Goal: Task Accomplishment & Management: Manage account settings

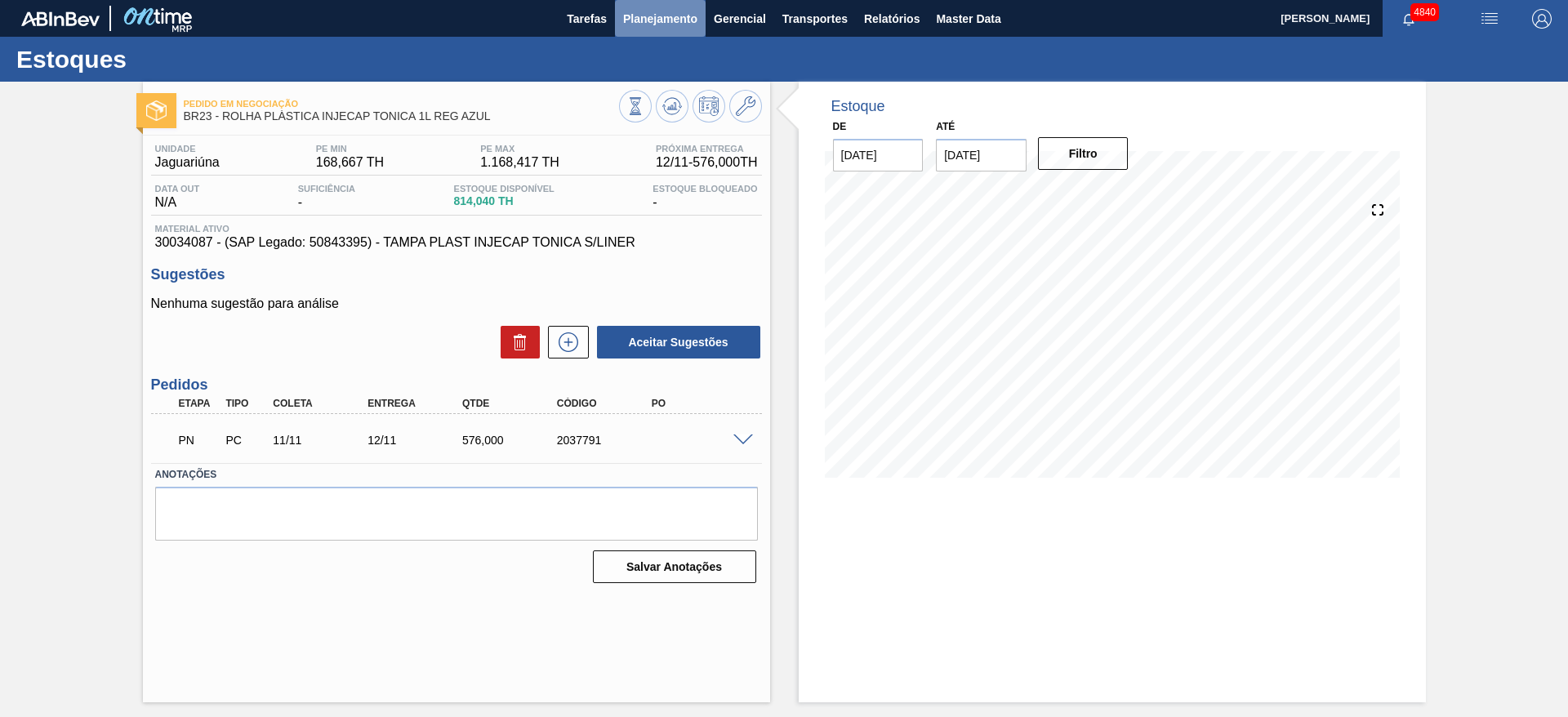
click at [644, 5] on button "Planejamento" at bounding box center [660, 18] width 90 height 37
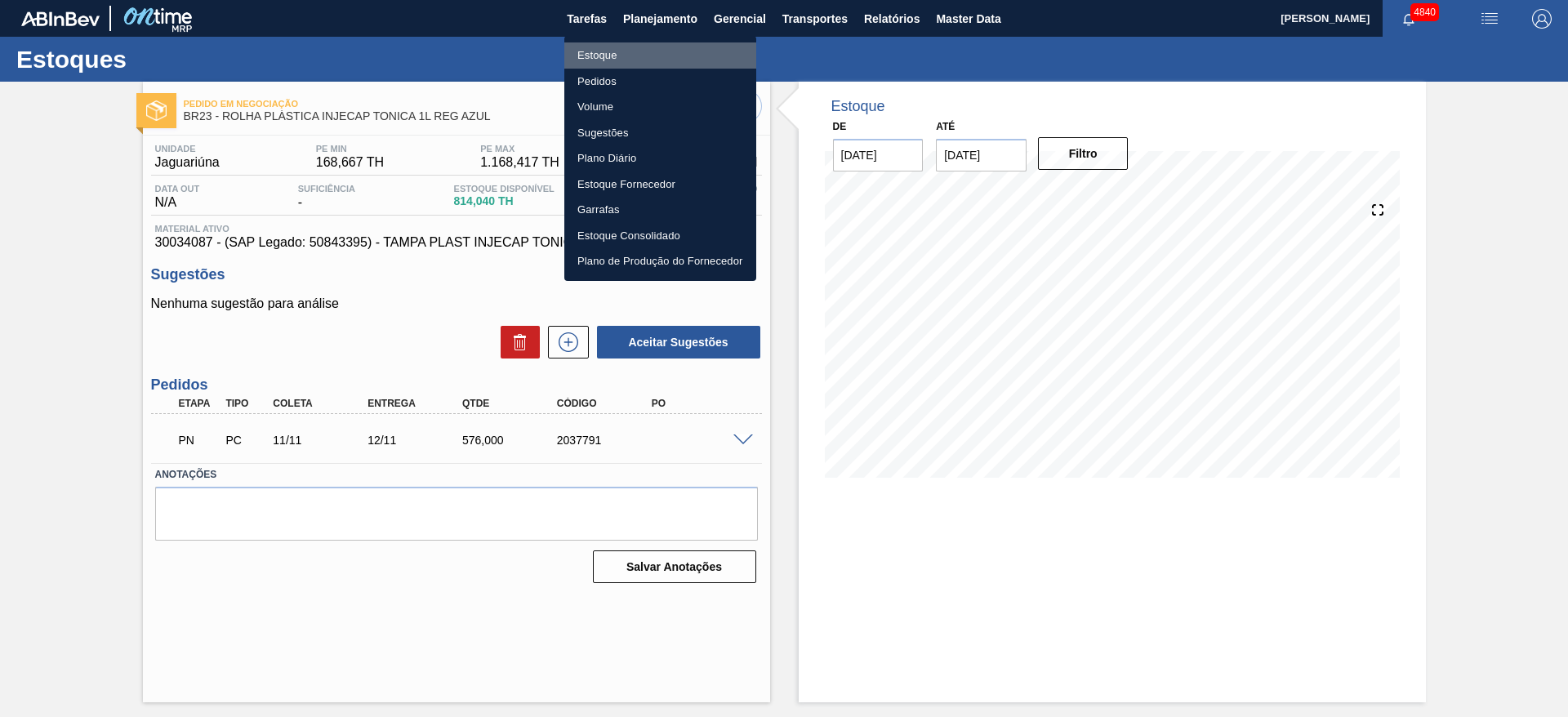
click at [628, 47] on li "Estoque" at bounding box center [660, 55] width 192 height 26
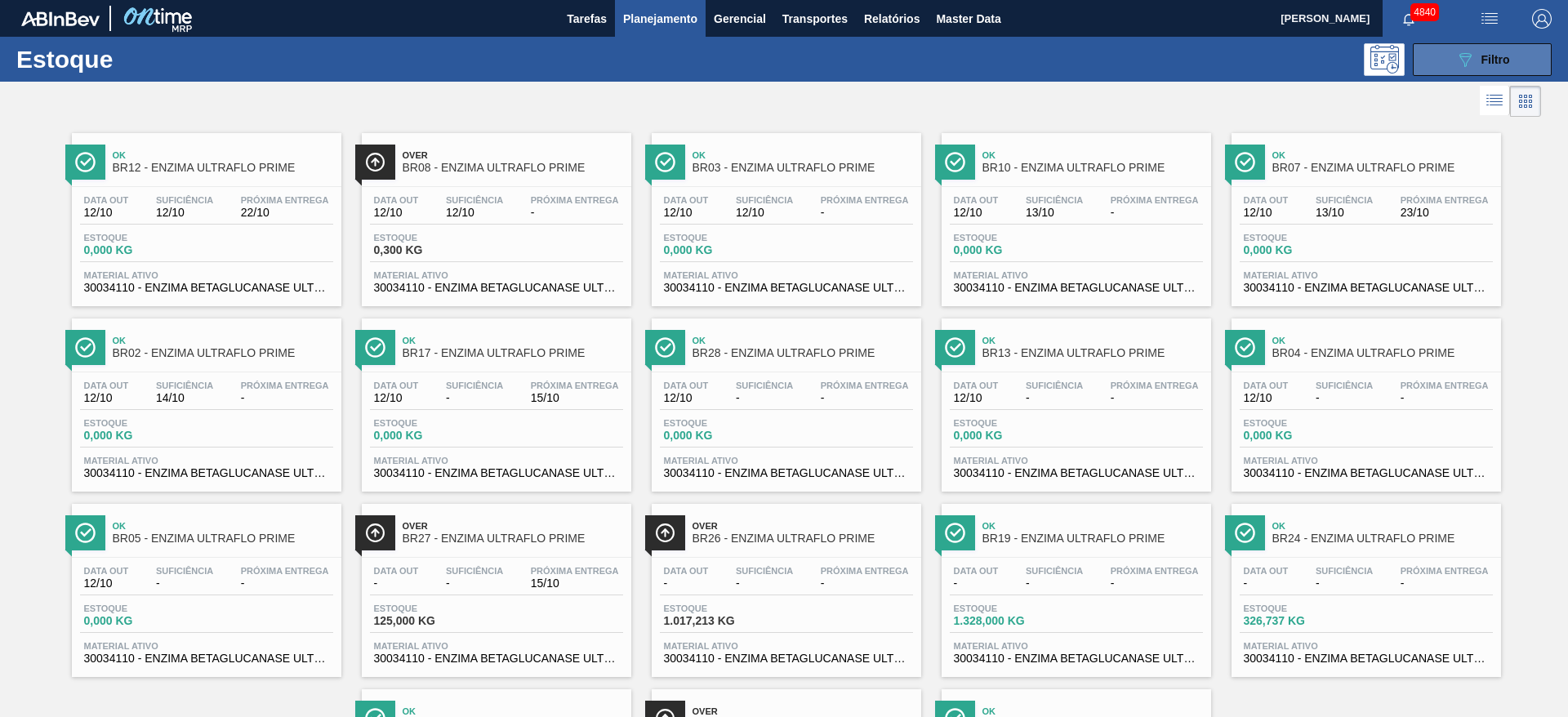
click at [1471, 71] on button "089F7B8B-B2A5-4AFE-B5C0-19BA573D28AC Filtro" at bounding box center [1482, 60] width 139 height 33
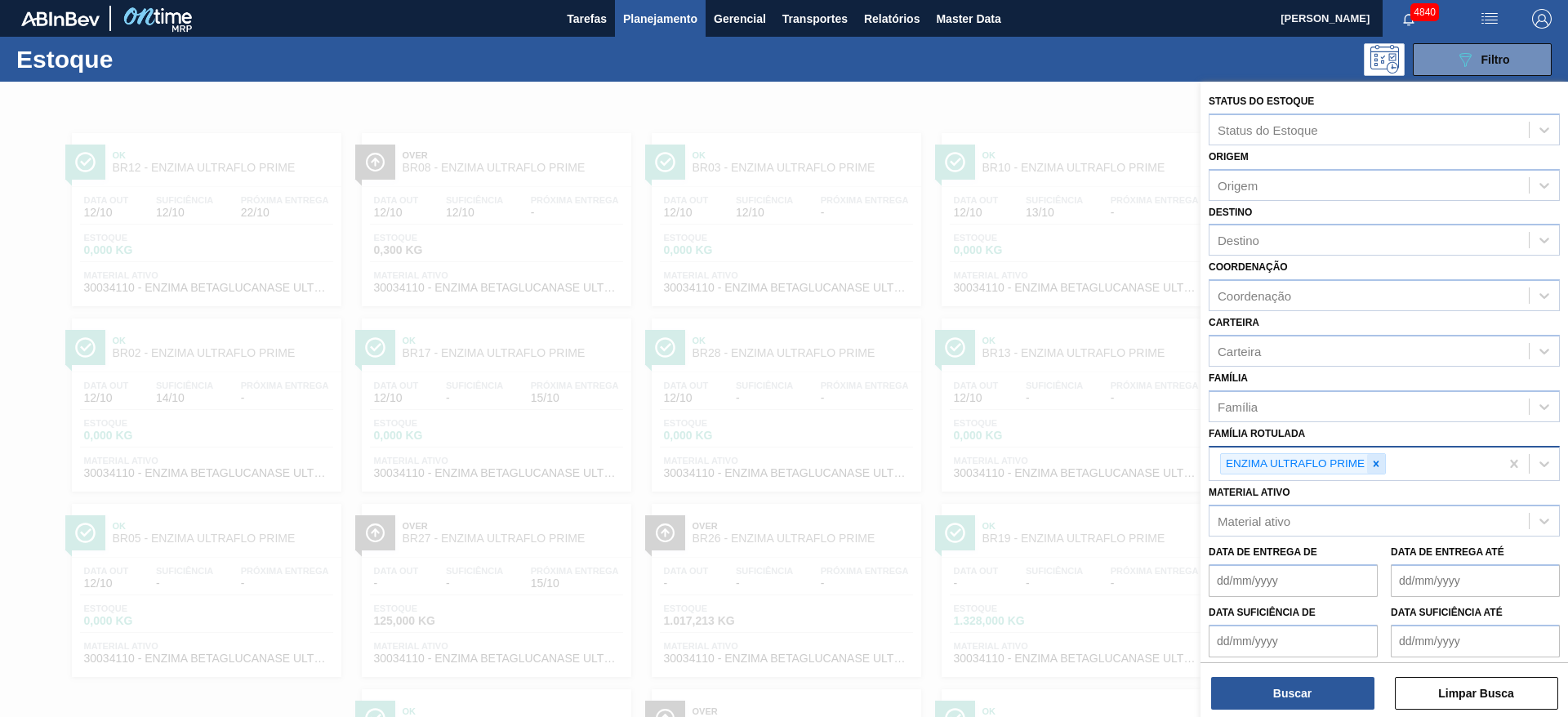
click at [1378, 469] on div at bounding box center [1376, 464] width 18 height 21
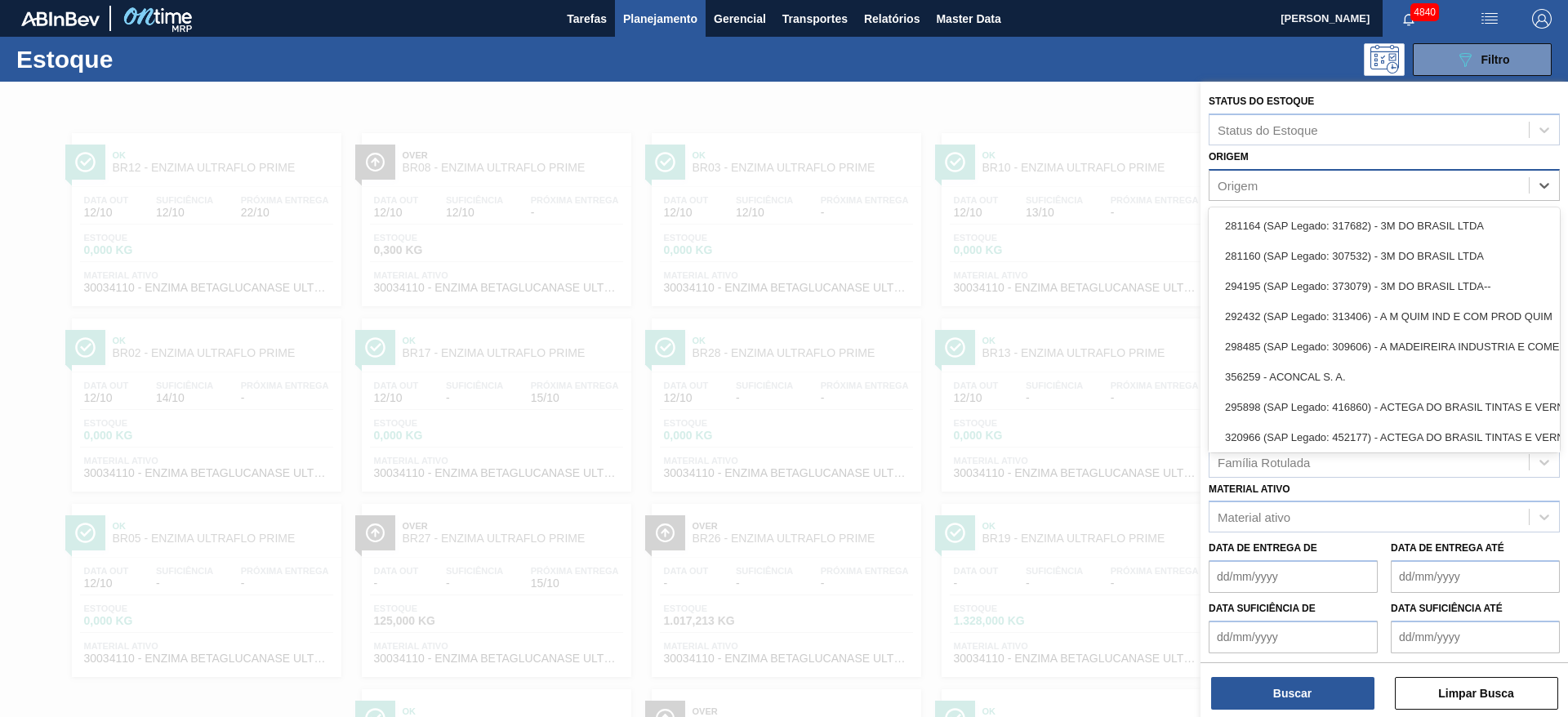
click at [1310, 189] on div "Origem" at bounding box center [1369, 184] width 319 height 24
type input "pra"
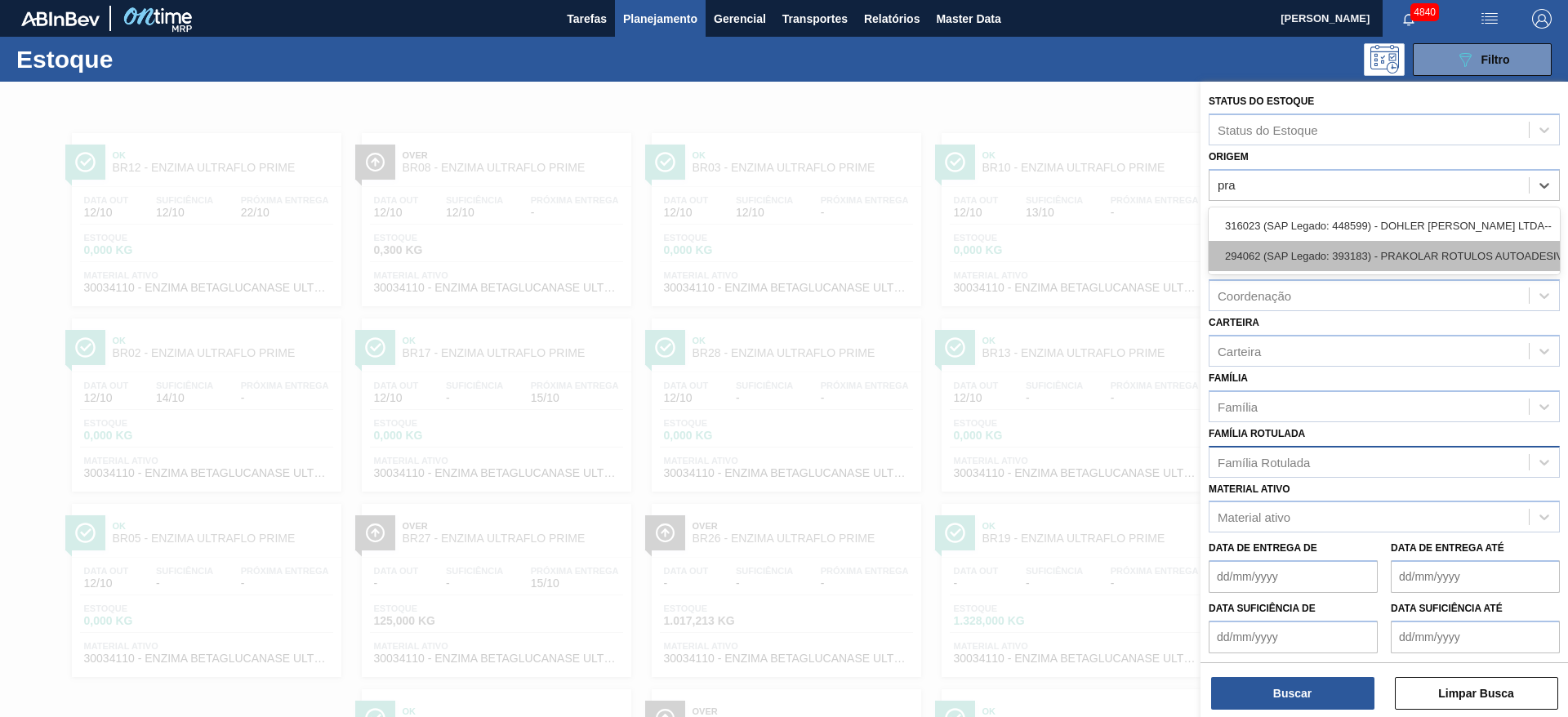
click at [1315, 241] on div "294062 (SAP Legado: 393183) - PRAKOLAR ROTULOS AUTOADESIVOS LTDA" at bounding box center [1384, 255] width 351 height 30
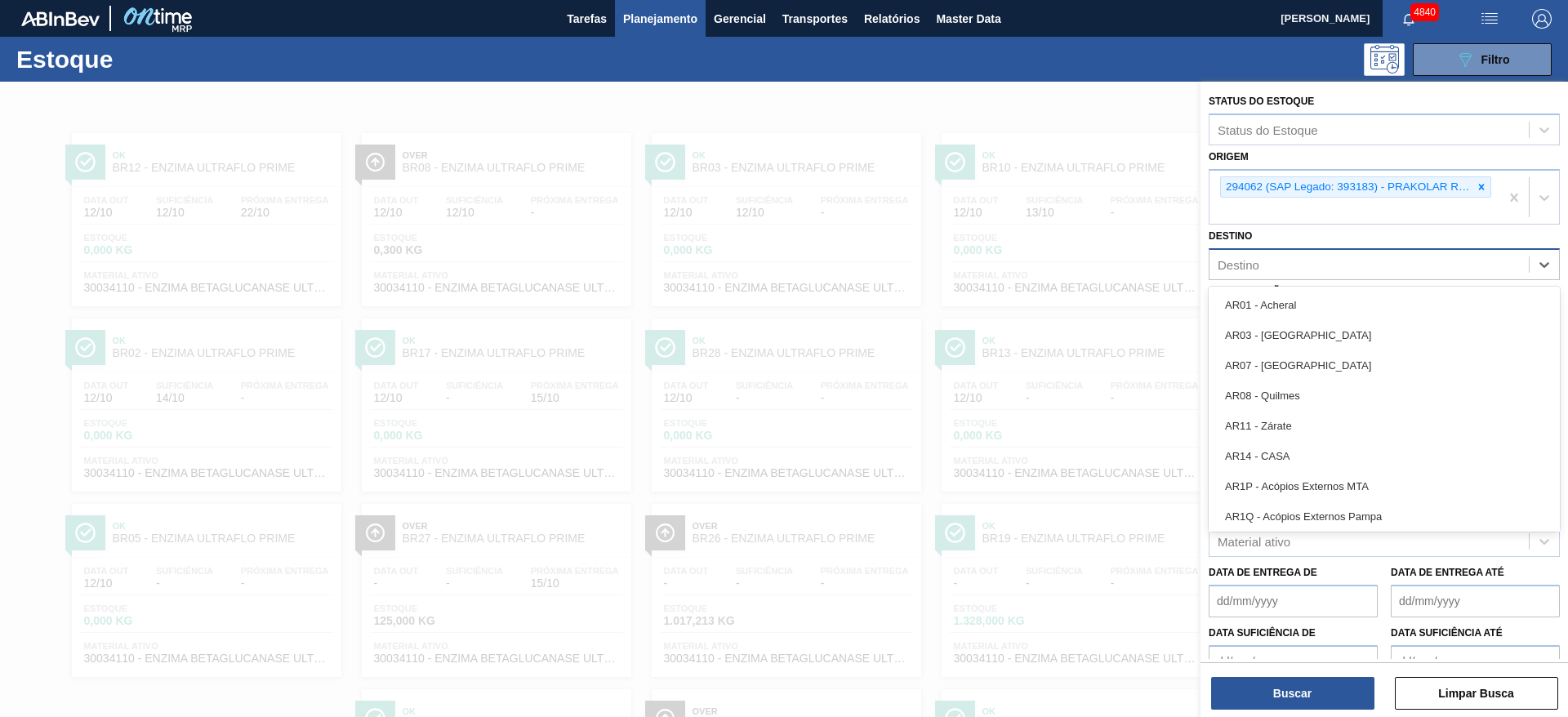
click at [1311, 255] on div "Destino" at bounding box center [1369, 265] width 319 height 24
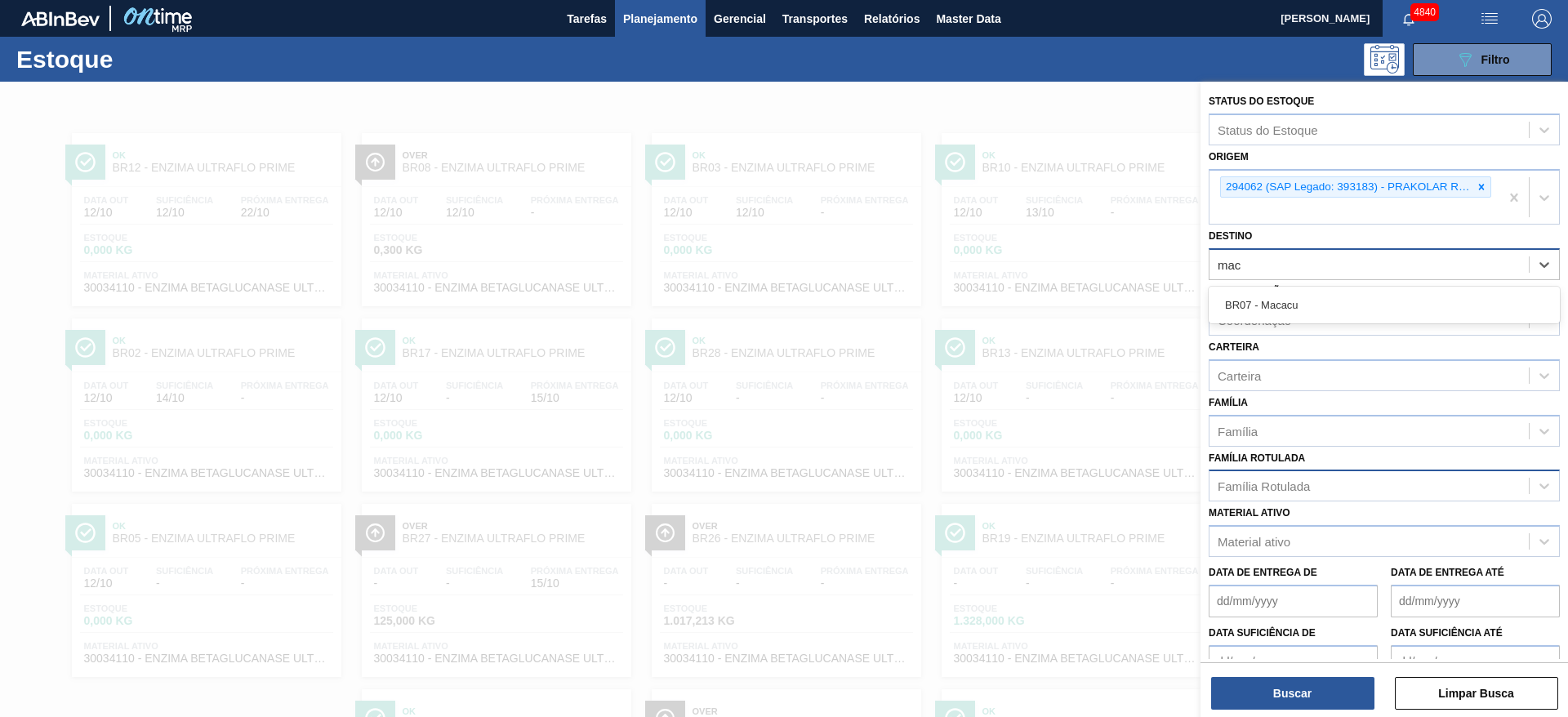
type input "maca"
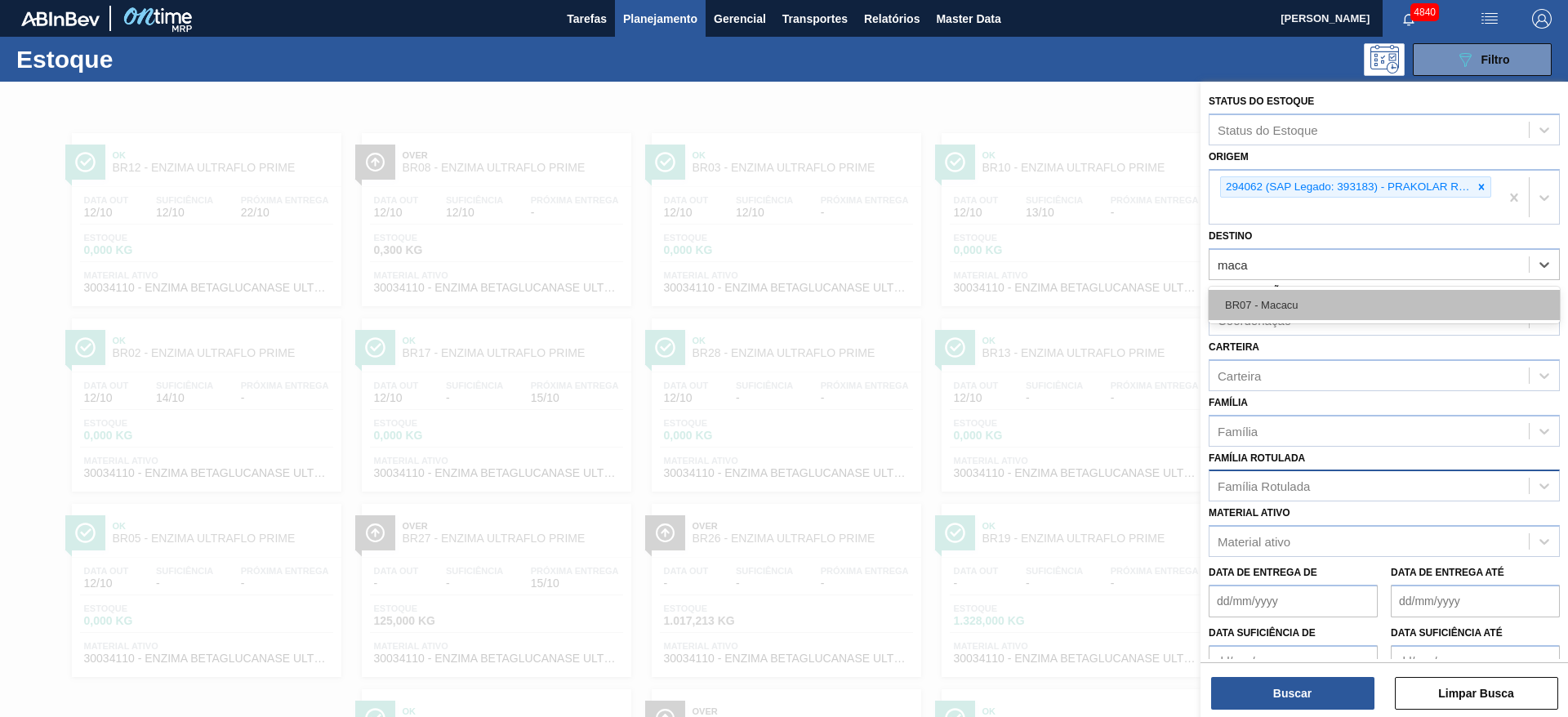
click at [1307, 290] on div "BR07 - Macacu" at bounding box center [1384, 305] width 351 height 30
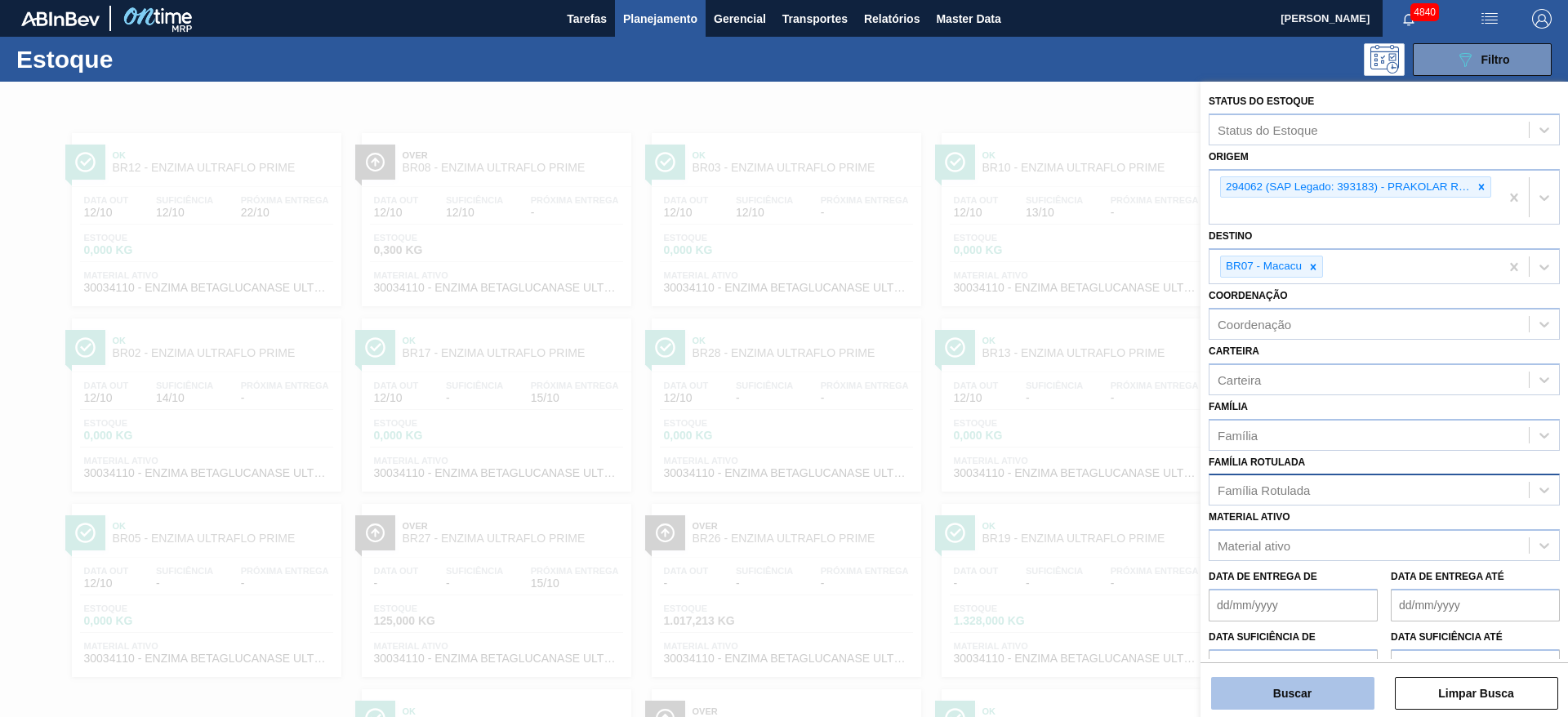
click at [1287, 705] on button "Buscar" at bounding box center [1292, 693] width 164 height 33
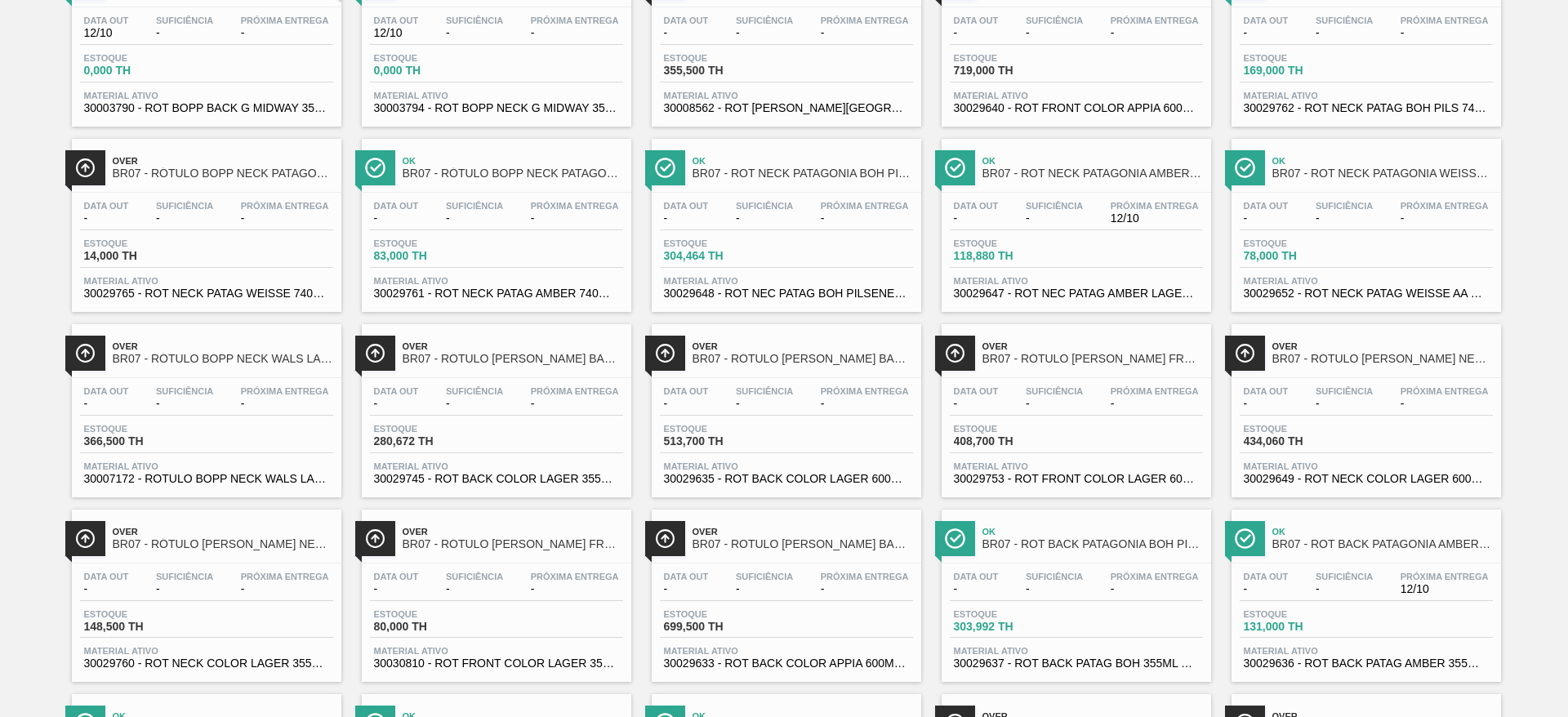
scroll to position [587, 0]
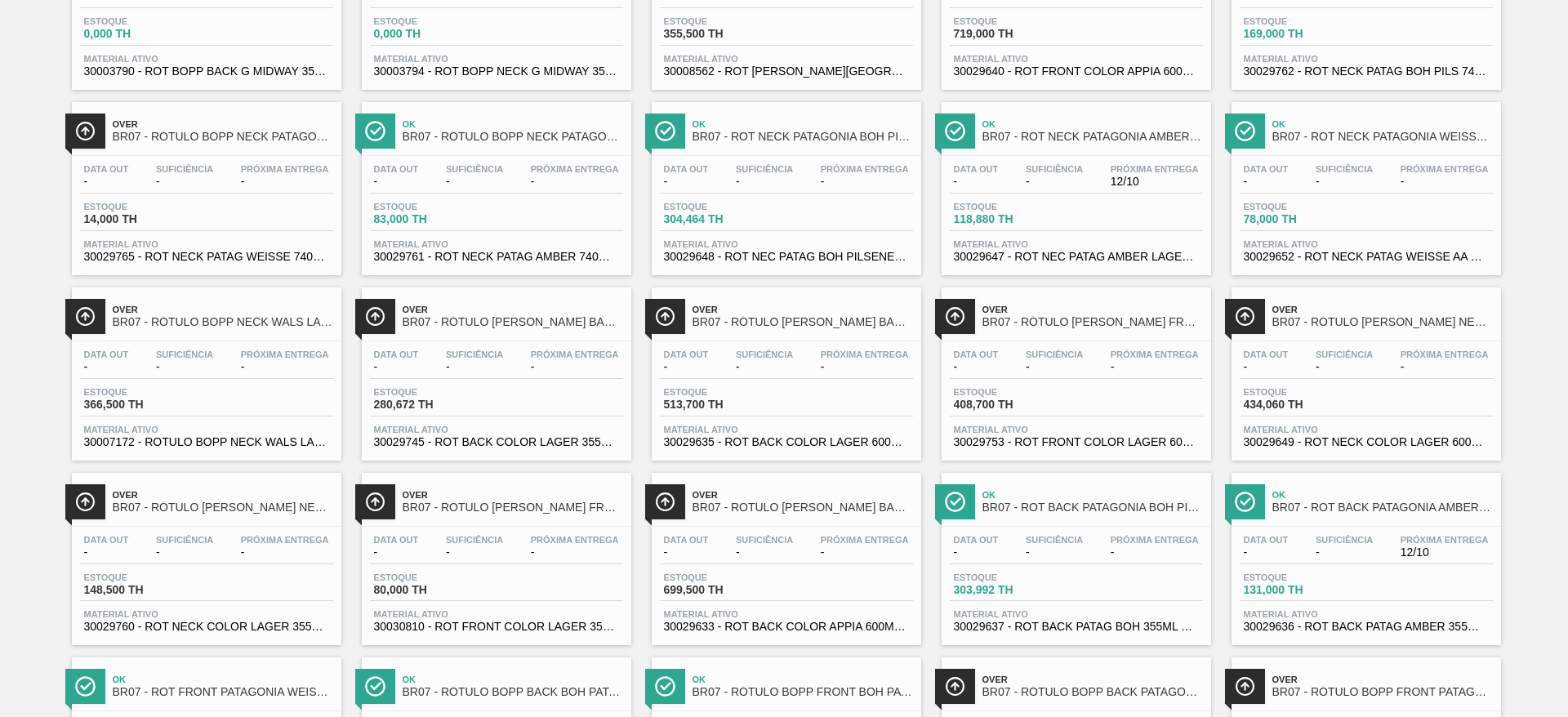
click at [1075, 206] on div "Estoque 118,880 TH" at bounding box center [1076, 216] width 253 height 30
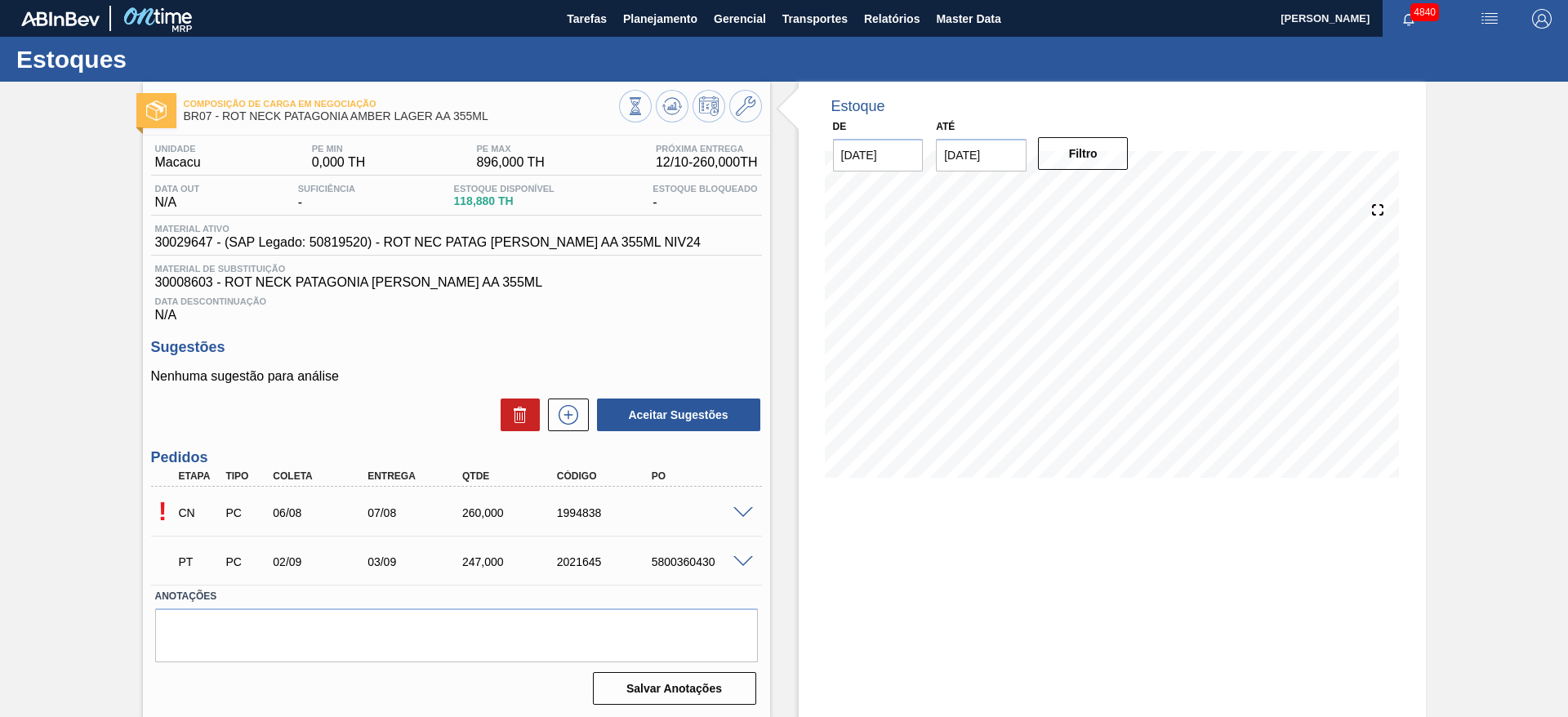
click at [746, 559] on span at bounding box center [743, 562] width 20 height 13
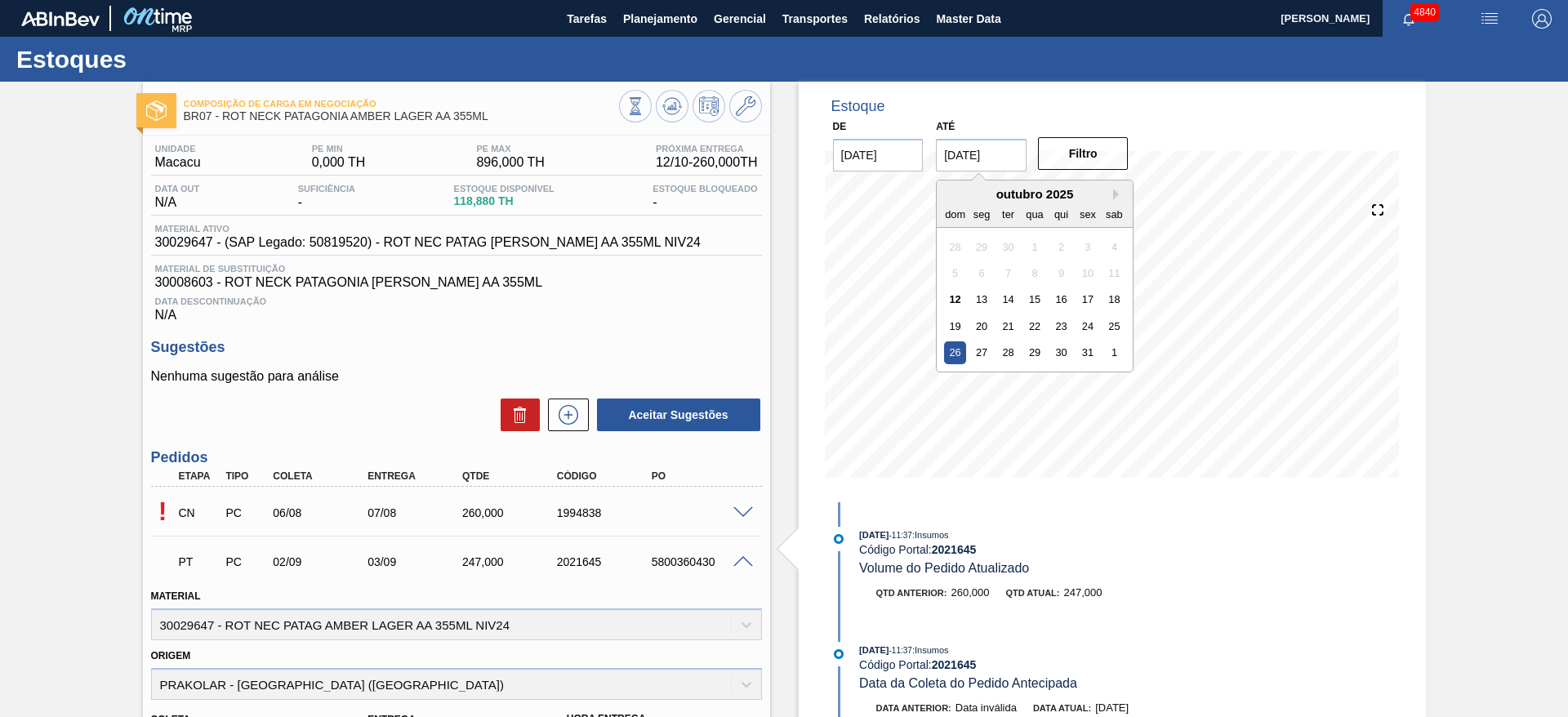
click at [977, 168] on input "26/10/2025" at bounding box center [981, 156] width 90 height 33
click at [1094, 357] on div "31" at bounding box center [1088, 353] width 22 height 22
type input "31/10/2025"
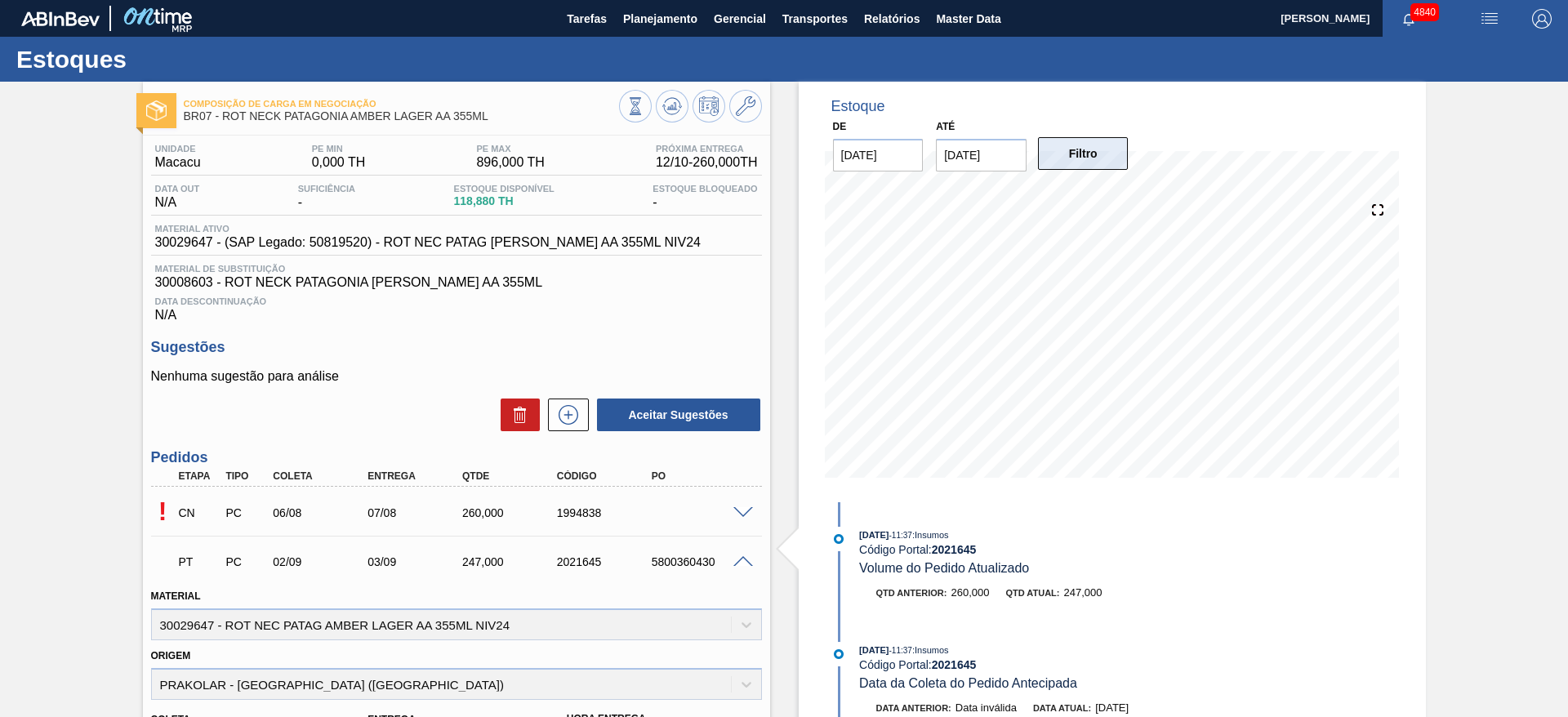
click at [1110, 157] on button "Filtro" at bounding box center [1083, 154] width 90 height 33
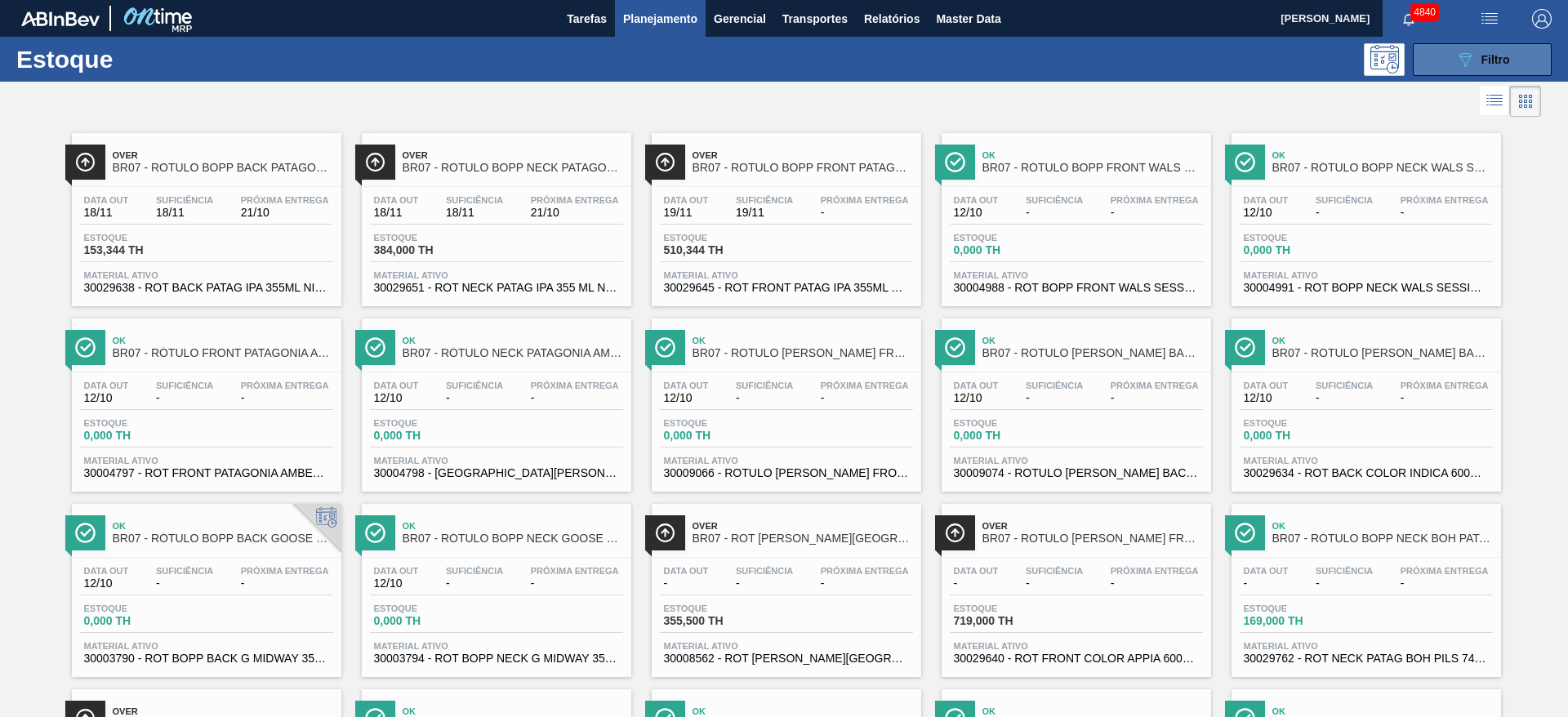
click at [1498, 53] on span "Filtro" at bounding box center [1496, 60] width 29 height 13
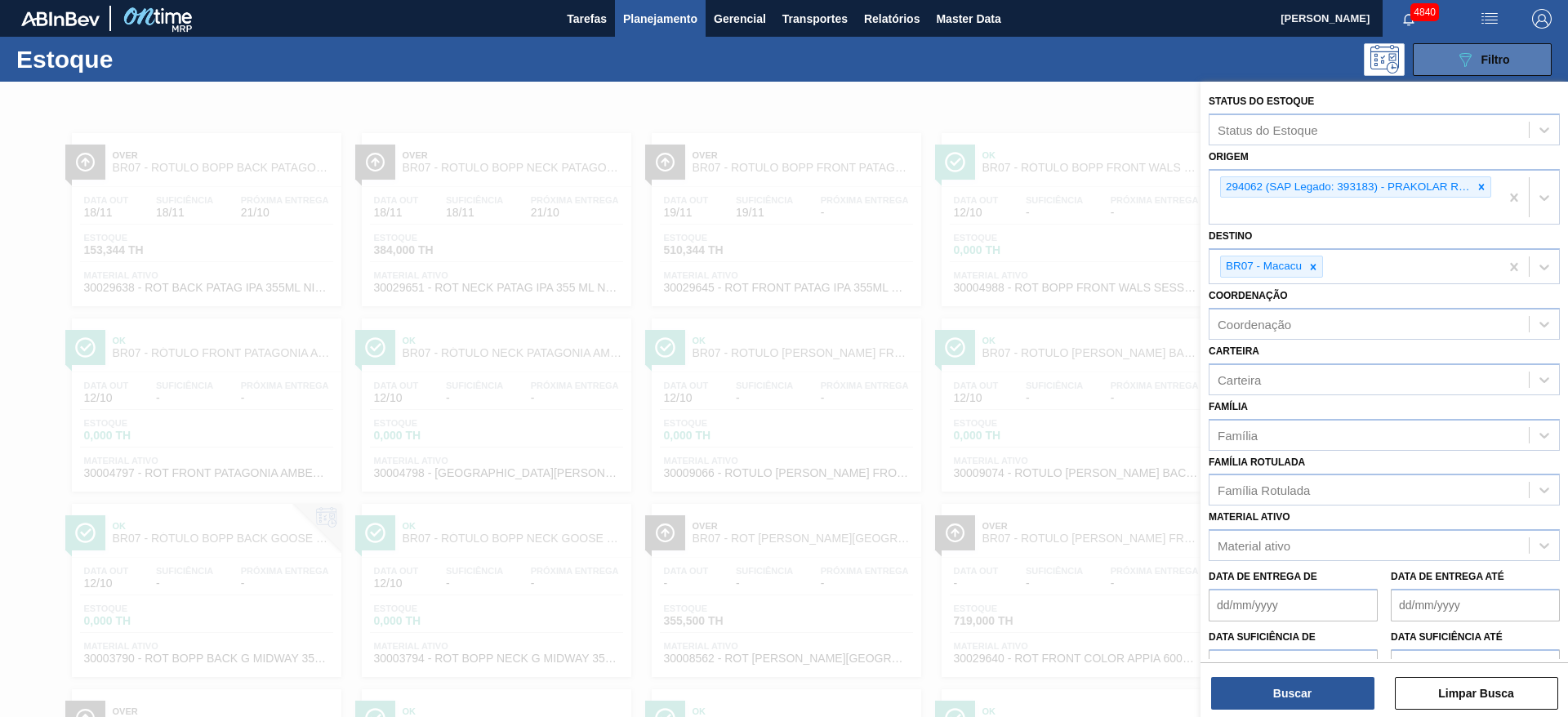
click at [1498, 53] on span "Filtro" at bounding box center [1496, 60] width 29 height 13
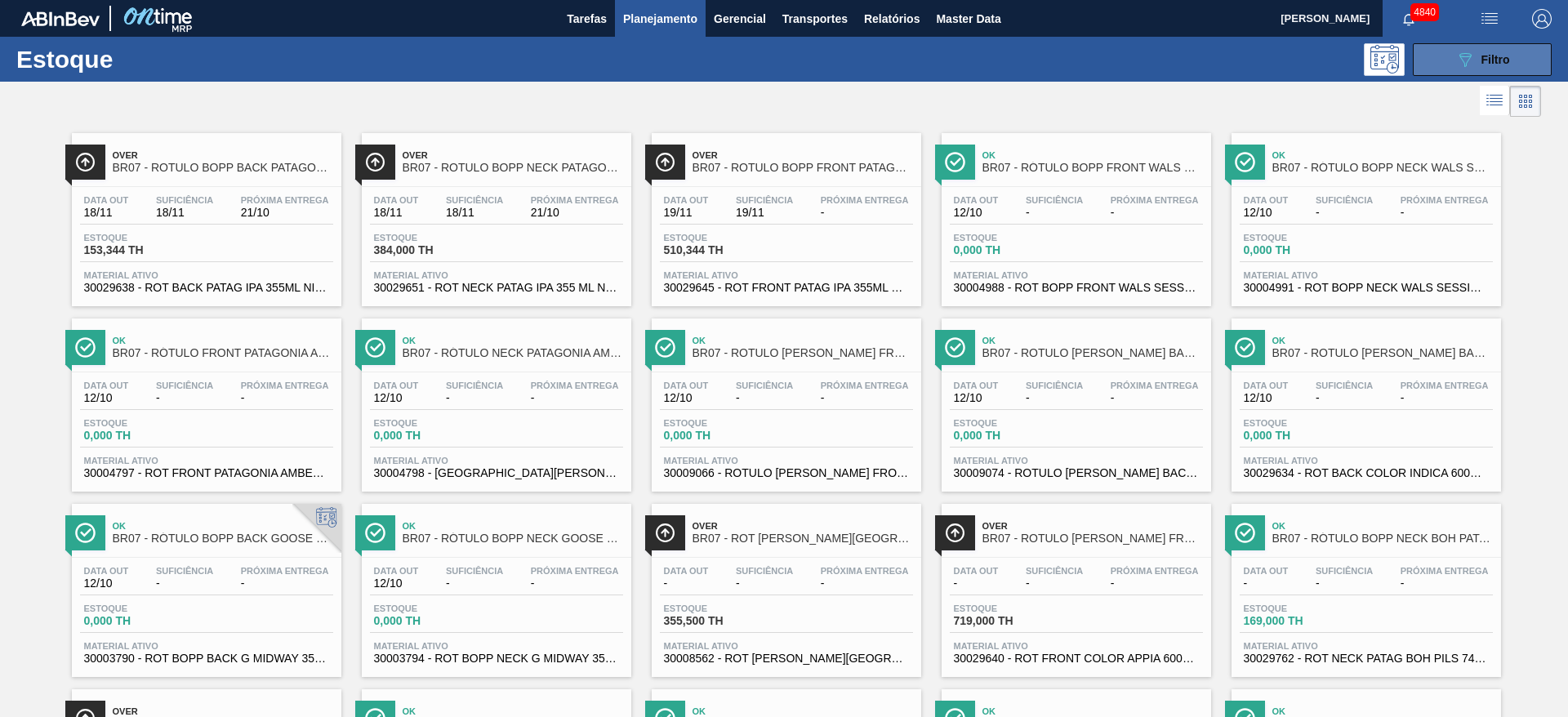
click at [1525, 47] on button "089F7B8B-B2A5-4AFE-B5C0-19BA573D28AC Filtro" at bounding box center [1482, 60] width 139 height 33
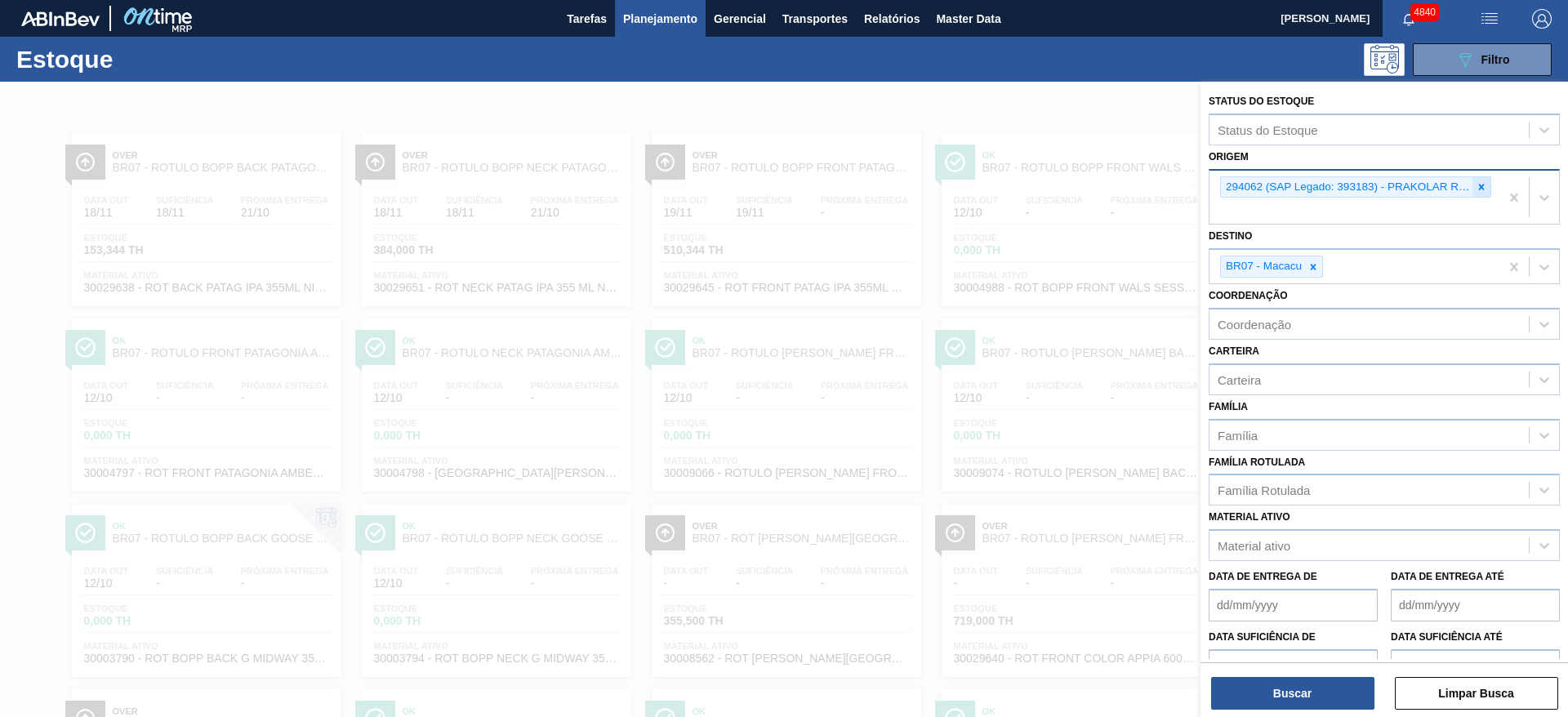
click at [1480, 184] on icon at bounding box center [1482, 186] width 5 height 5
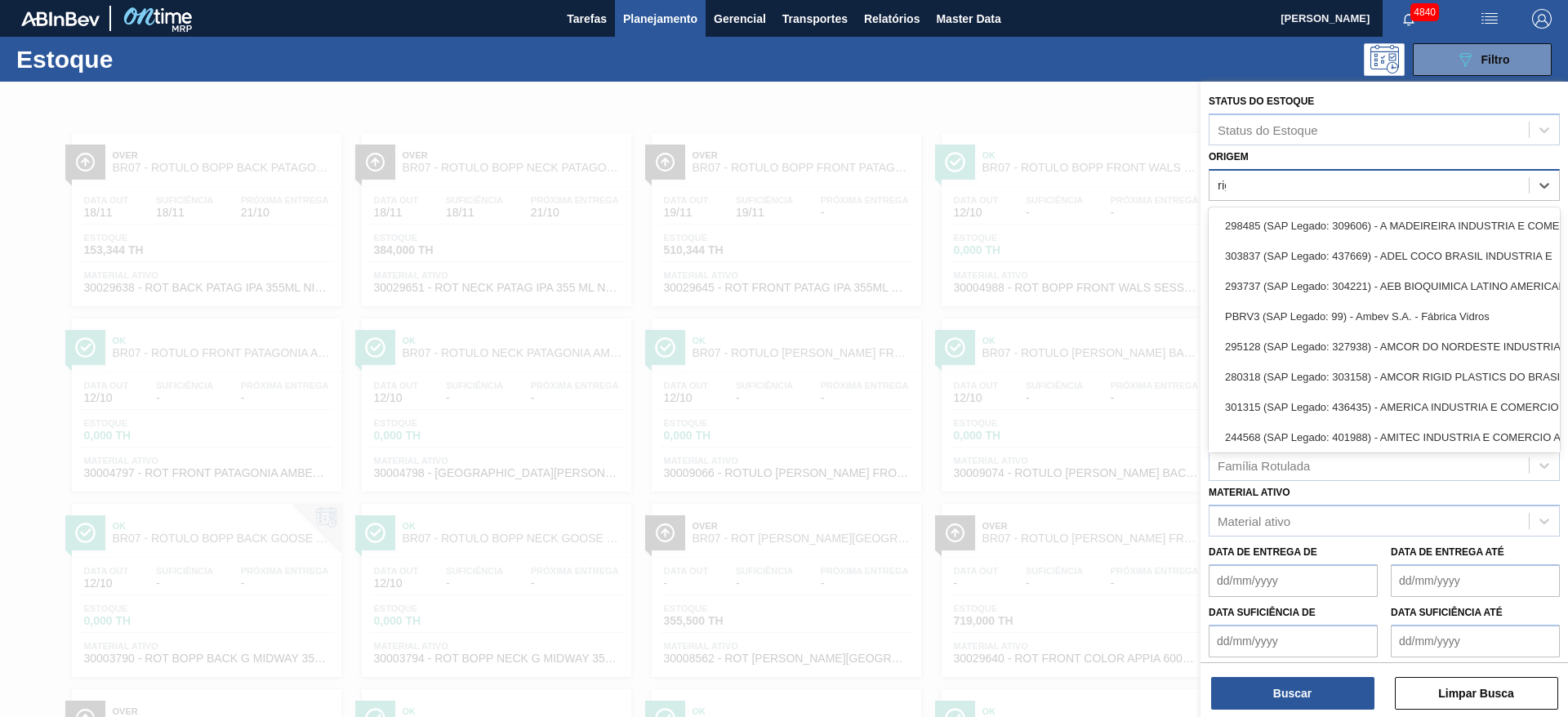
type input "rige"
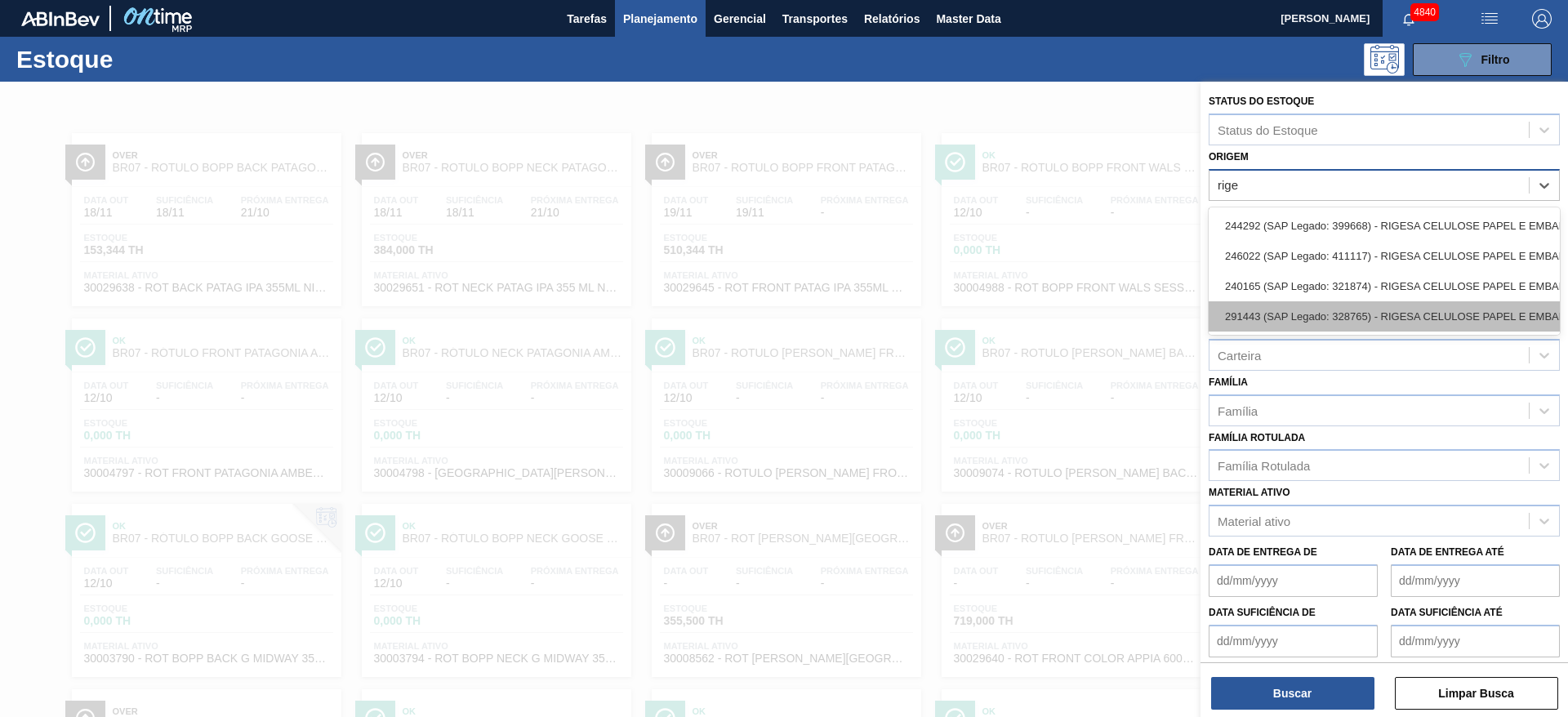
click at [1445, 308] on div "291443 (SAP Legado: 328765) - RIGESA CELULOSE PAPEL E EMBALAGENS" at bounding box center [1384, 316] width 351 height 30
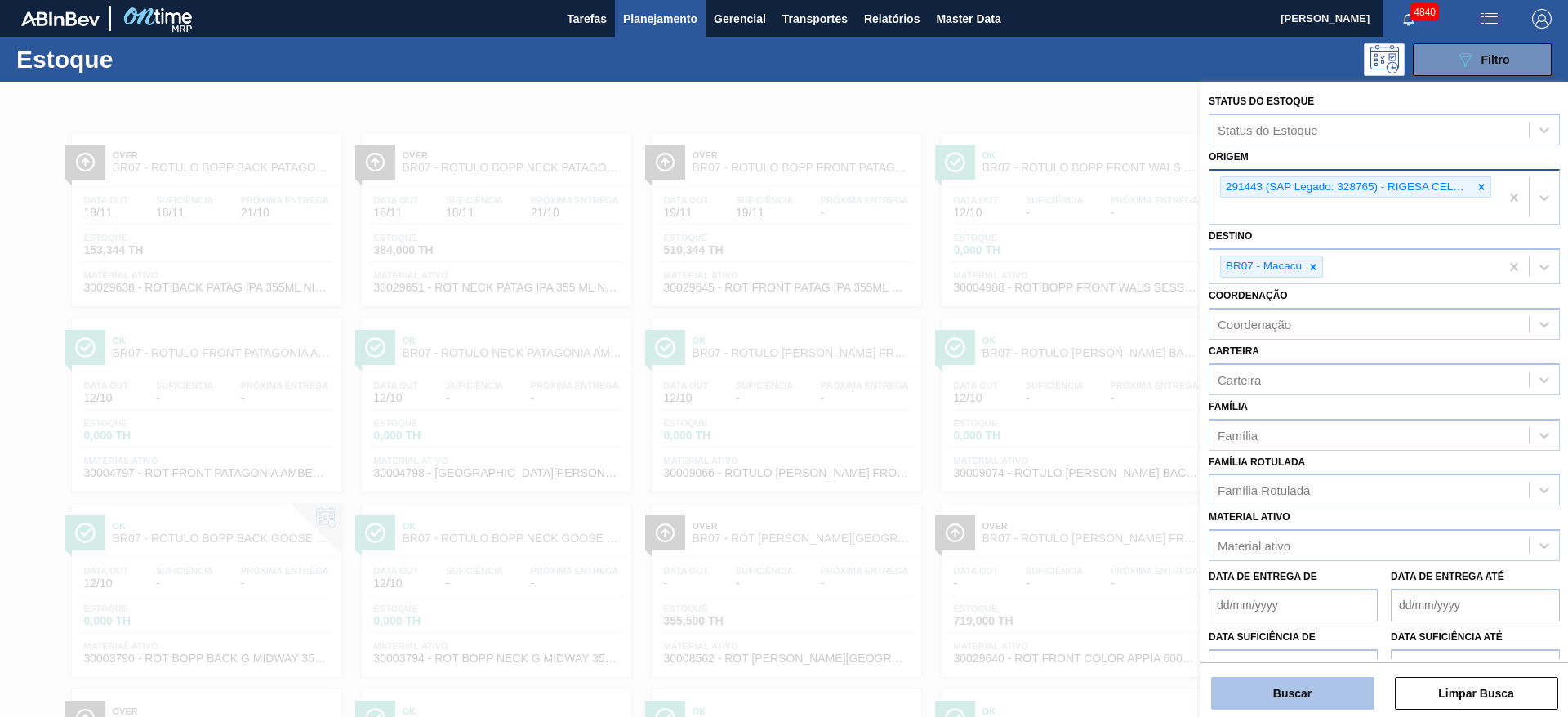
click at [1334, 706] on button "Buscar" at bounding box center [1292, 693] width 164 height 33
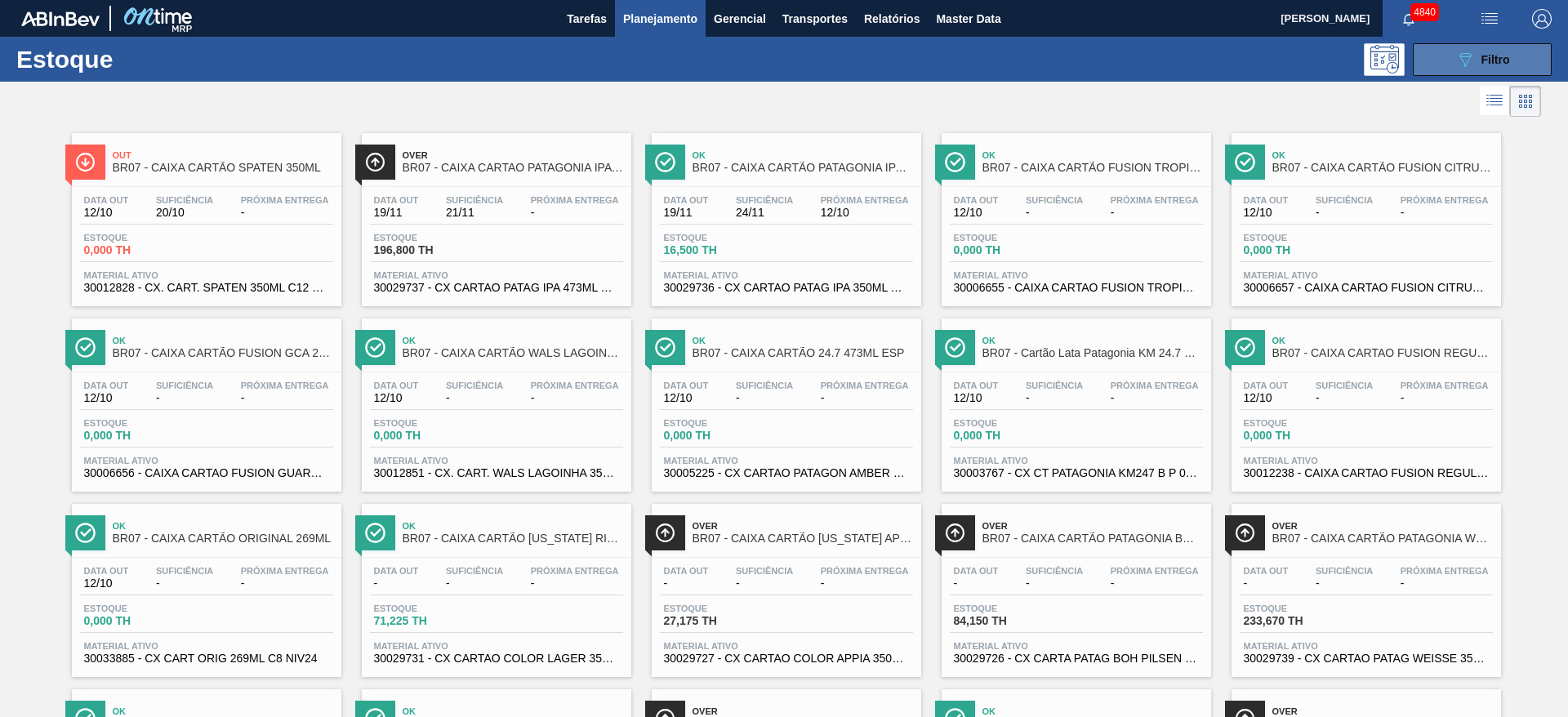
click at [1439, 70] on button "089F7B8B-B2A5-4AFE-B5C0-19BA573D28AC Filtro" at bounding box center [1482, 60] width 139 height 33
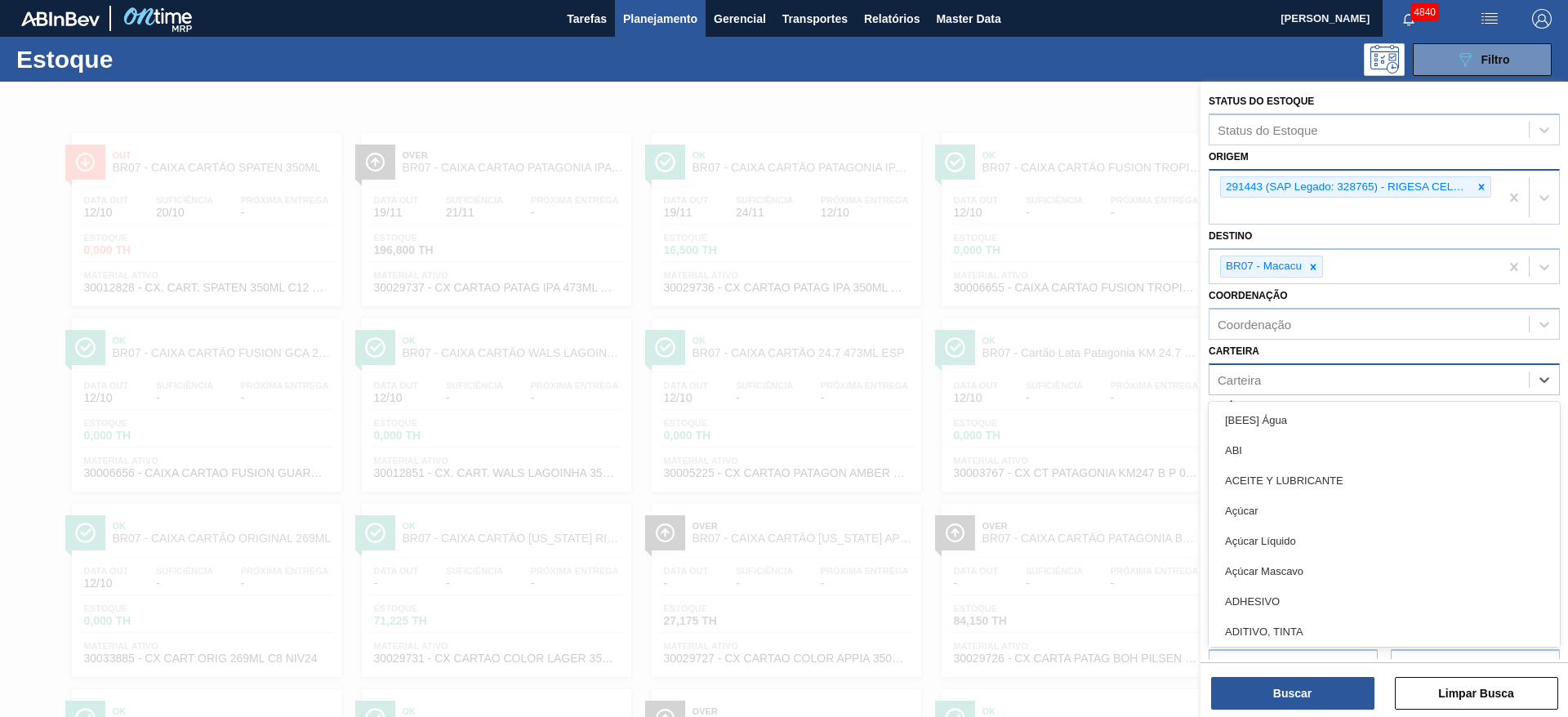
click at [1294, 372] on div "Carteira" at bounding box center [1369, 379] width 319 height 24
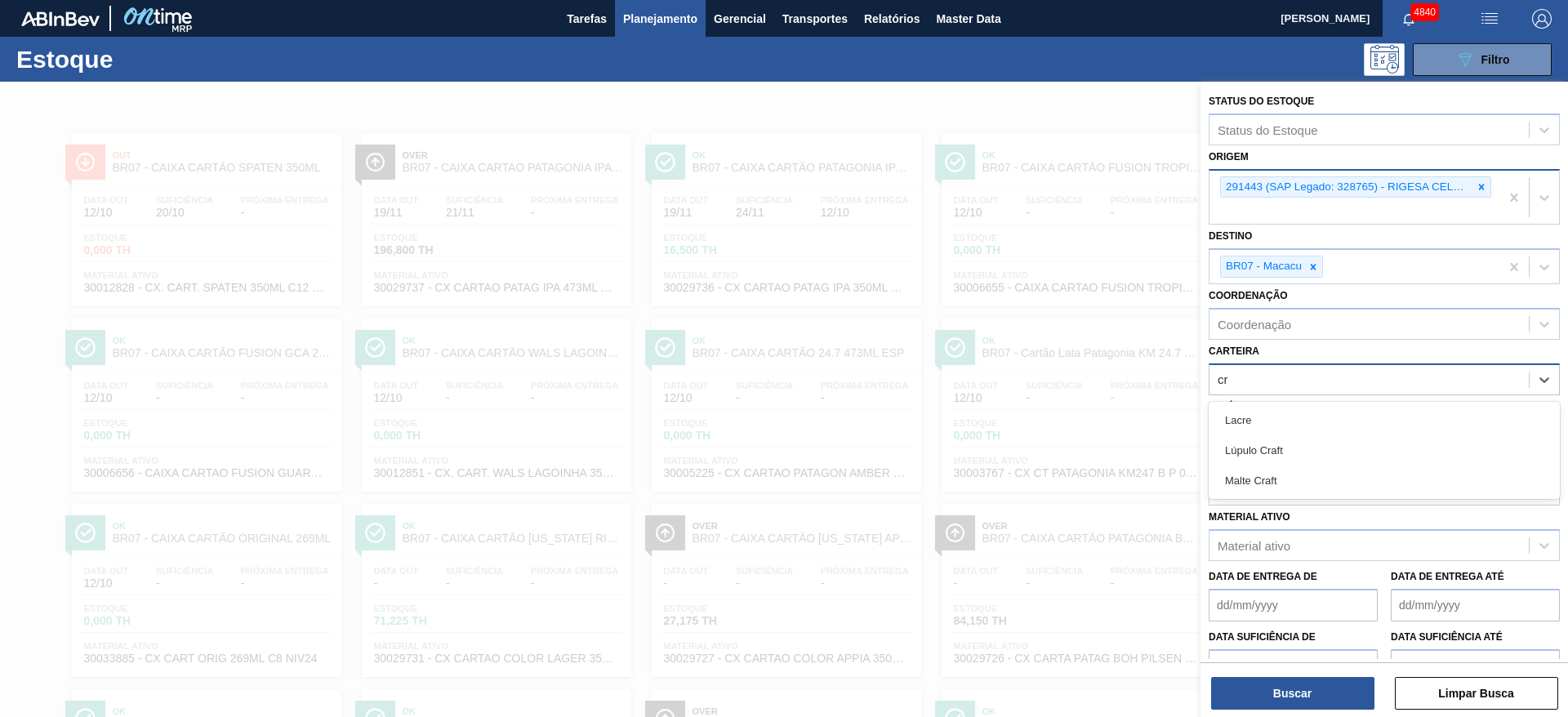
type input "c"
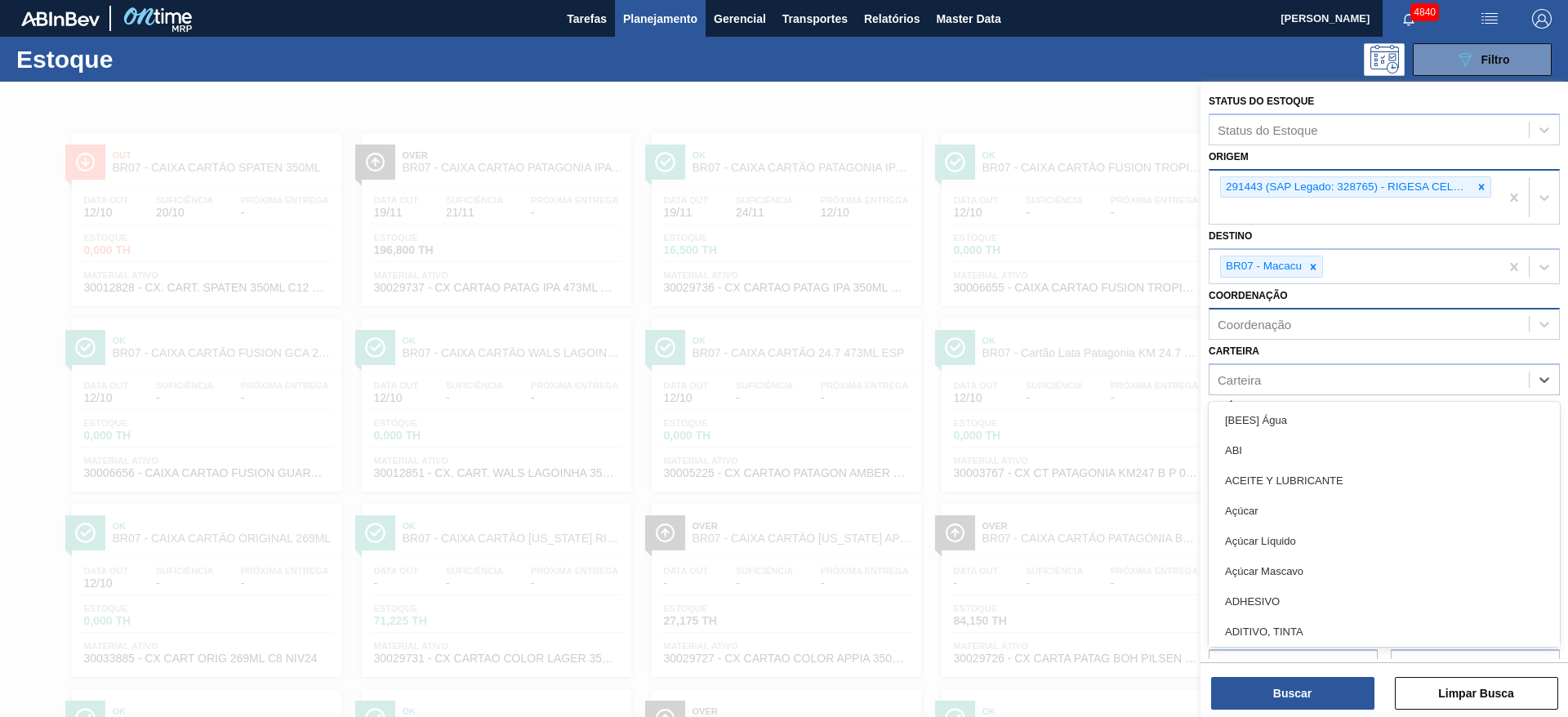
click at [1295, 320] on div "Coordenação" at bounding box center [1369, 324] width 319 height 24
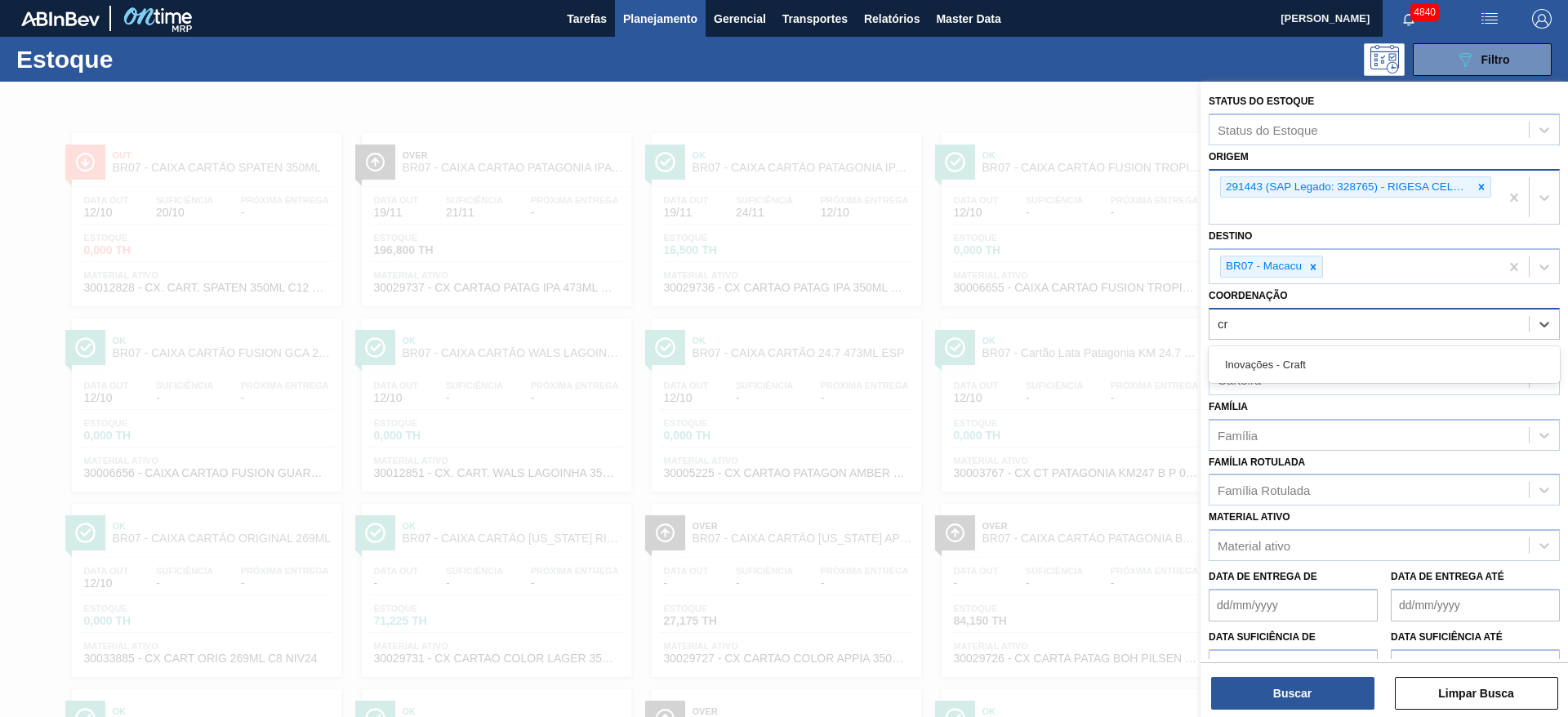
type input "cra"
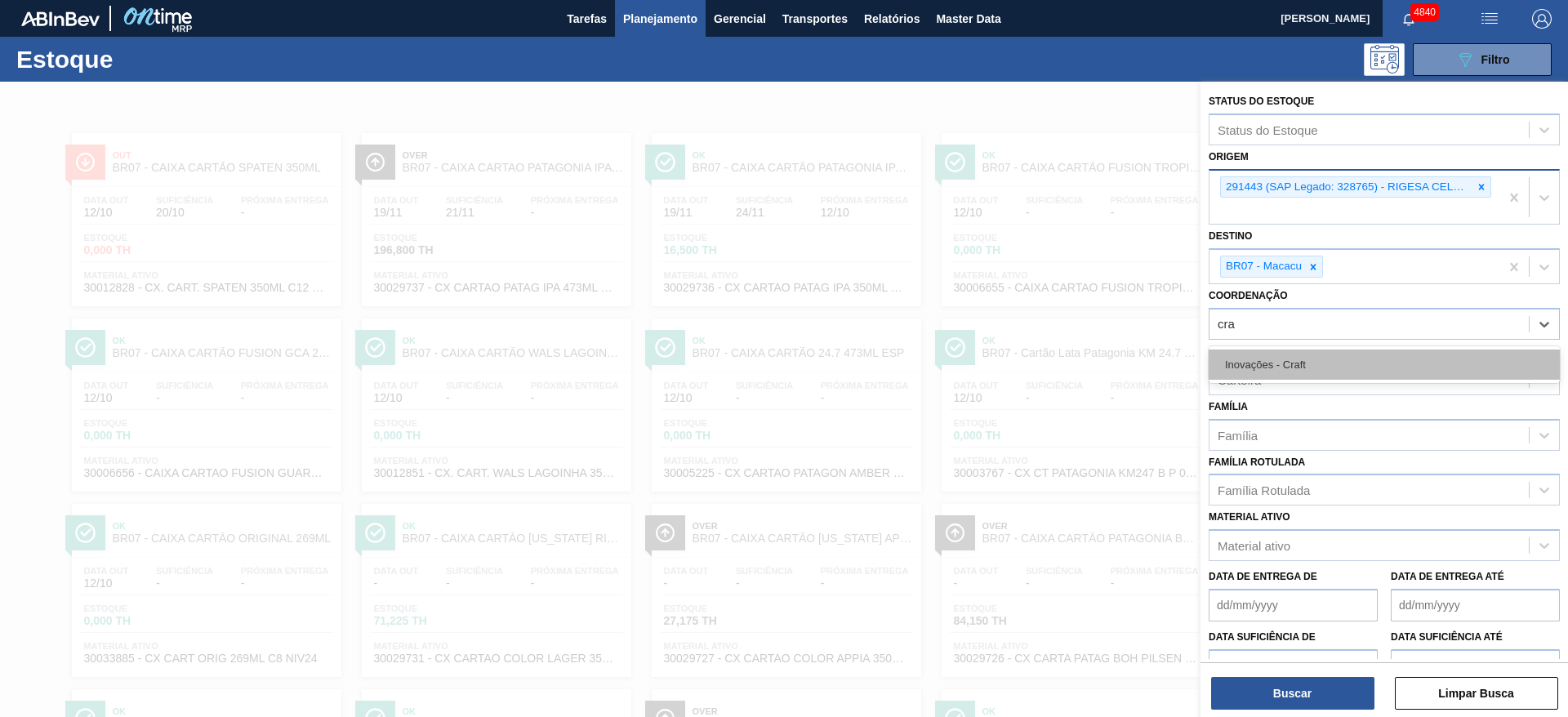
click at [1296, 363] on div "Inovações - Craft" at bounding box center [1384, 364] width 351 height 30
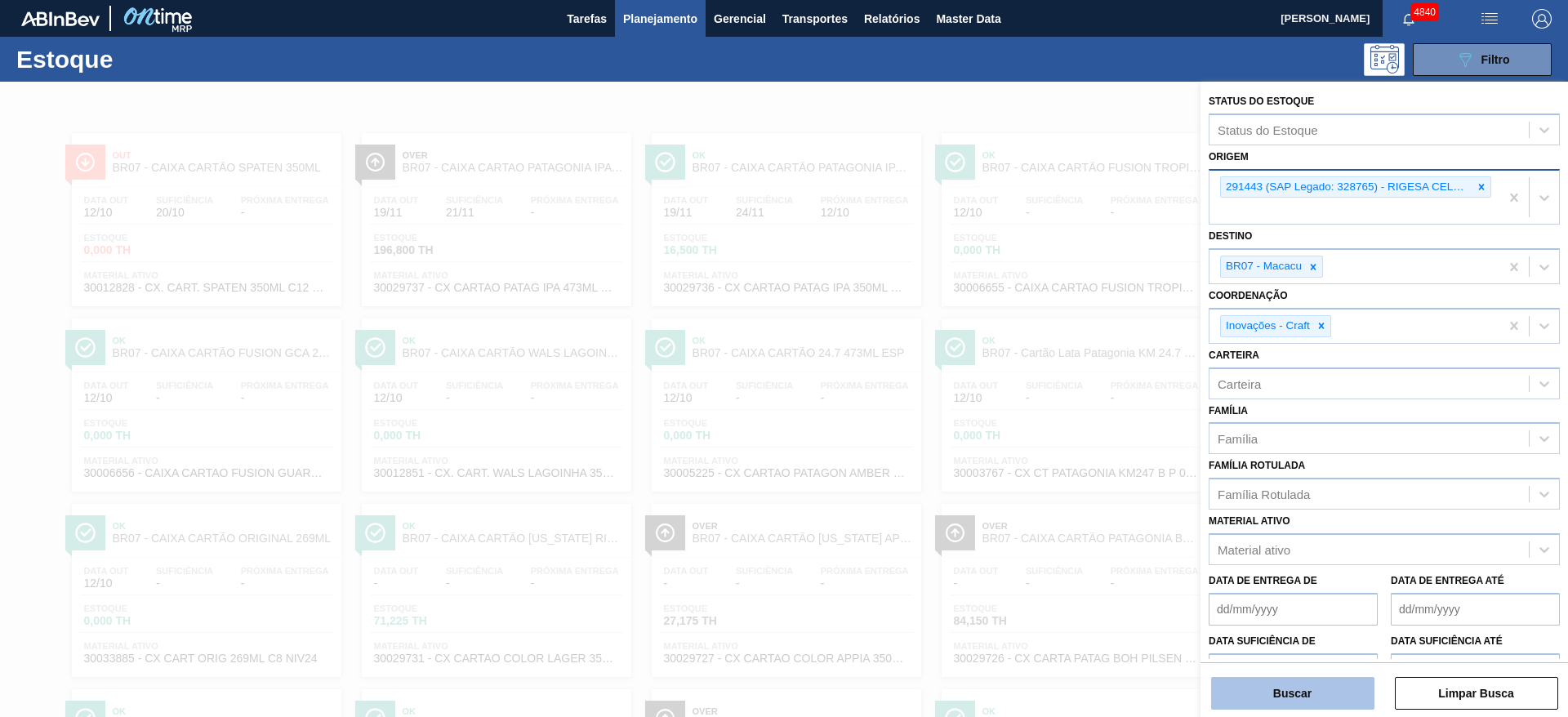
click at [1229, 694] on button "Buscar" at bounding box center [1292, 693] width 164 height 33
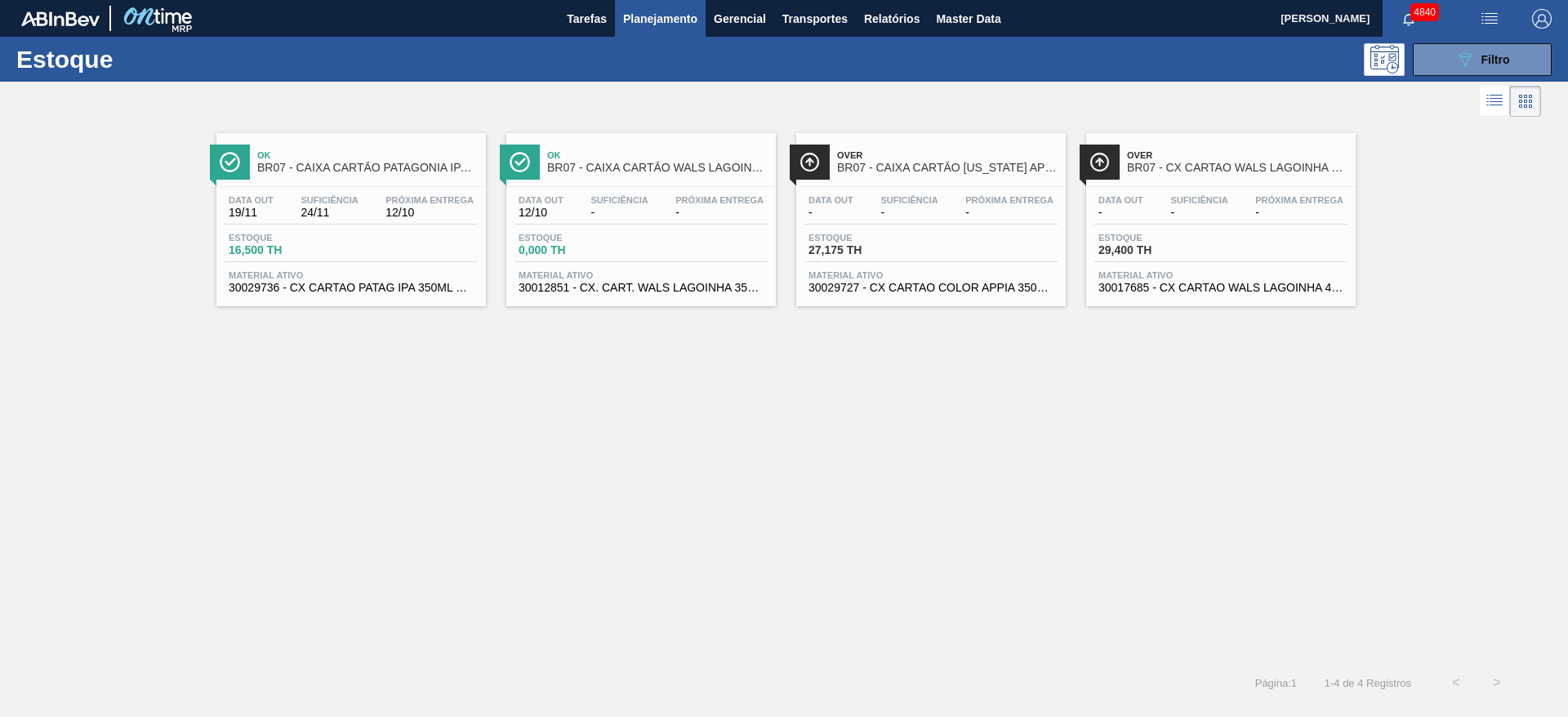
click at [344, 286] on span "30029736 - CX CARTAO PATAG IPA 350ML C8 NIV24" at bounding box center [351, 288] width 245 height 13
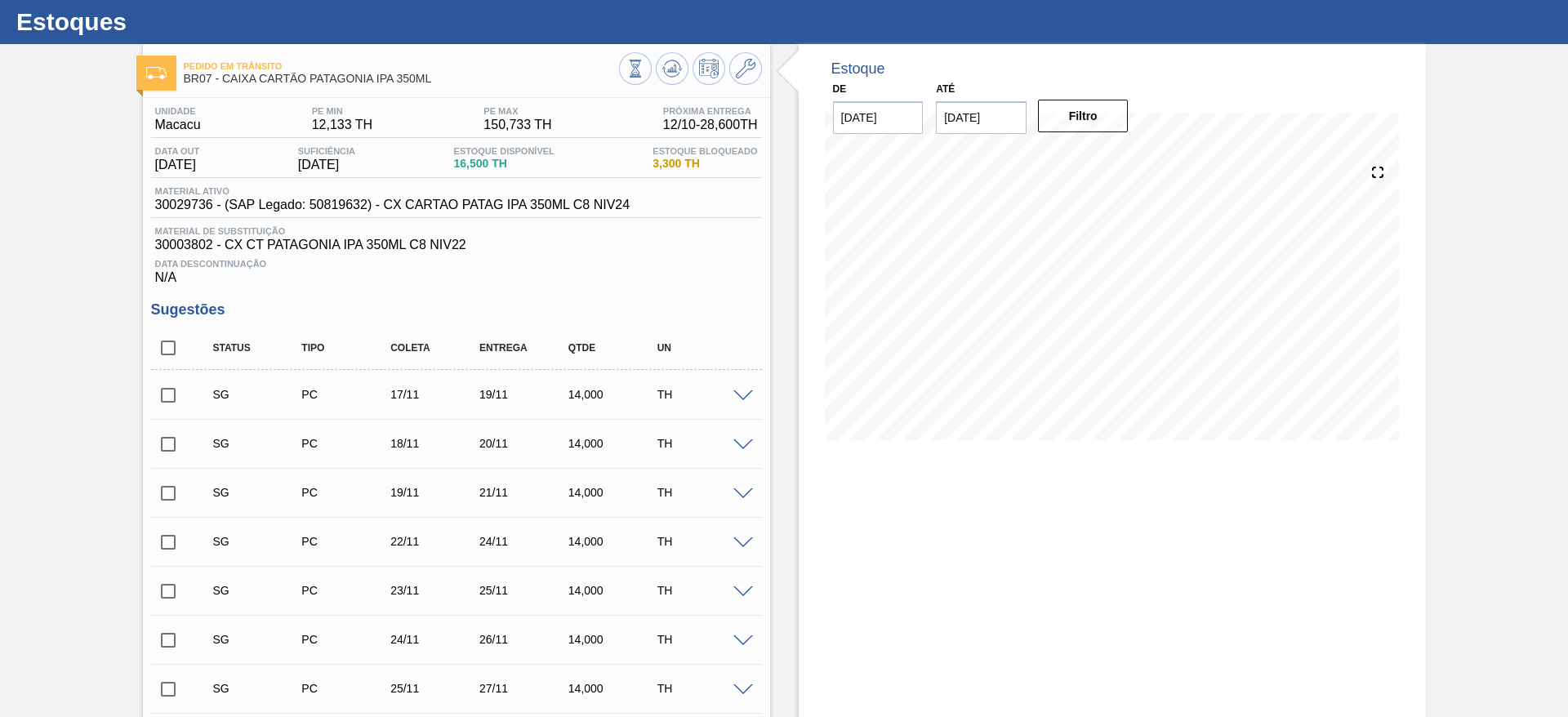
scroll to position [29, 0]
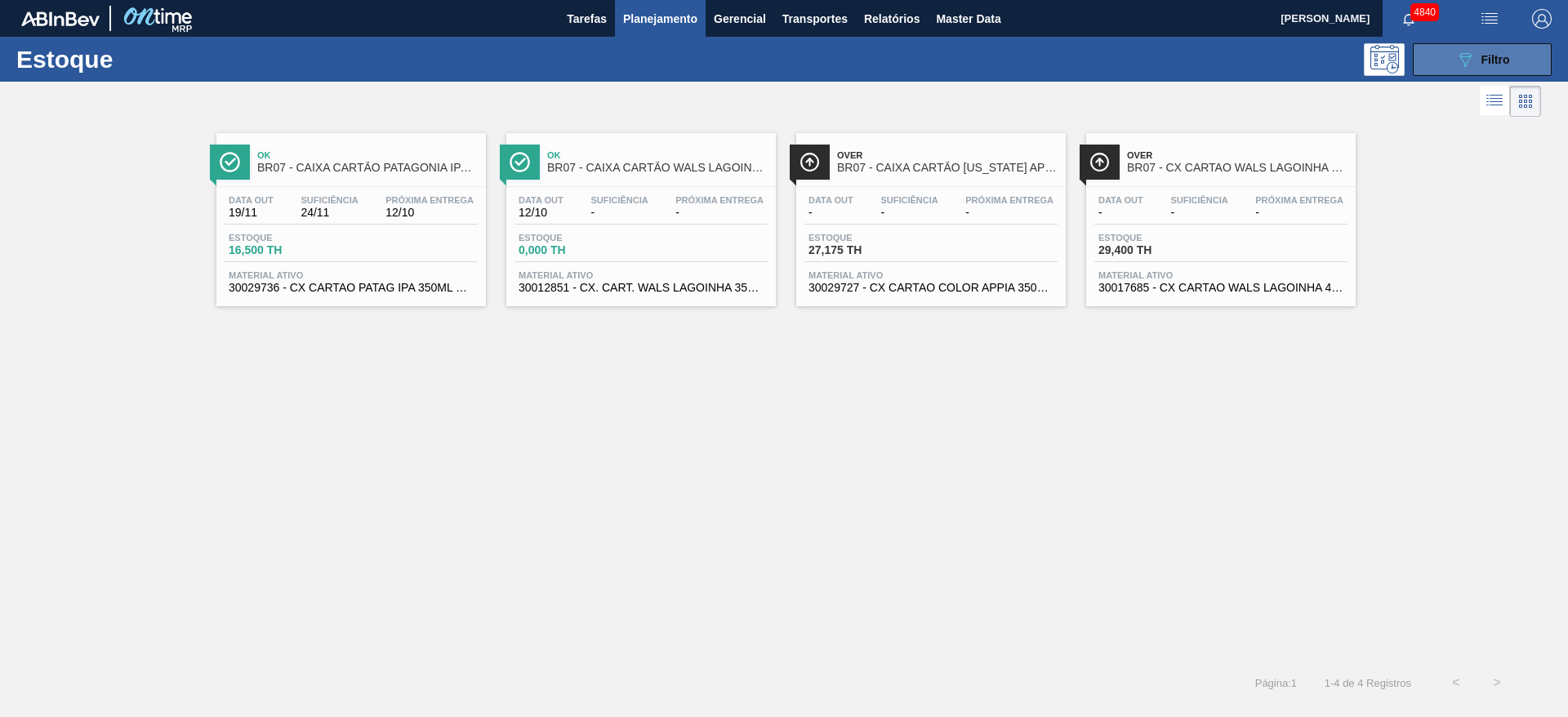
click at [1485, 61] on span "Filtro" at bounding box center [1496, 60] width 29 height 13
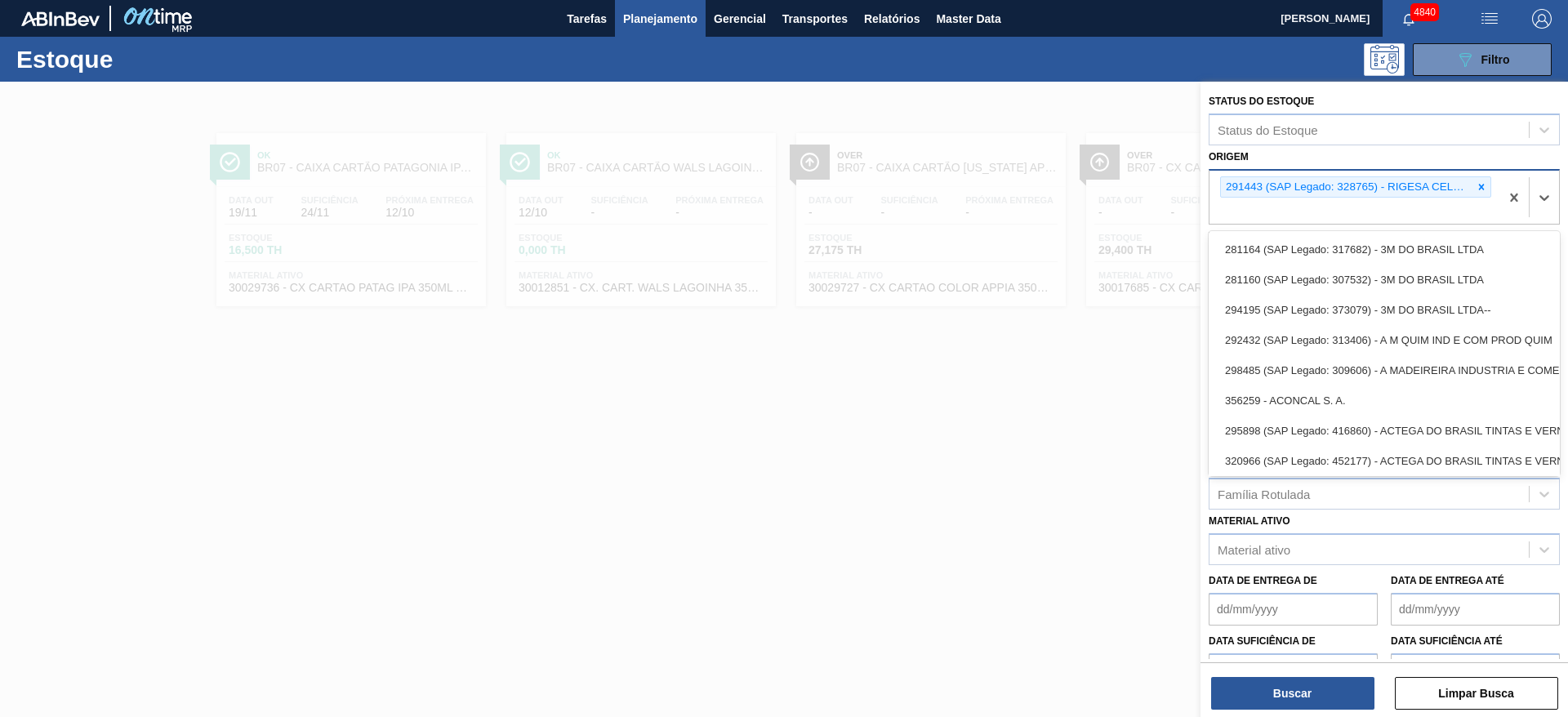
click at [1371, 217] on div "291443 (SAP Legado: 328765) - RIGESA CELULOSE PAPEL E EMBALAGENS" at bounding box center [1355, 198] width 290 height 54
type input "rig"
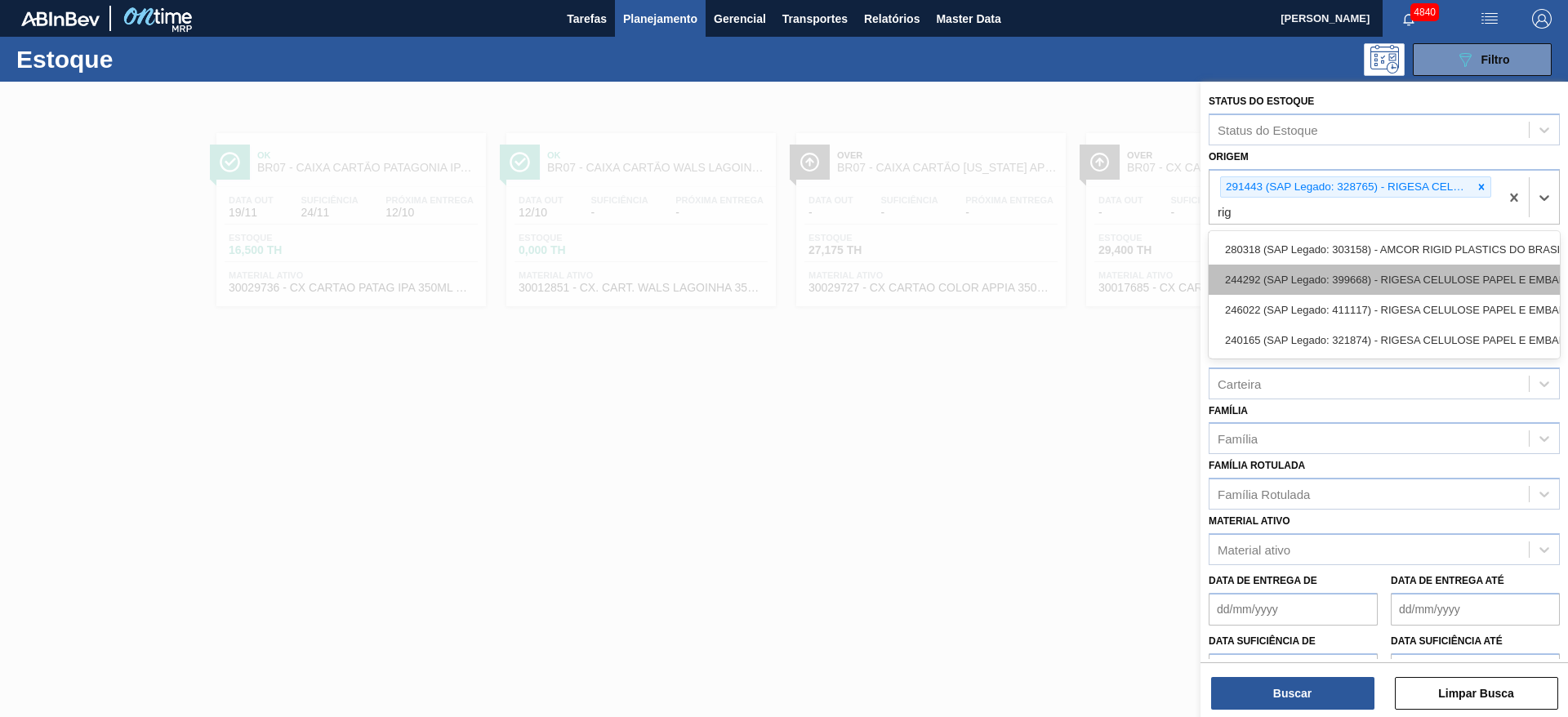
click at [1378, 280] on div "244292 (SAP Legado: 399668) - RIGESA CELULOSE PAPEL E EMBALAGENS" at bounding box center [1384, 279] width 351 height 30
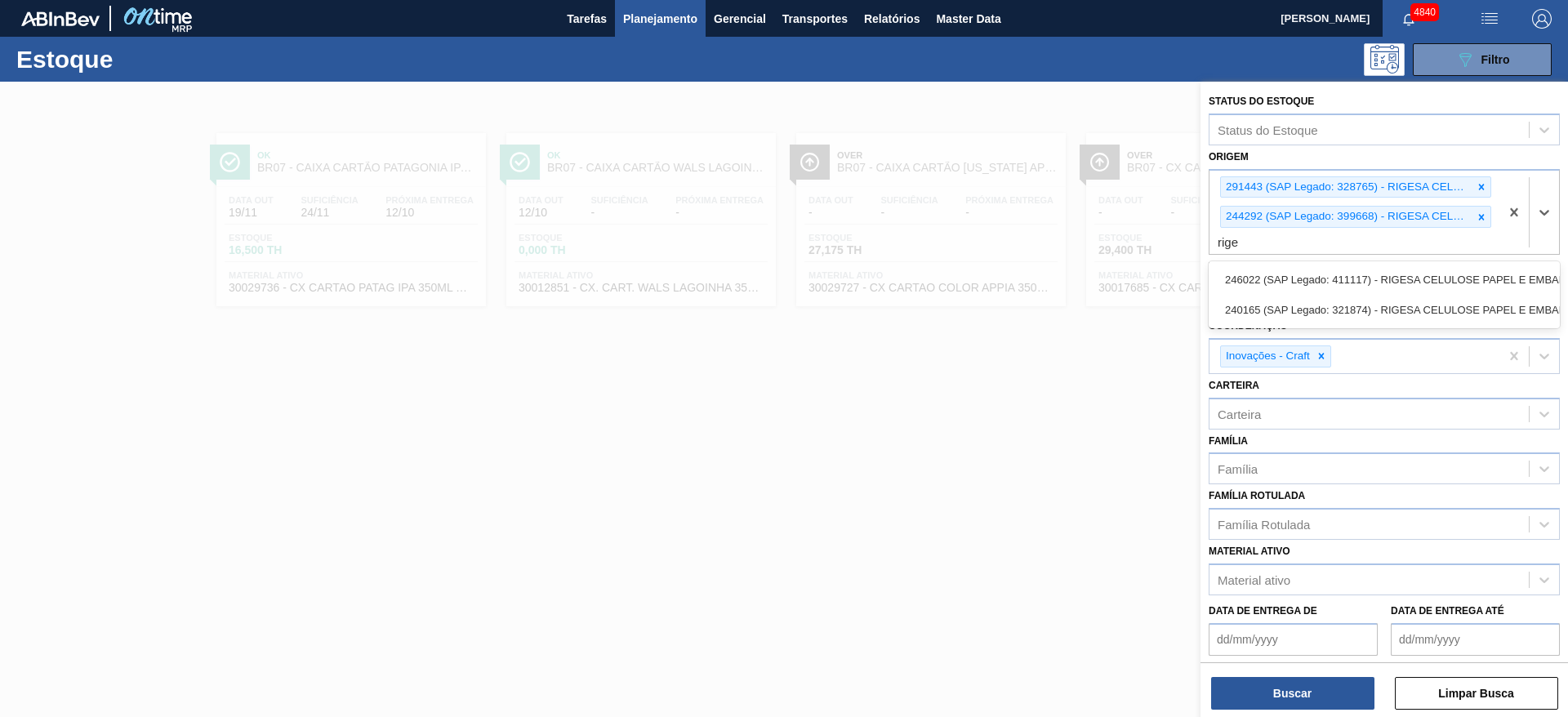
type input "riges"
click at [1378, 280] on div "246022 (SAP Legado: 411117) - RIGESA CELULOSE PAPEL E EMBALAGENS" at bounding box center [1384, 279] width 351 height 30
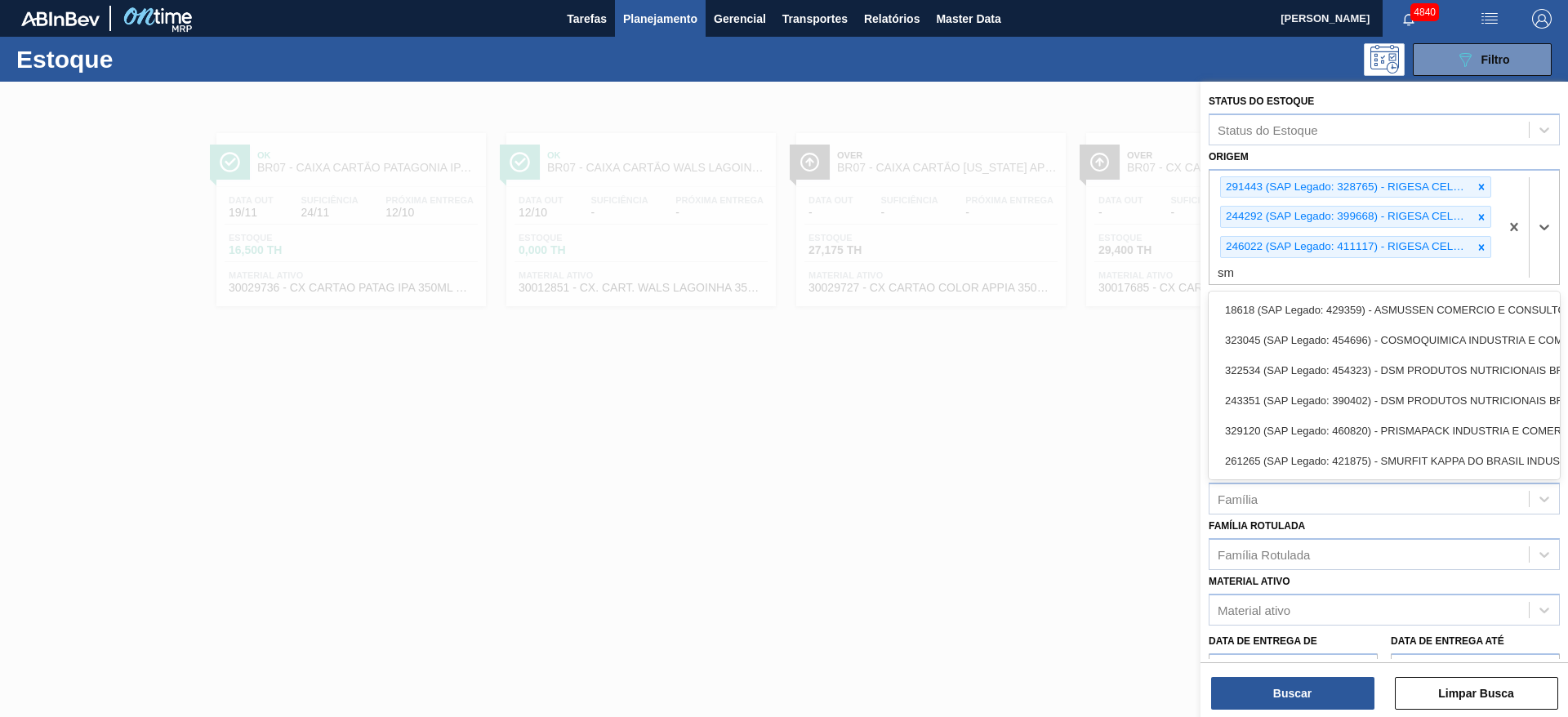
type input "smu"
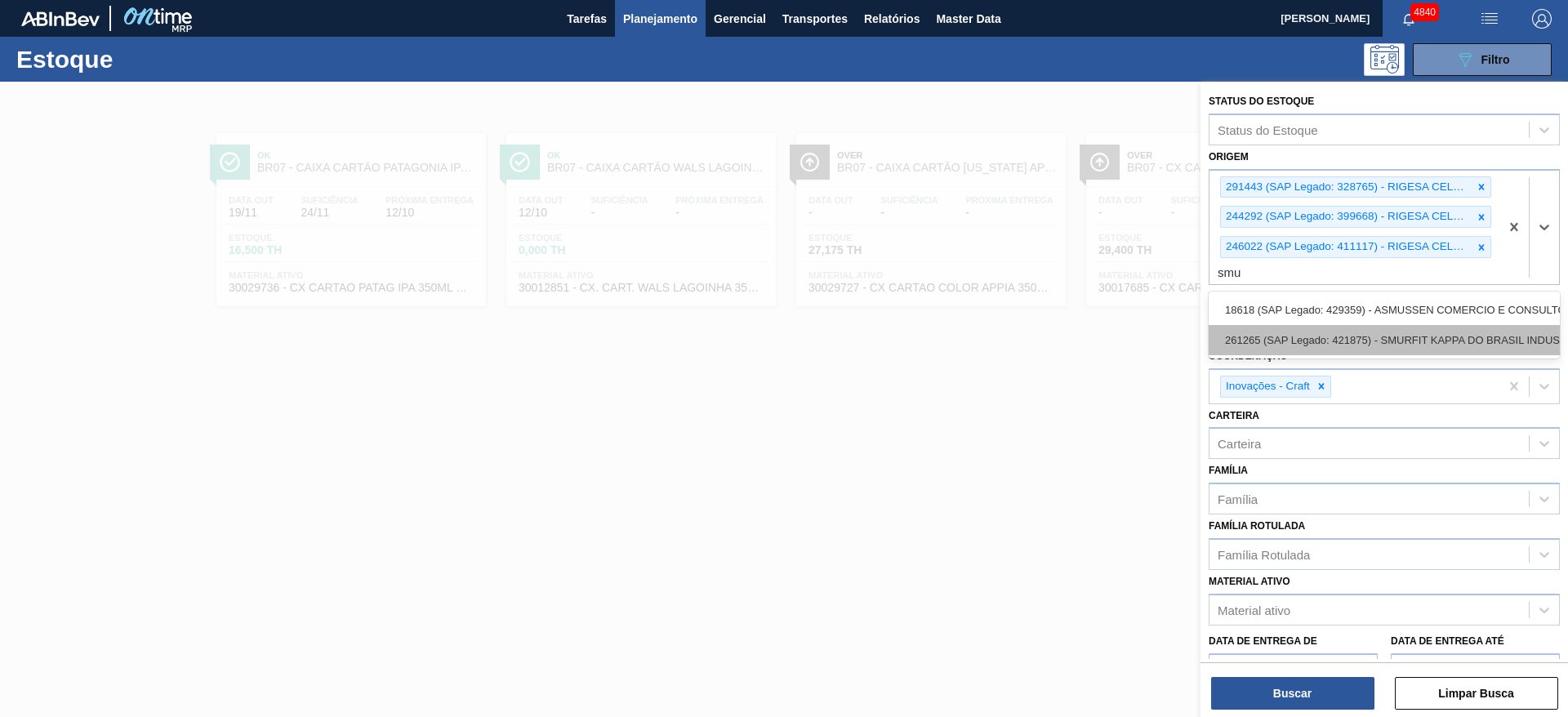
click at [1380, 333] on div "261265 (SAP Legado: 421875) - SMURFIT KAPPA DO BRASIL INDUSTRIA" at bounding box center [1384, 339] width 351 height 30
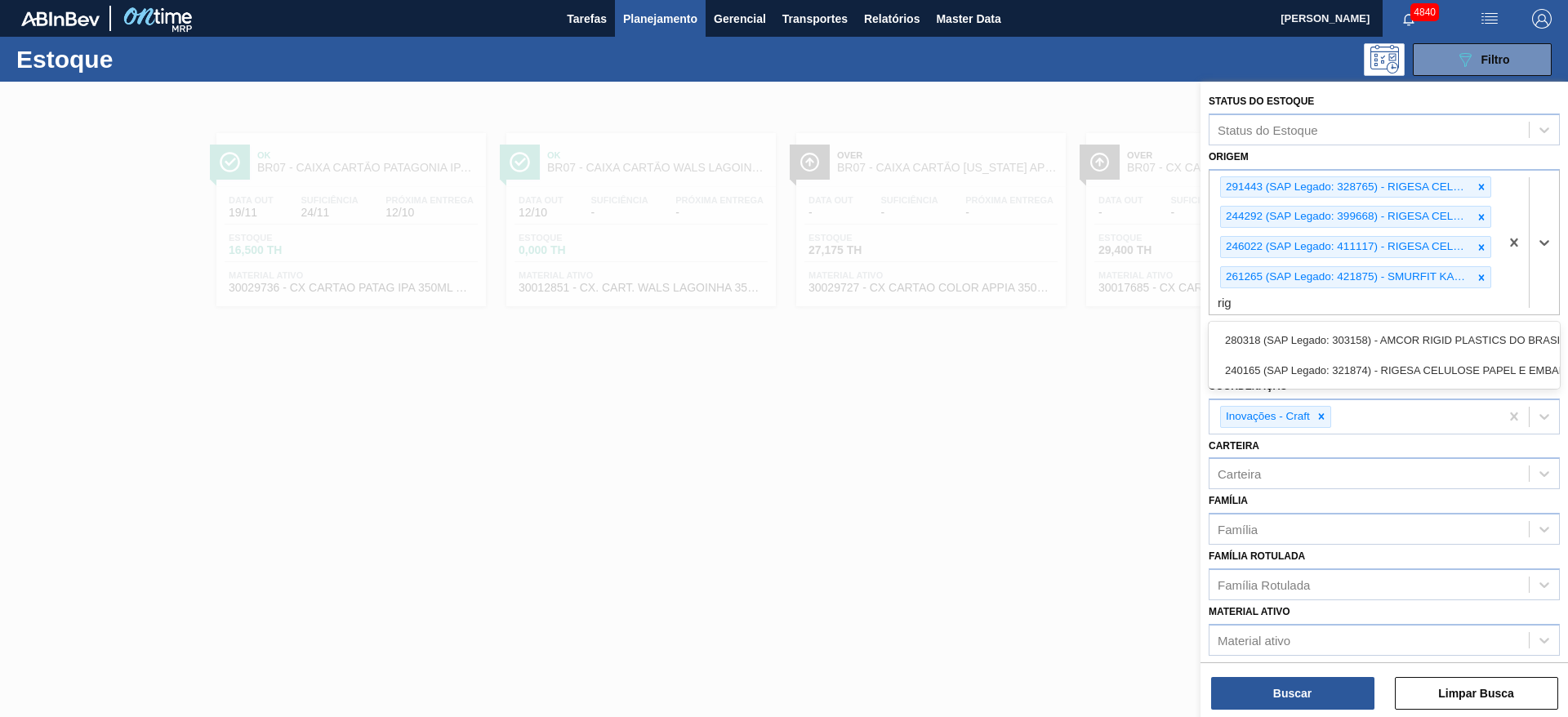
type input "rige"
click at [1380, 333] on div "240165 (SAP Legado: 321874) - RIGESA CELULOSE PAPEL E EMBALAGENS" at bounding box center [1384, 339] width 351 height 30
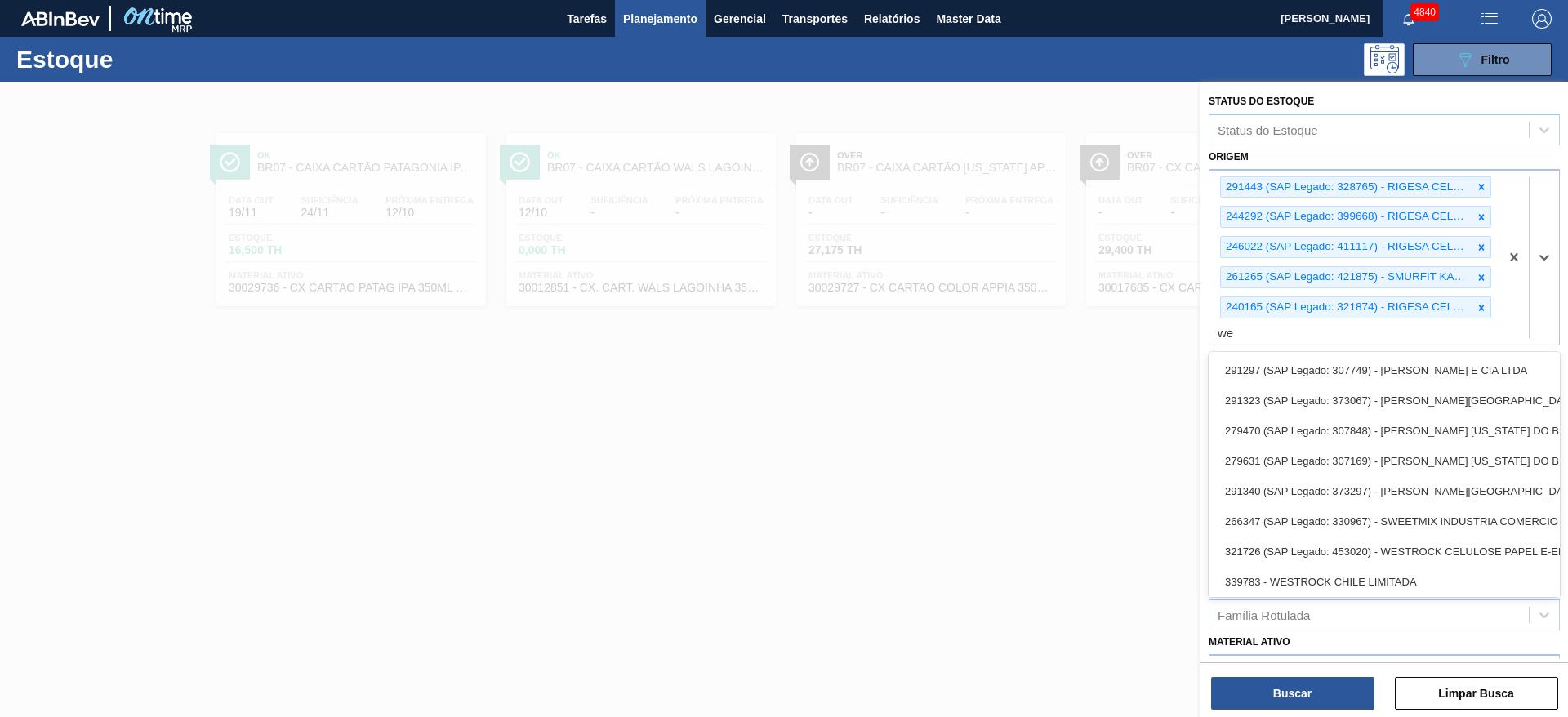
type input "wes"
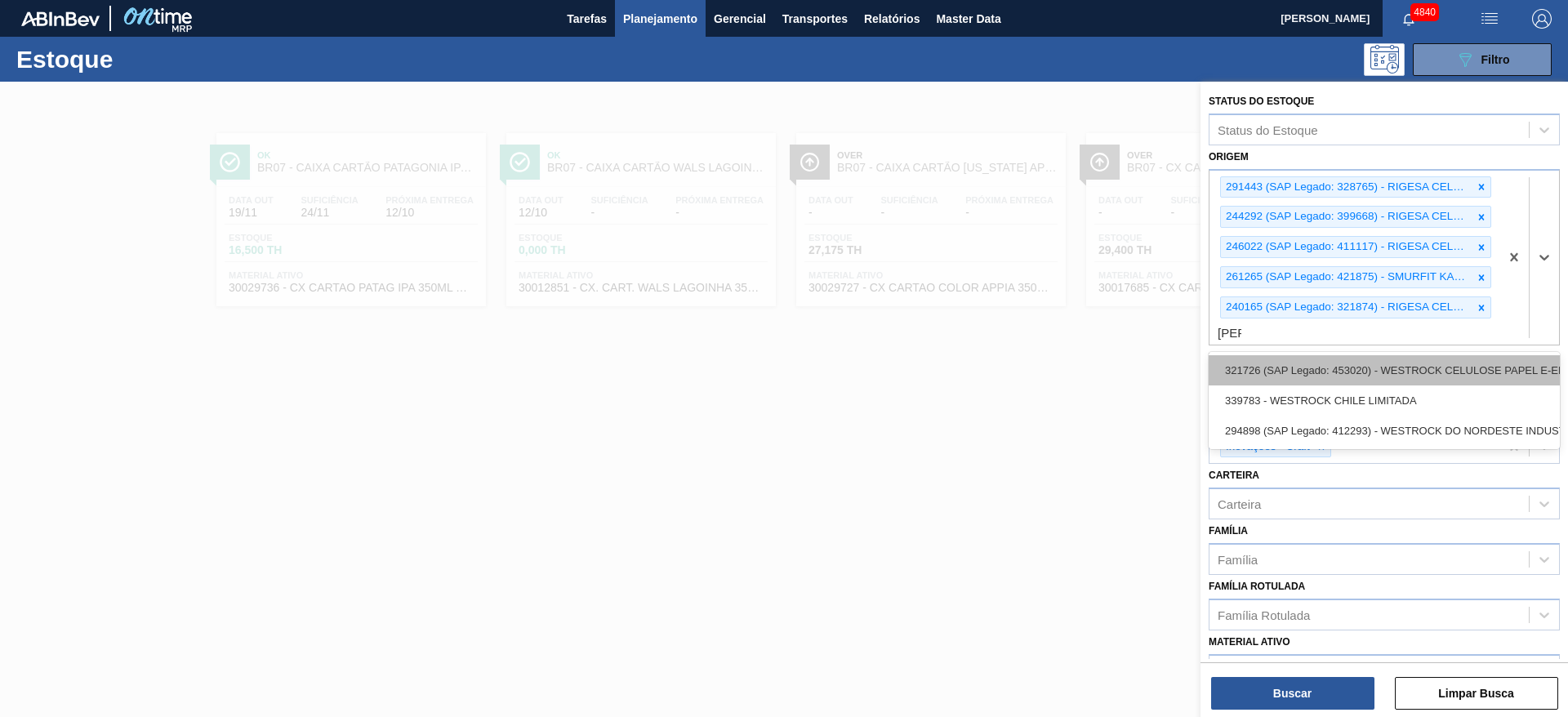
click at [1378, 371] on div "321726 (SAP Legado: 453020) - WESTROCK CELULOSE PAPEL E-EMBALAGENS LTDA-" at bounding box center [1384, 370] width 351 height 30
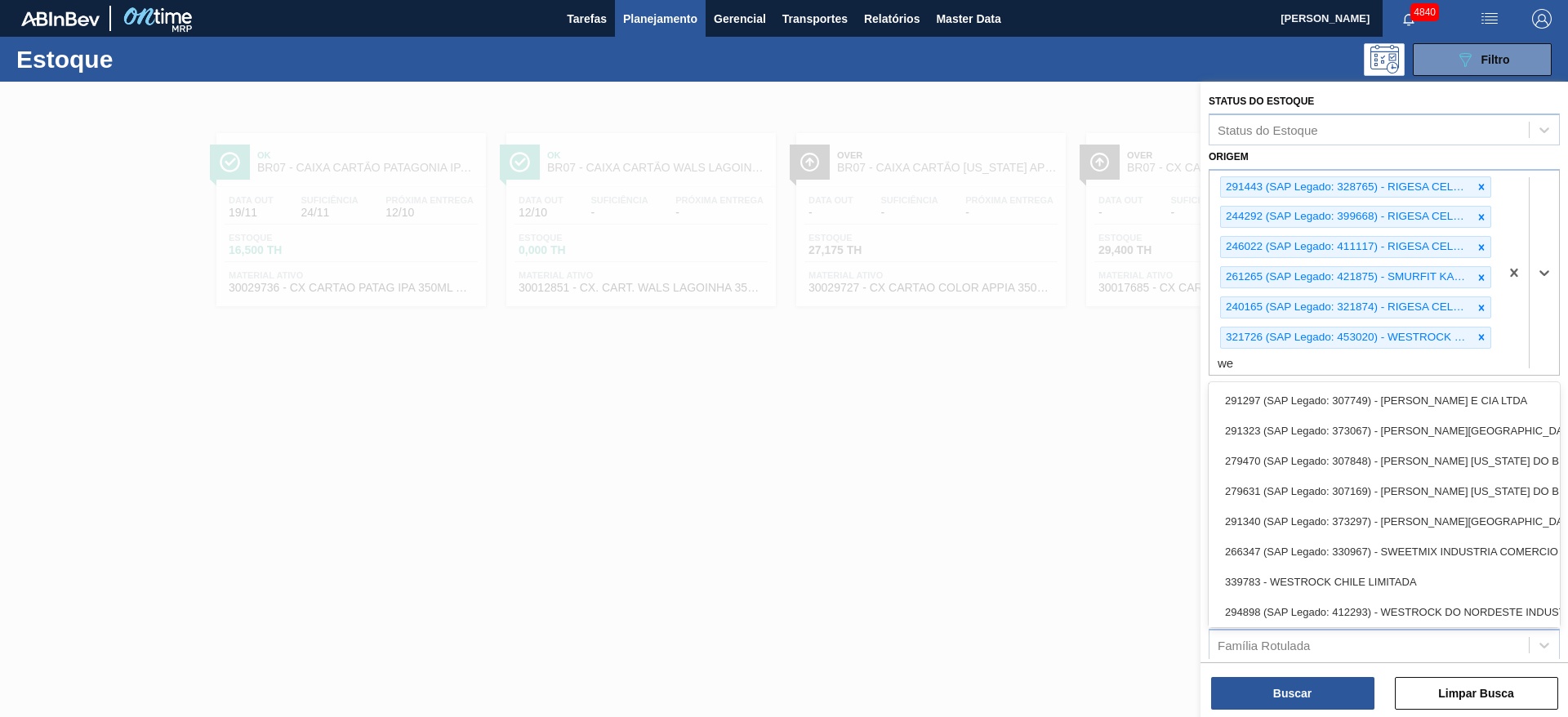
type input "wes"
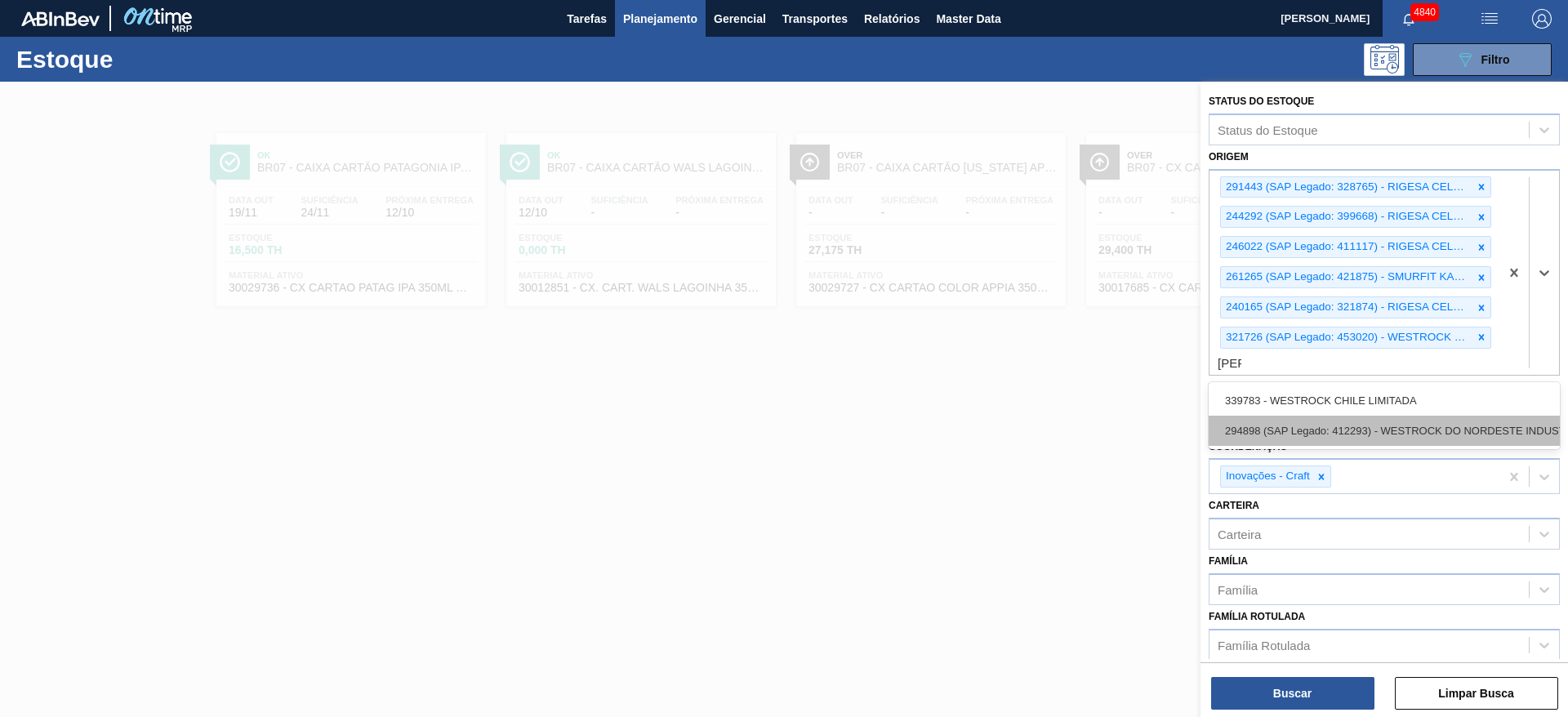
click at [1384, 434] on div "294898 (SAP Legado: 412293) - WESTROCK DO NORDESTE INDUSTRIA DE" at bounding box center [1384, 430] width 351 height 30
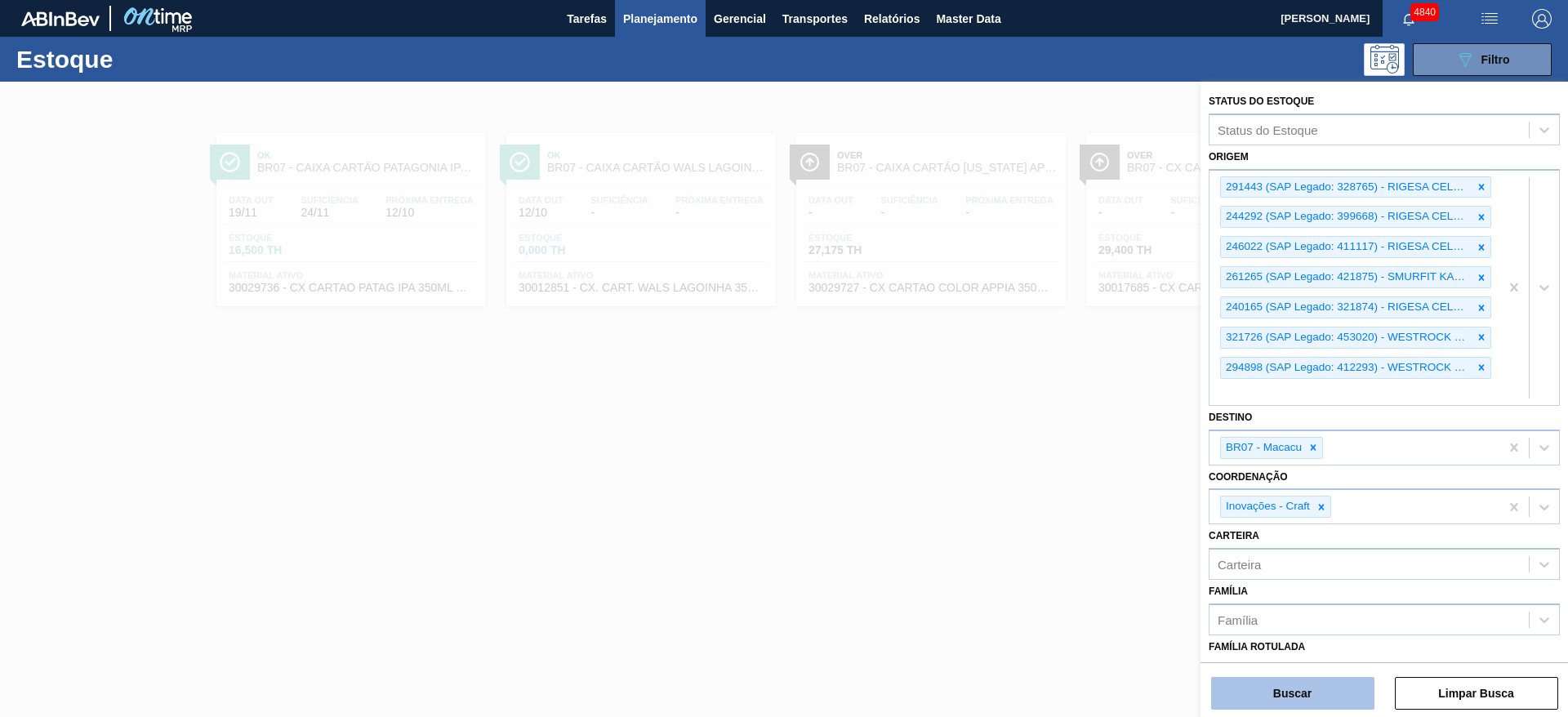
click at [1229, 690] on button "Buscar" at bounding box center [1292, 693] width 164 height 33
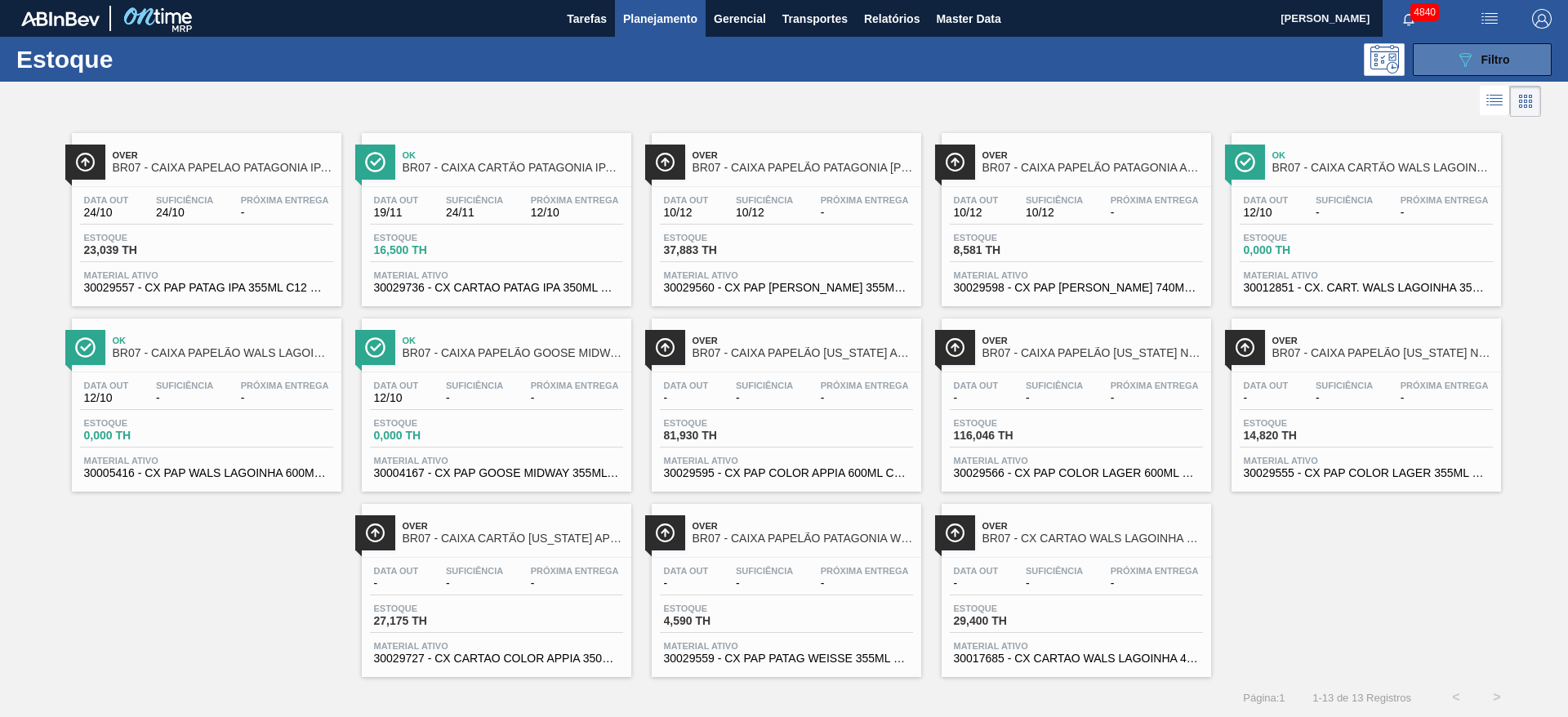
click at [1535, 47] on button "089F7B8B-B2A5-4AFE-B5C0-19BA573D28AC Filtro" at bounding box center [1482, 60] width 139 height 33
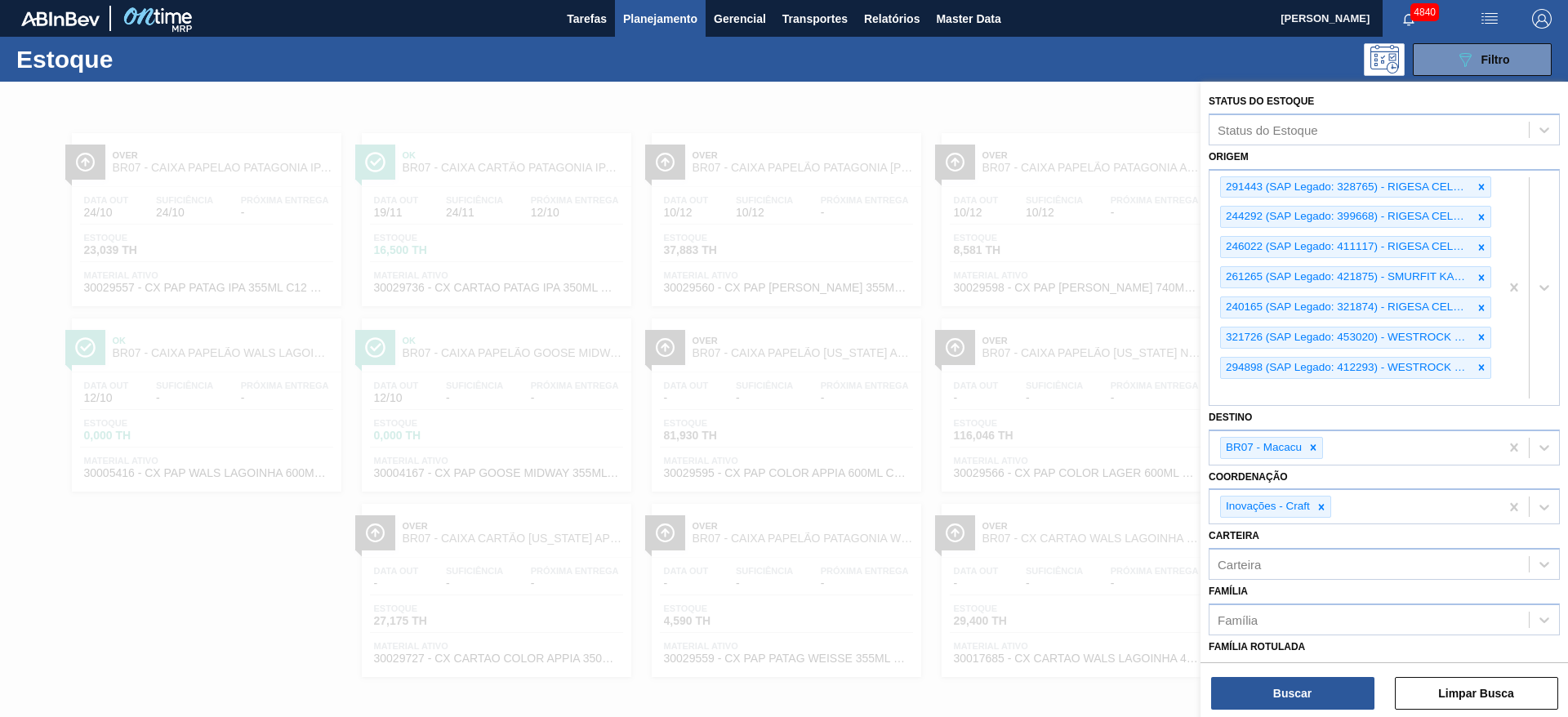
click at [1197, 113] on div at bounding box center [784, 439] width 1568 height 717
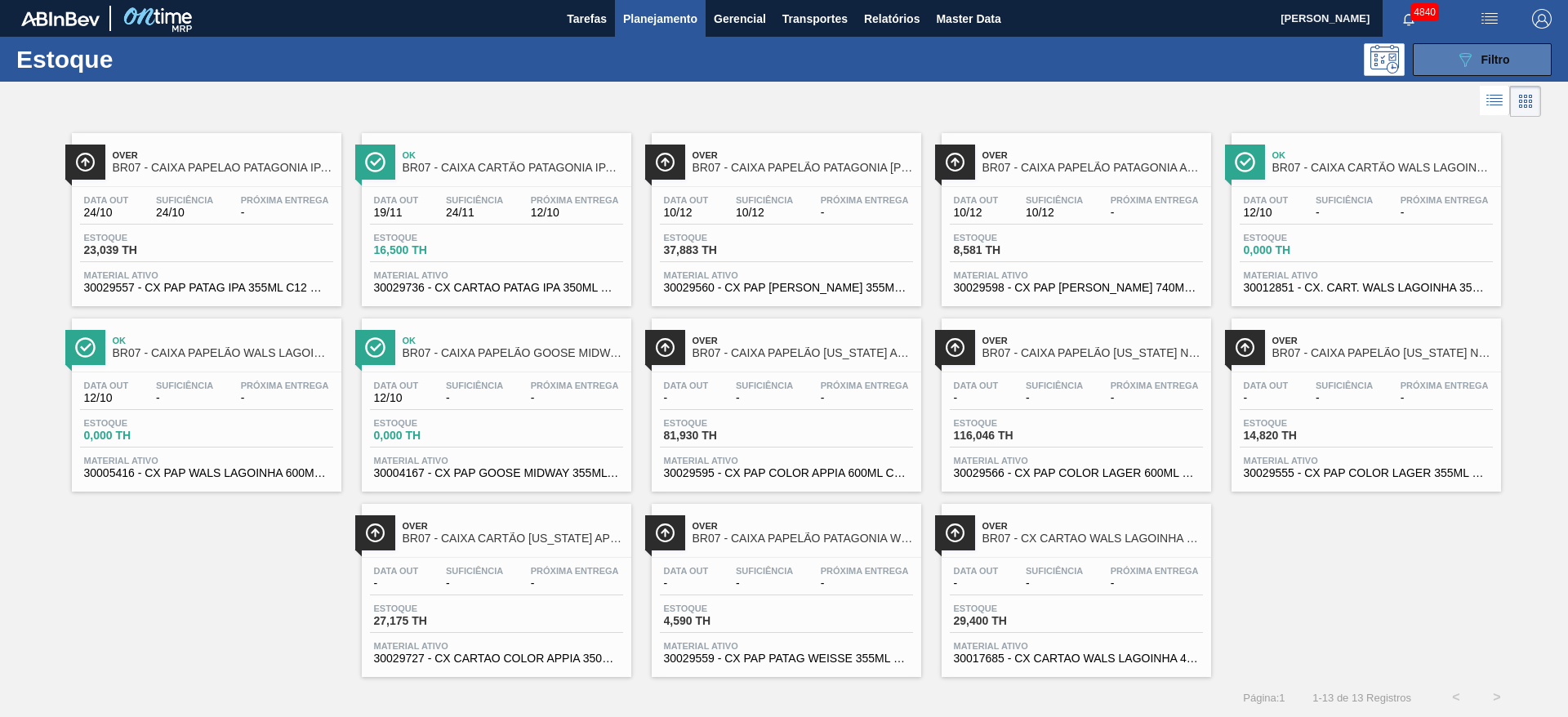
click at [1525, 46] on button "089F7B8B-B2A5-4AFE-B5C0-19BA573D28AC Filtro" at bounding box center [1482, 60] width 139 height 33
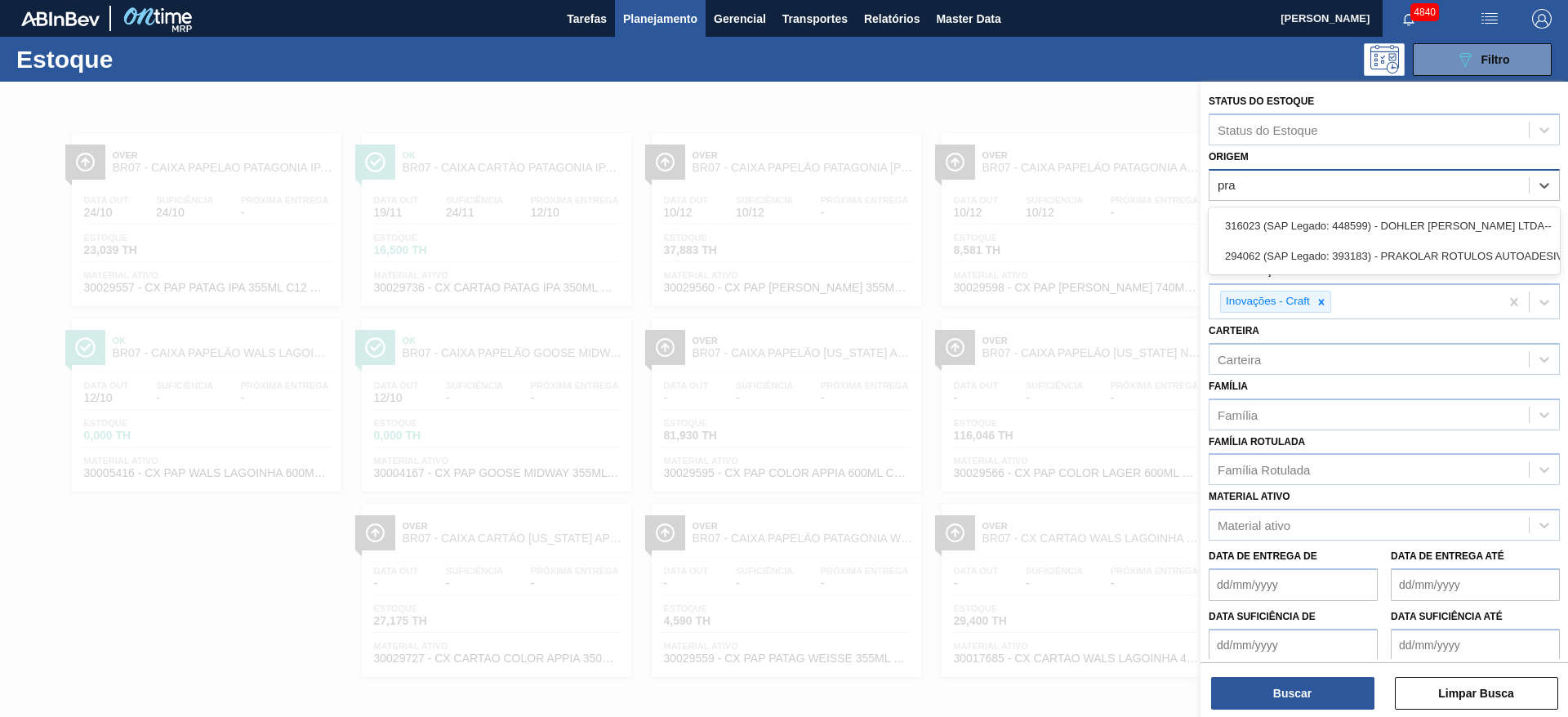
type input "prak"
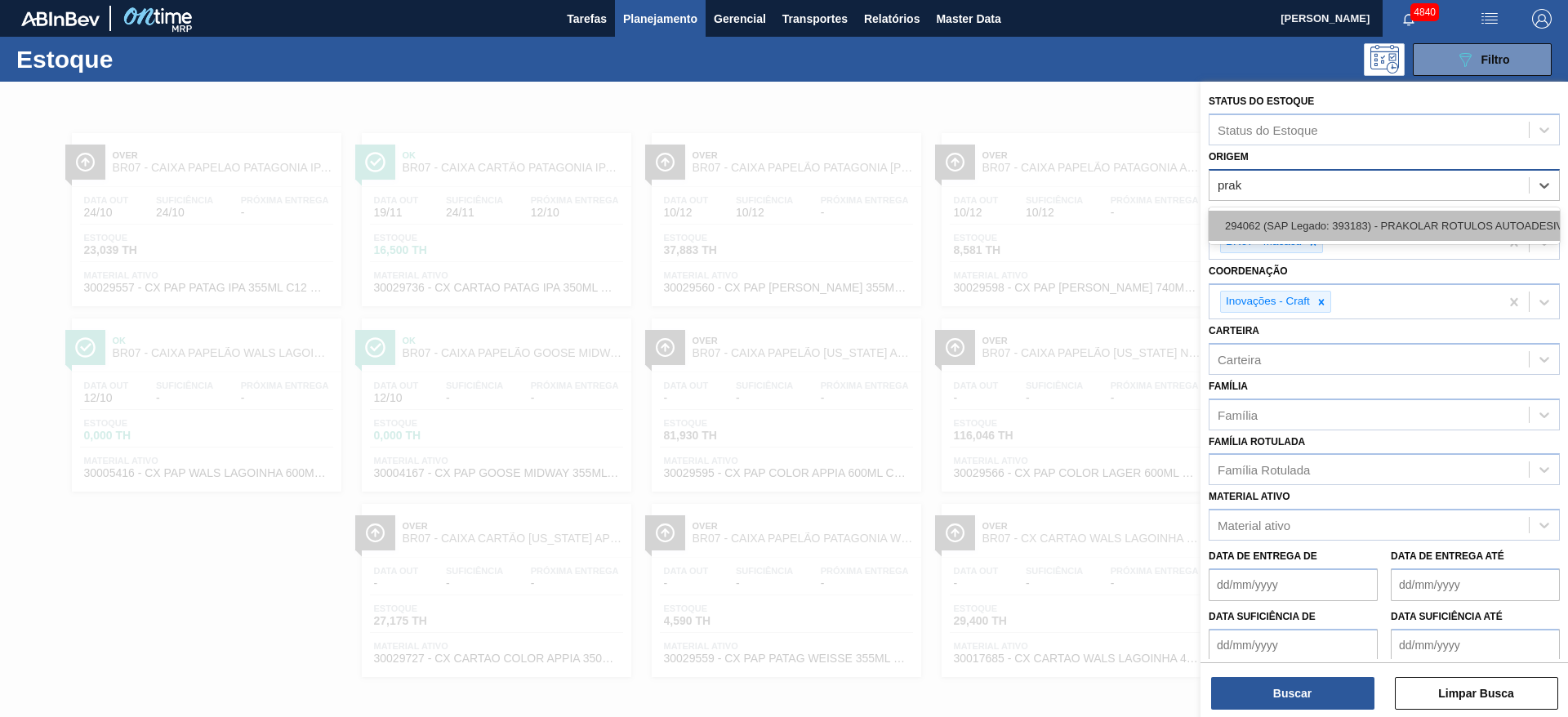
click at [1472, 219] on div "294062 (SAP Legado: 393183) - PRAKOLAR ROTULOS AUTOADESIVOS LTDA" at bounding box center [1384, 225] width 351 height 30
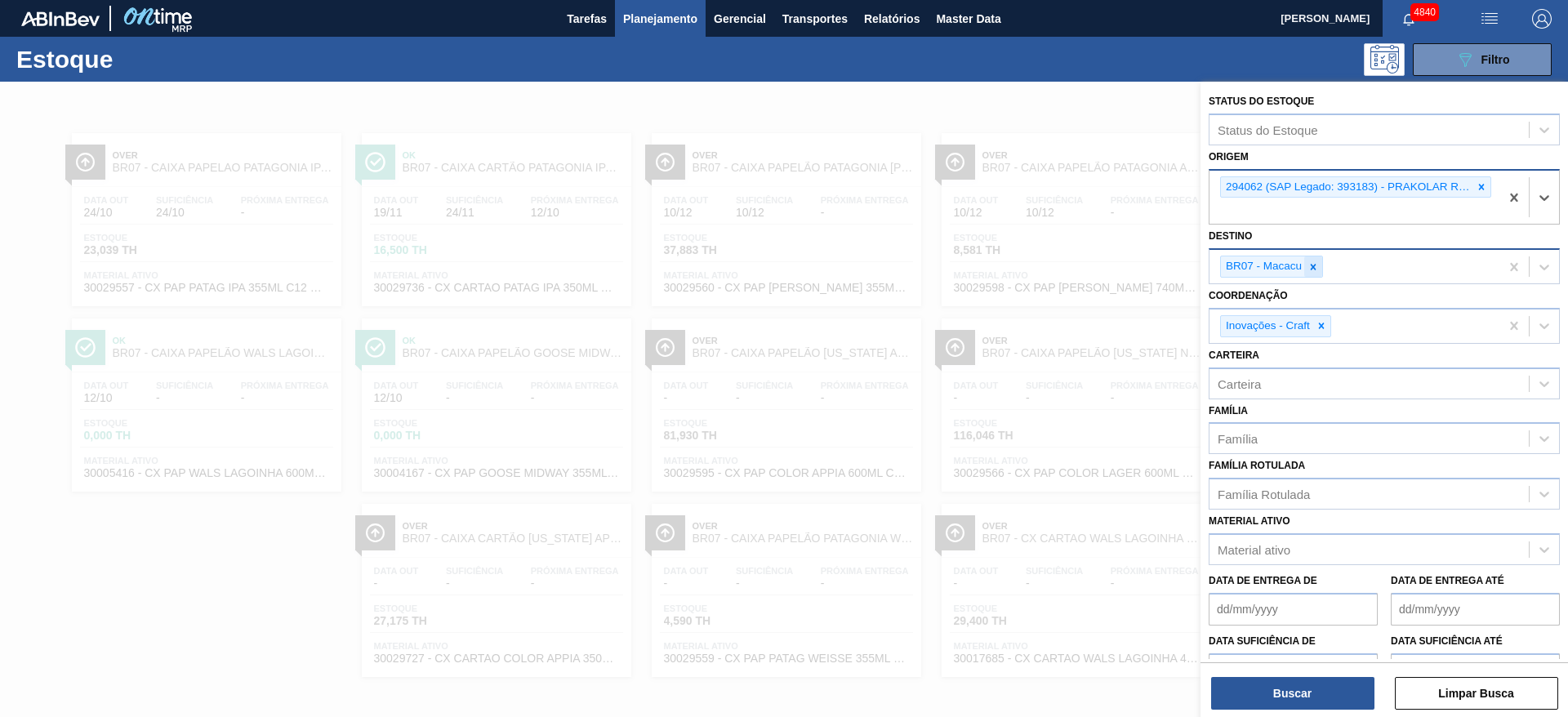
click at [1311, 268] on icon at bounding box center [1313, 267] width 12 height 12
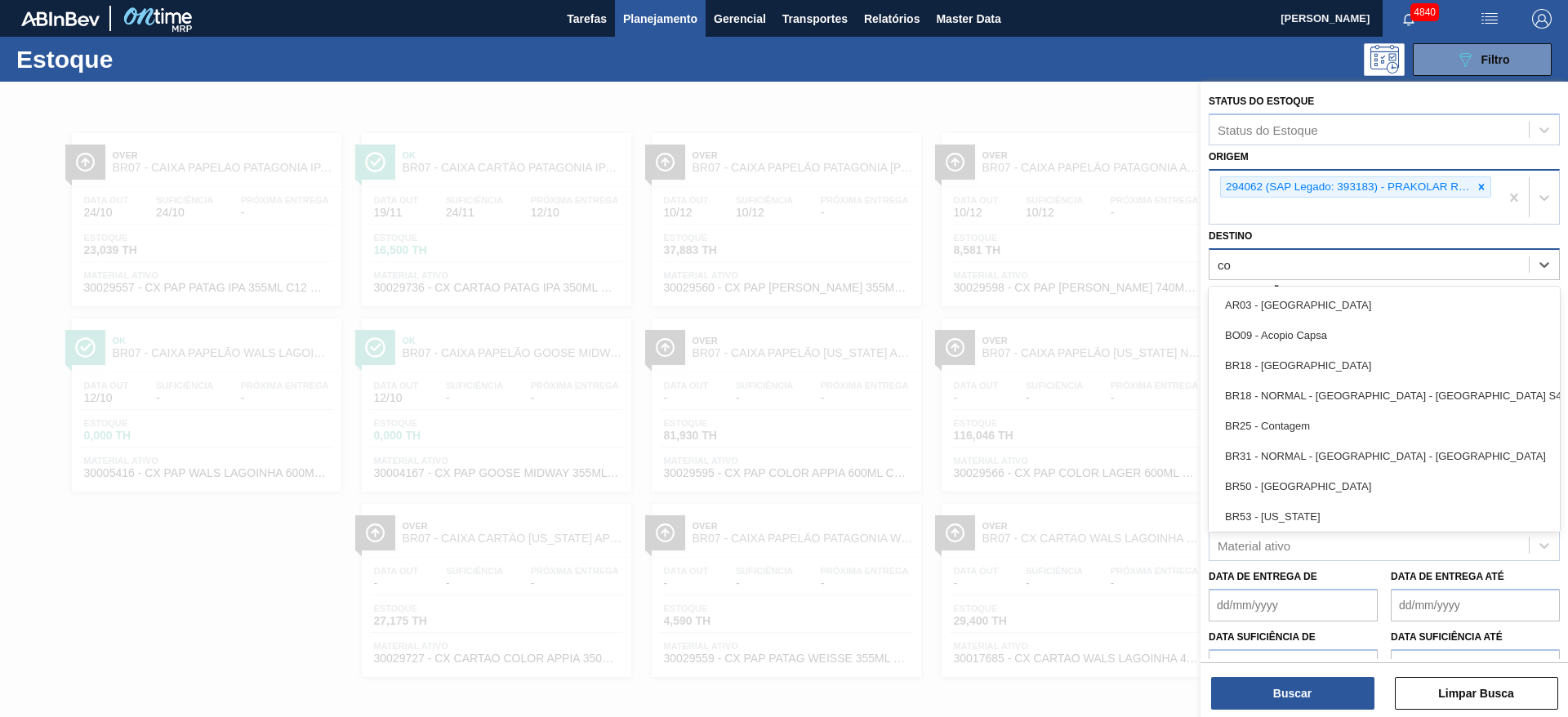
type input "col"
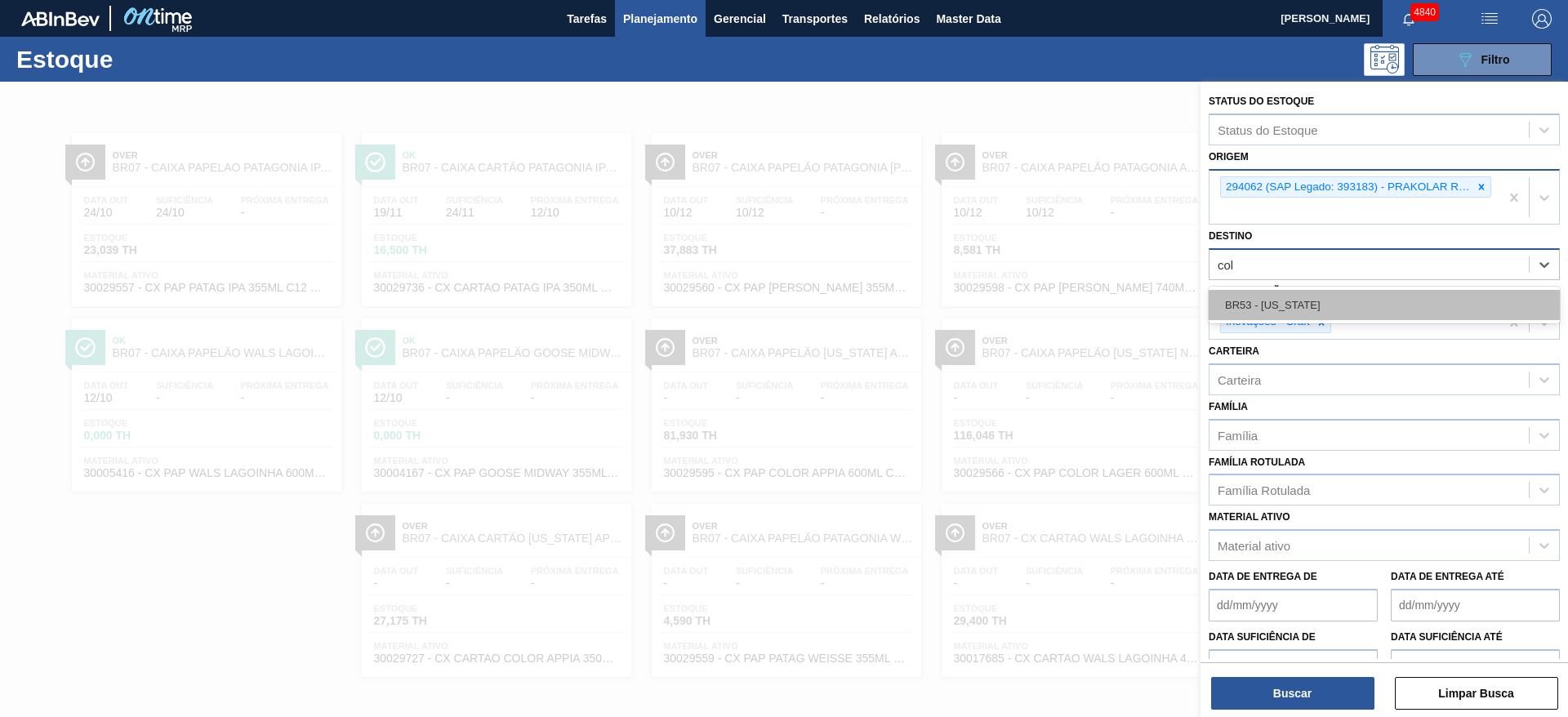
click at [1311, 294] on div "BR53 - Colorado" at bounding box center [1384, 305] width 351 height 30
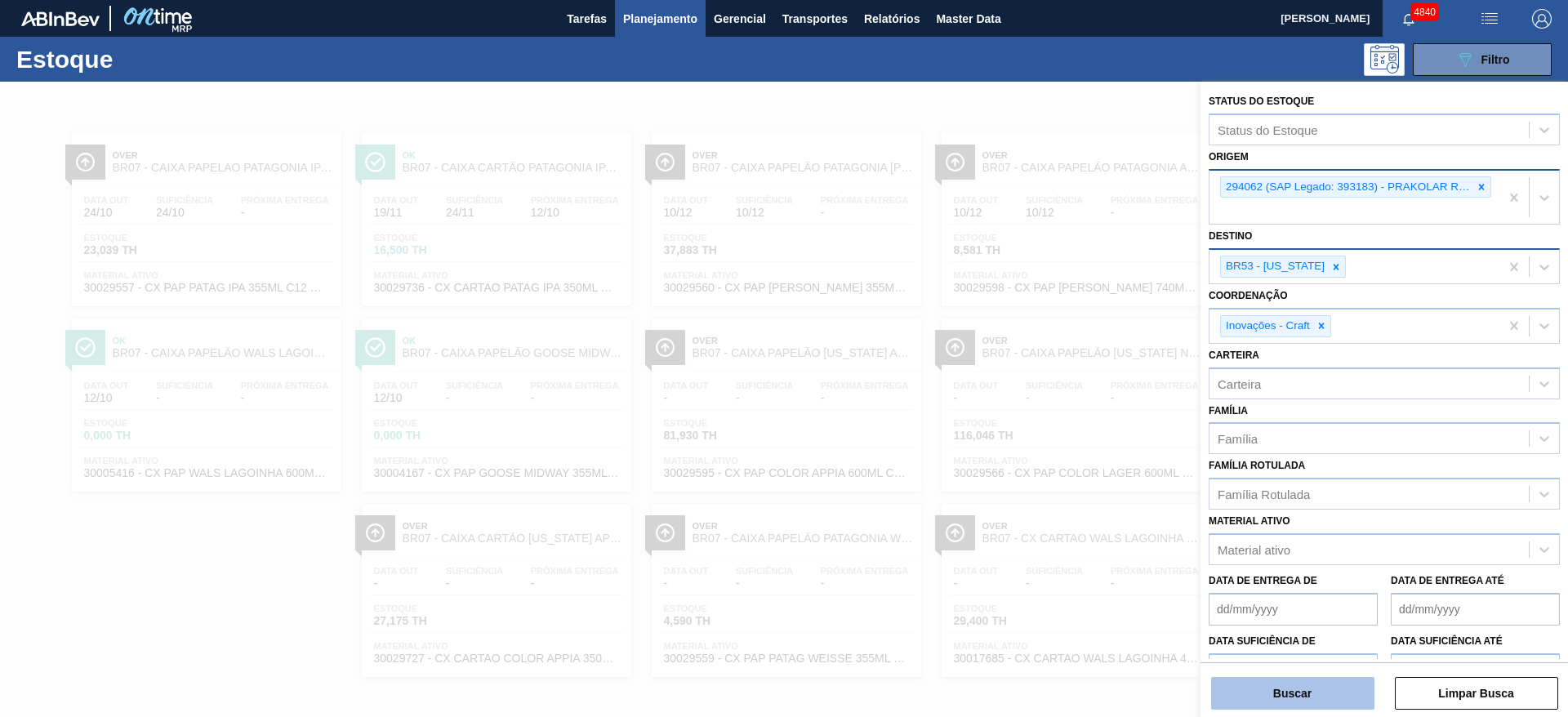
click at [1253, 678] on button "Buscar" at bounding box center [1292, 693] width 164 height 33
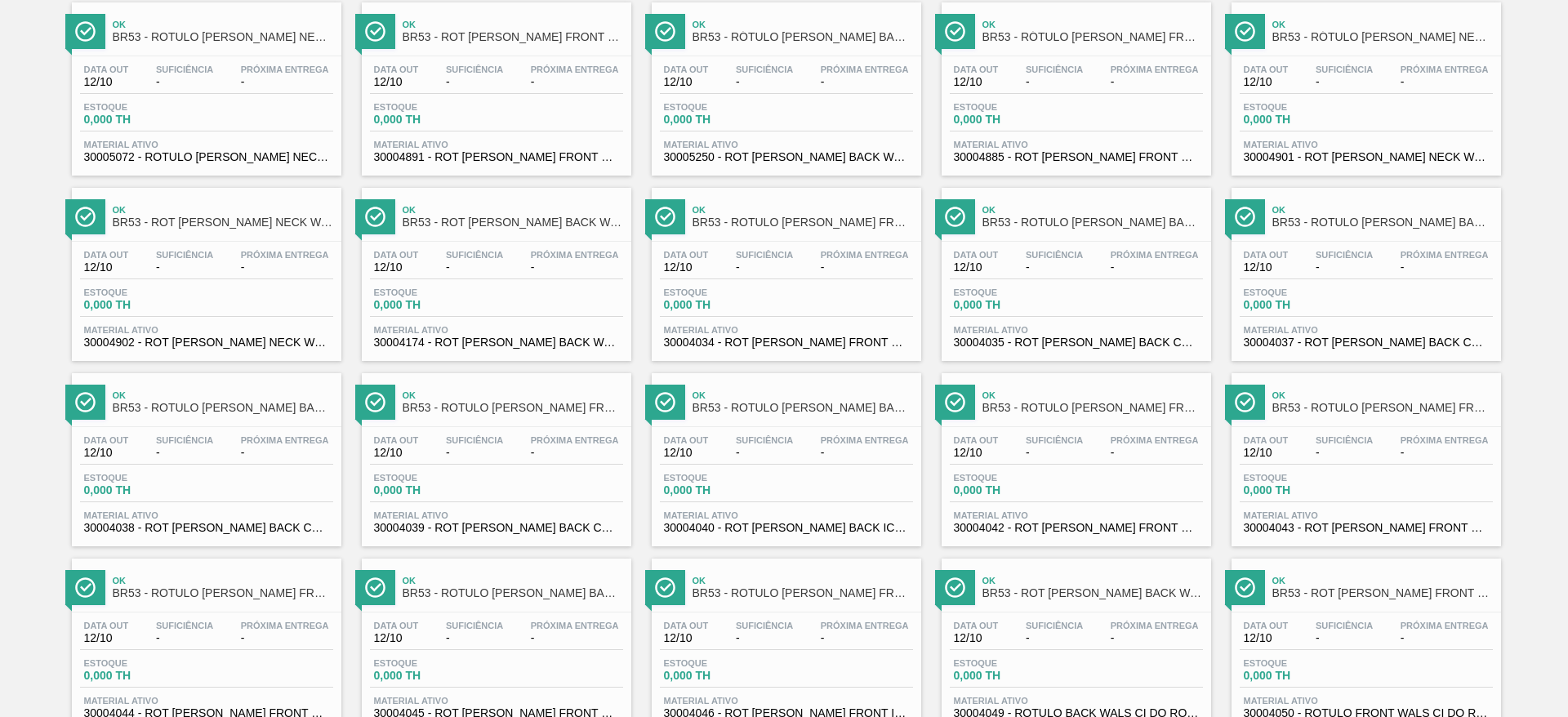
scroll to position [1297, 0]
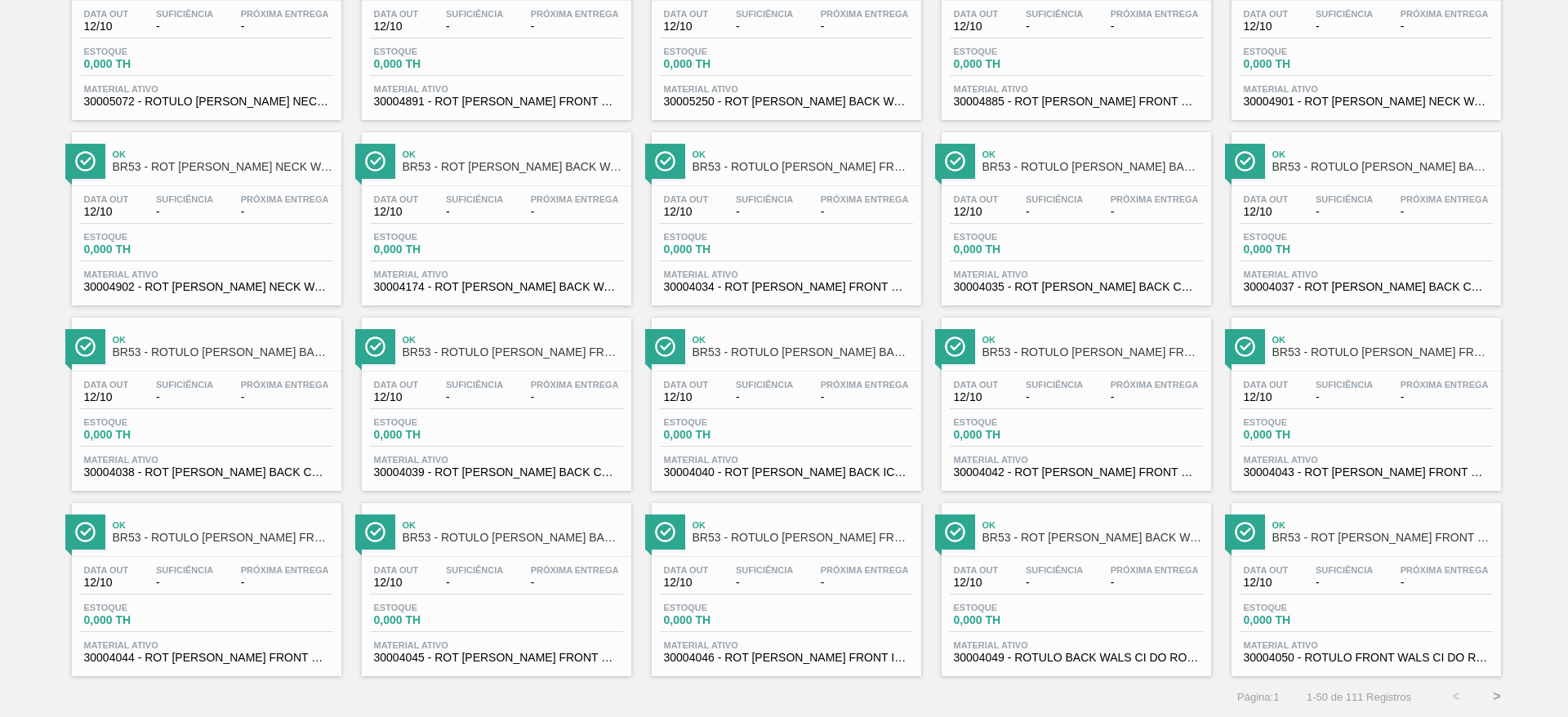
click at [1502, 703] on button ">" at bounding box center [1497, 696] width 41 height 41
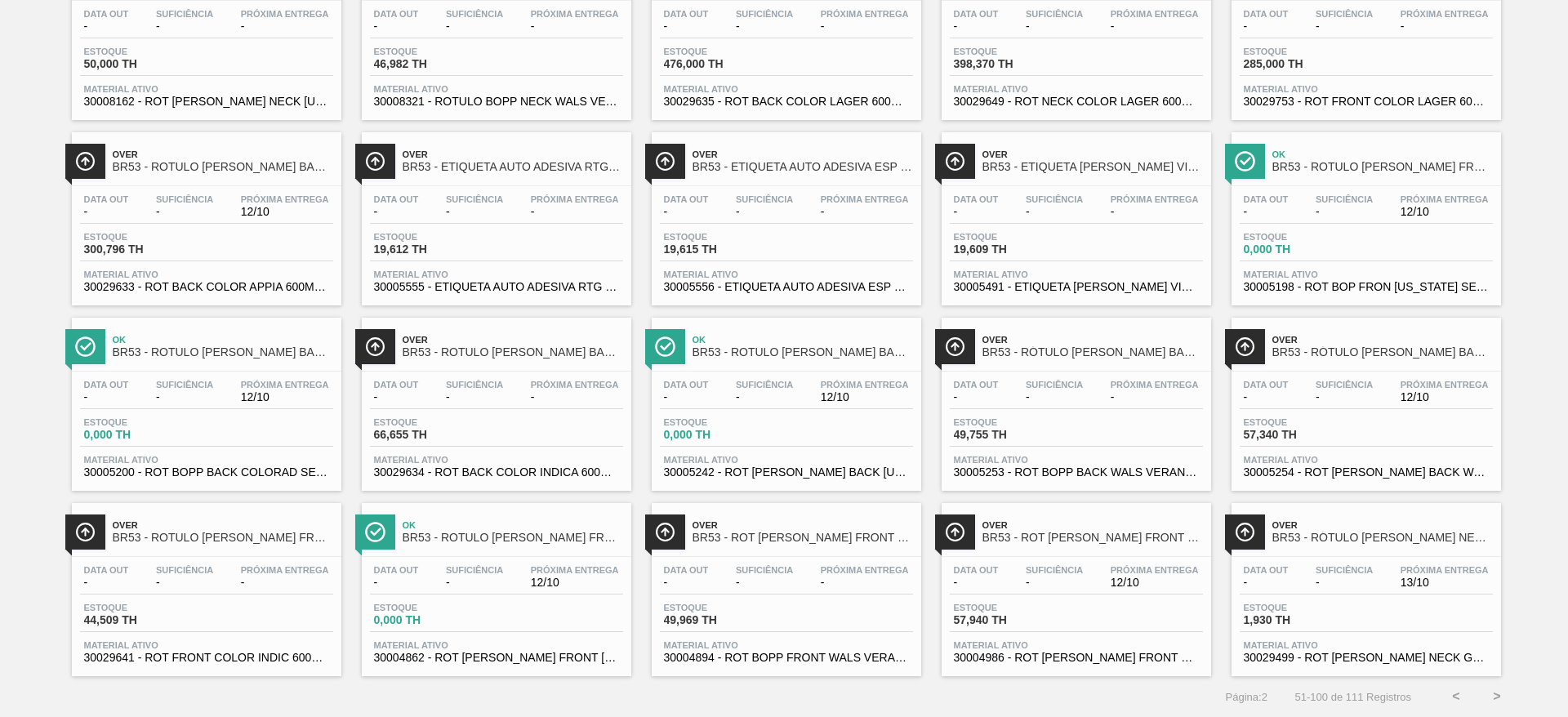
click at [1498, 689] on button ">" at bounding box center [1497, 696] width 41 height 41
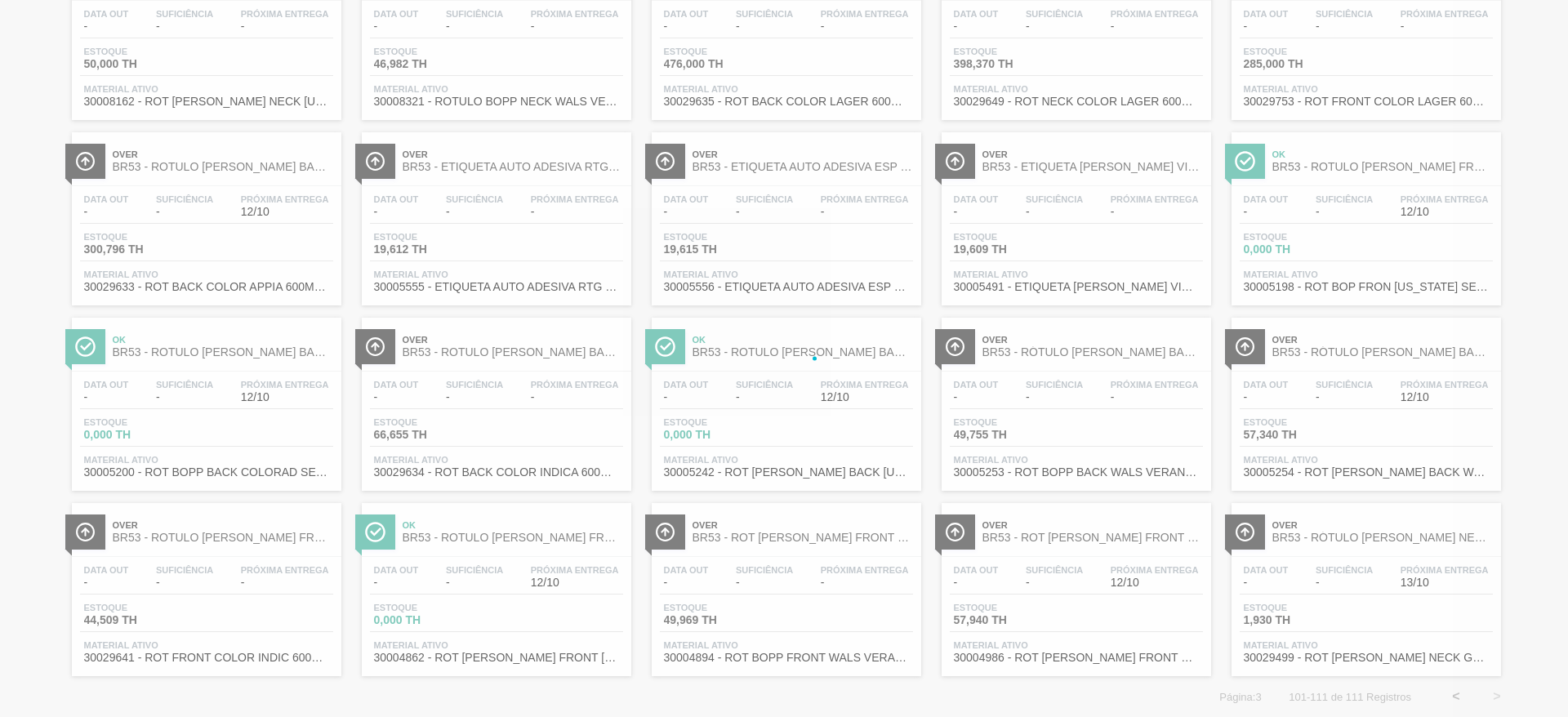
scroll to position [0, 0]
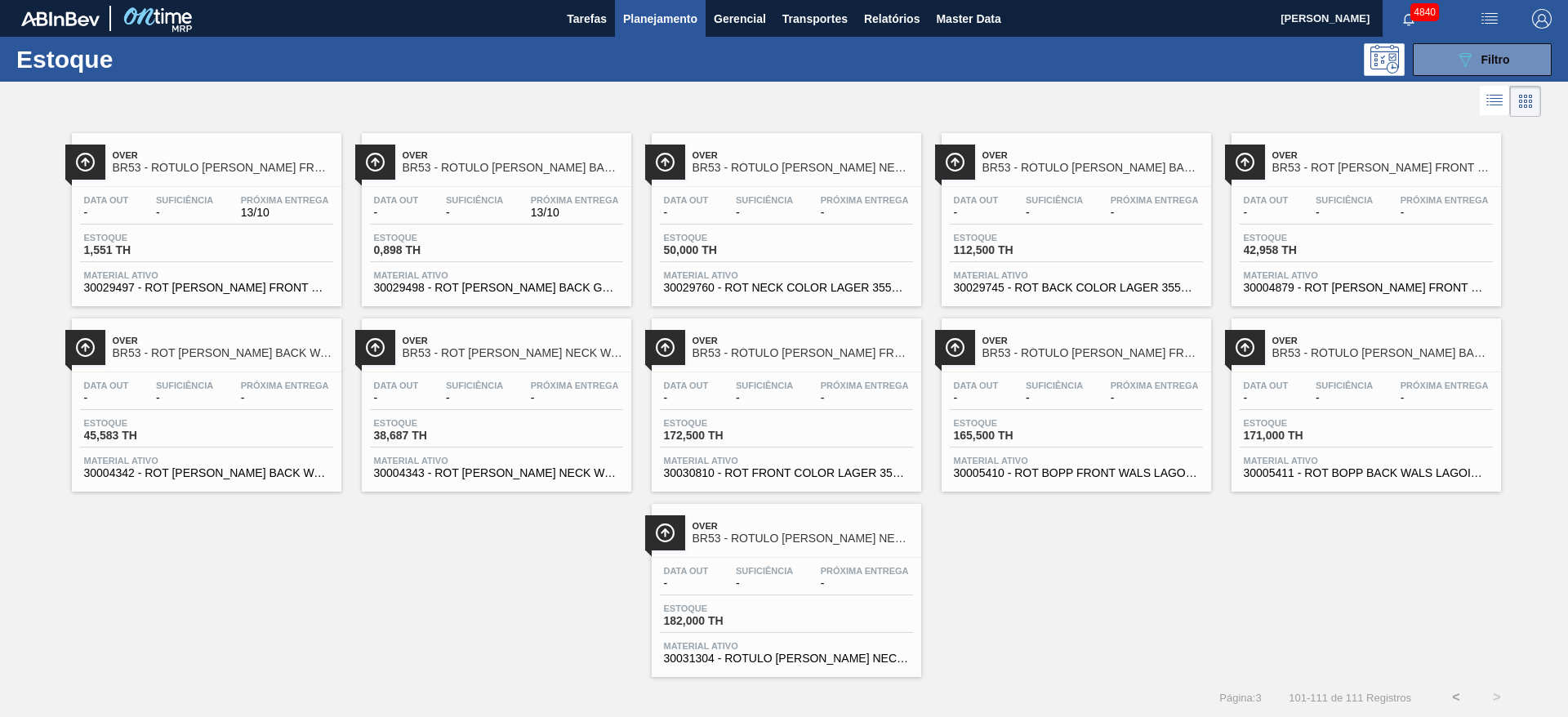
click at [1457, 693] on button "<" at bounding box center [1456, 697] width 41 height 41
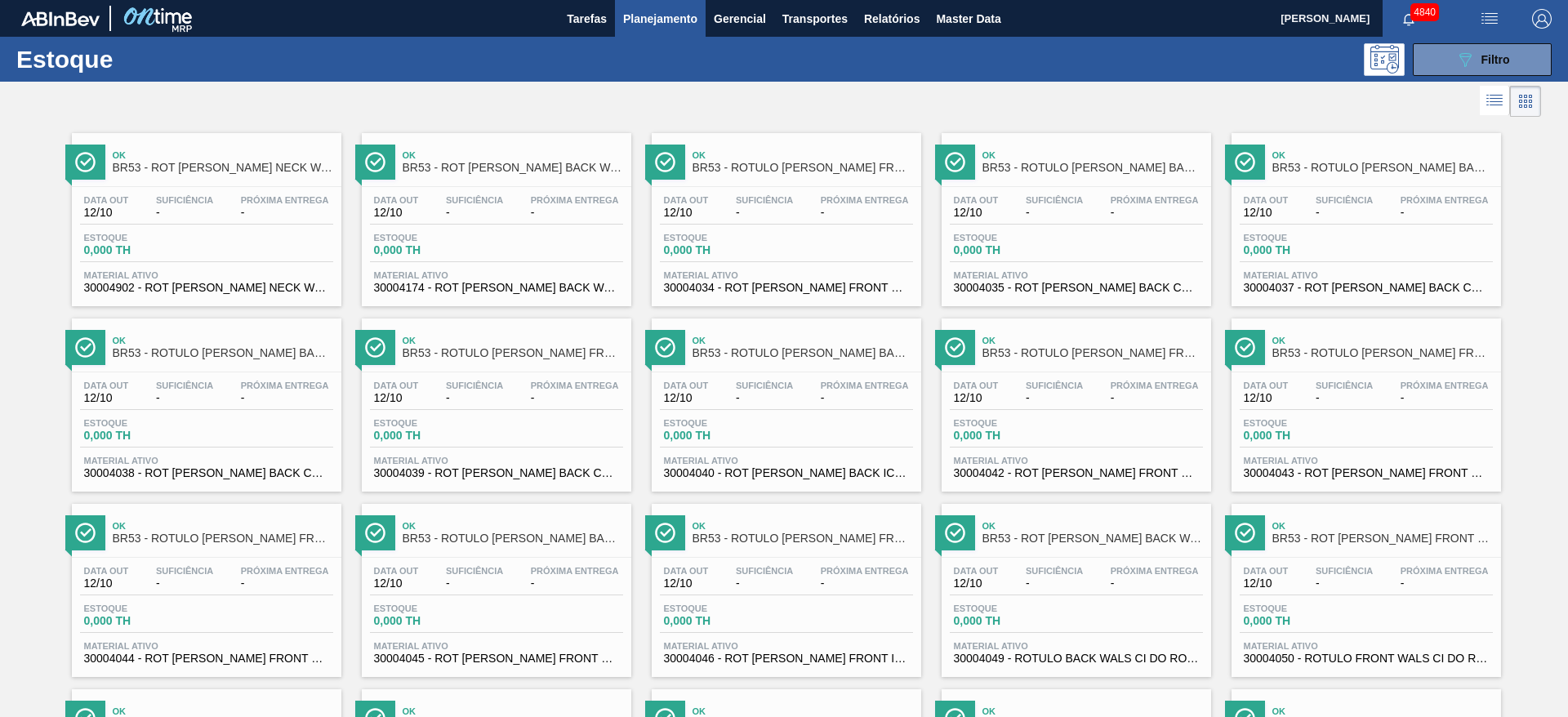
click at [1457, 693] on div "Ok BR53 - ROT BOPP FRONT COL TARSILA 600ML" at bounding box center [1366, 712] width 269 height 45
click at [1481, 58] on span "Filtro" at bounding box center [1496, 60] width 29 height 13
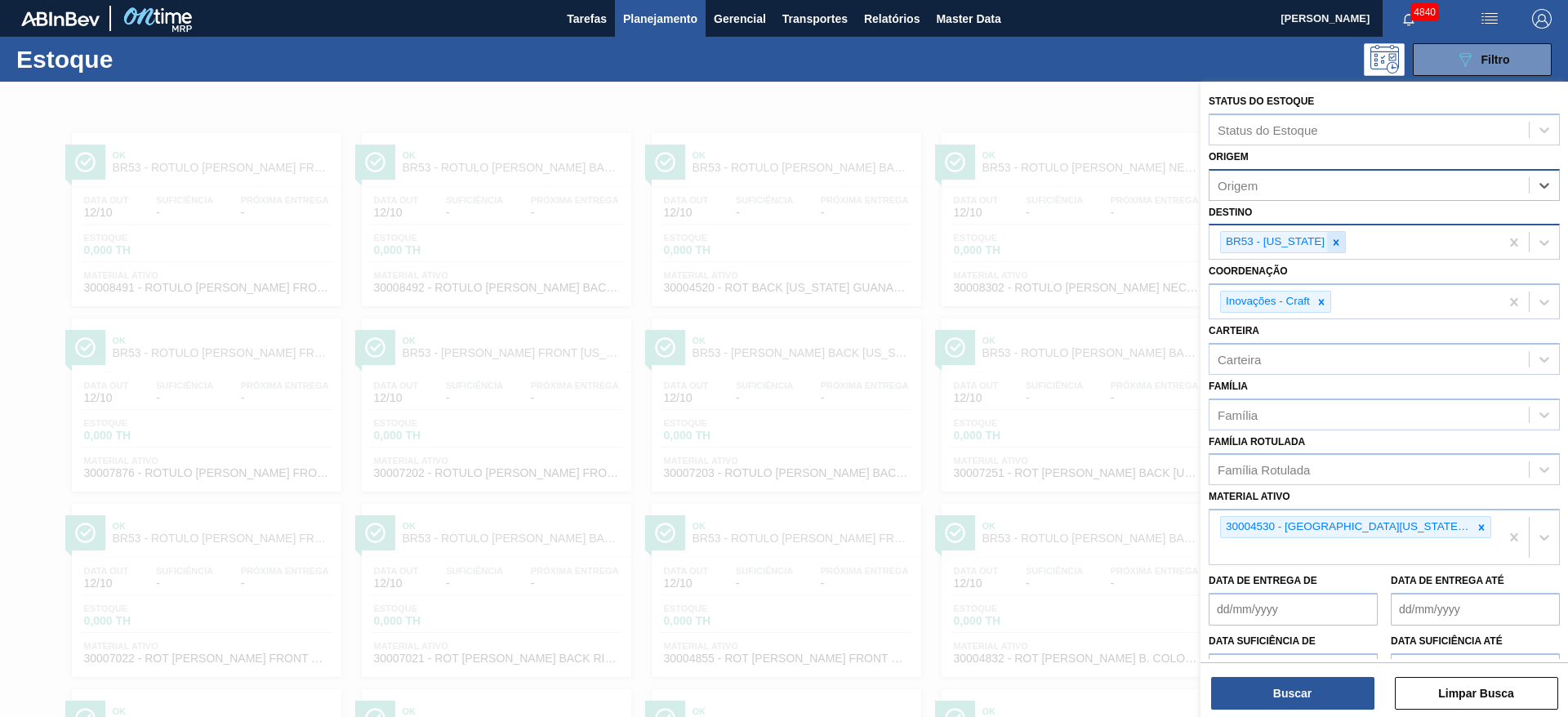
click at [1334, 243] on icon at bounding box center [1337, 242] width 5 height 5
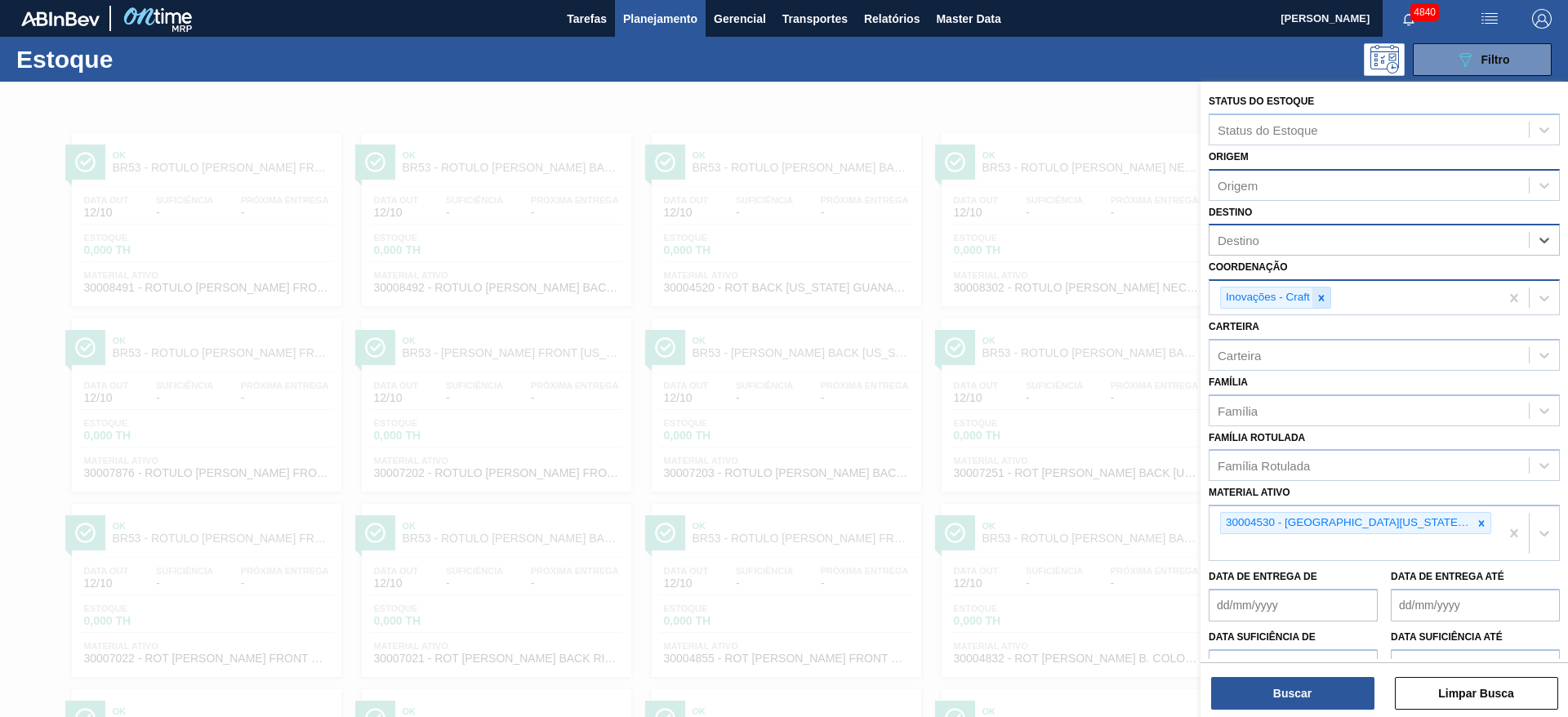
click at [1321, 302] on icon at bounding box center [1321, 297] width 12 height 12
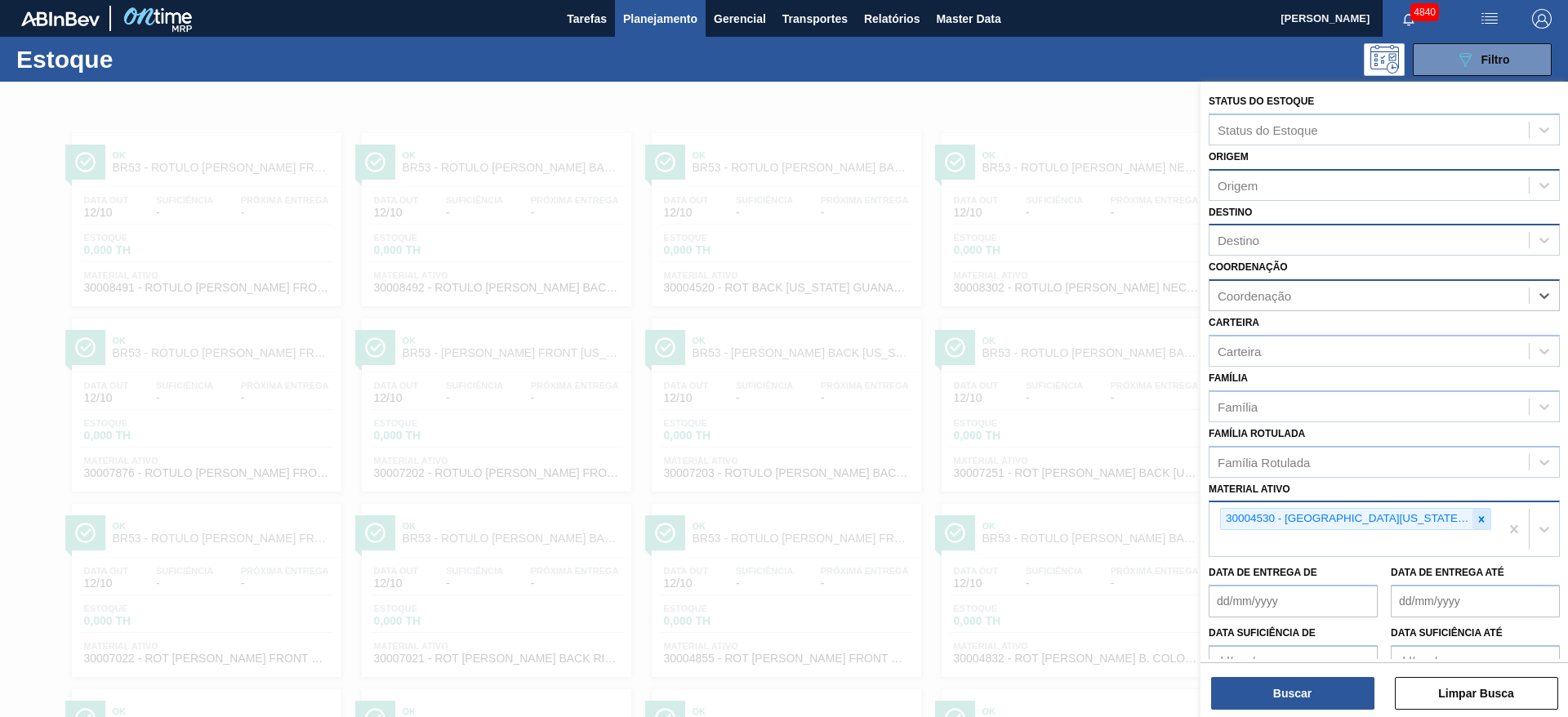
click at [1476, 524] on icon at bounding box center [1481, 519] width 12 height 12
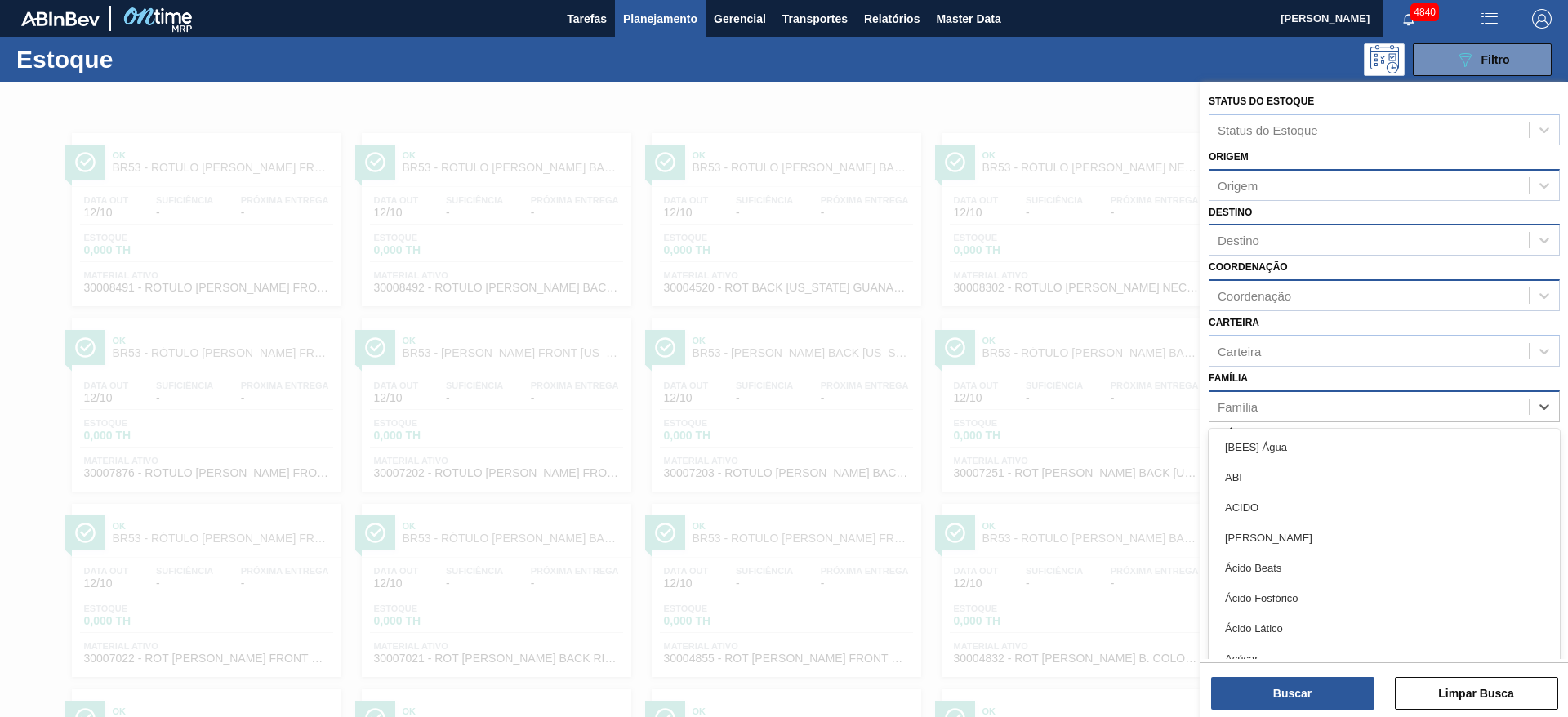
click at [1296, 403] on div "Família" at bounding box center [1369, 406] width 319 height 24
type input "malte"
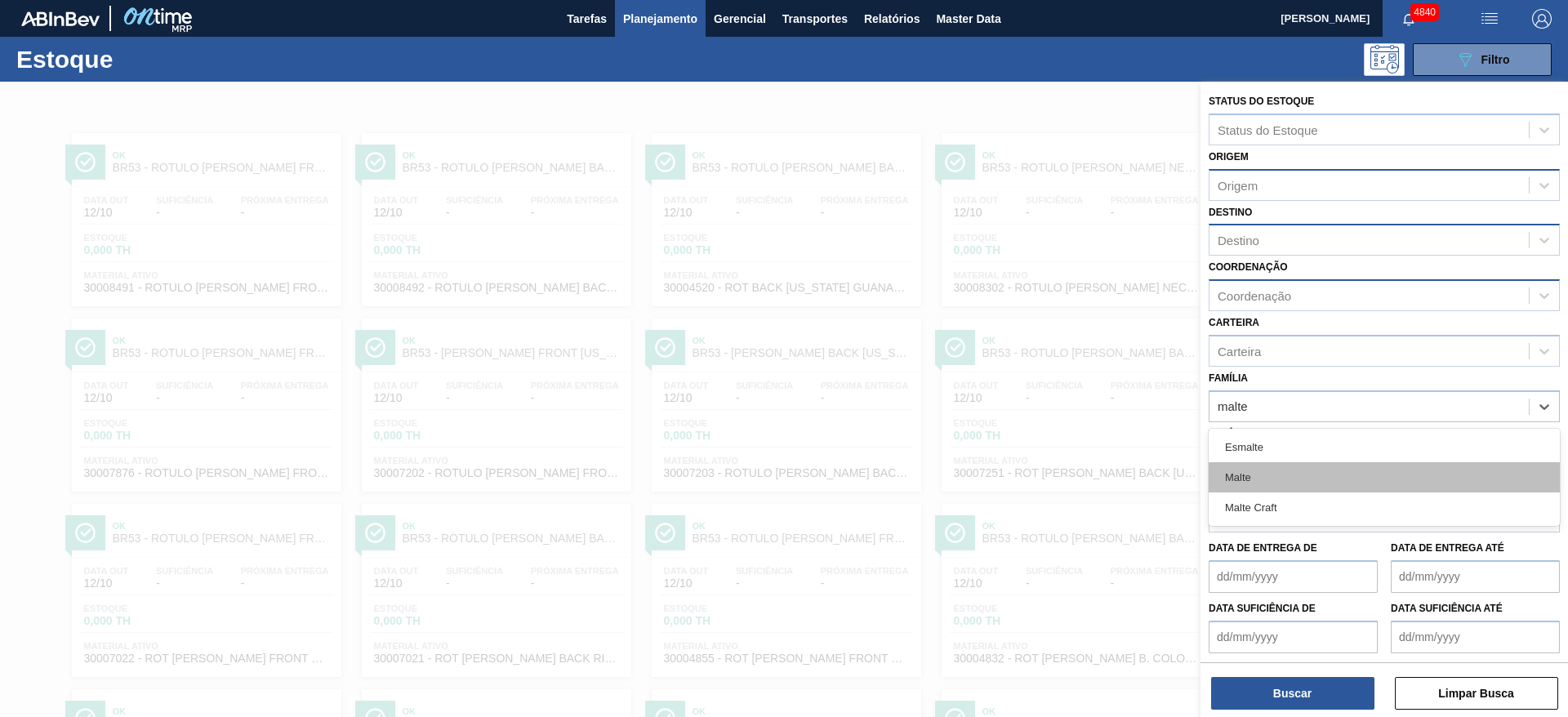
click at [1269, 482] on div "Malte" at bounding box center [1384, 476] width 351 height 30
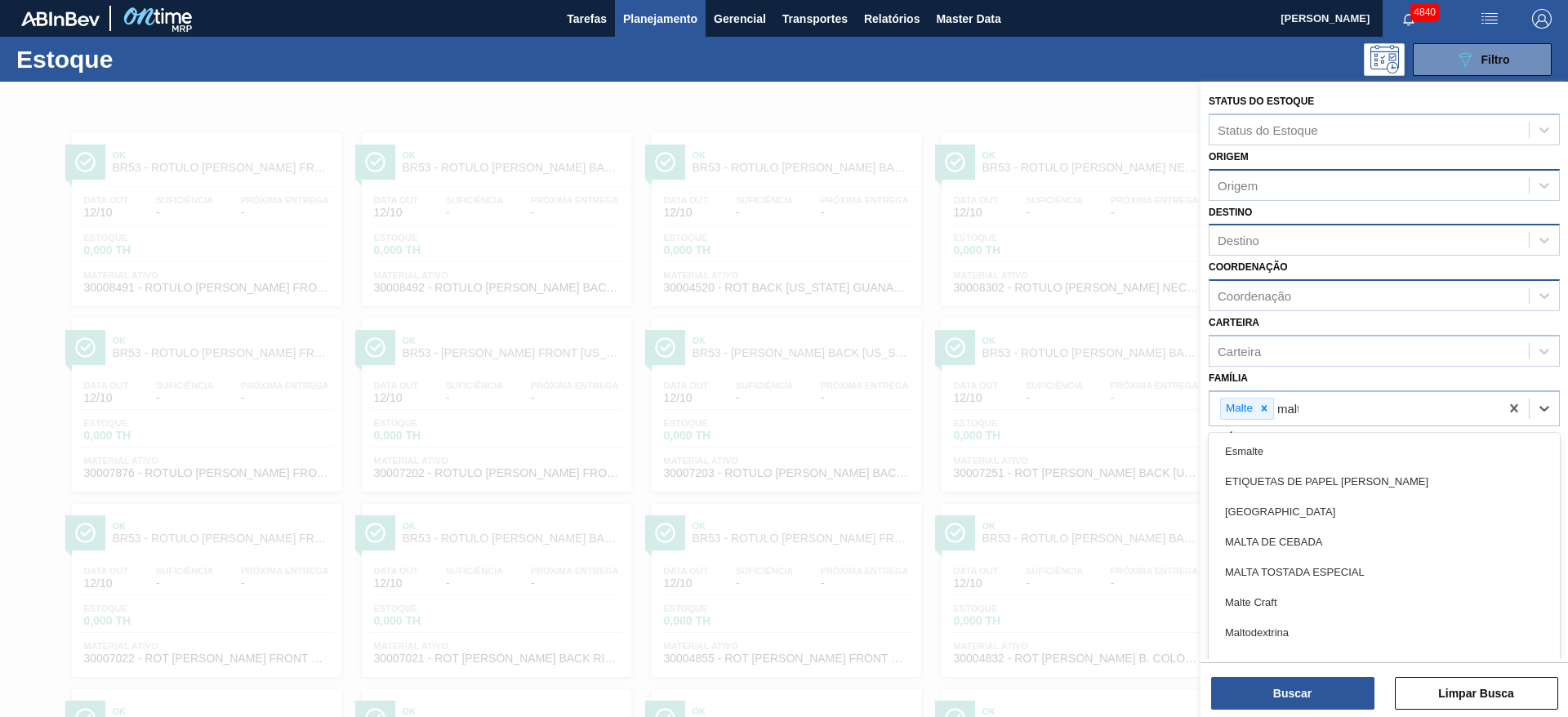
type input "malte"
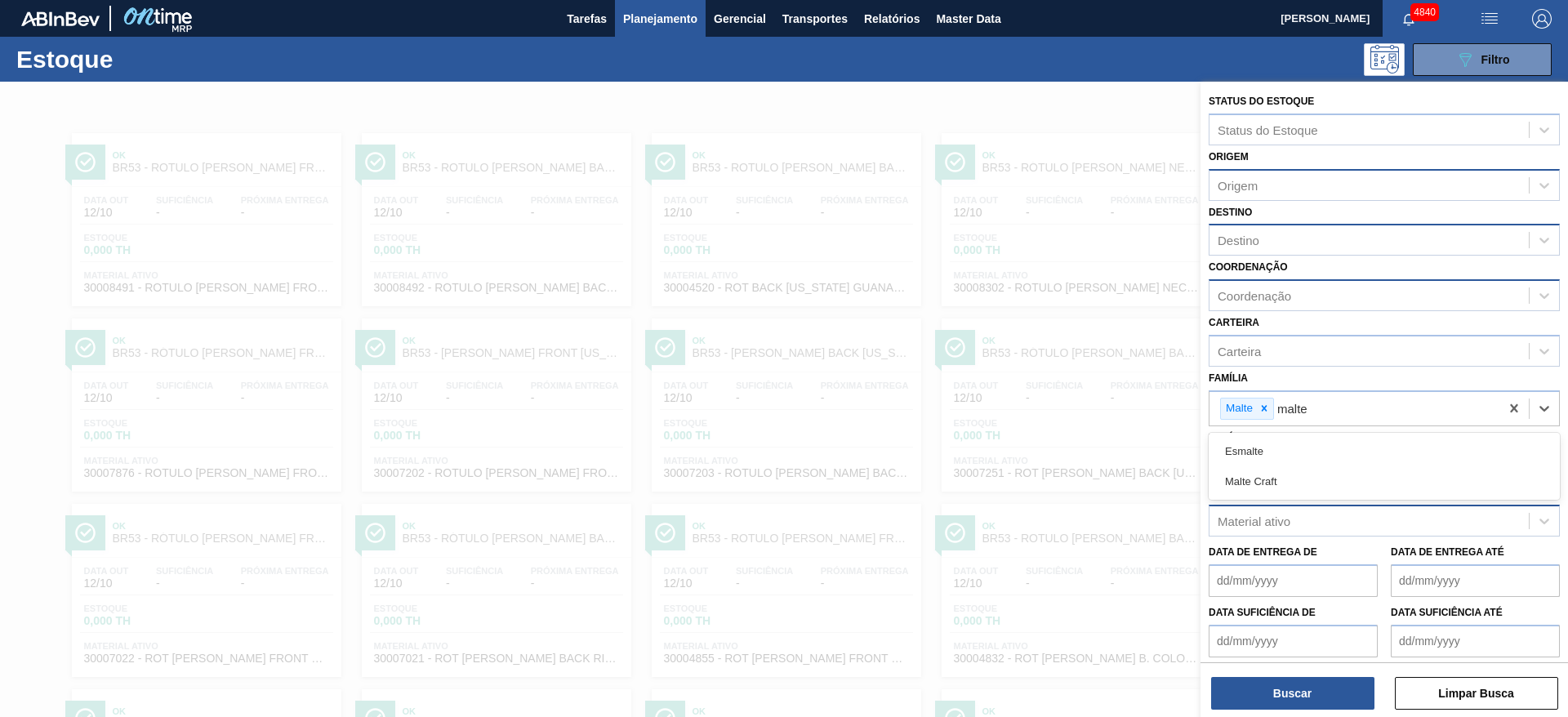
click at [1269, 482] on div "Malte Craft" at bounding box center [1384, 481] width 351 height 30
click at [1268, 284] on div "Coordenação" at bounding box center [1369, 296] width 319 height 24
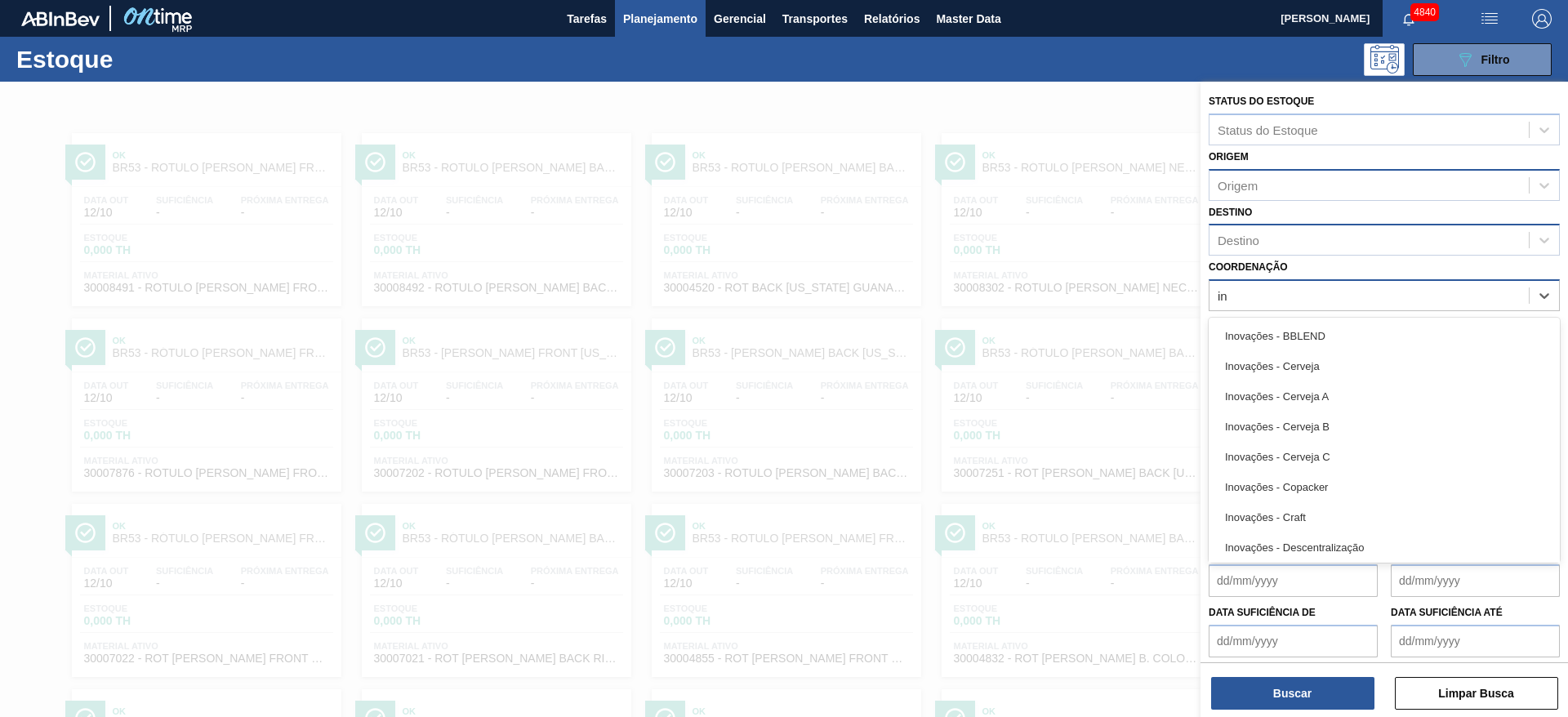
type input "ino"
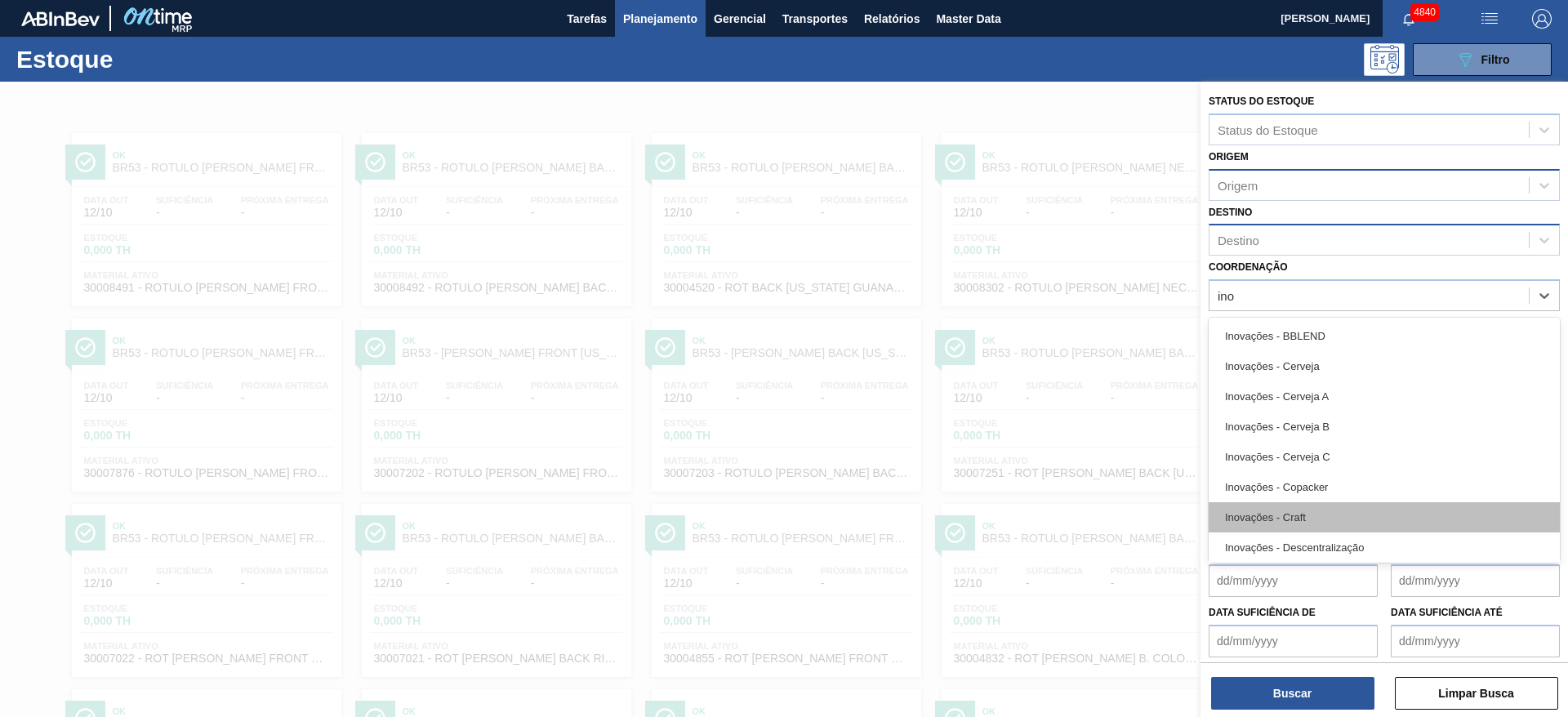
click at [1254, 517] on div "Inovações - Craft" at bounding box center [1384, 516] width 351 height 30
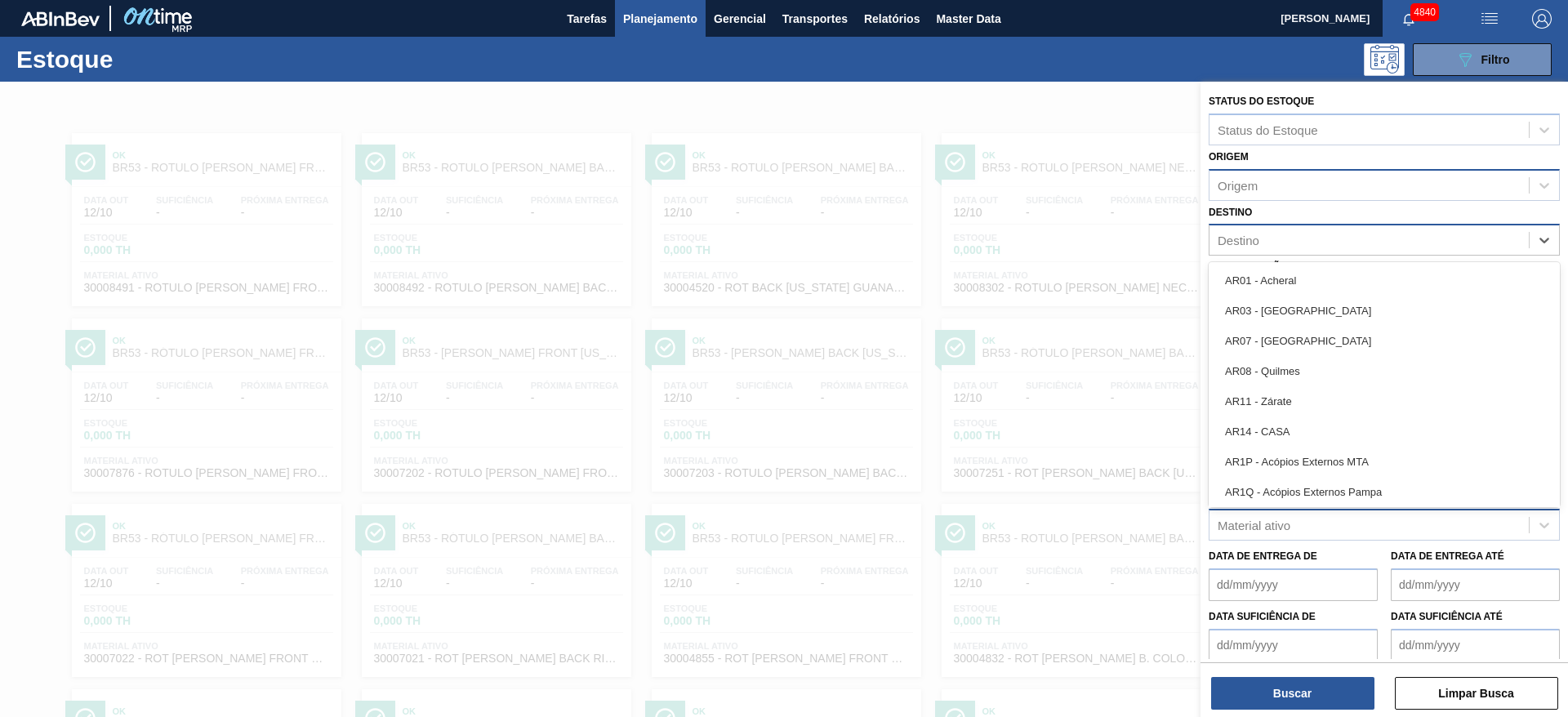
click at [1294, 248] on div "Destino" at bounding box center [1369, 241] width 319 height 24
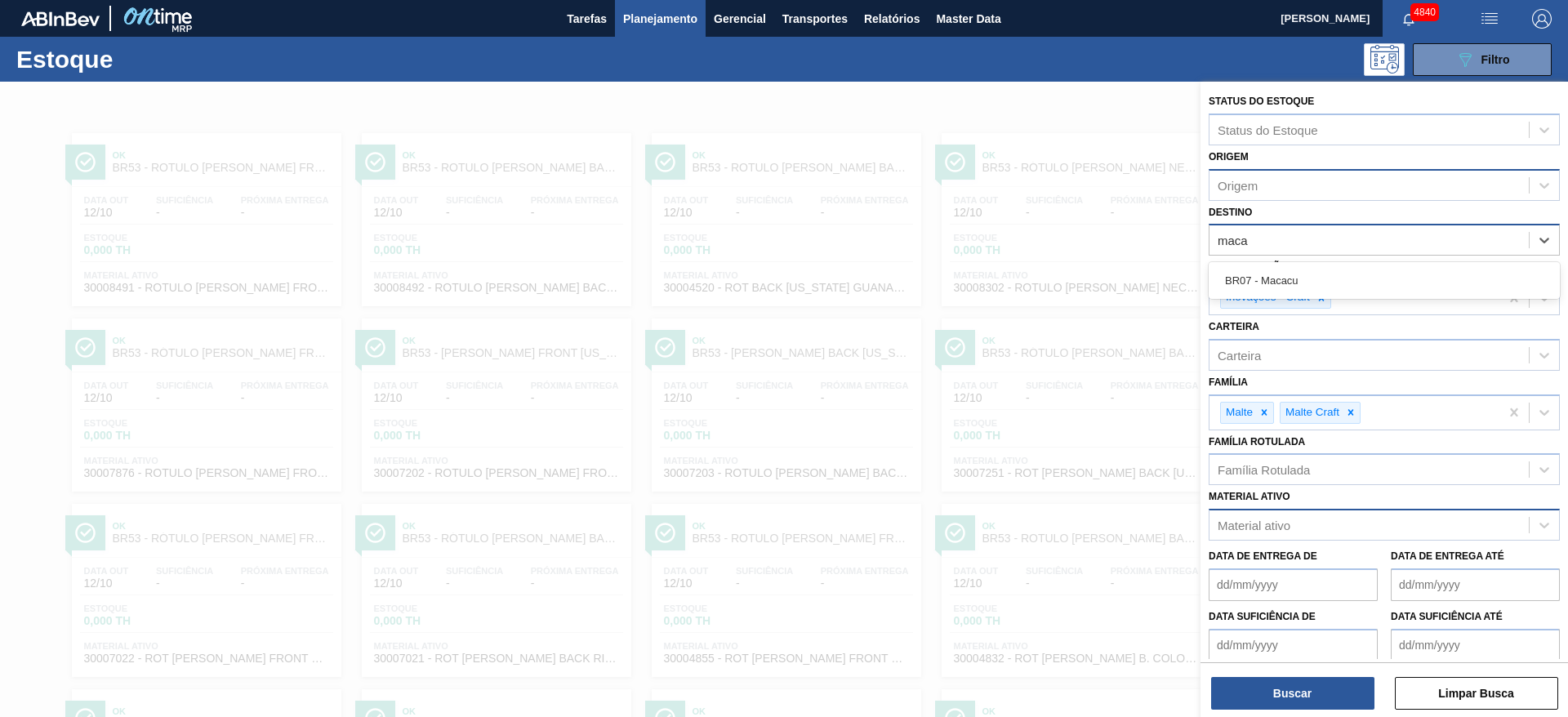
type input "macac"
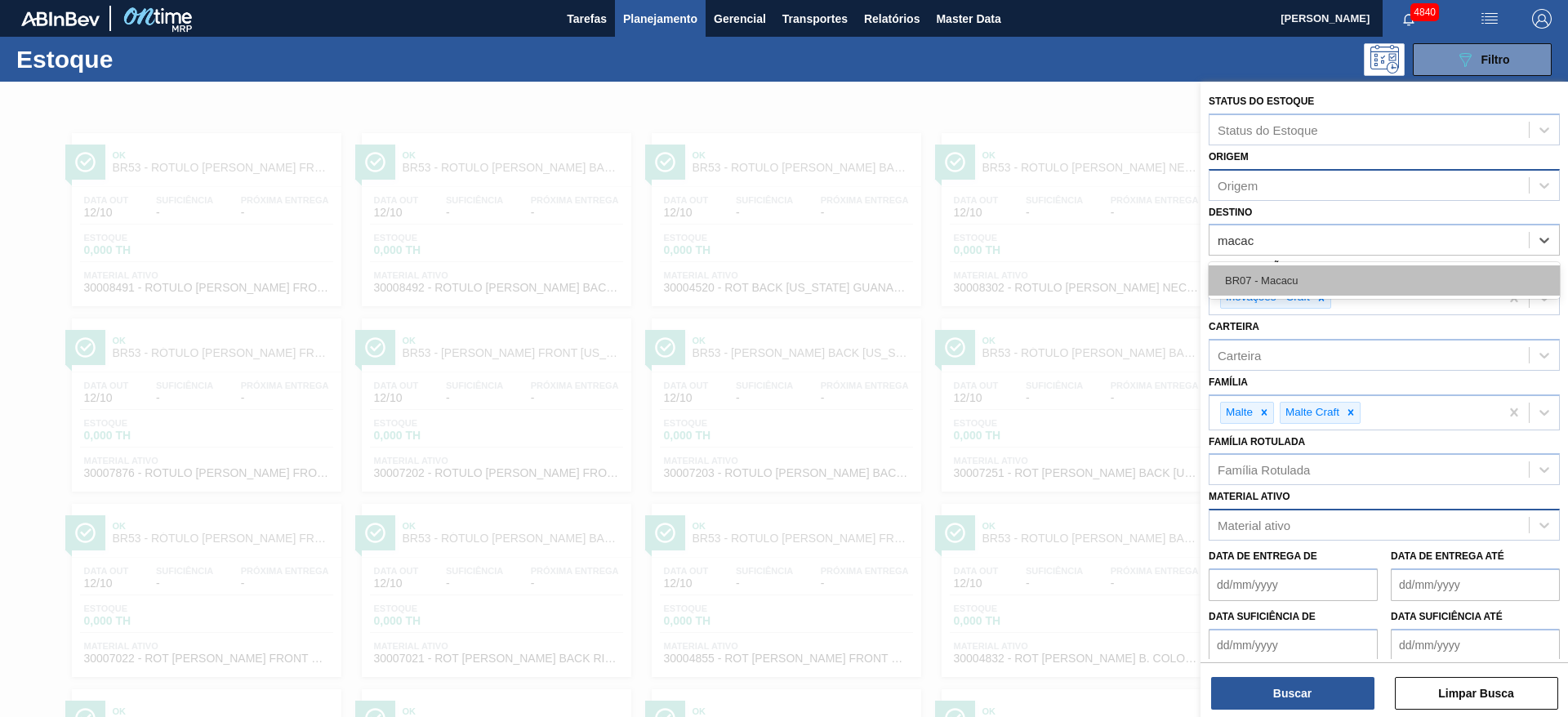
click at [1299, 268] on div "BR07 - Macacu" at bounding box center [1384, 280] width 351 height 30
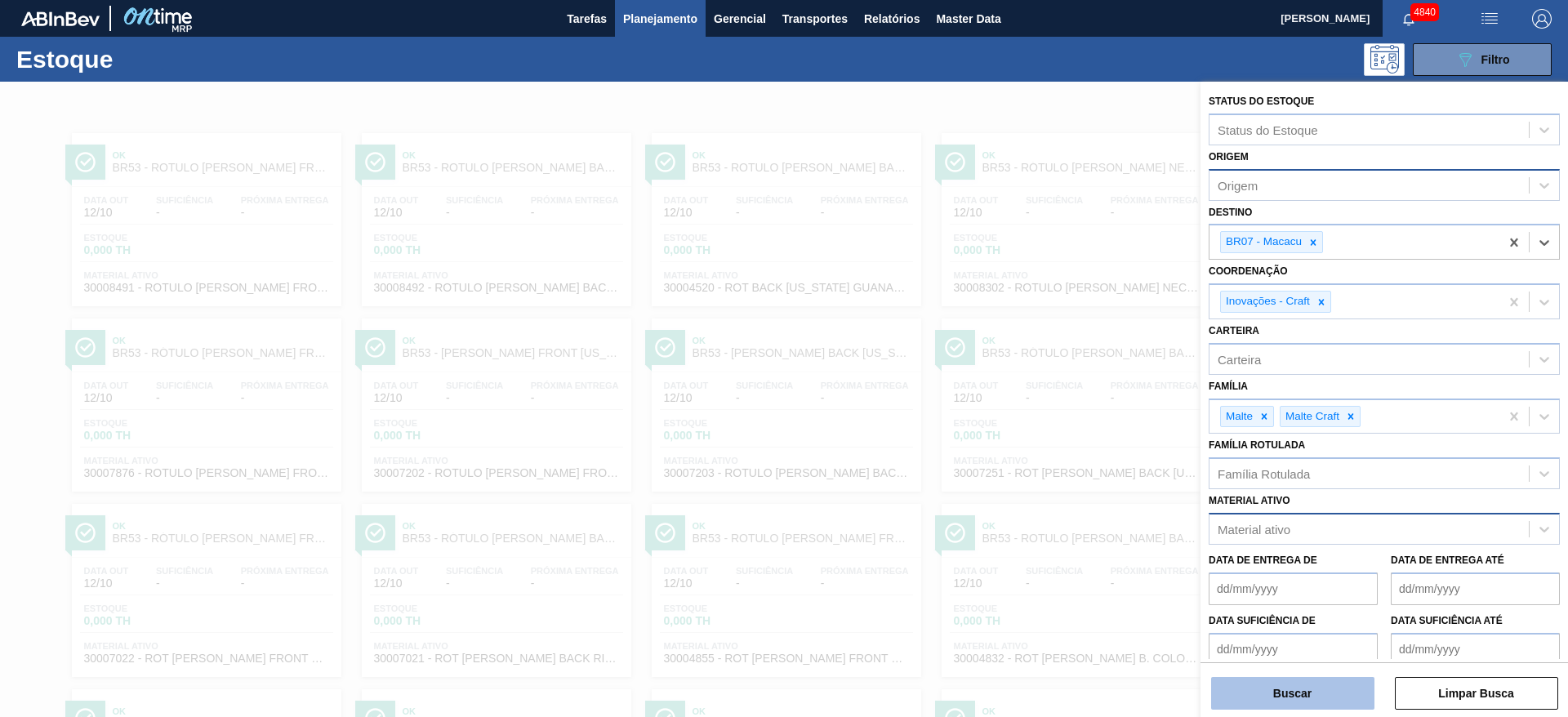
click at [1259, 703] on button "Buscar" at bounding box center [1292, 693] width 164 height 33
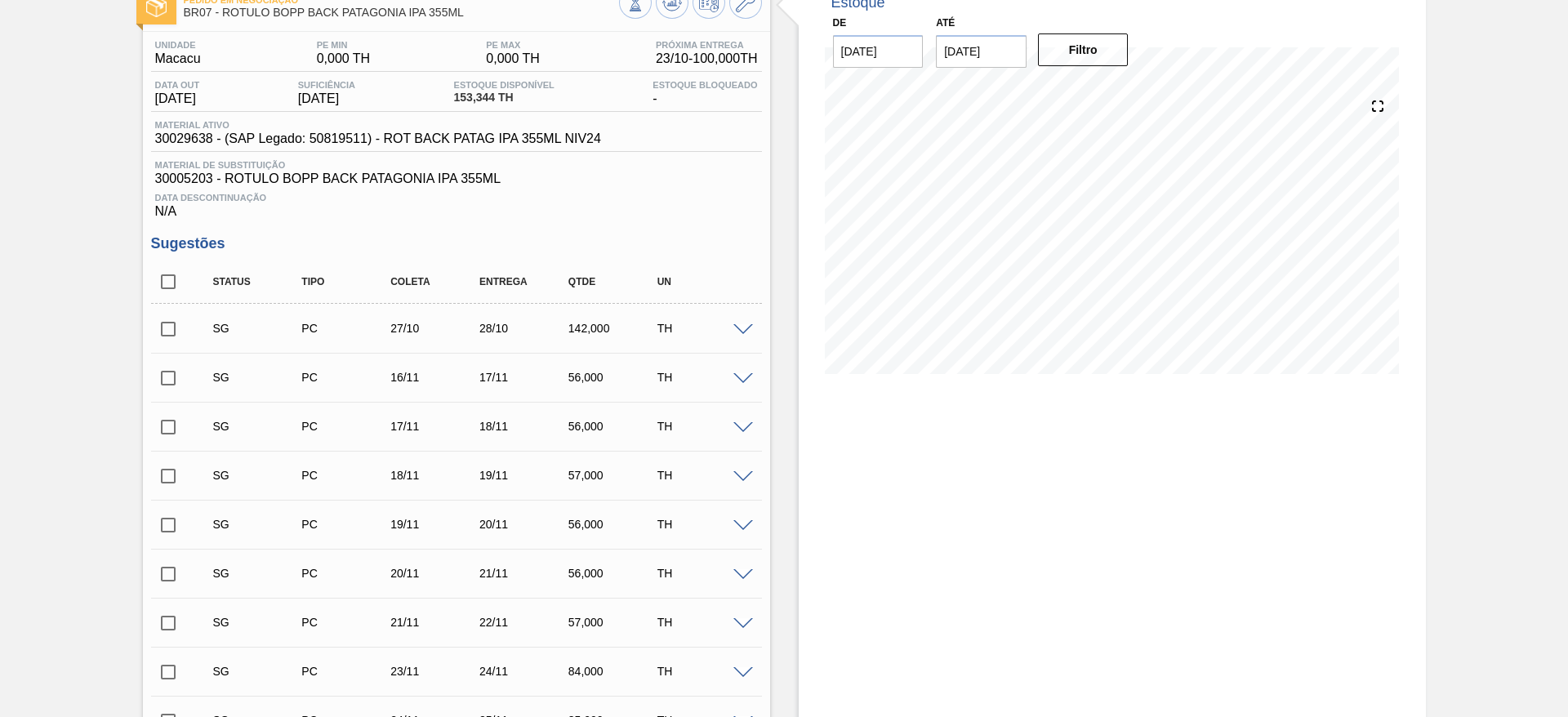
scroll to position [97, 0]
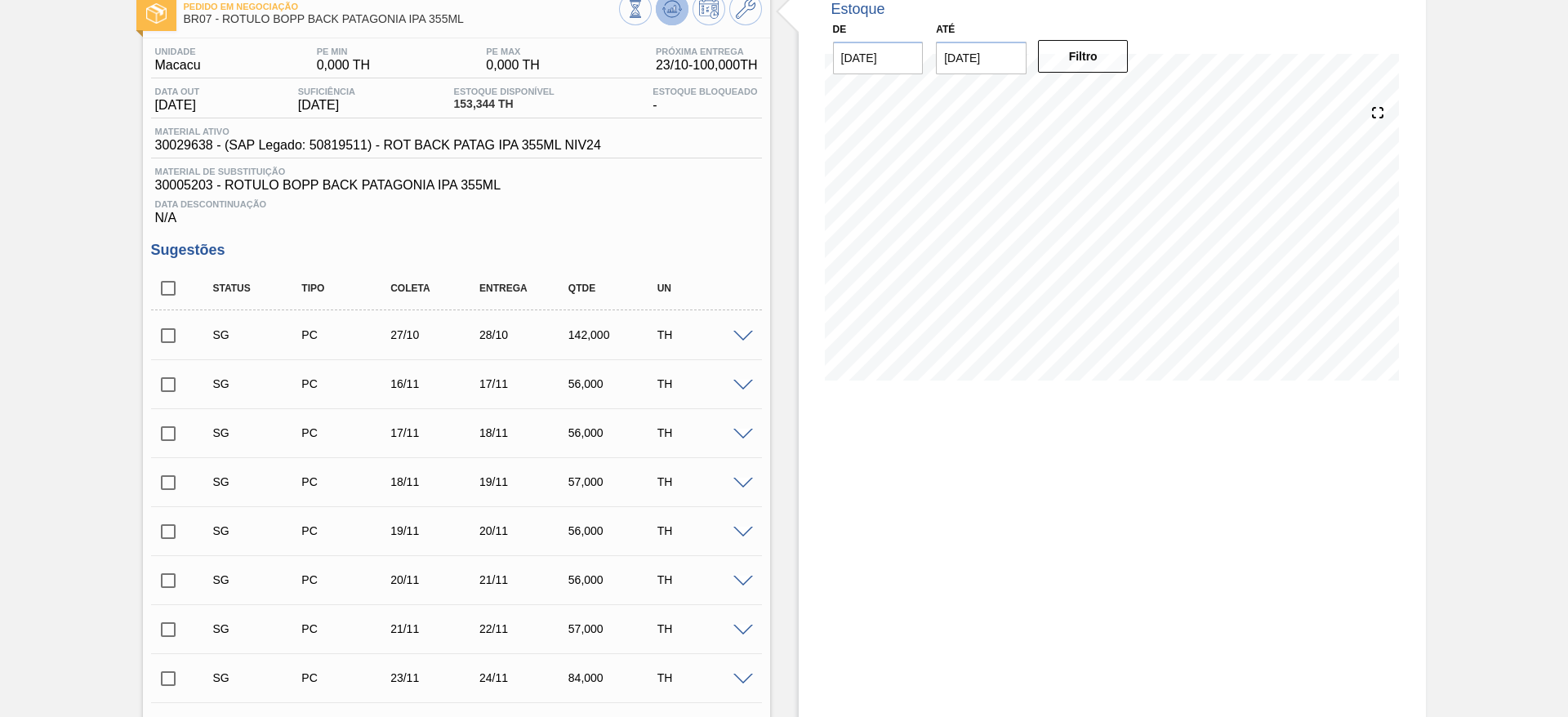
click at [665, 15] on icon at bounding box center [672, 9] width 20 height 20
click at [1167, 629] on div "Estoque De 12/10/2025 Até 26/10/2025 Filtro 19/10 Projeção de Estoque 153.344 N…" at bounding box center [1112, 606] width 628 height 1243
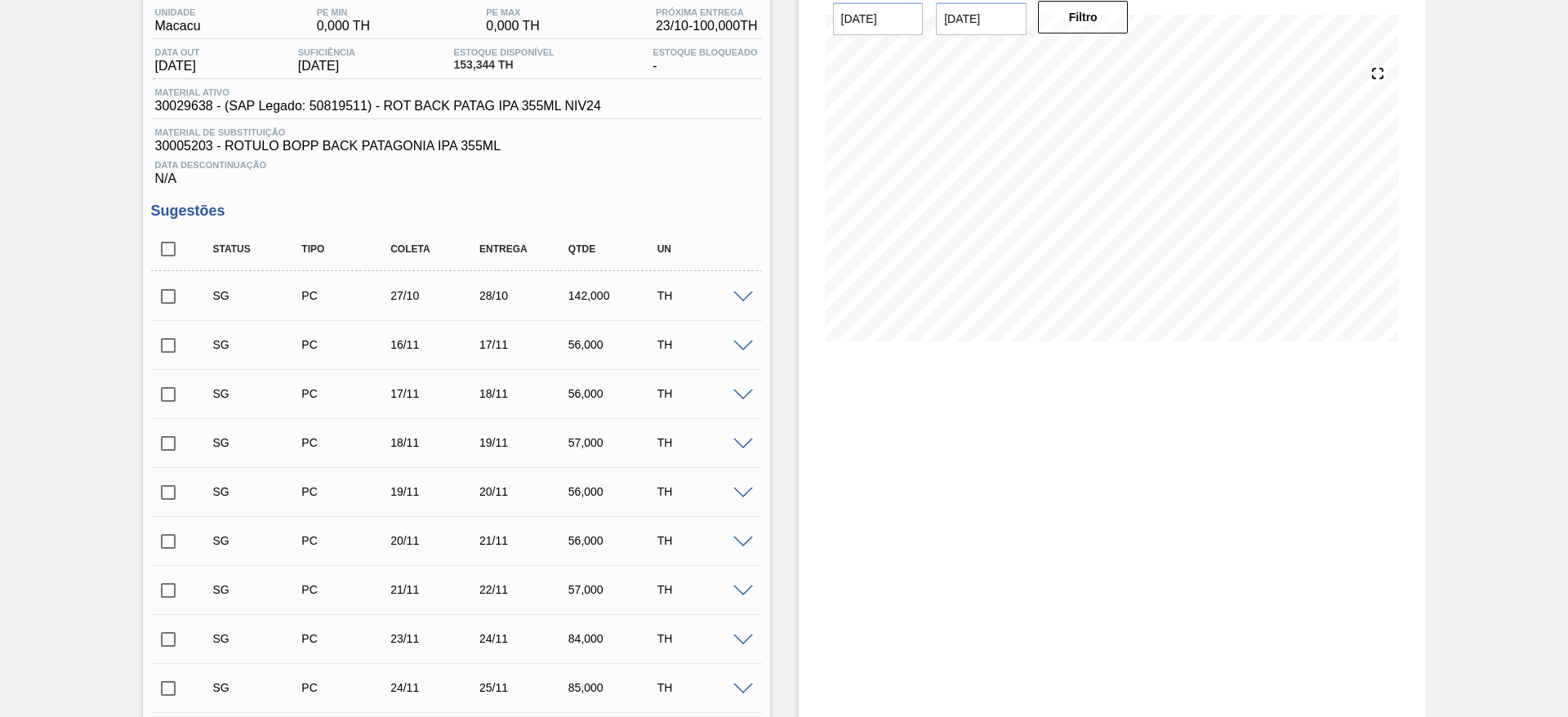
scroll to position [140, 0]
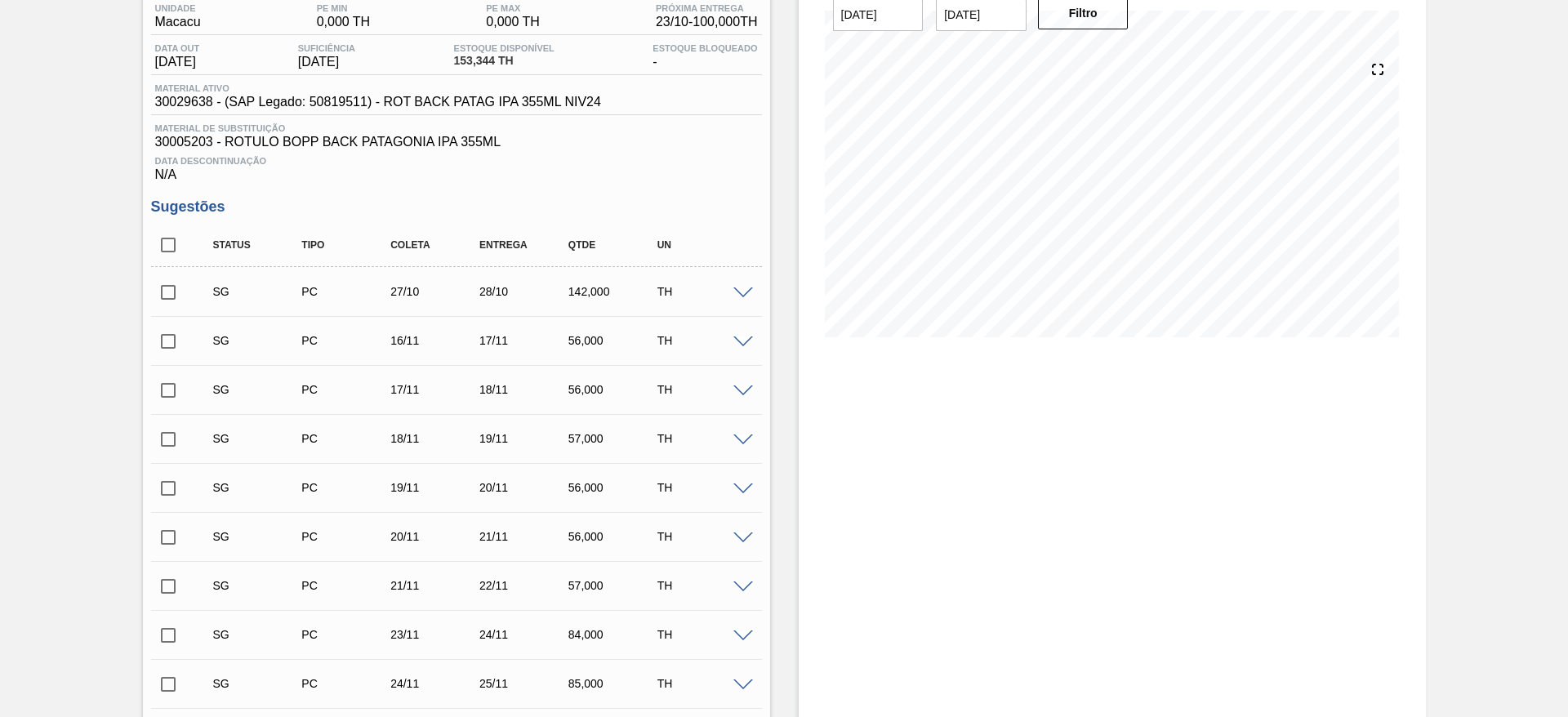
drag, startPoint x: 1564, startPoint y: 392, endPoint x: 1563, endPoint y: 307, distance: 85.0
click at [1563, 307] on div "Pedido em Negociação BR07 - ROTULO BOPP BACK PATAGONIA IPA 355ML Unidade Macacu…" at bounding box center [784, 562] width 1568 height 1243
click at [180, 251] on input "checkbox" at bounding box center [168, 245] width 34 height 34
checkbox input "true"
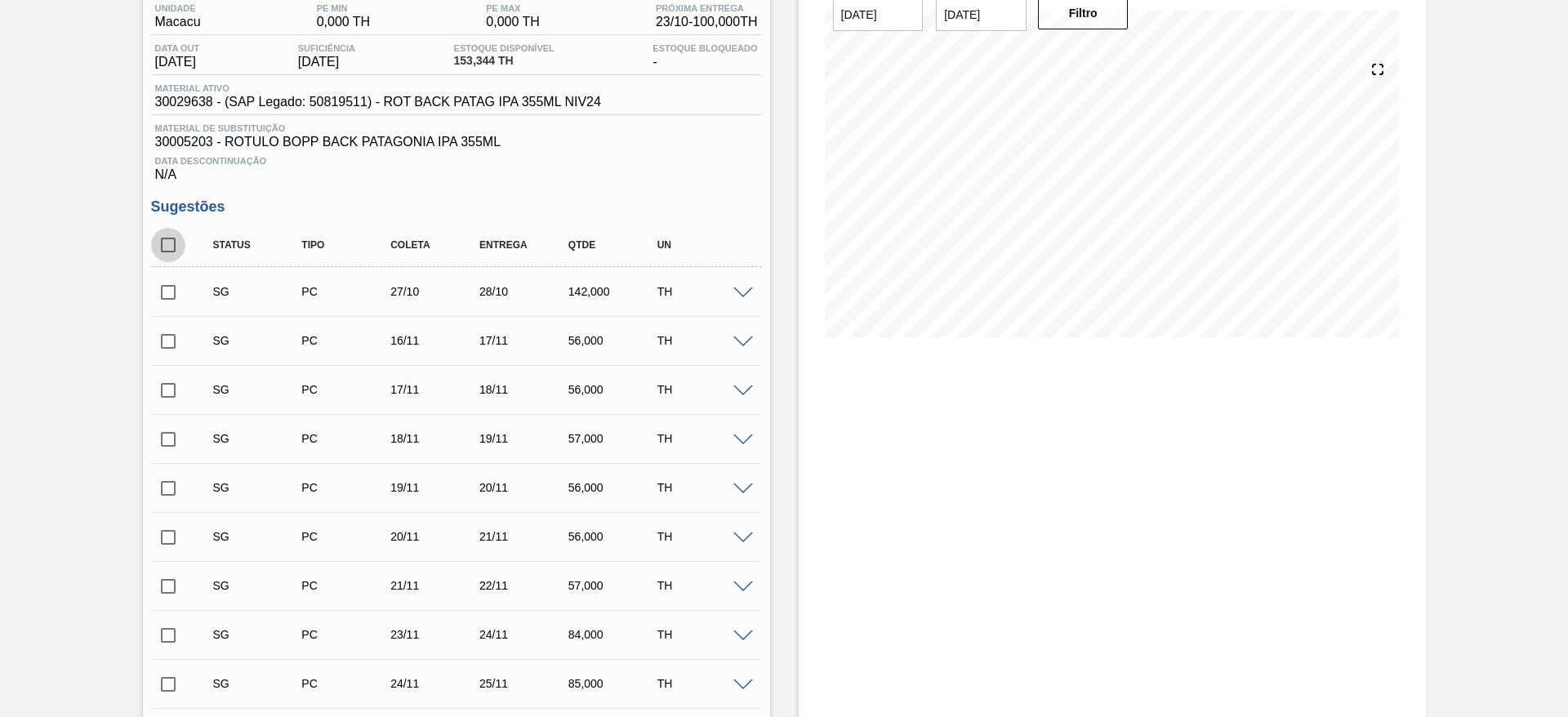
checkbox input "true"
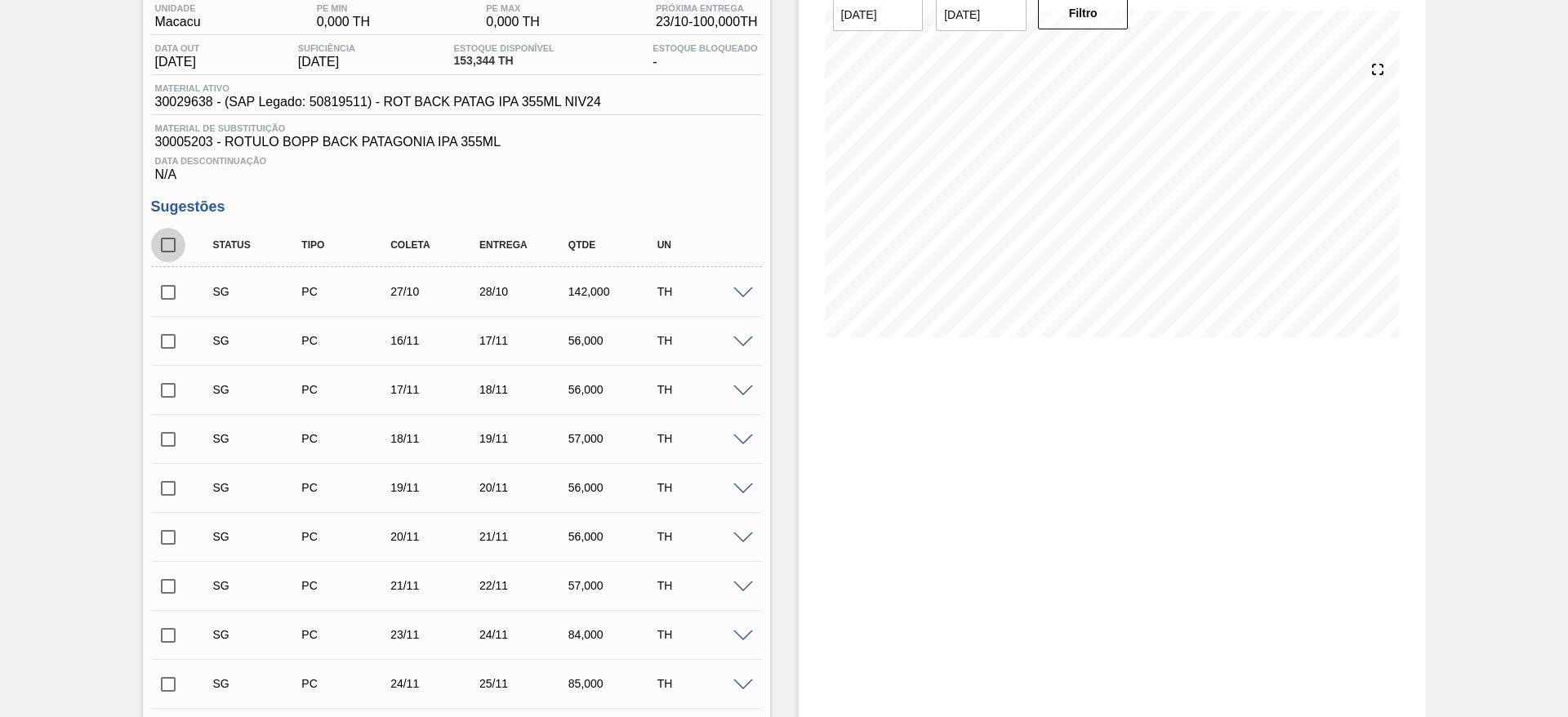
checkbox input "true"
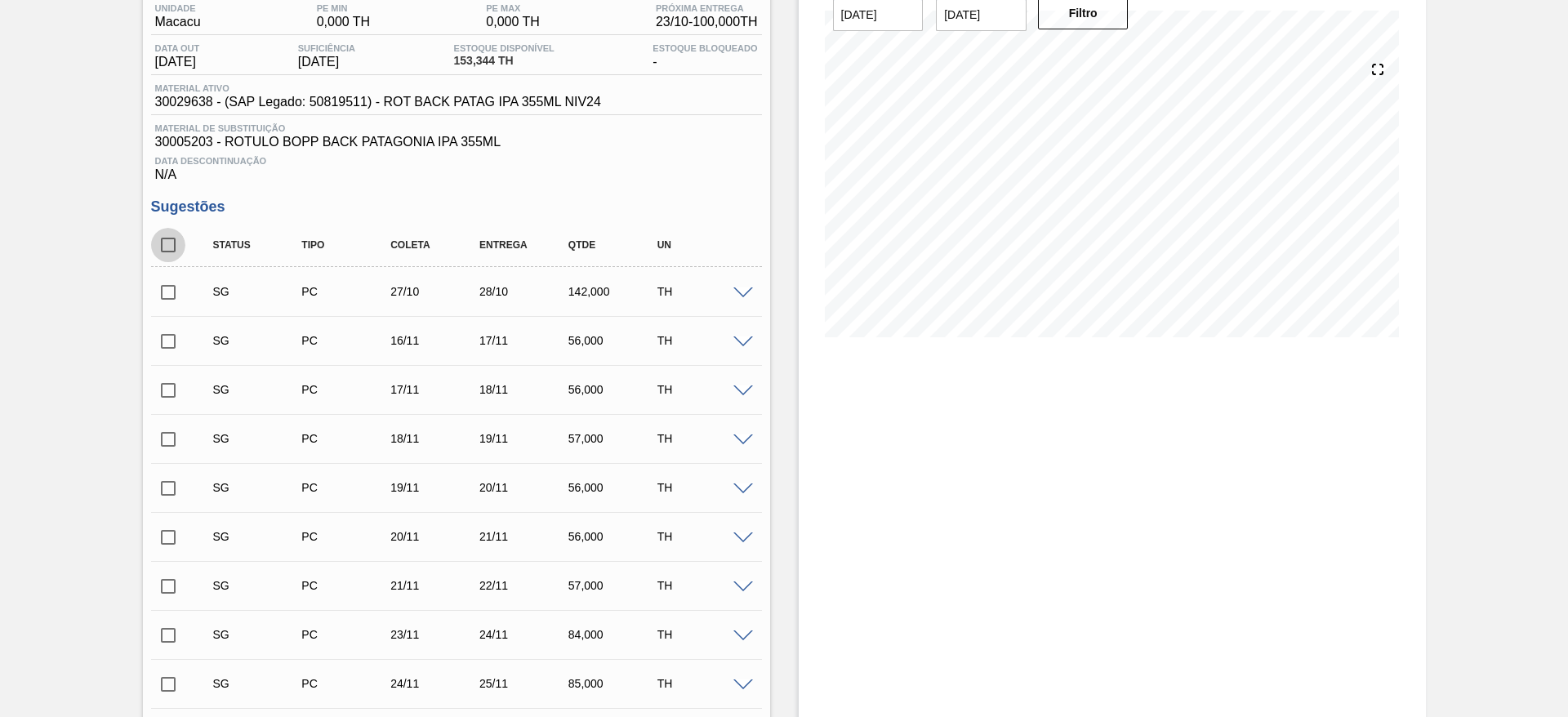
checkbox input "true"
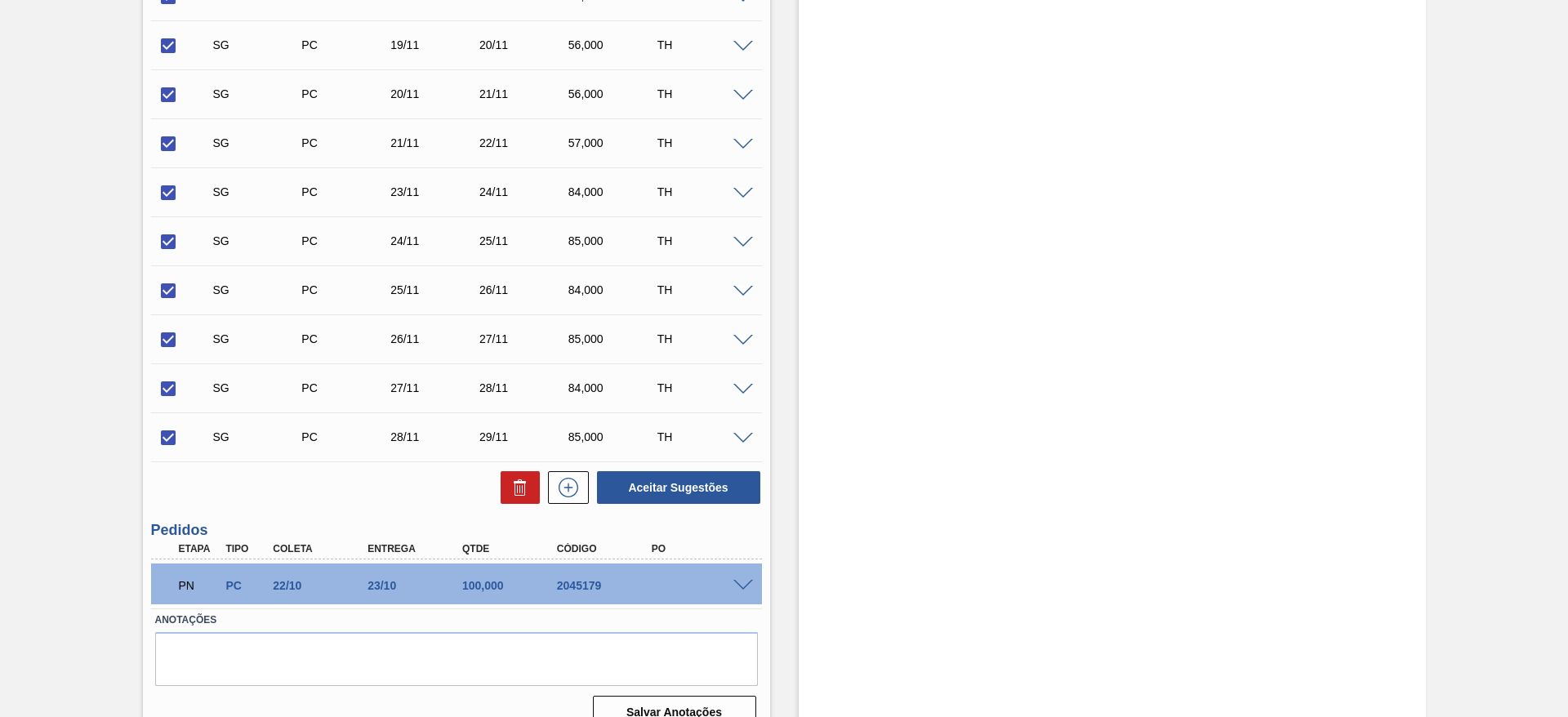
scroll to position [609, 0]
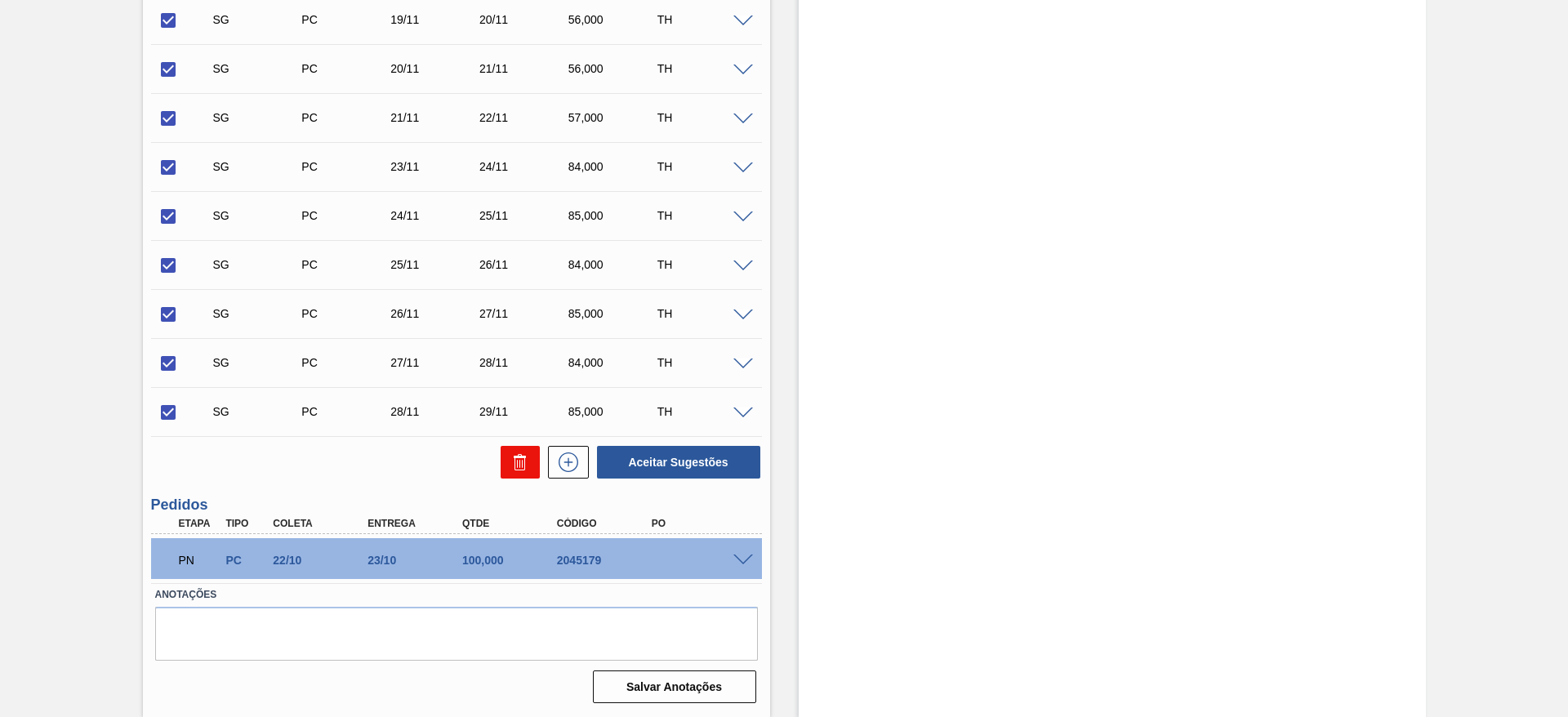
click at [510, 462] on icon at bounding box center [520, 462] width 20 height 20
checkbox input "false"
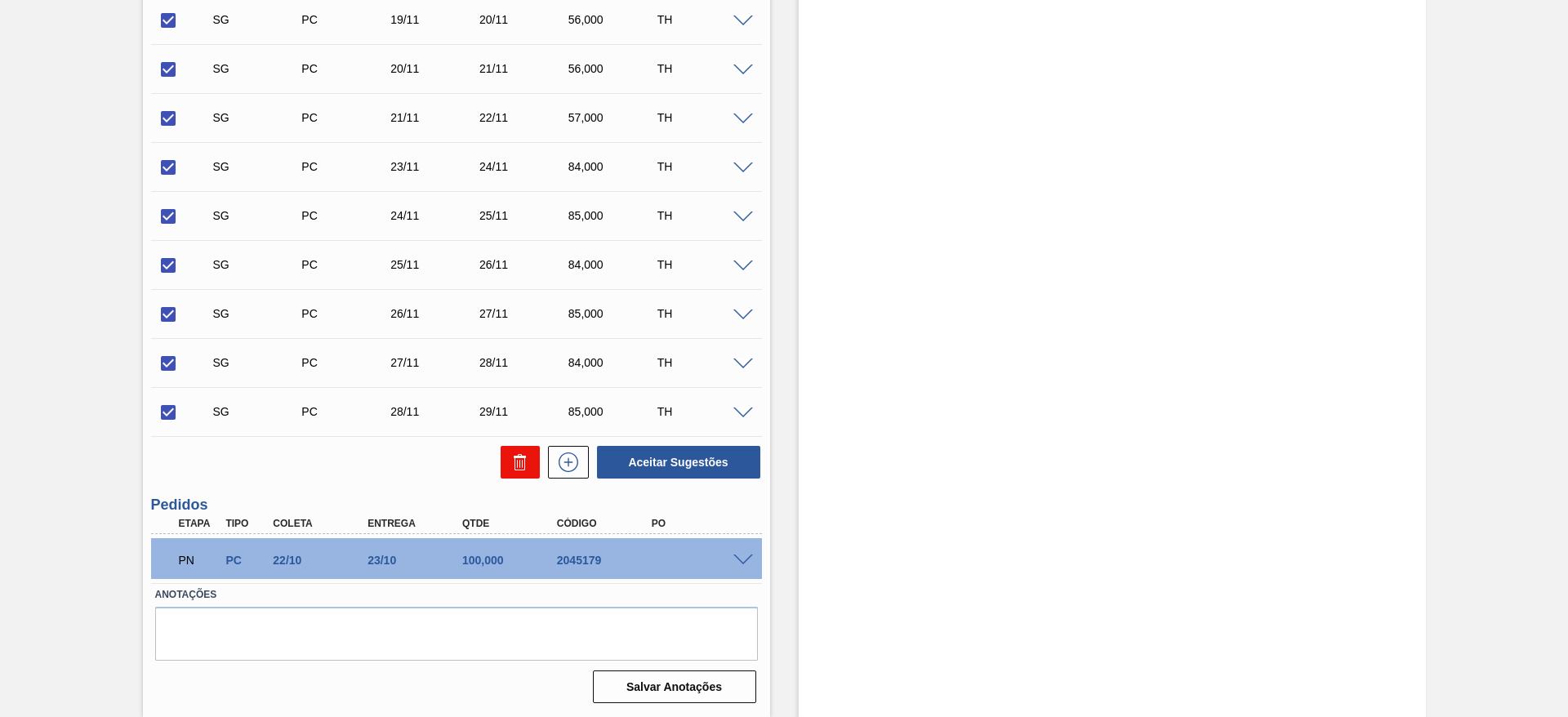
checkbox input "false"
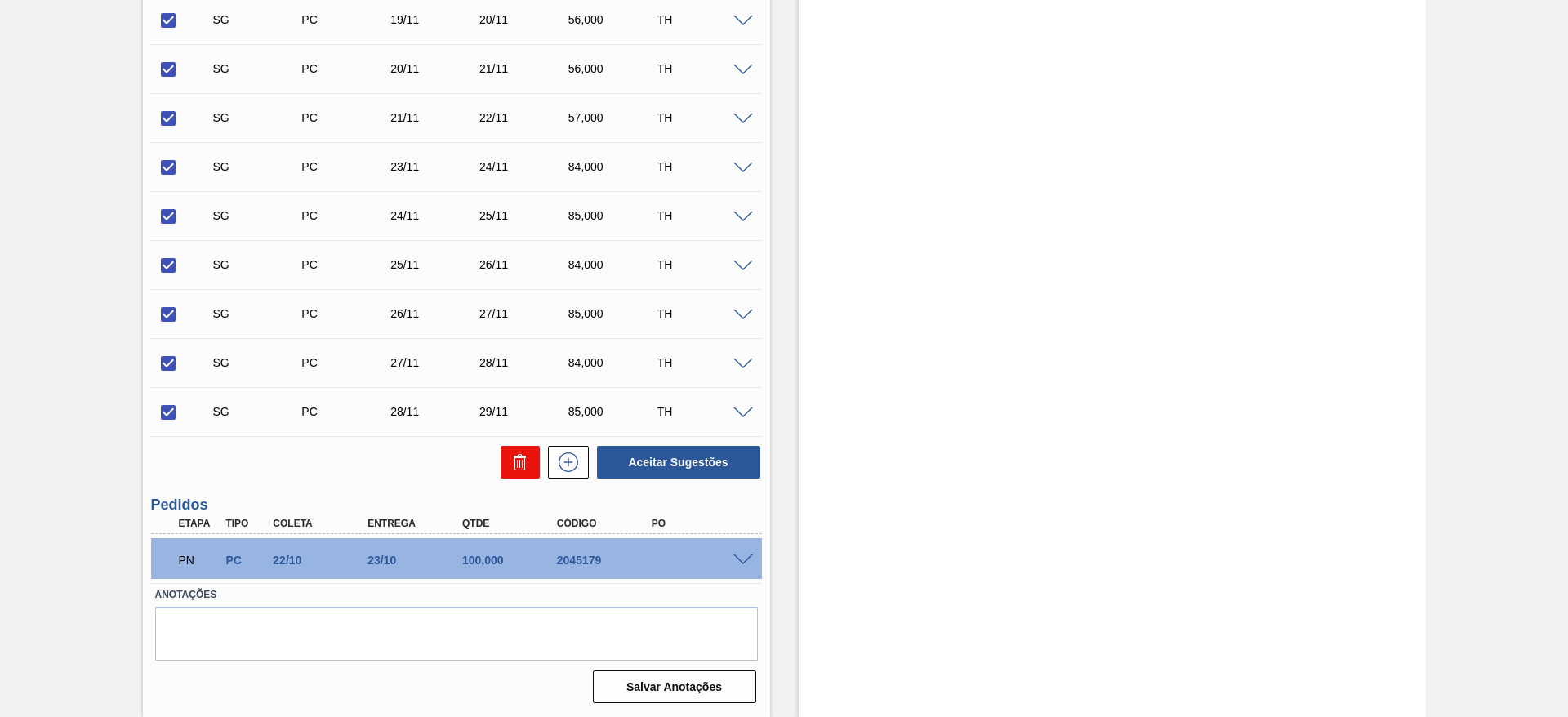
checkbox input "false"
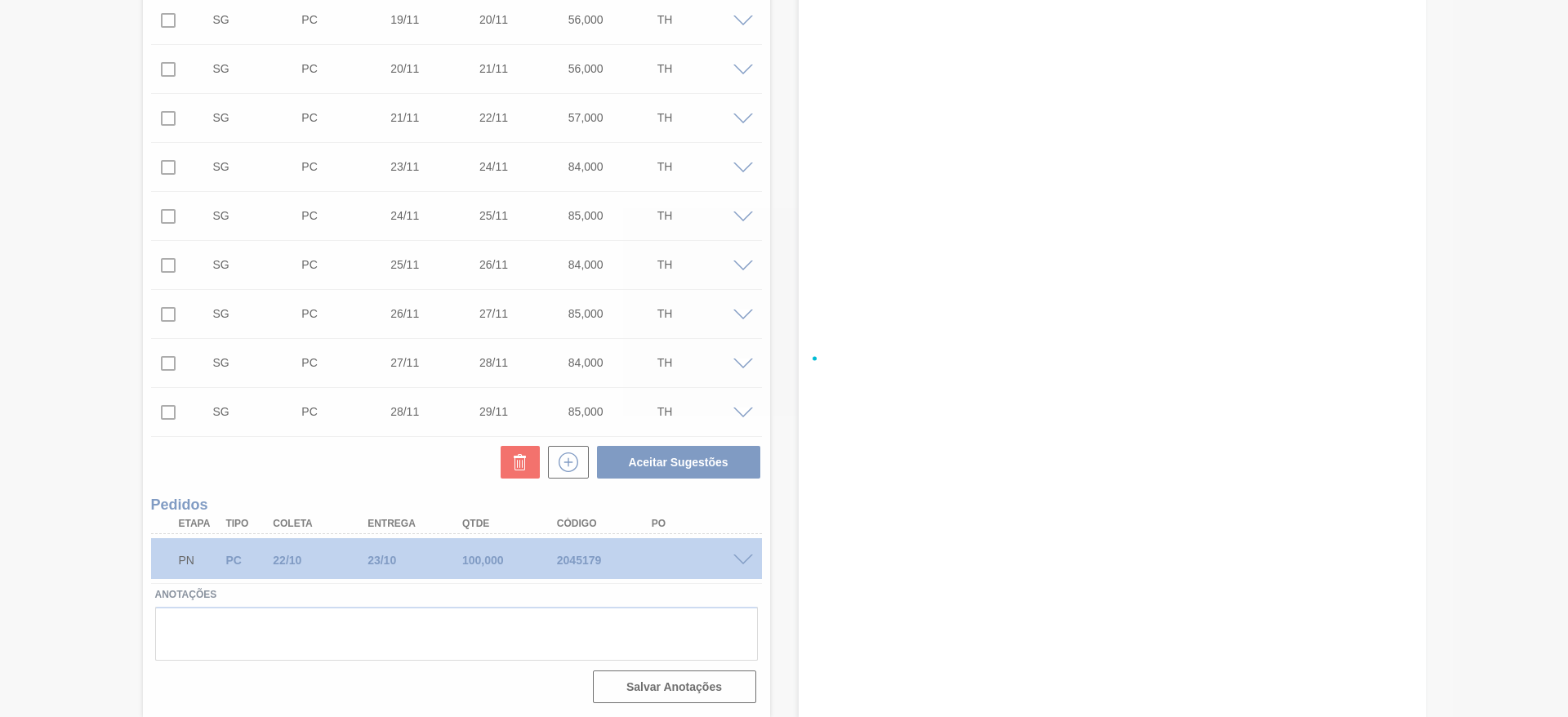
scroll to position [0, 0]
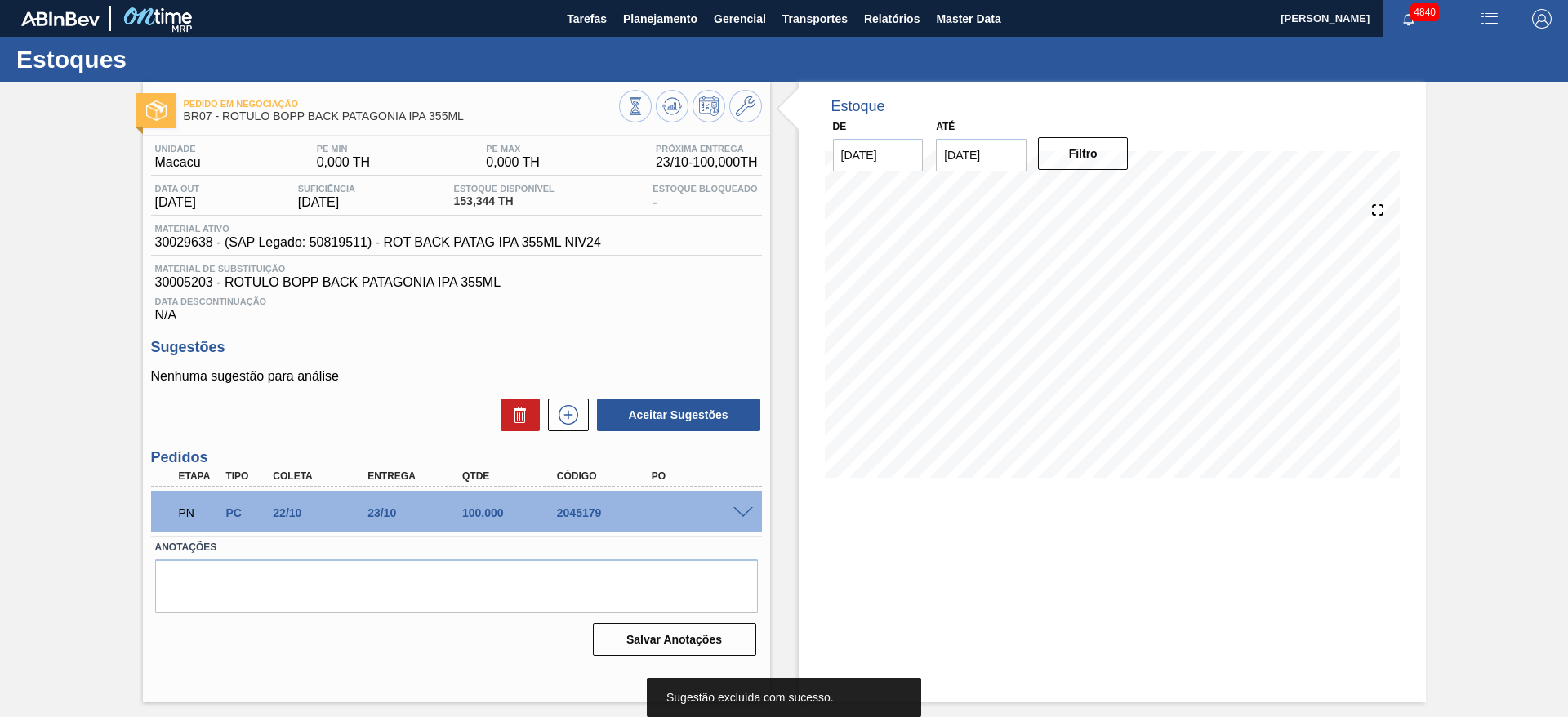
click at [1185, 605] on div "Estoque De 12/10/2025 Até 26/10/2025 Filtro 25/10 Projeção de Estoque -141.024 …" at bounding box center [1112, 392] width 628 height 620
click at [744, 513] on span at bounding box center [743, 514] width 20 height 13
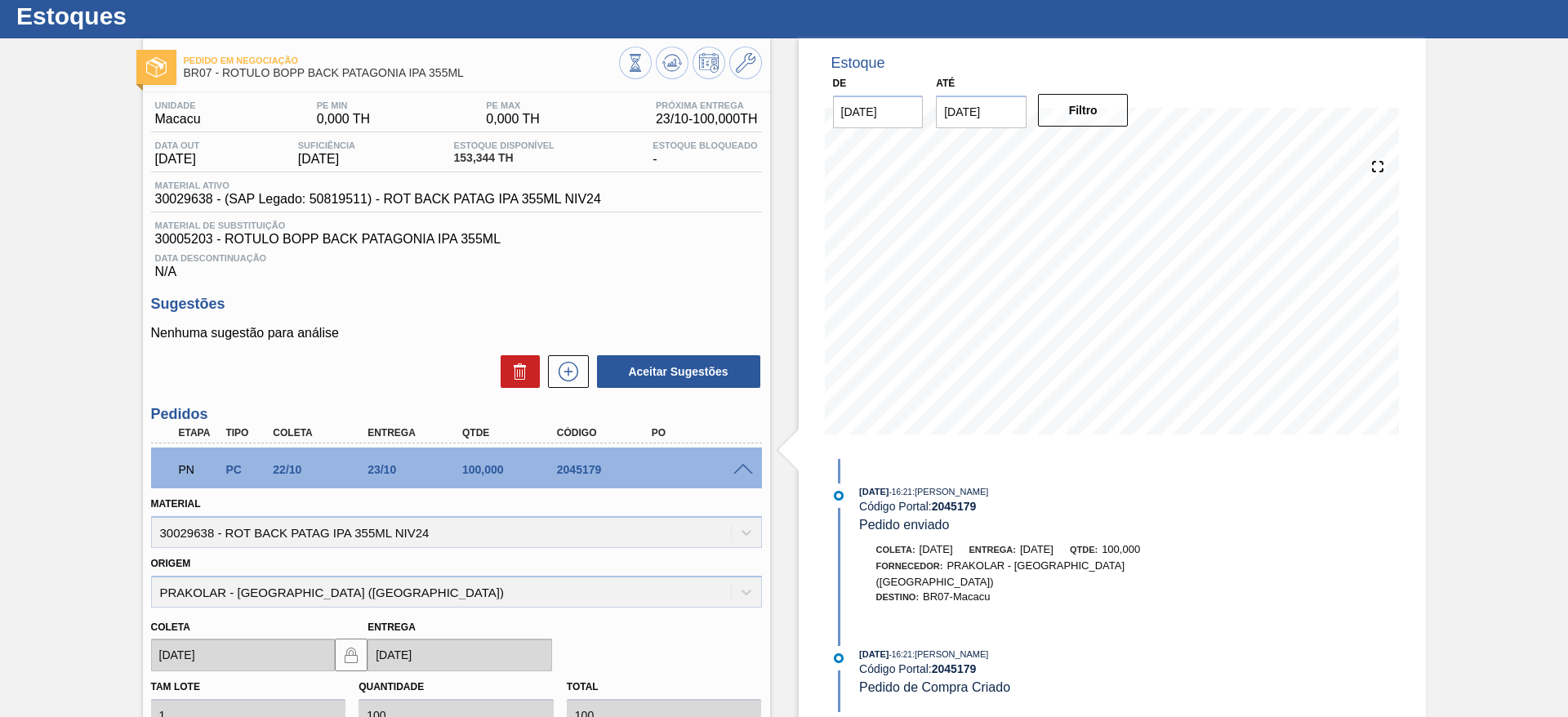
scroll to position [17, 0]
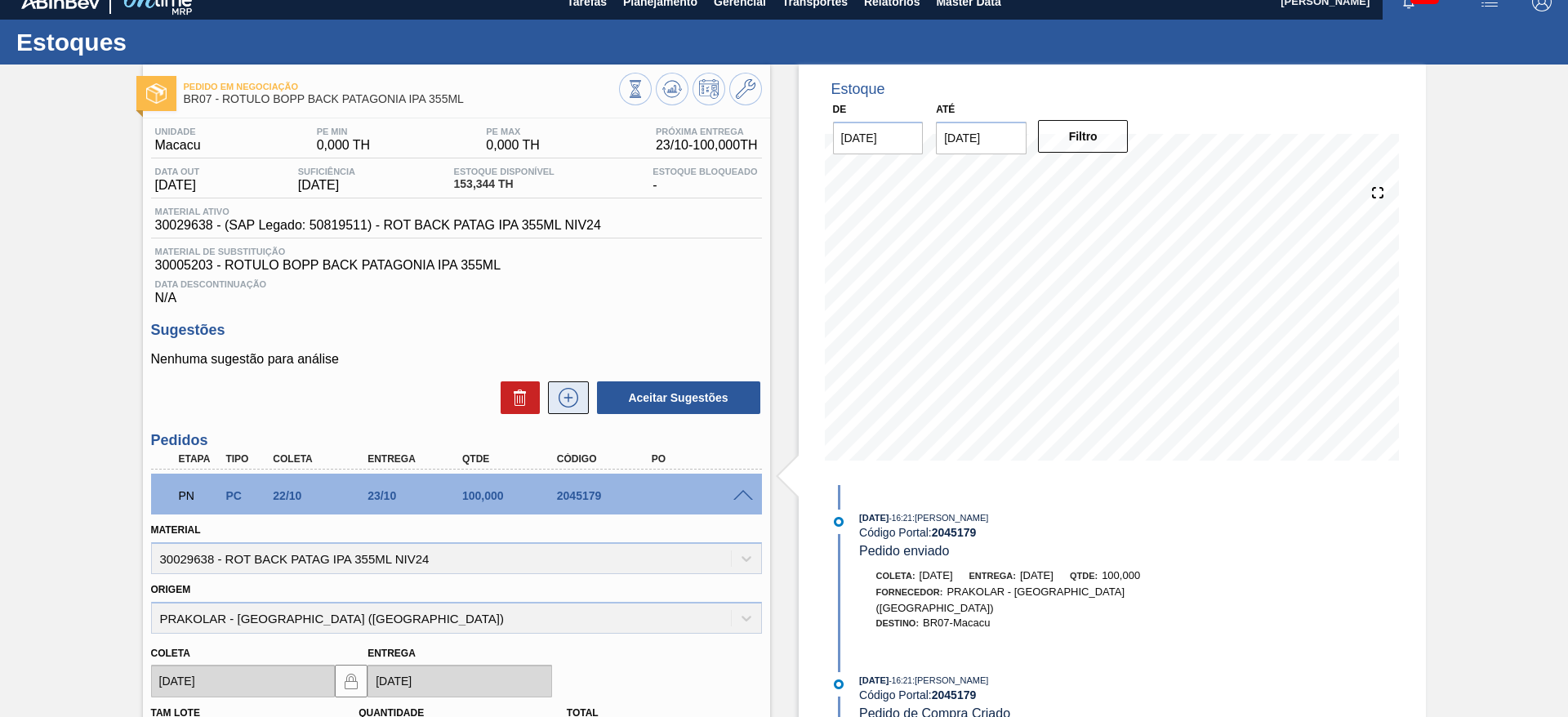
click at [560, 409] on button at bounding box center [568, 398] width 41 height 33
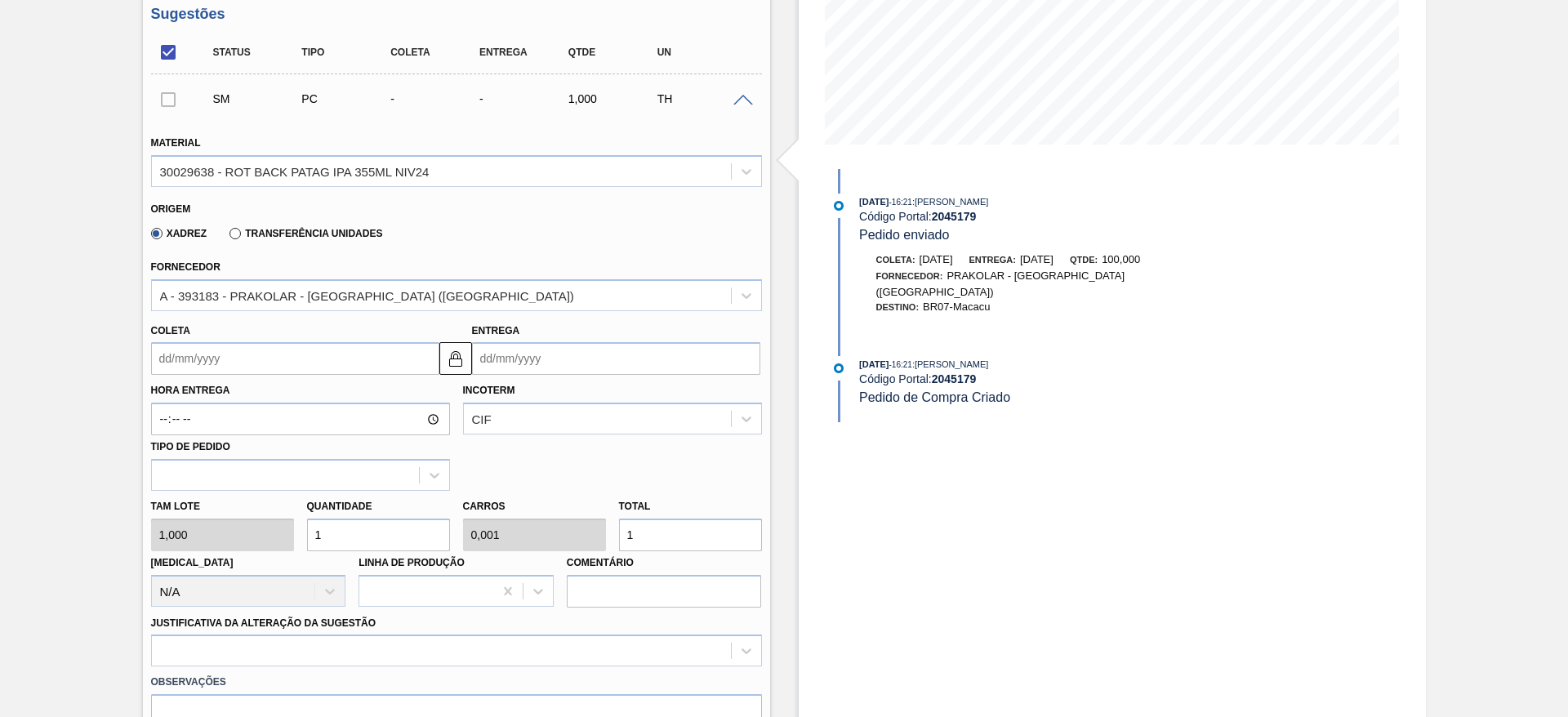
scroll to position [339, 0]
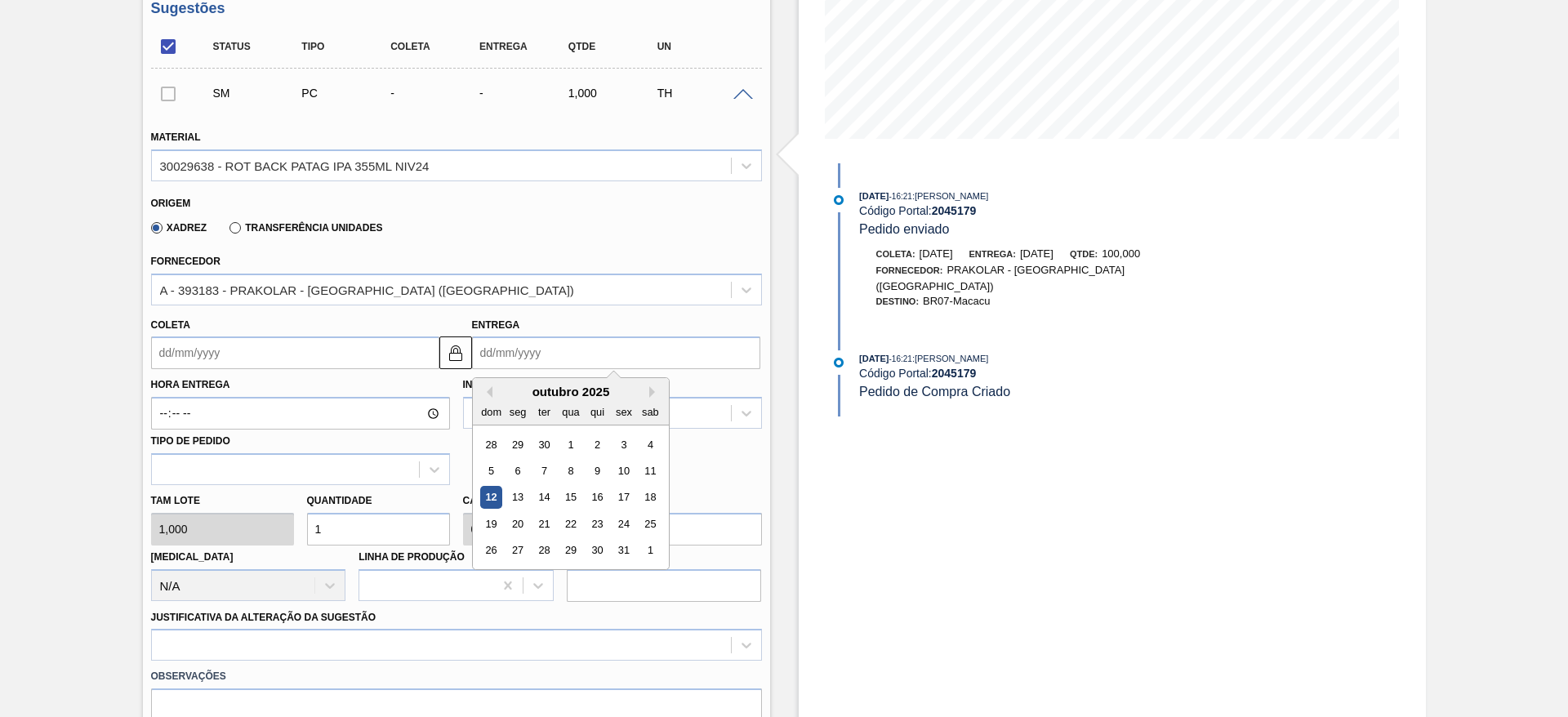
click at [605, 360] on input "Entrega" at bounding box center [616, 353] width 288 height 33
click at [331, 364] on input "Coleta" at bounding box center [295, 353] width 288 height 33
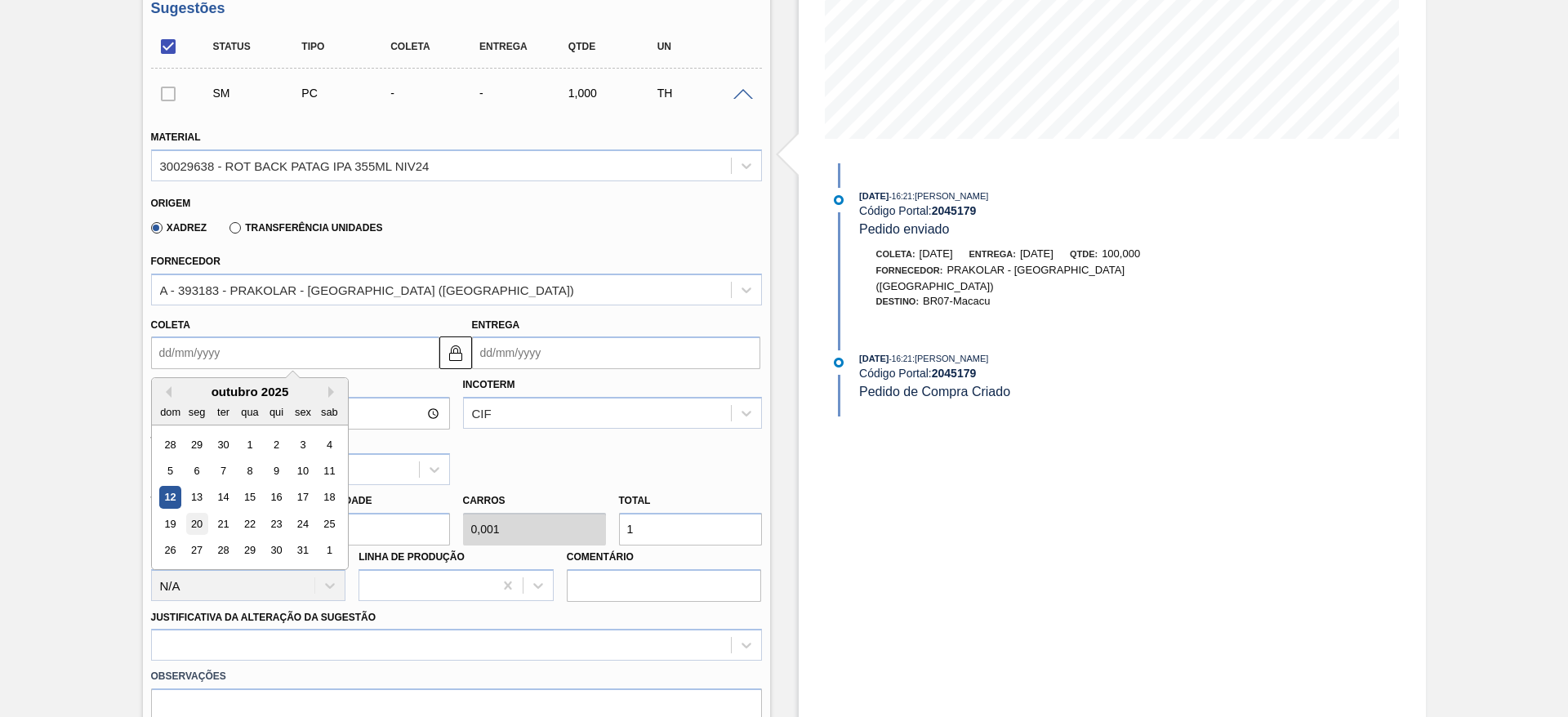
click at [204, 522] on div "20" at bounding box center [196, 524] width 22 height 22
type input "[DATE]"
type input "21/10/2025"
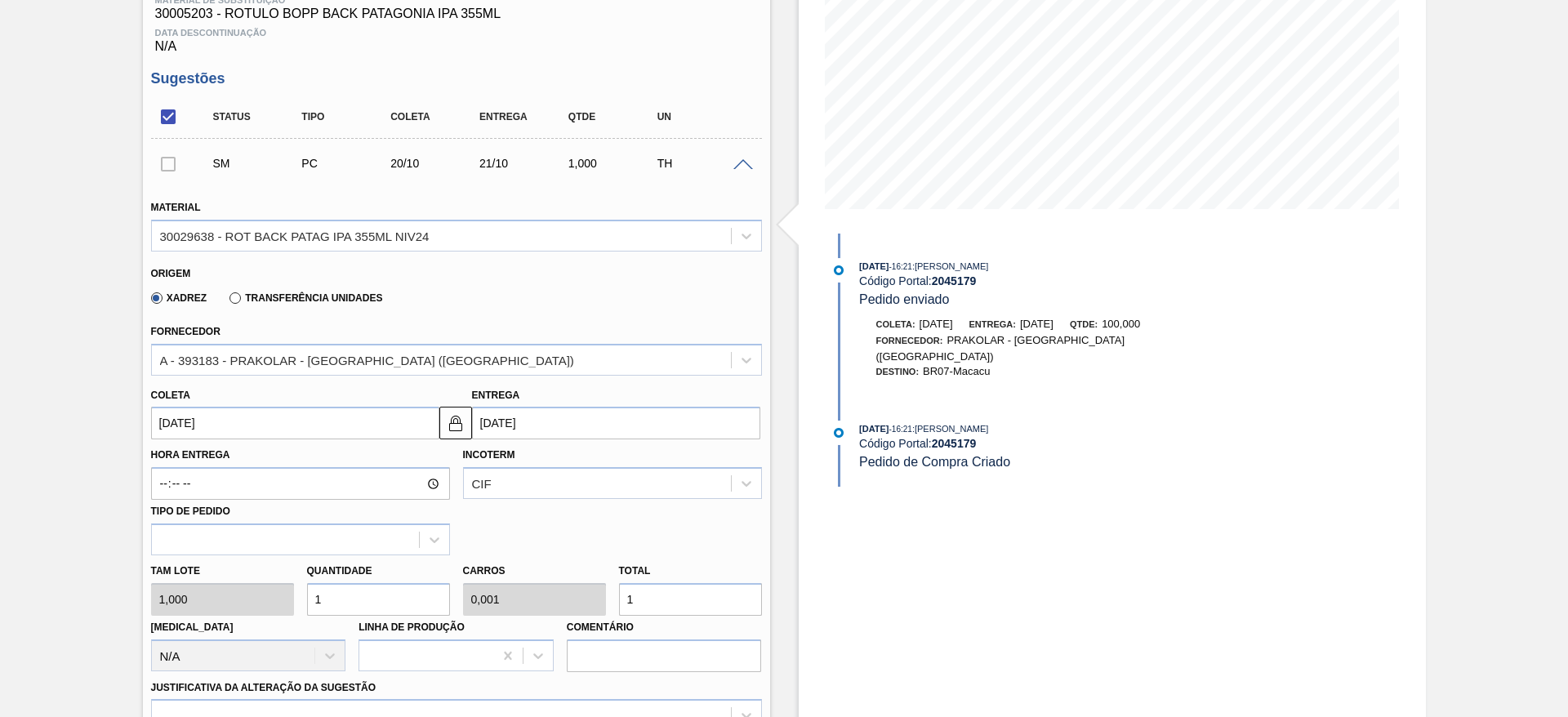
scroll to position [231, 0]
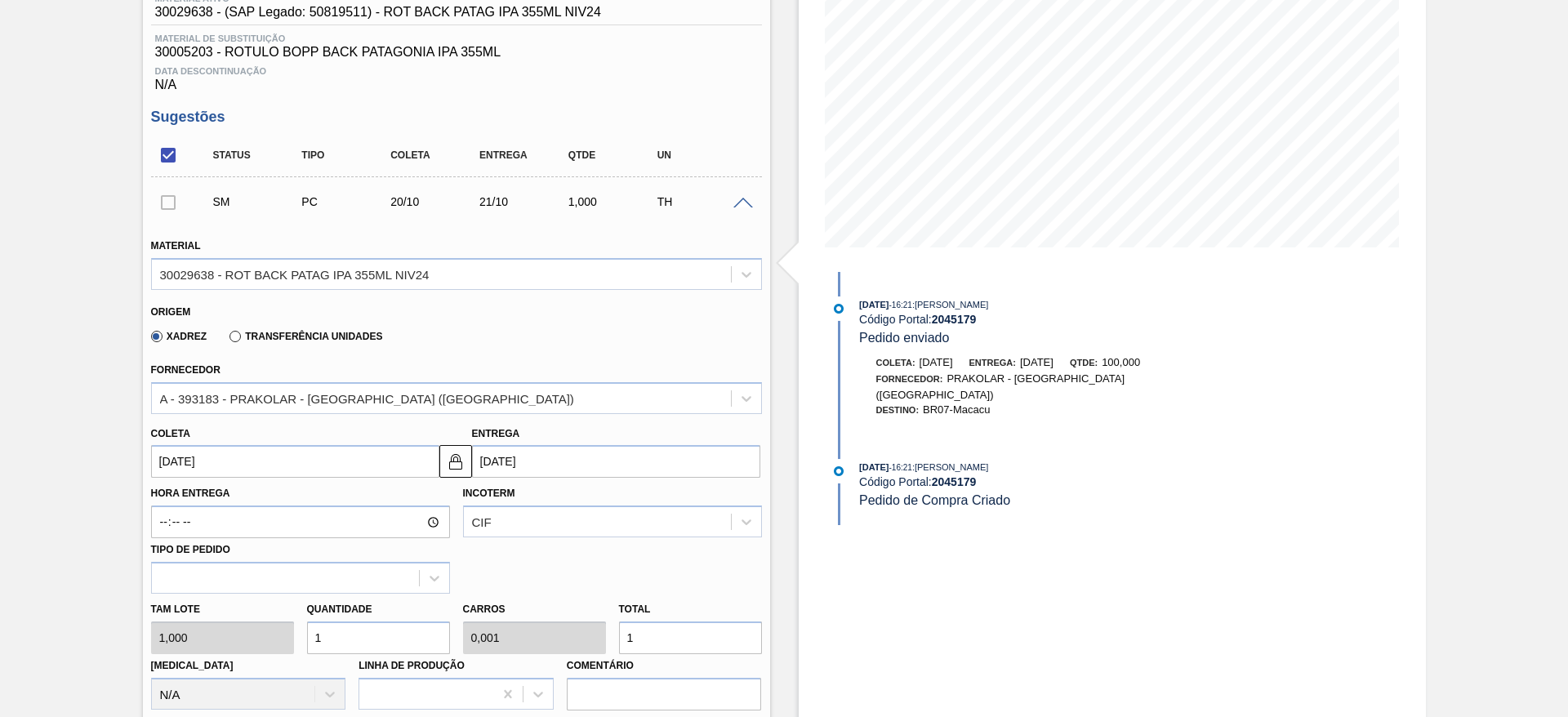
drag, startPoint x: 646, startPoint y: 638, endPoint x: 611, endPoint y: 652, distance: 37.7
click at [612, 652] on div "Total 1" at bounding box center [690, 626] width 156 height 56
type input "15"
type input "0,015"
type input "15"
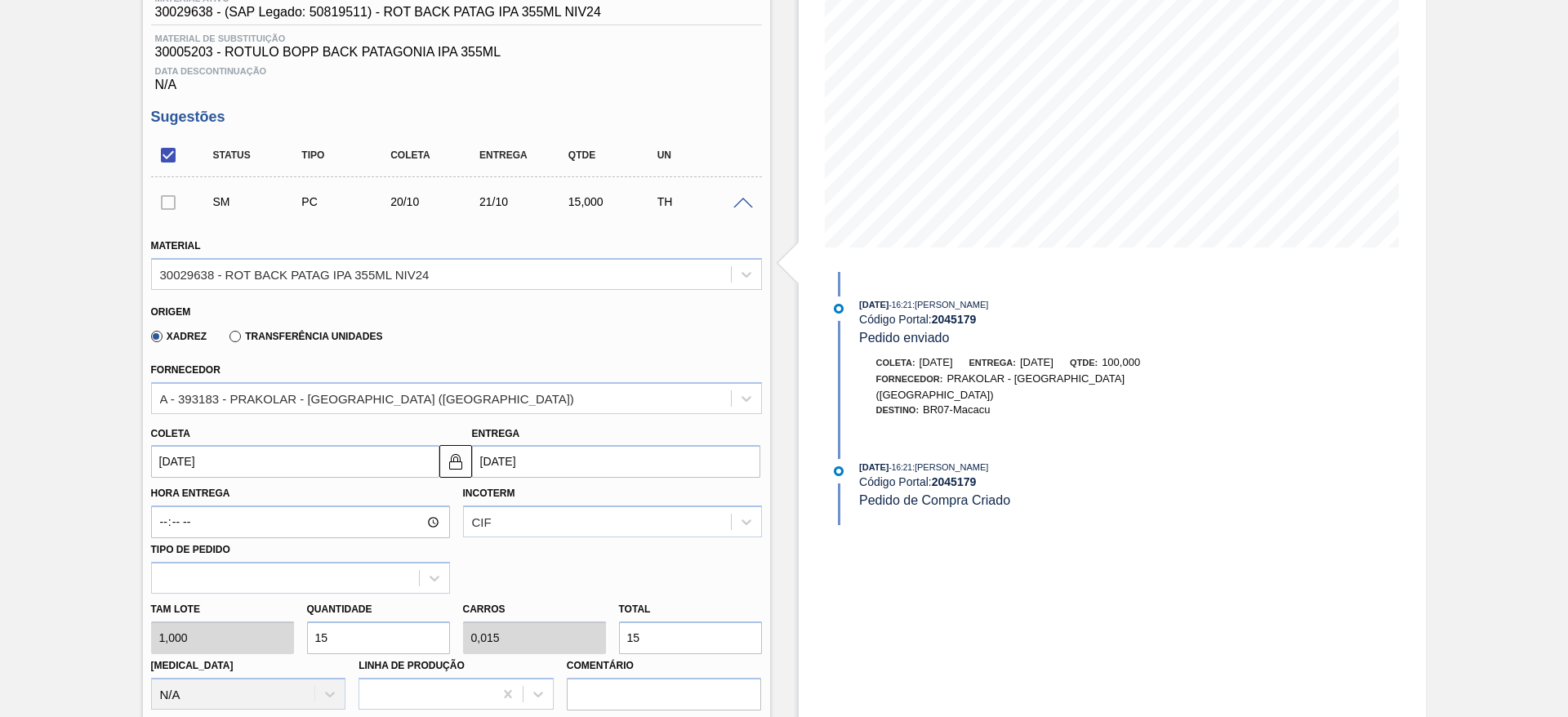
type input "150"
type input "0,15"
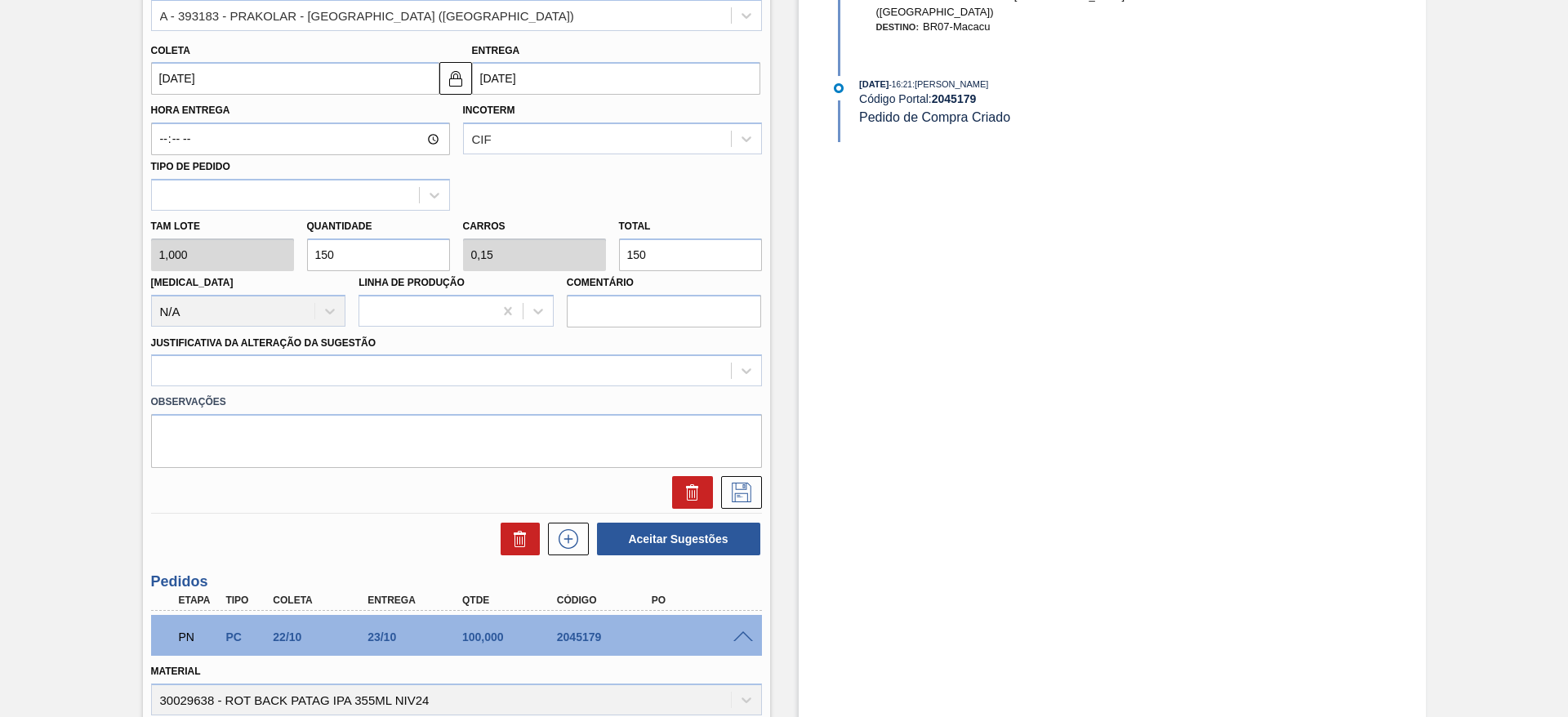
scroll to position [618, 0]
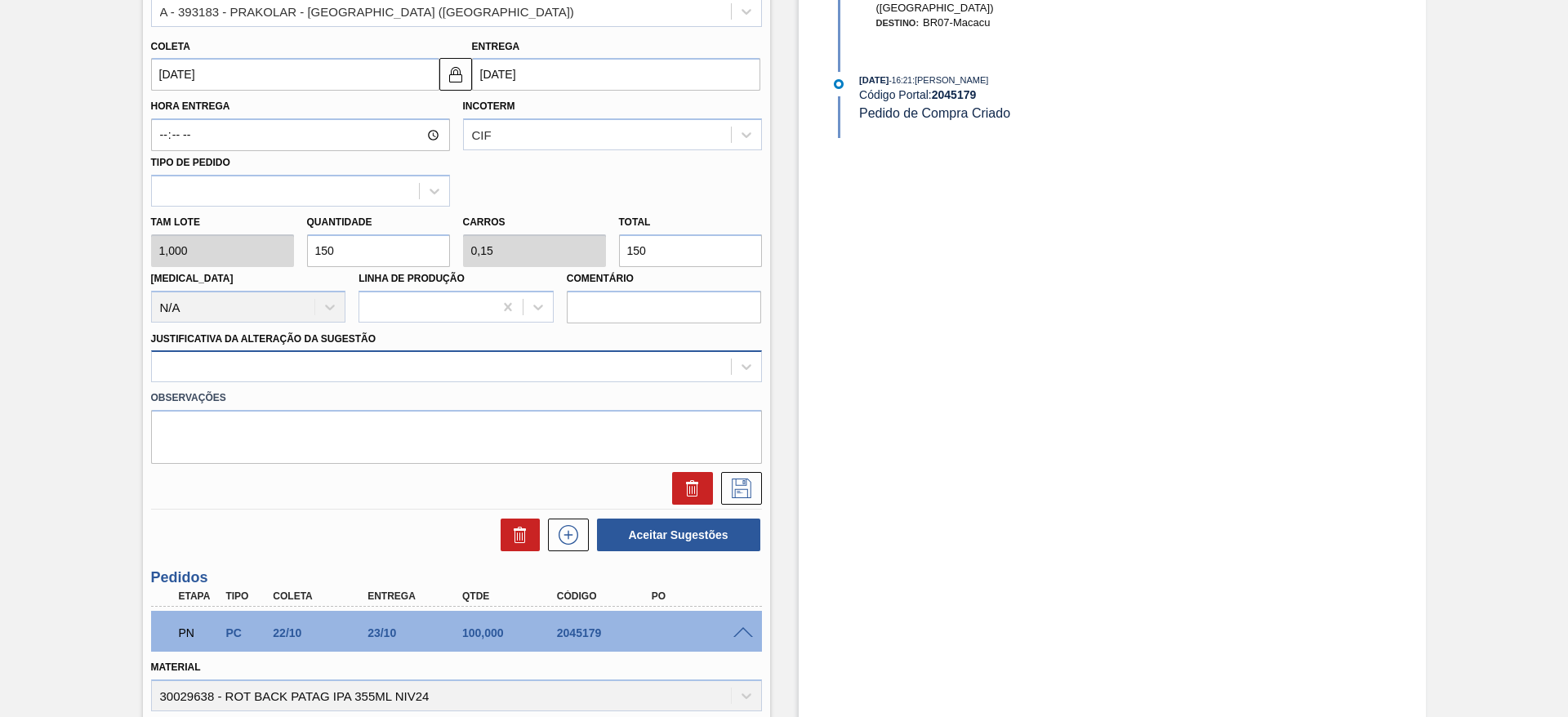
type input "150"
click at [412, 372] on div at bounding box center [441, 367] width 579 height 24
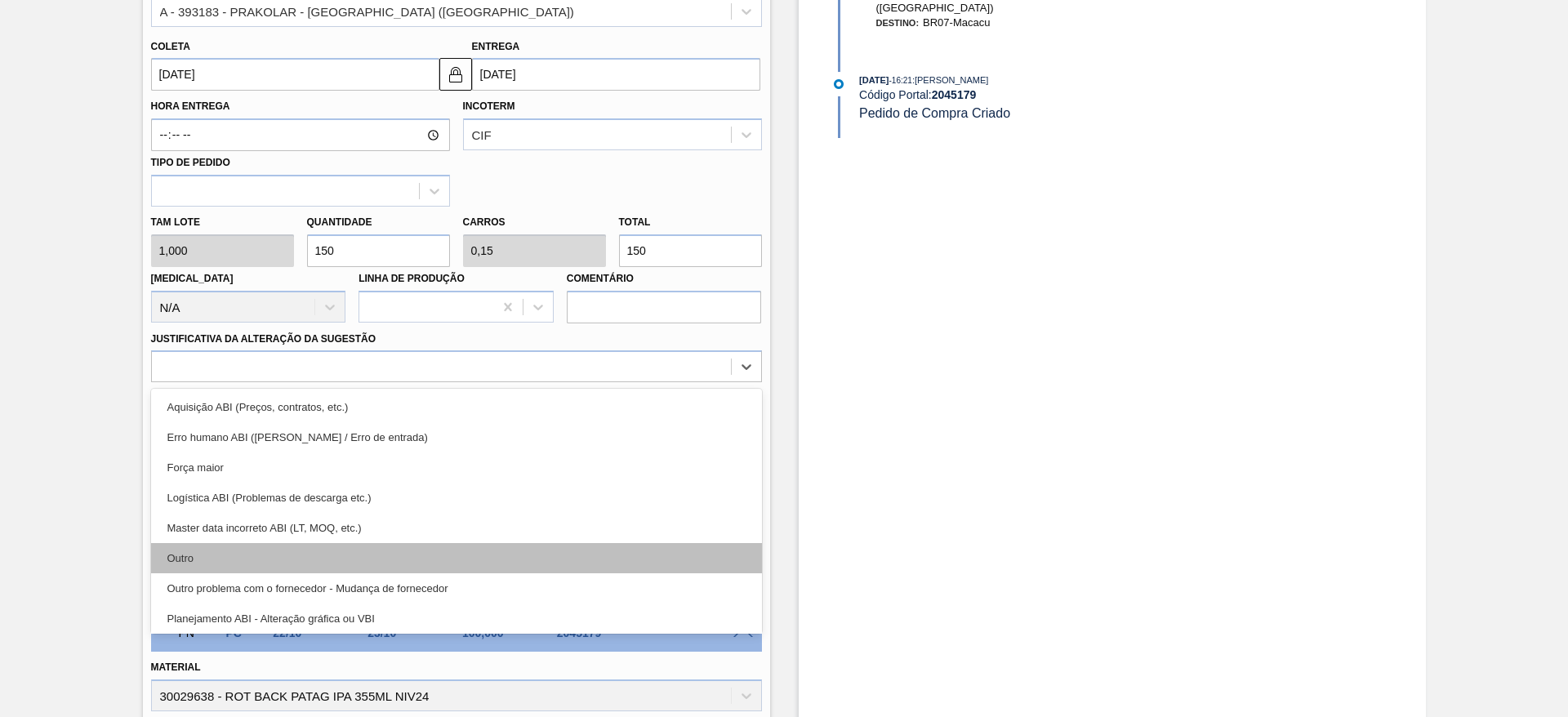
click at [300, 561] on div "Outro" at bounding box center [457, 558] width 611 height 30
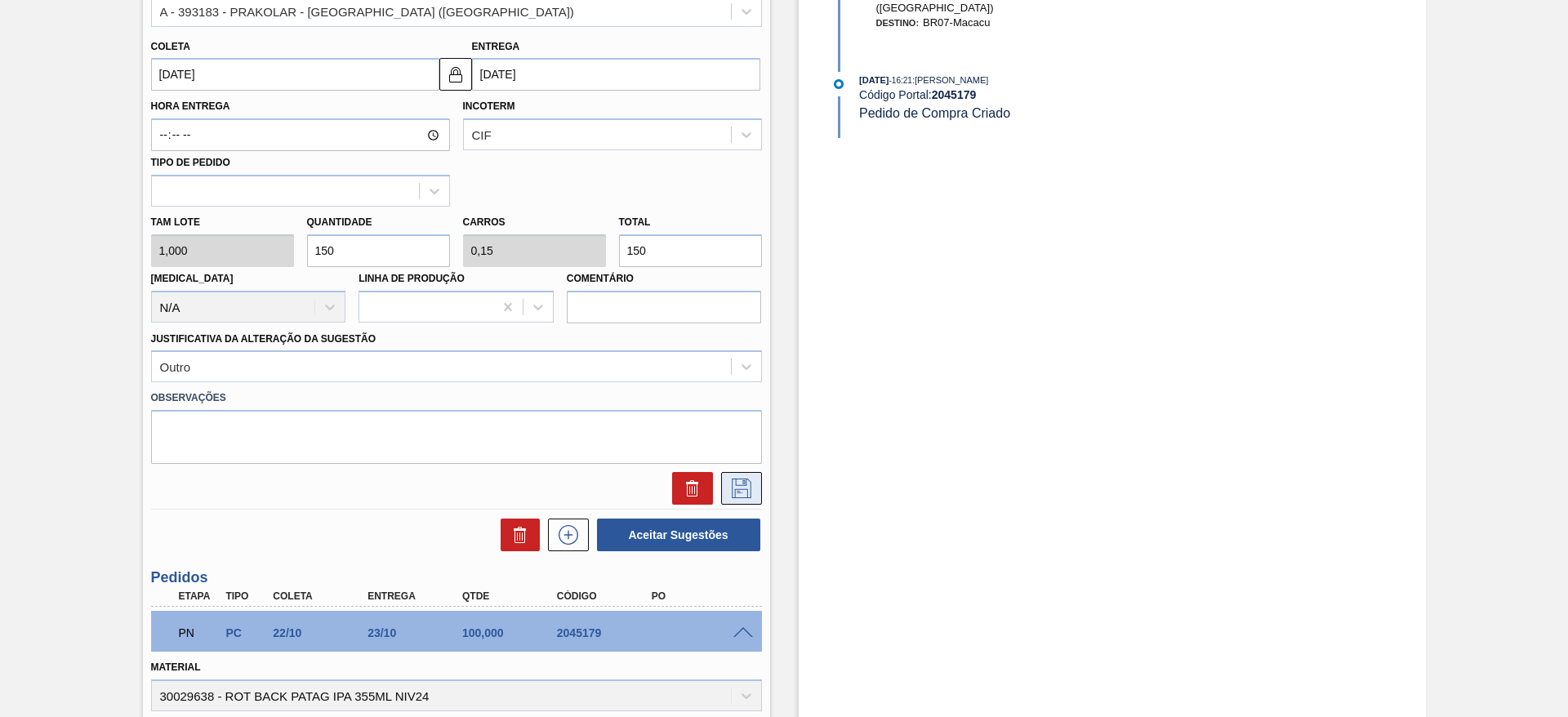
click at [745, 490] on icon at bounding box center [741, 488] width 26 height 20
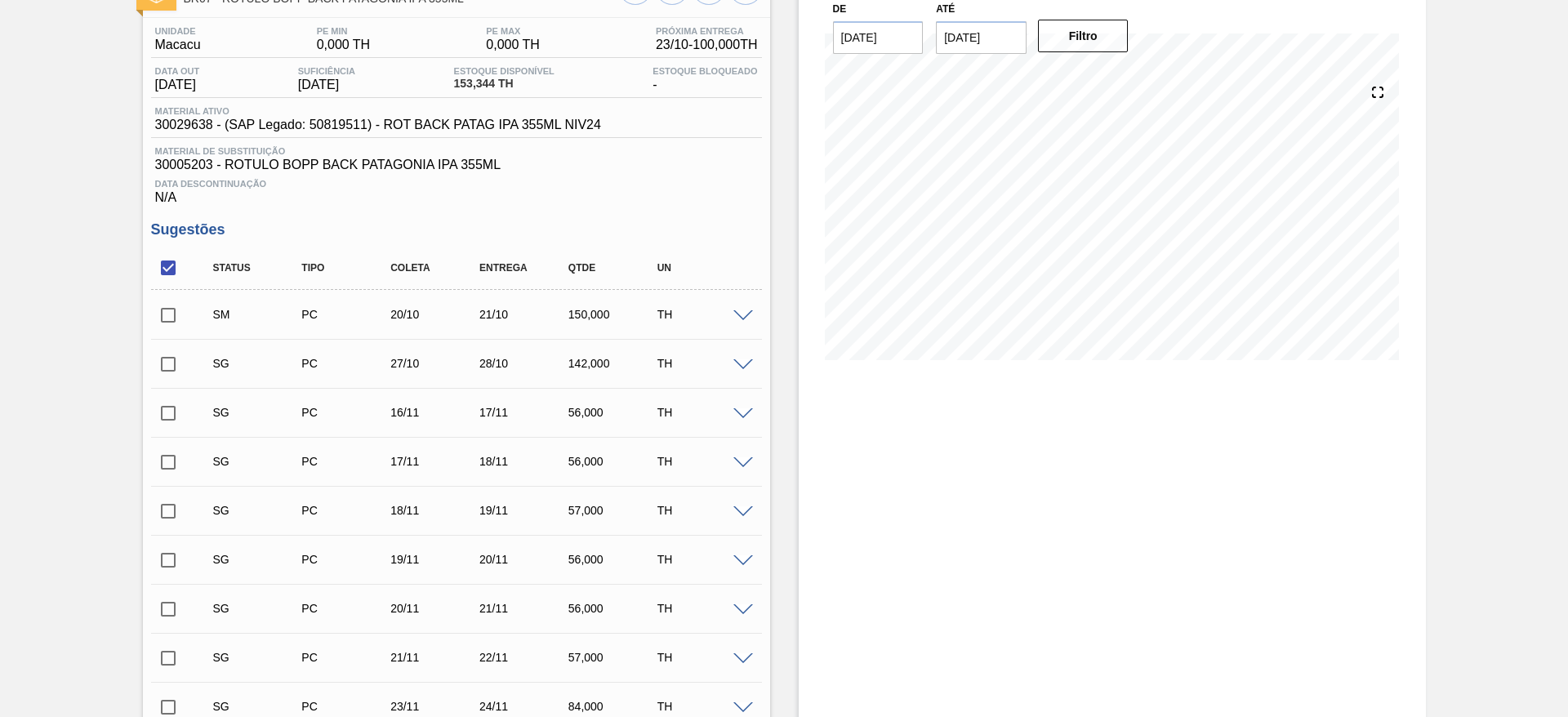
scroll to position [120, 0]
click at [168, 308] on input "checkbox" at bounding box center [168, 313] width 34 height 34
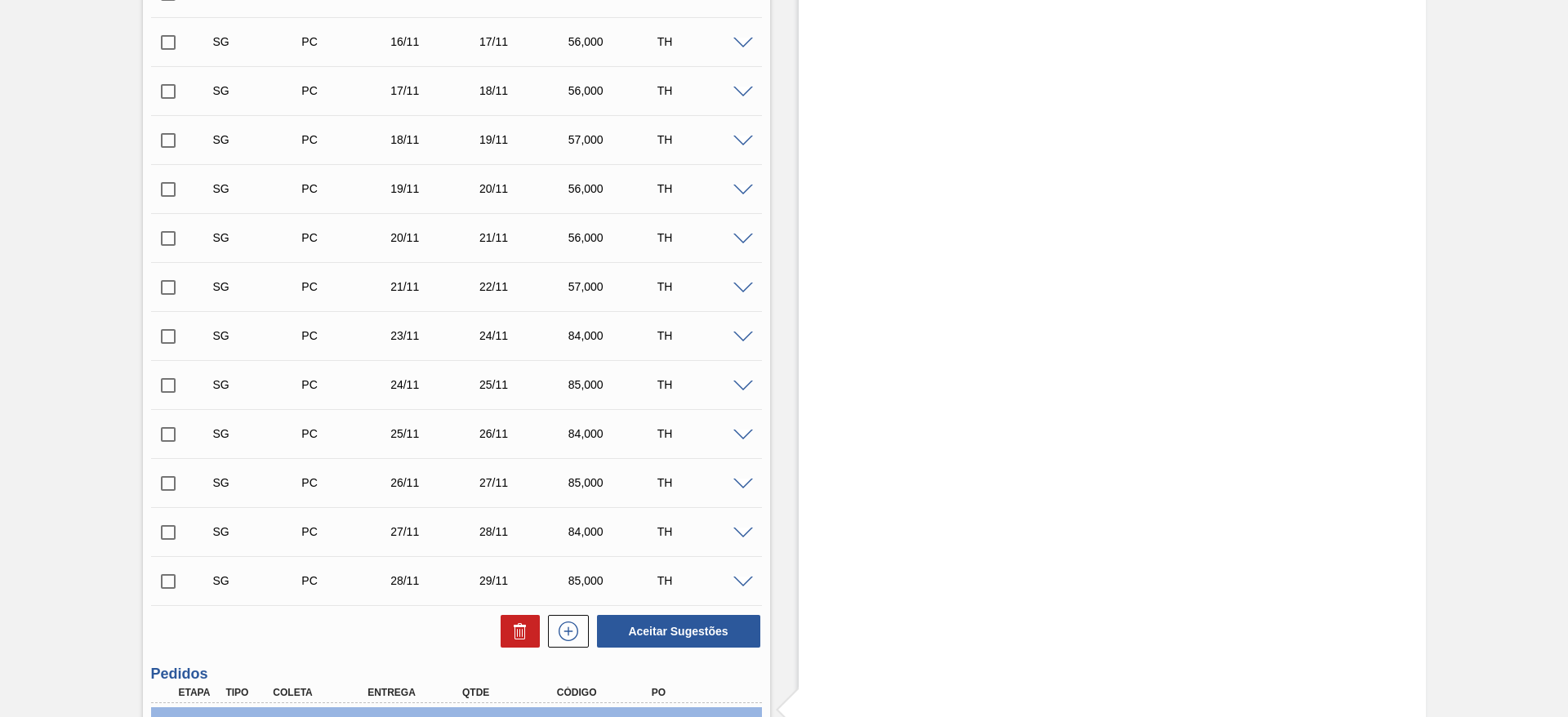
scroll to position [490, 0]
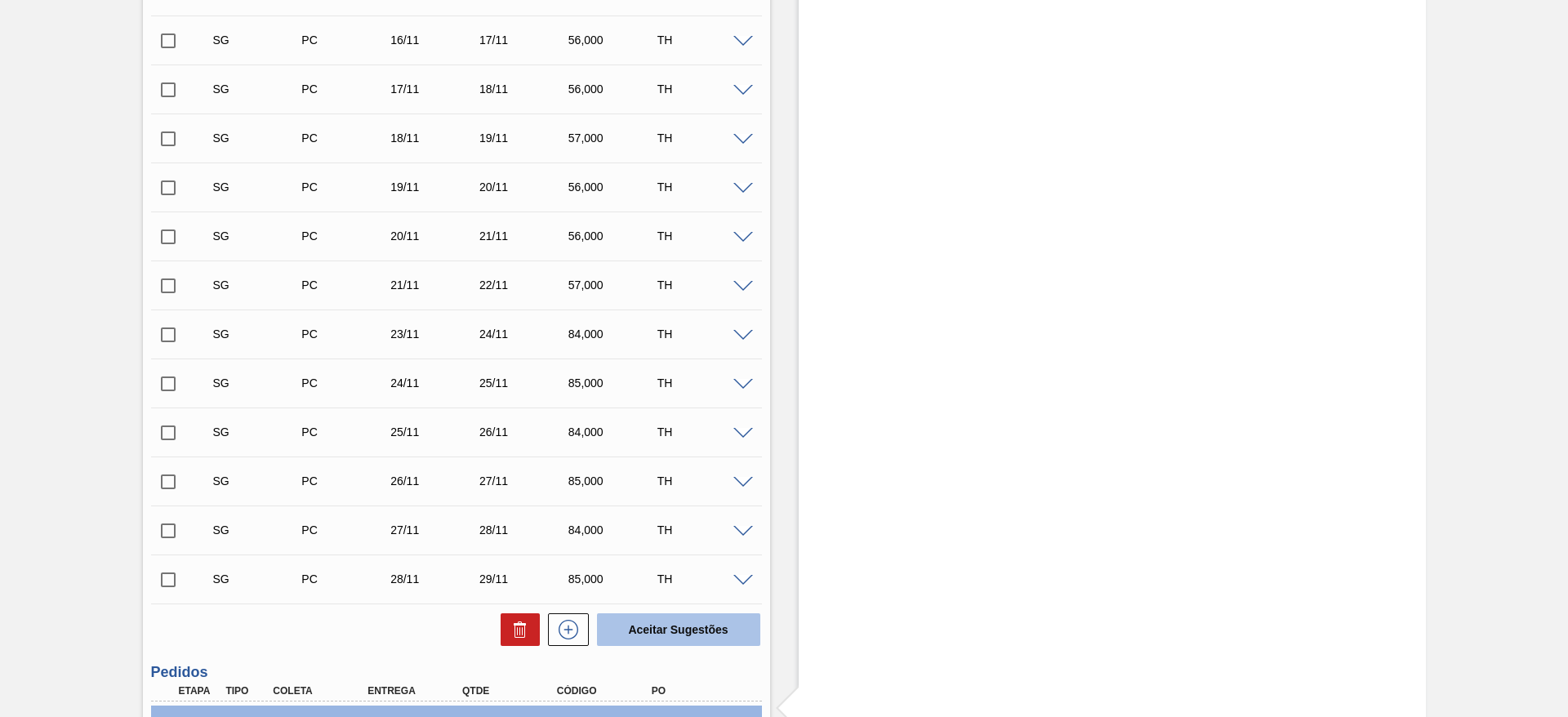
click at [704, 627] on button "Aceitar Sugestões" at bounding box center [678, 629] width 164 height 33
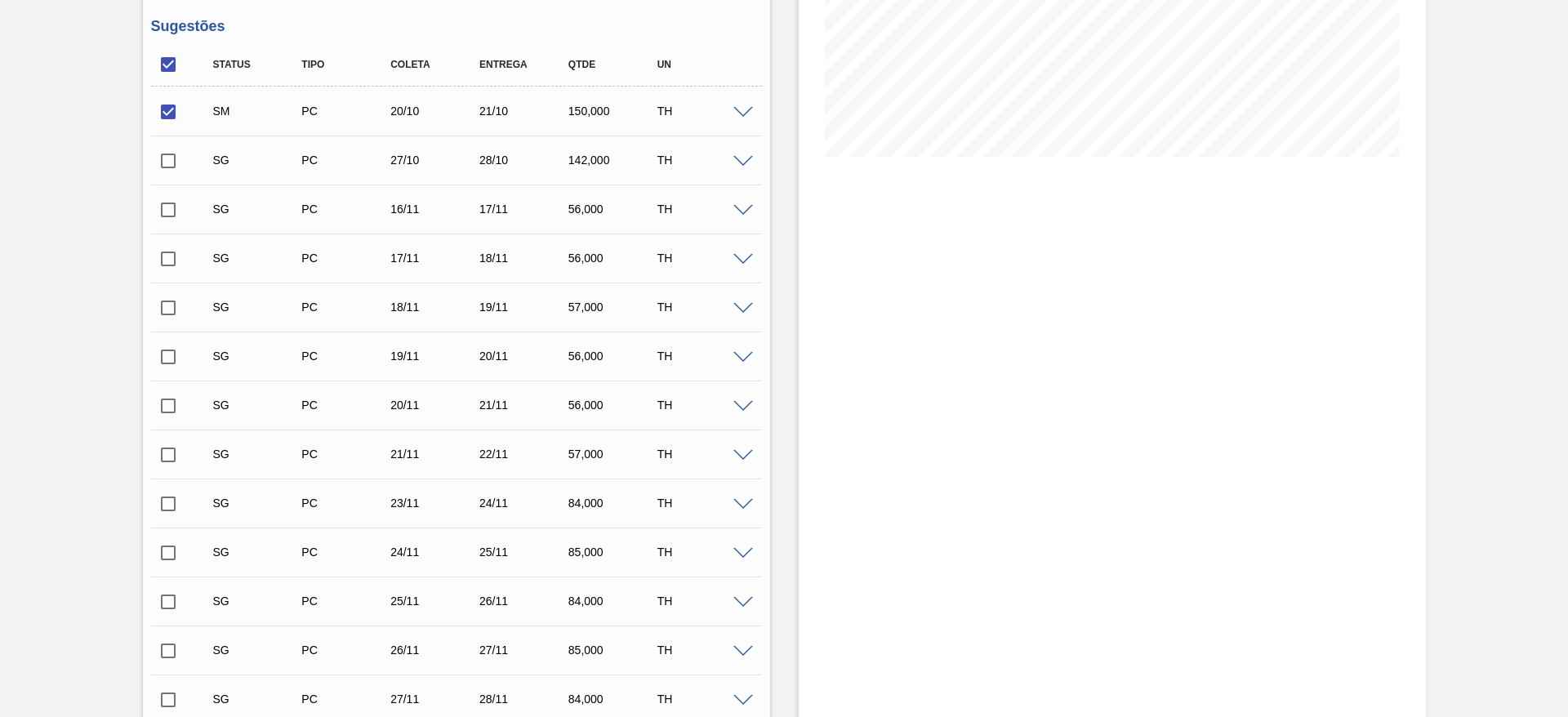
scroll to position [327, 0]
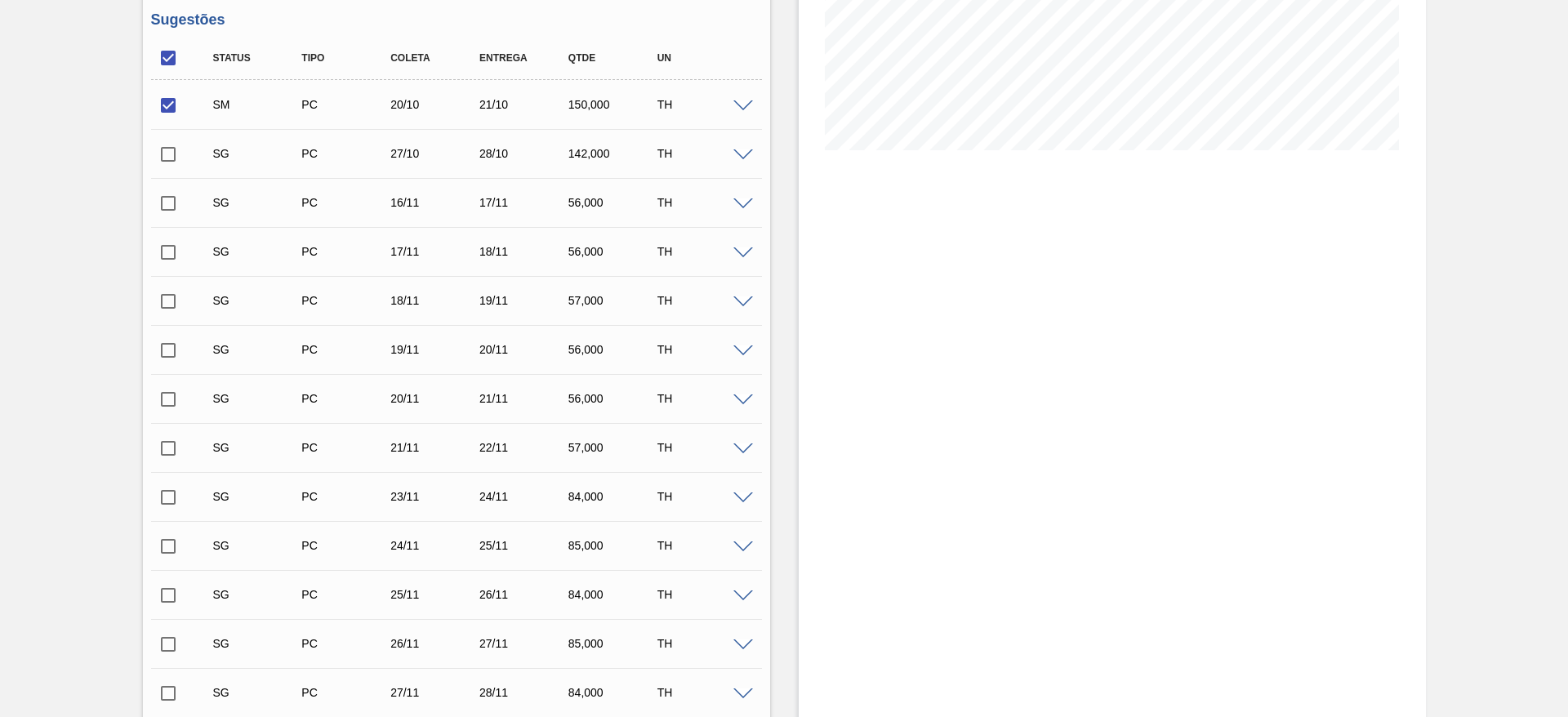
click at [746, 106] on span at bounding box center [743, 107] width 20 height 13
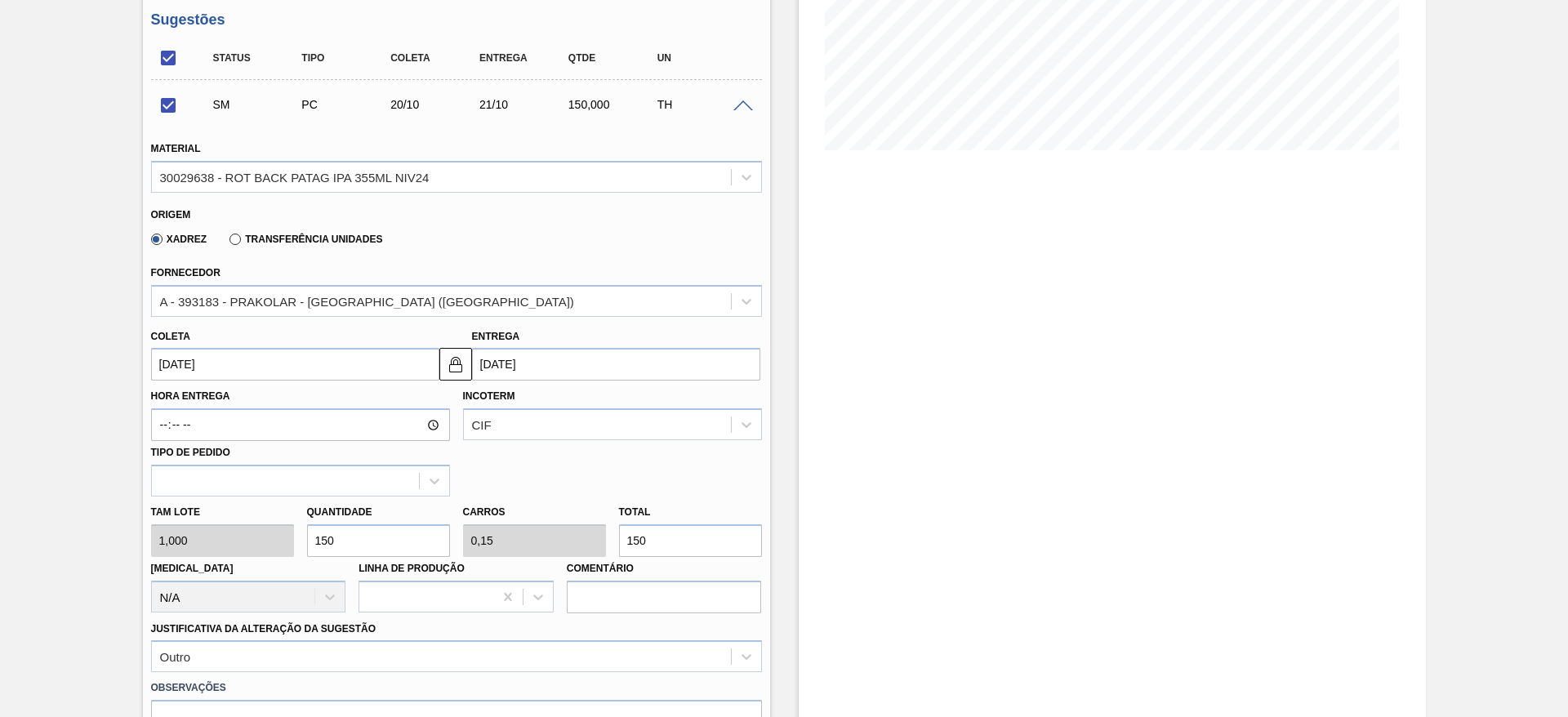
click at [746, 106] on span at bounding box center [743, 107] width 20 height 13
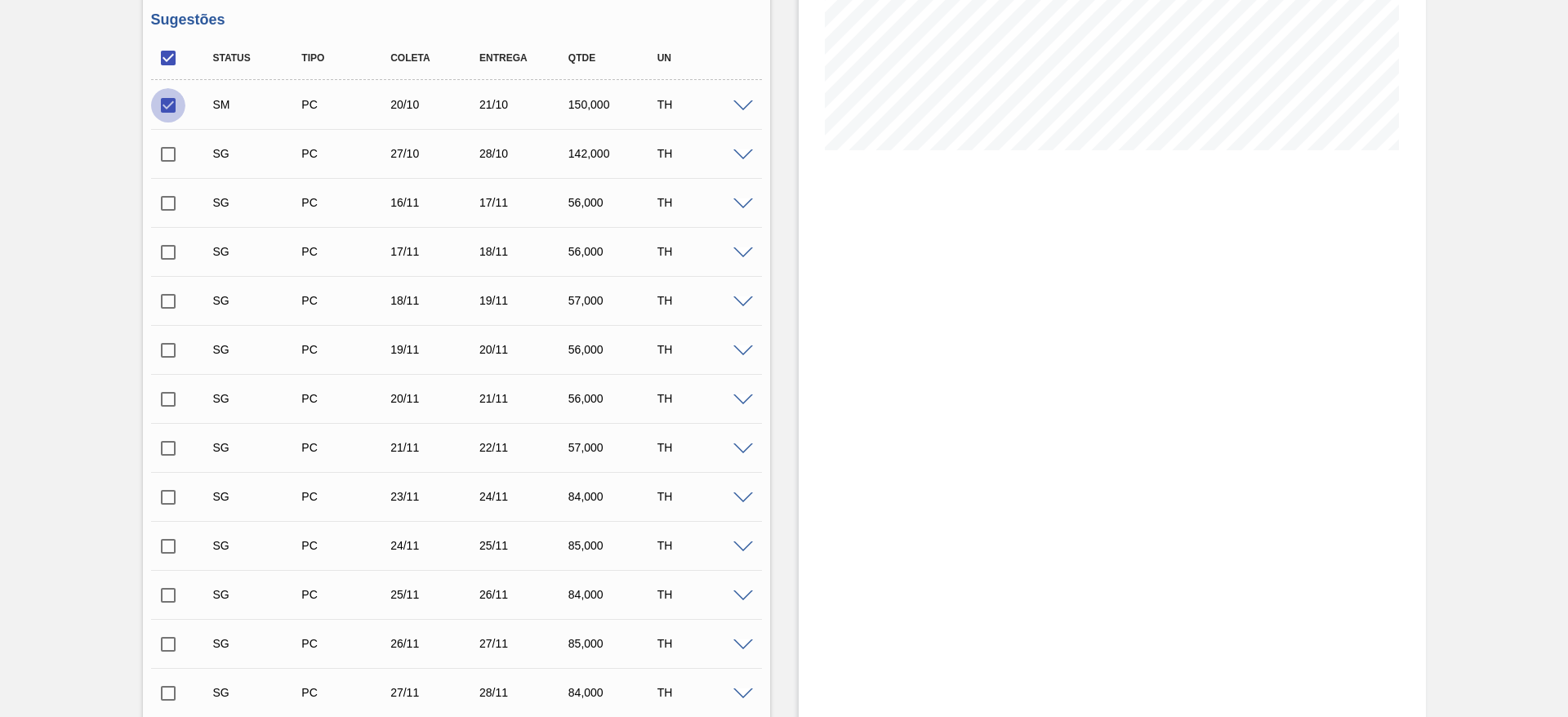
click at [165, 97] on input "checkbox" at bounding box center [168, 106] width 34 height 34
checkbox input "false"
click at [740, 157] on span at bounding box center [743, 156] width 20 height 13
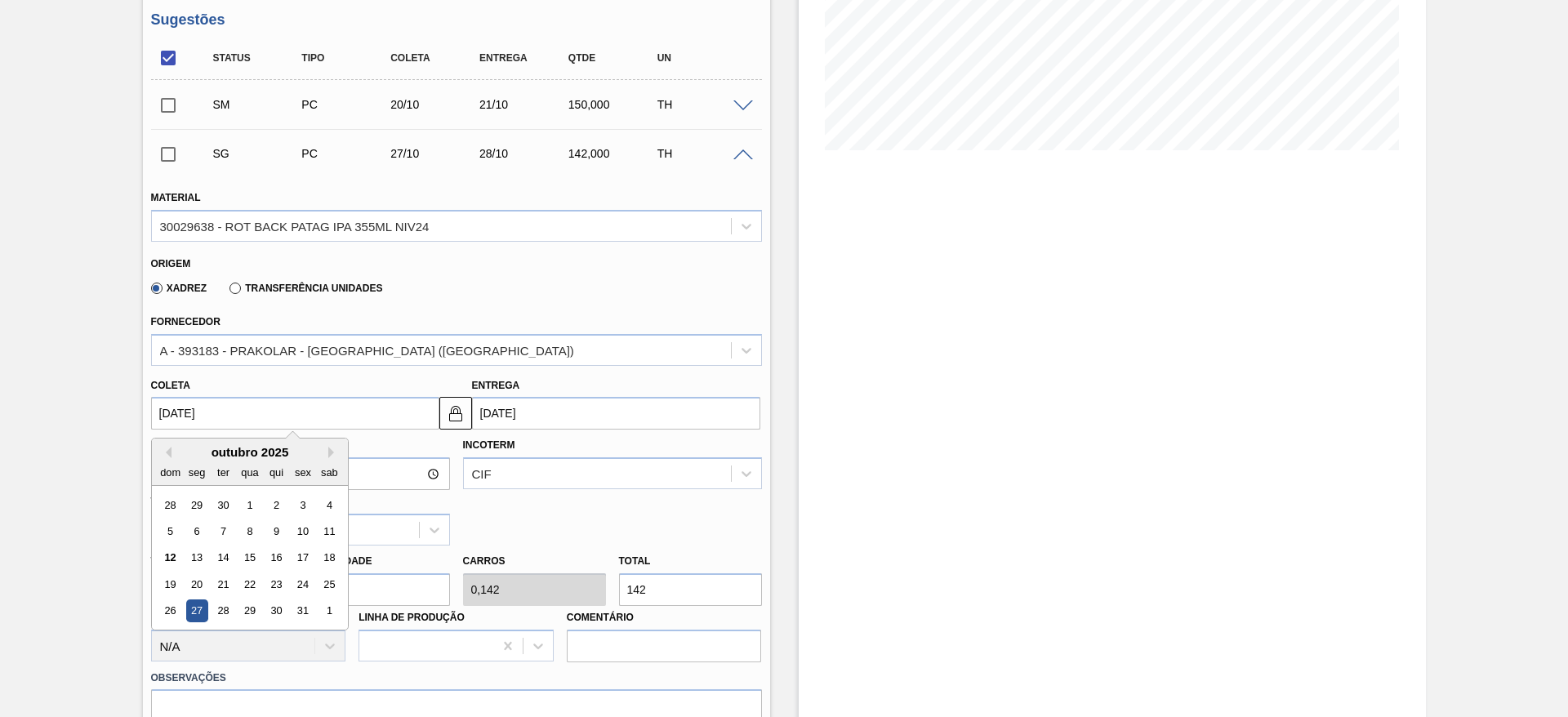
click at [382, 397] on input "27/10/2025" at bounding box center [295, 413] width 288 height 33
click at [200, 580] on div "20" at bounding box center [196, 584] width 22 height 22
type input "20/10/2025"
type input "21/10/2025"
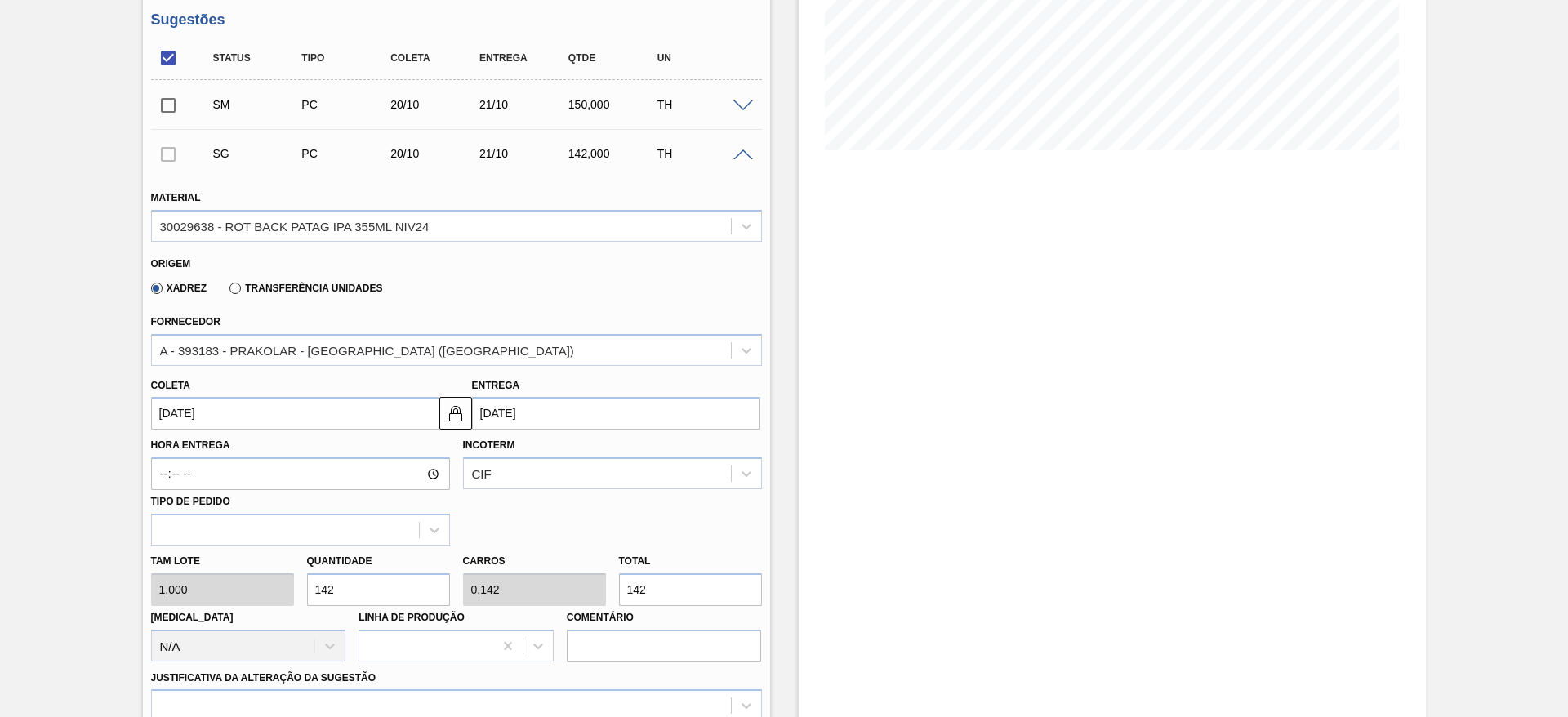
drag, startPoint x: 666, startPoint y: 590, endPoint x: 570, endPoint y: 571, distance: 97.9
click at [570, 571] on div "Tam lote 1,000 Quantidade 142 Carros 0,142 Total 142 Doca N/A Linha de Produção…" at bounding box center [457, 603] width 624 height 117
type input "1"
type input "0,001"
type input "1"
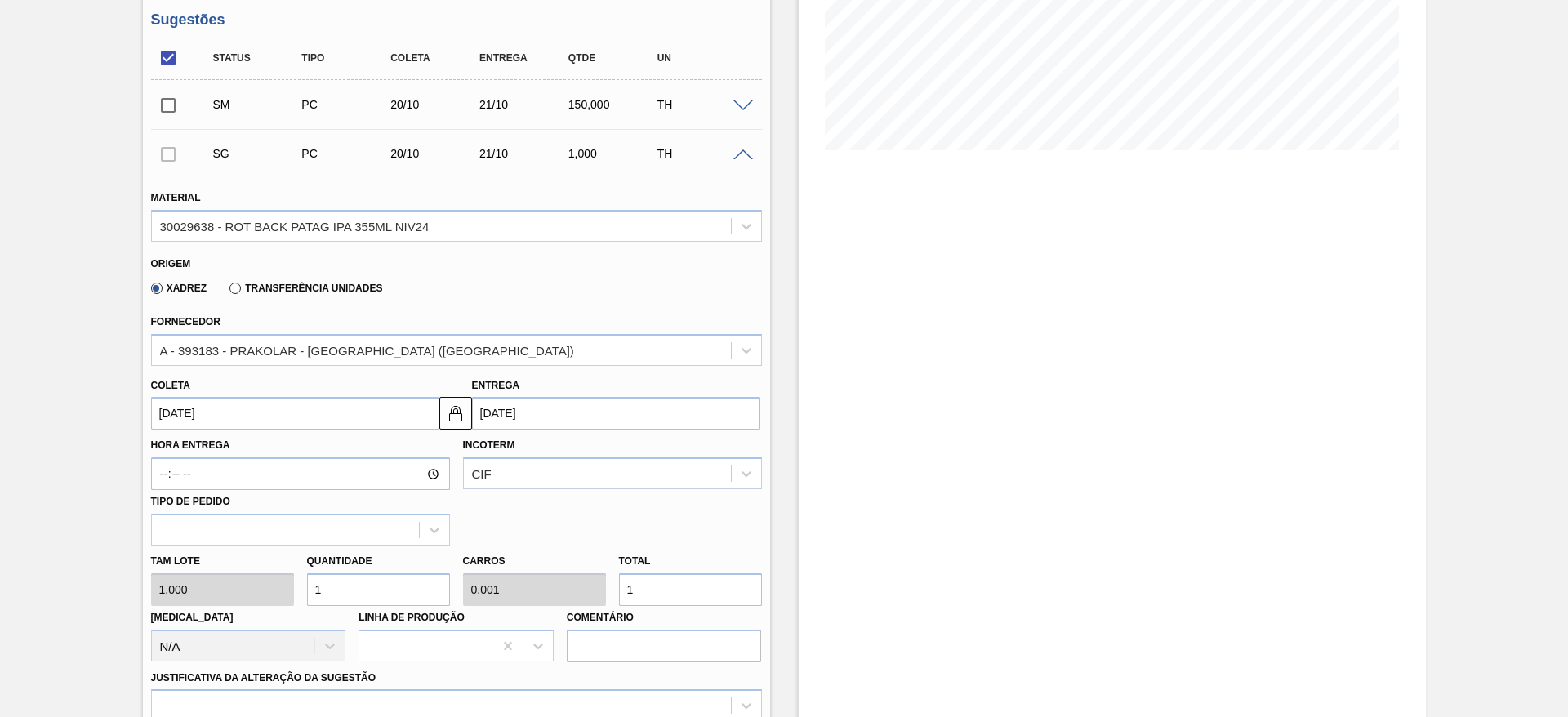
type input "15"
type input "0,015"
type input "15"
type input "150"
type input "0,15"
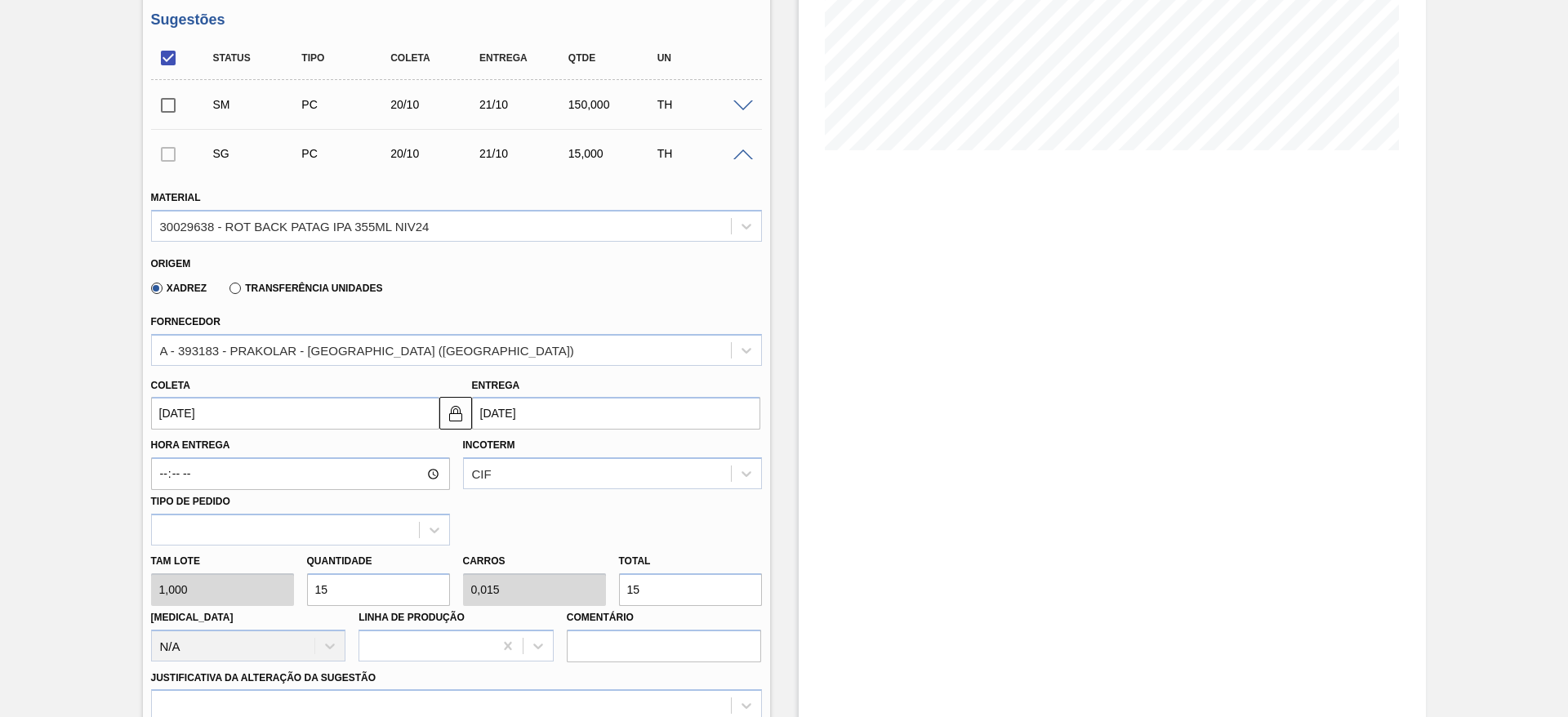
type input "150"
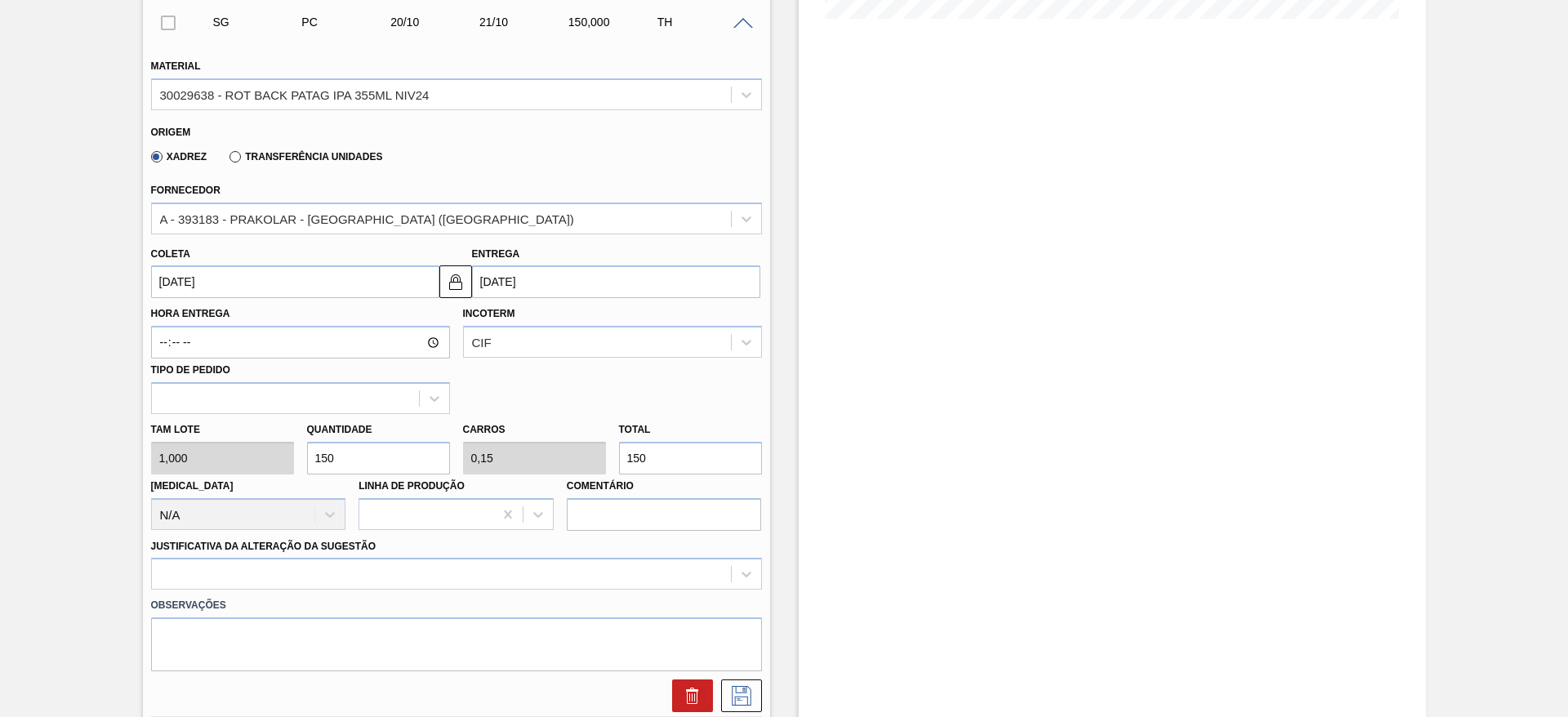
scroll to position [467, 0]
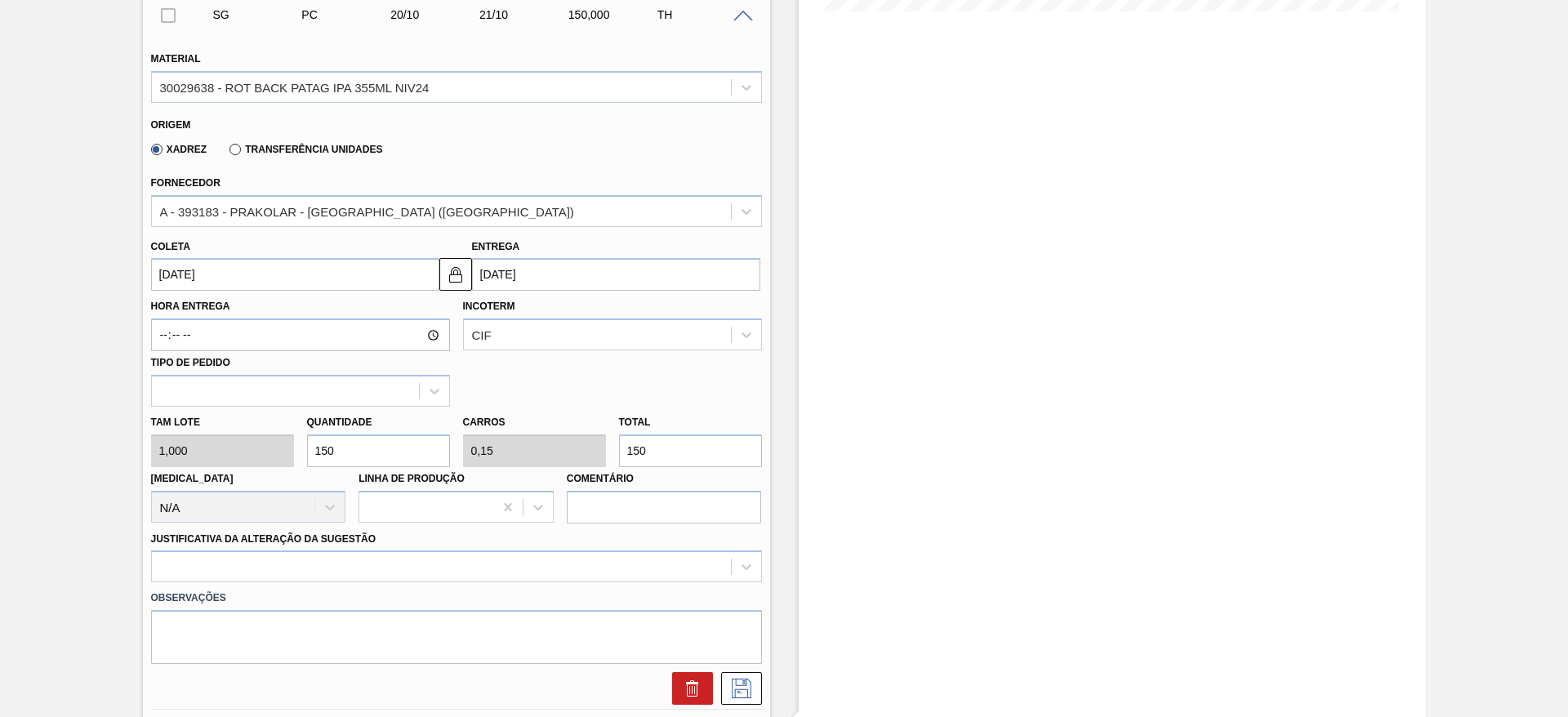
type input "15"
type input "0,015"
type input "15"
type input "1"
type input "0,001"
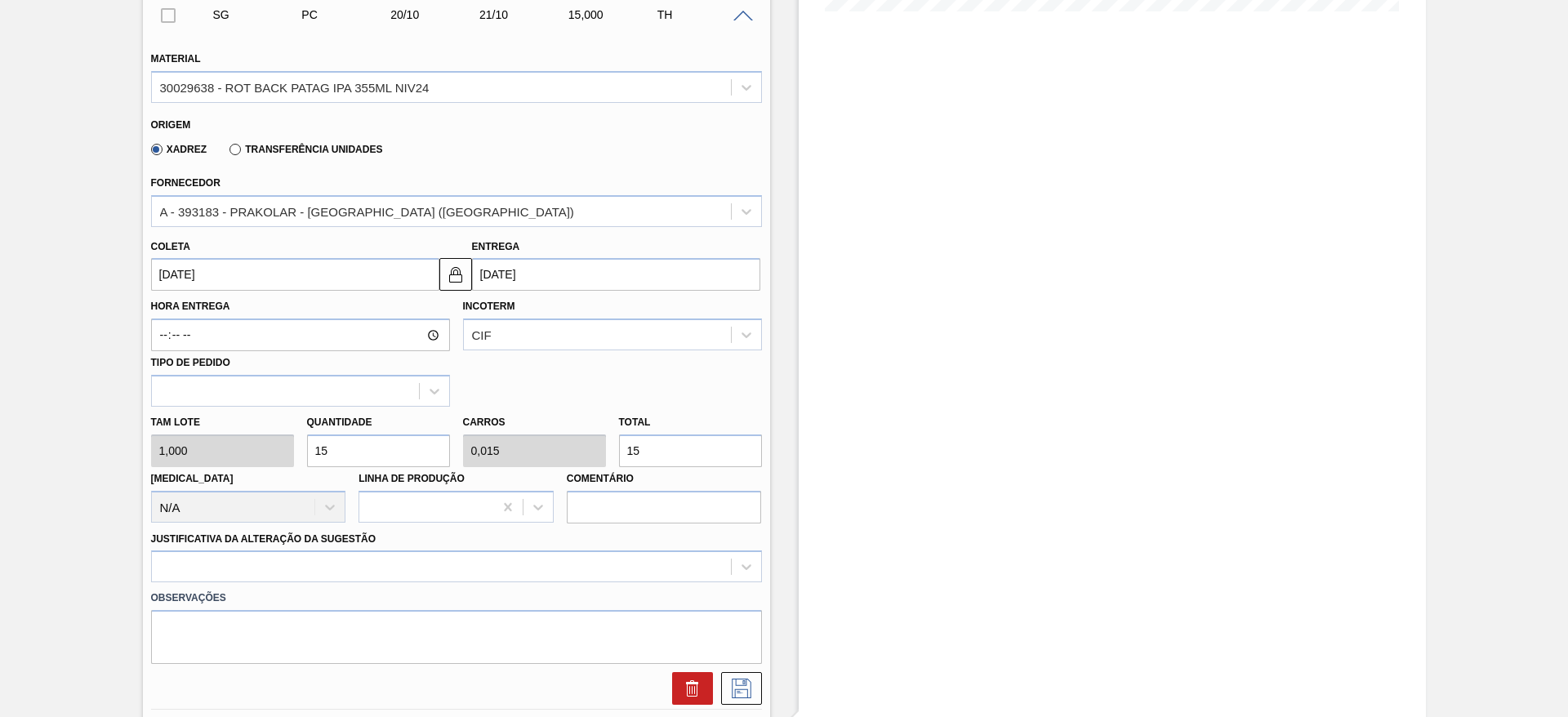
type input "1"
type input "0"
type input "2"
type input "0,002"
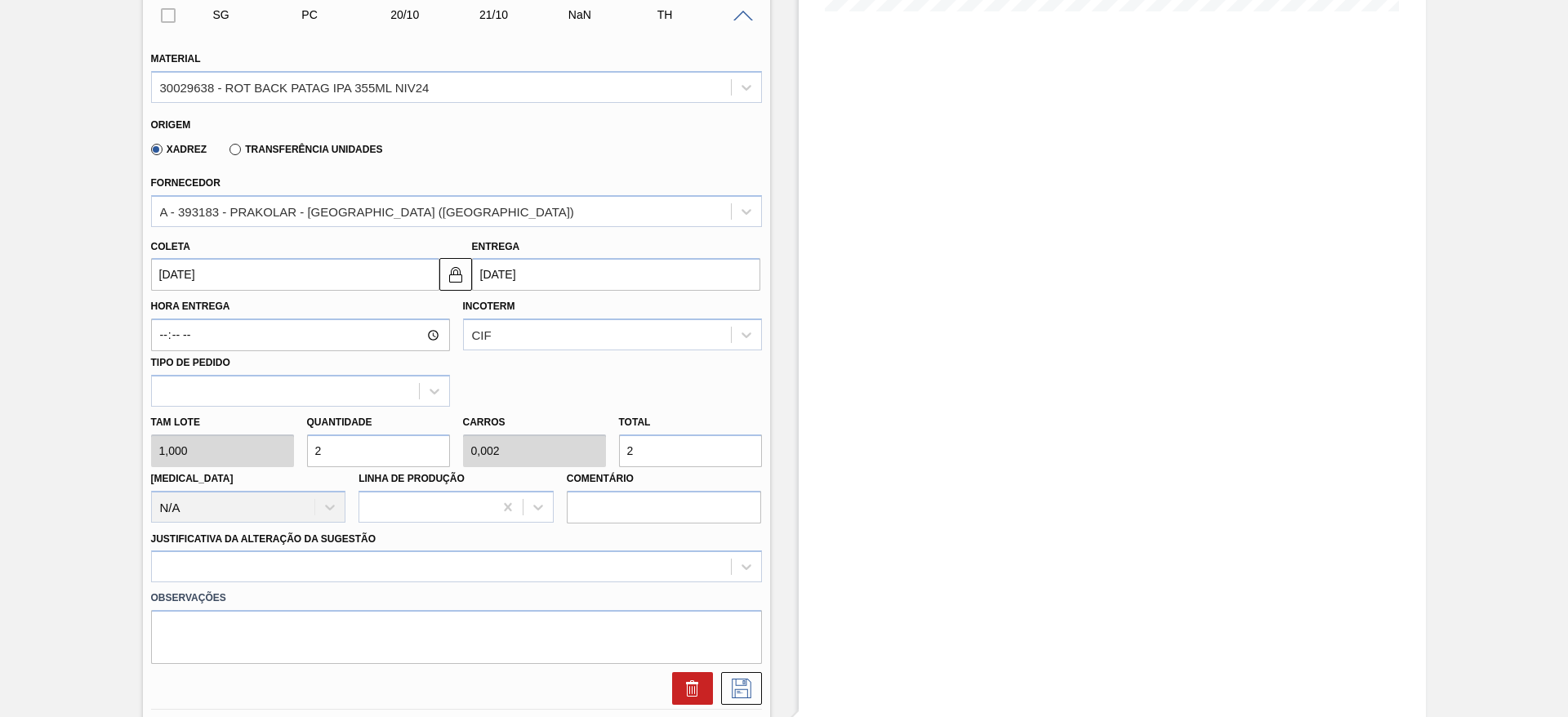
type input "20"
type input "0,02"
type input "200"
type input "0,2"
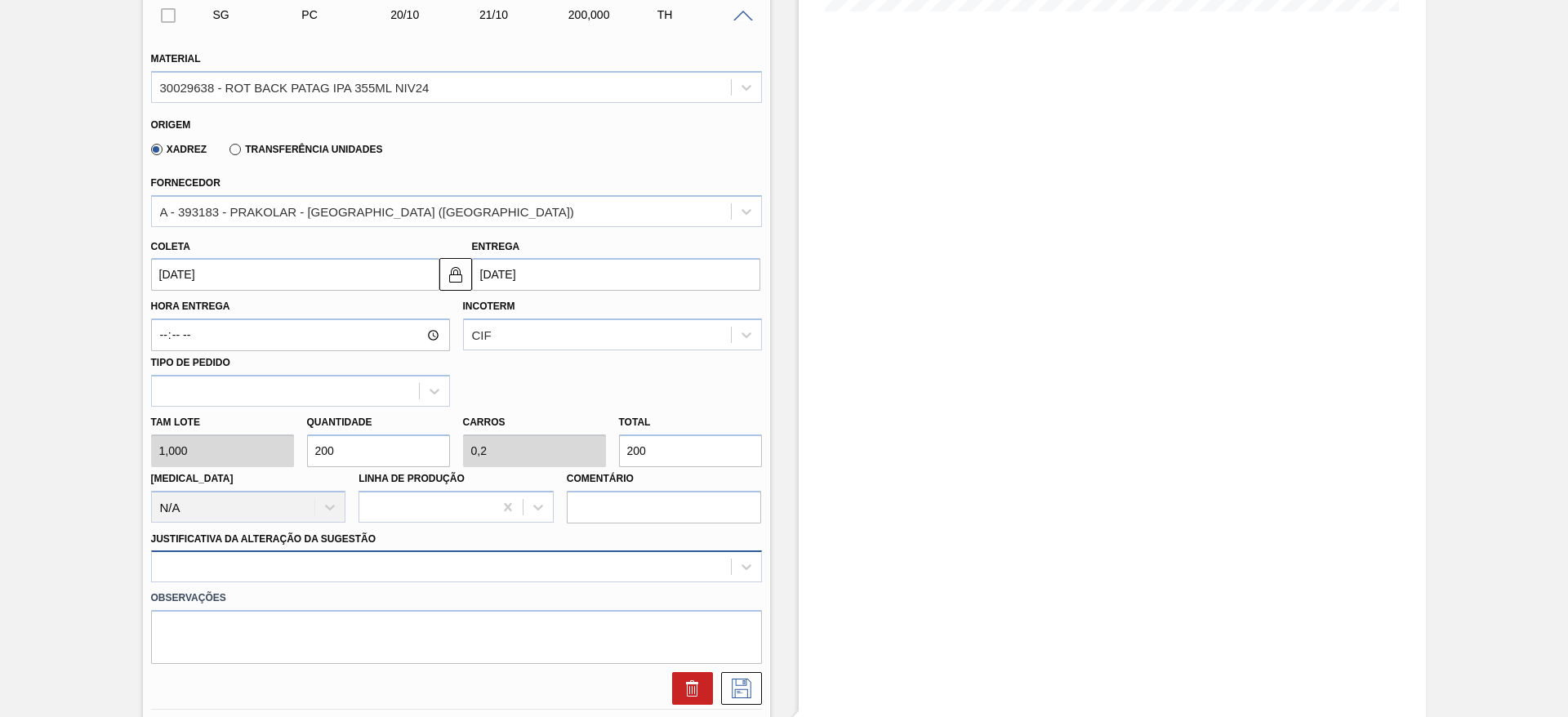
type input "200"
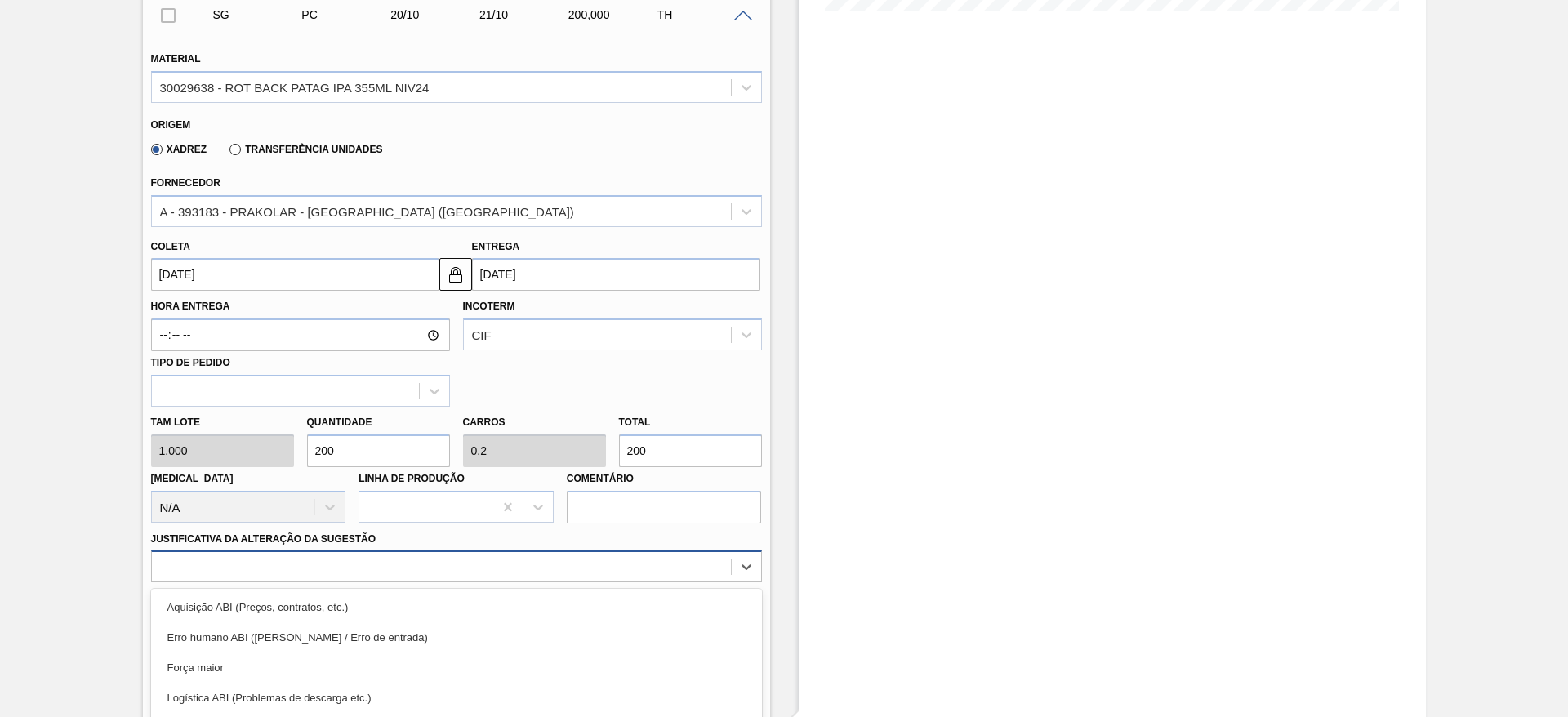
scroll to position [590, 0]
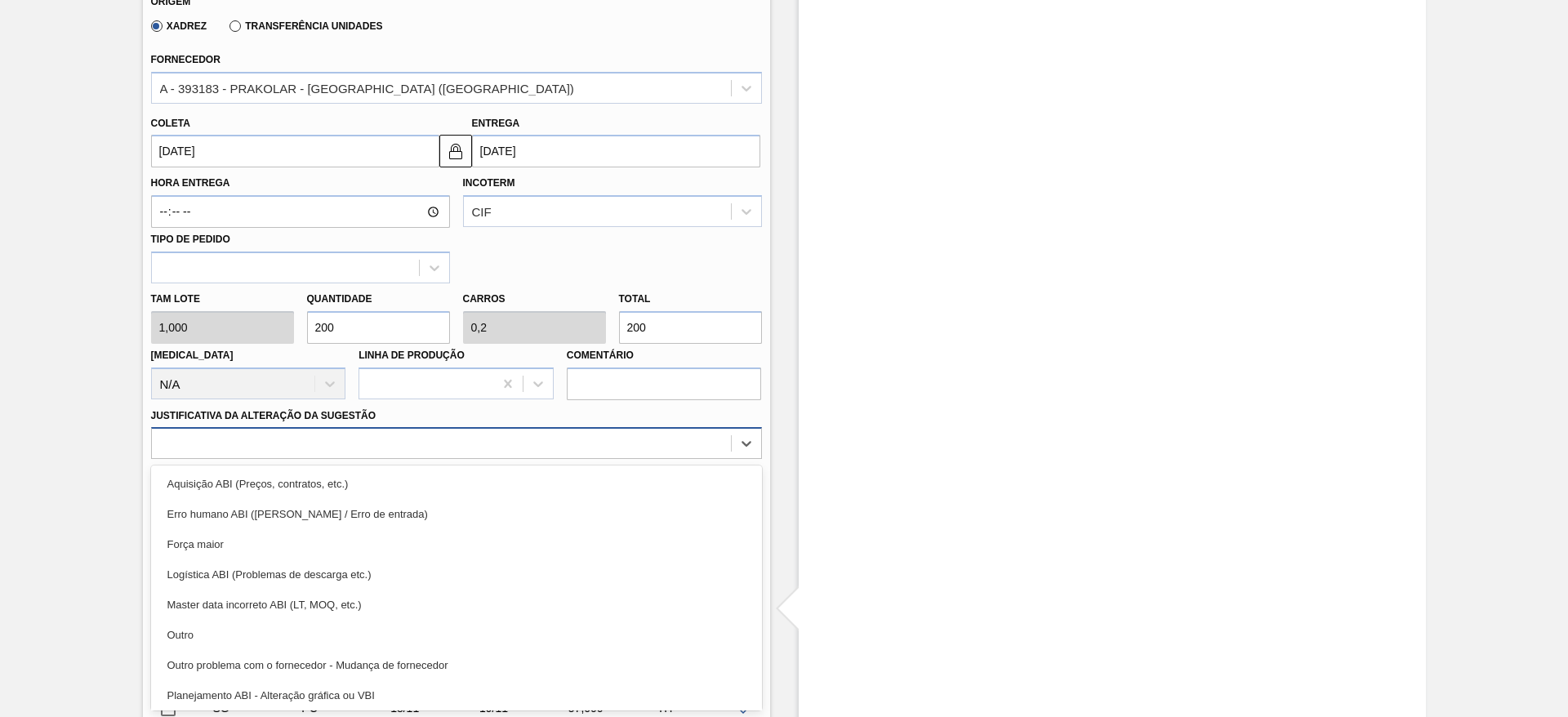
click at [527, 459] on div "option Logística ABI (Problemas de descarga etc.) focused, 4 of 18. 18 results …" at bounding box center [457, 442] width 611 height 32
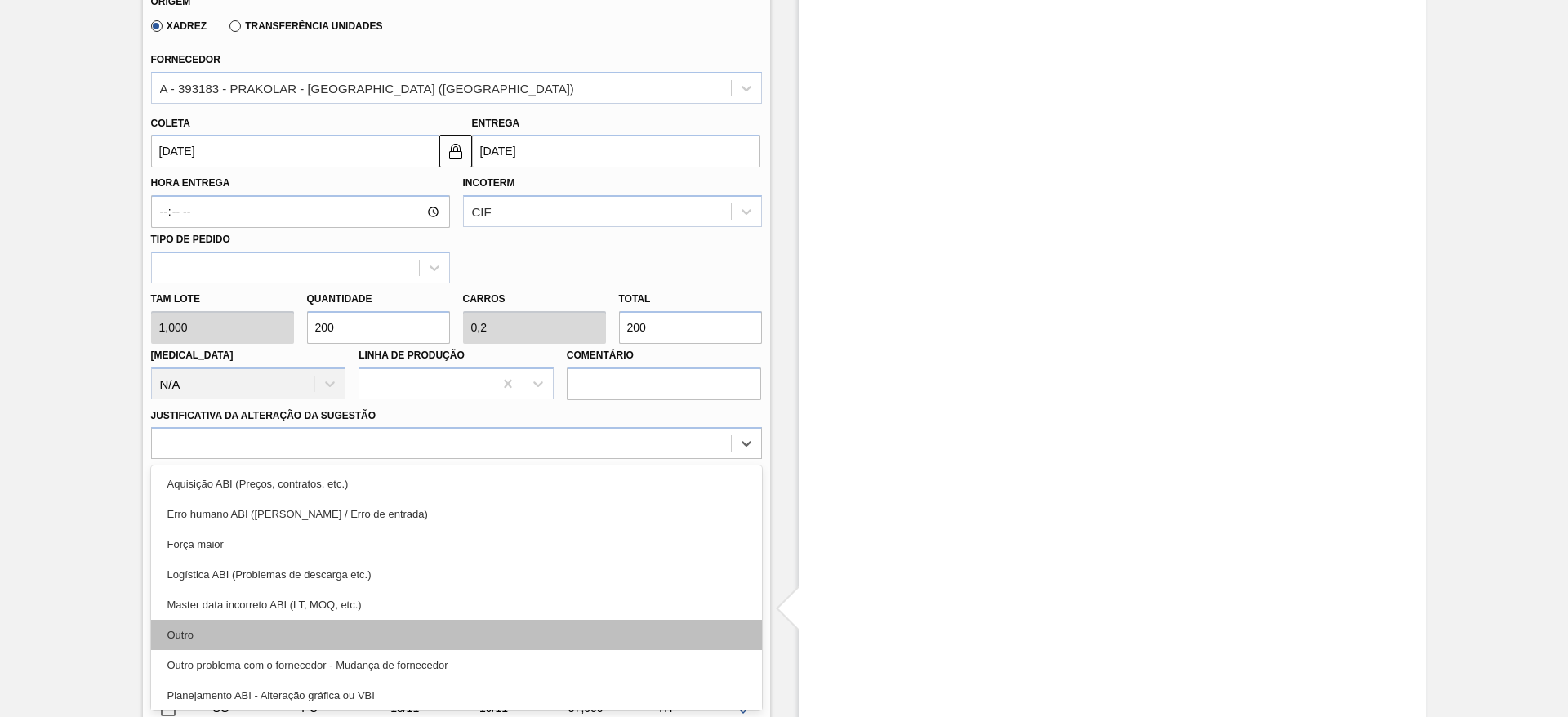
click at [461, 626] on div "Outro" at bounding box center [457, 634] width 611 height 30
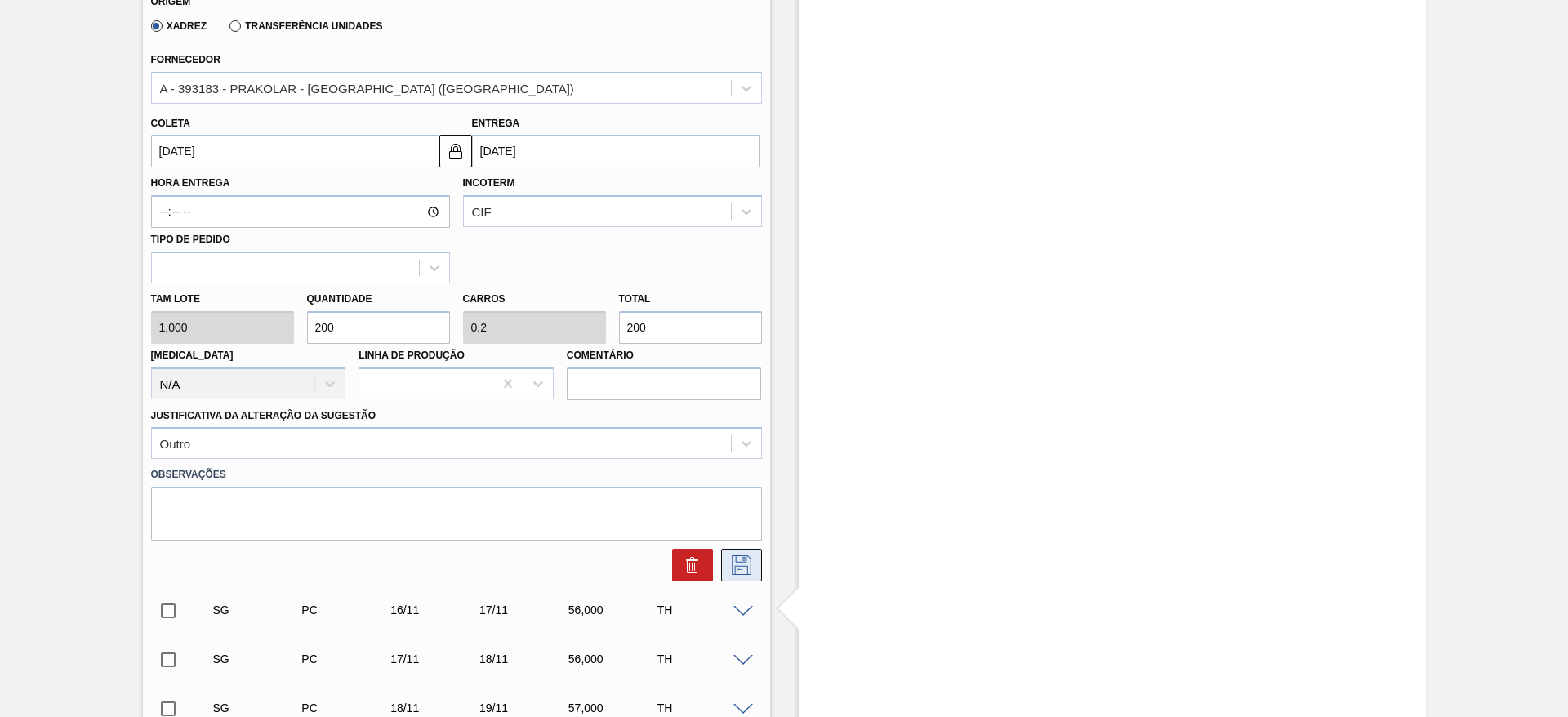
click at [729, 562] on icon at bounding box center [741, 565] width 26 height 20
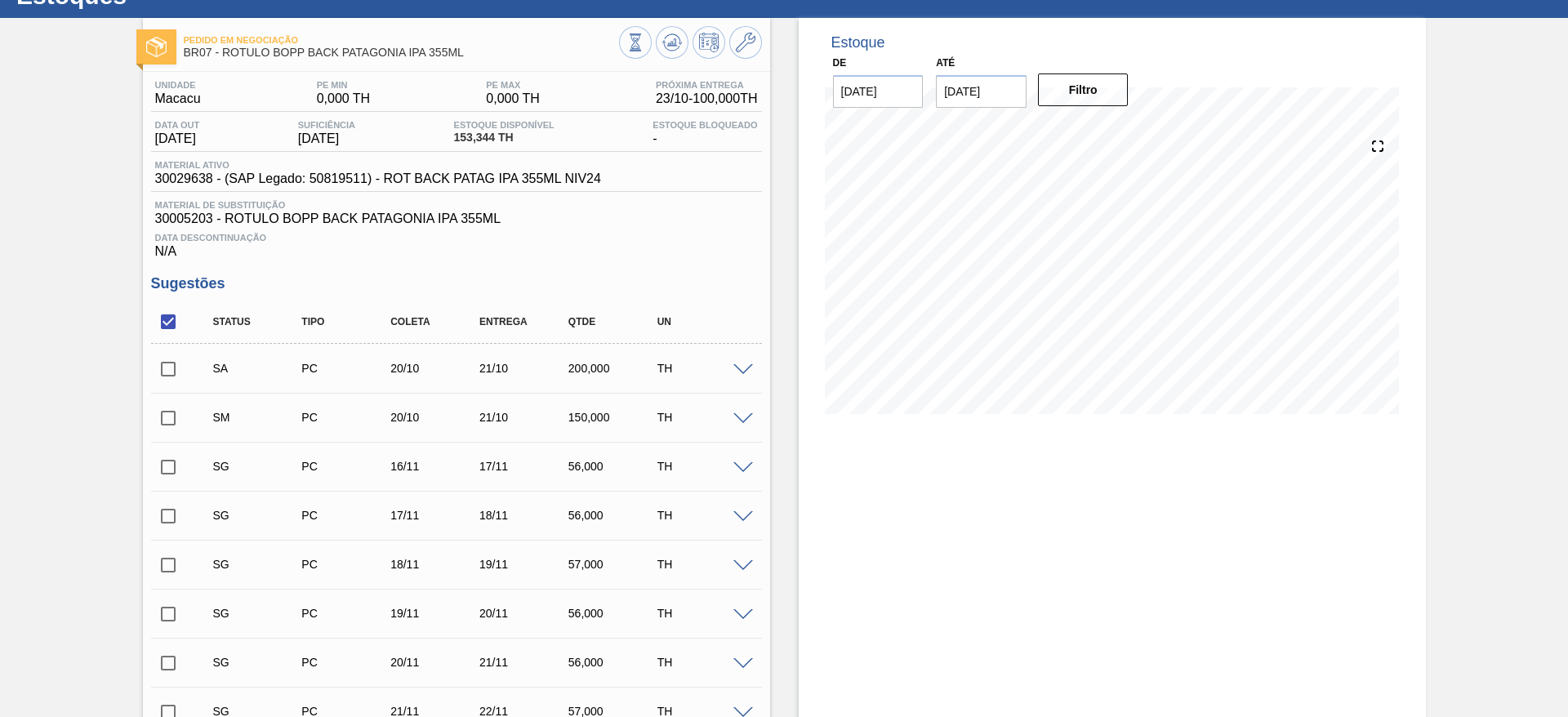
scroll to position [69, 0]
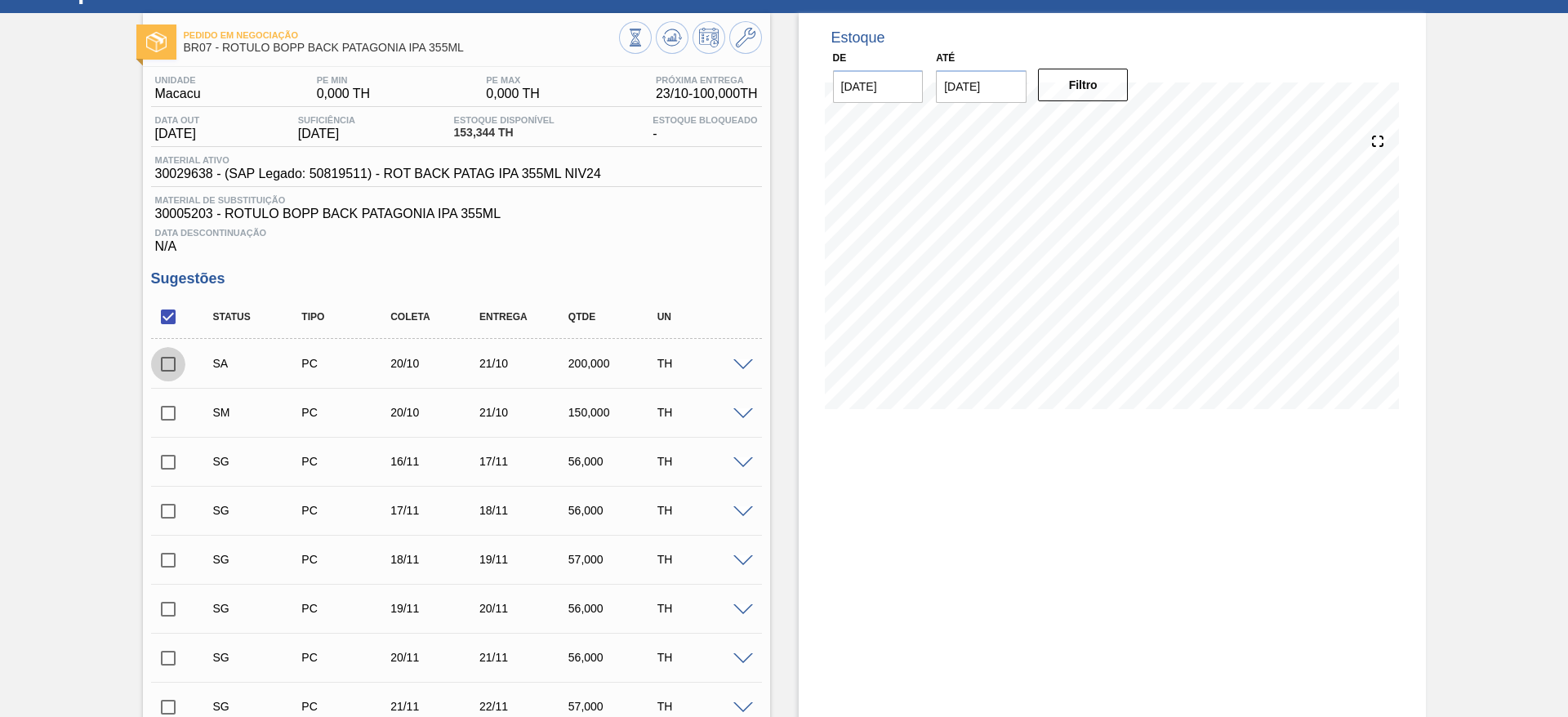
click at [163, 372] on input "checkbox" at bounding box center [168, 364] width 34 height 34
checkbox input "true"
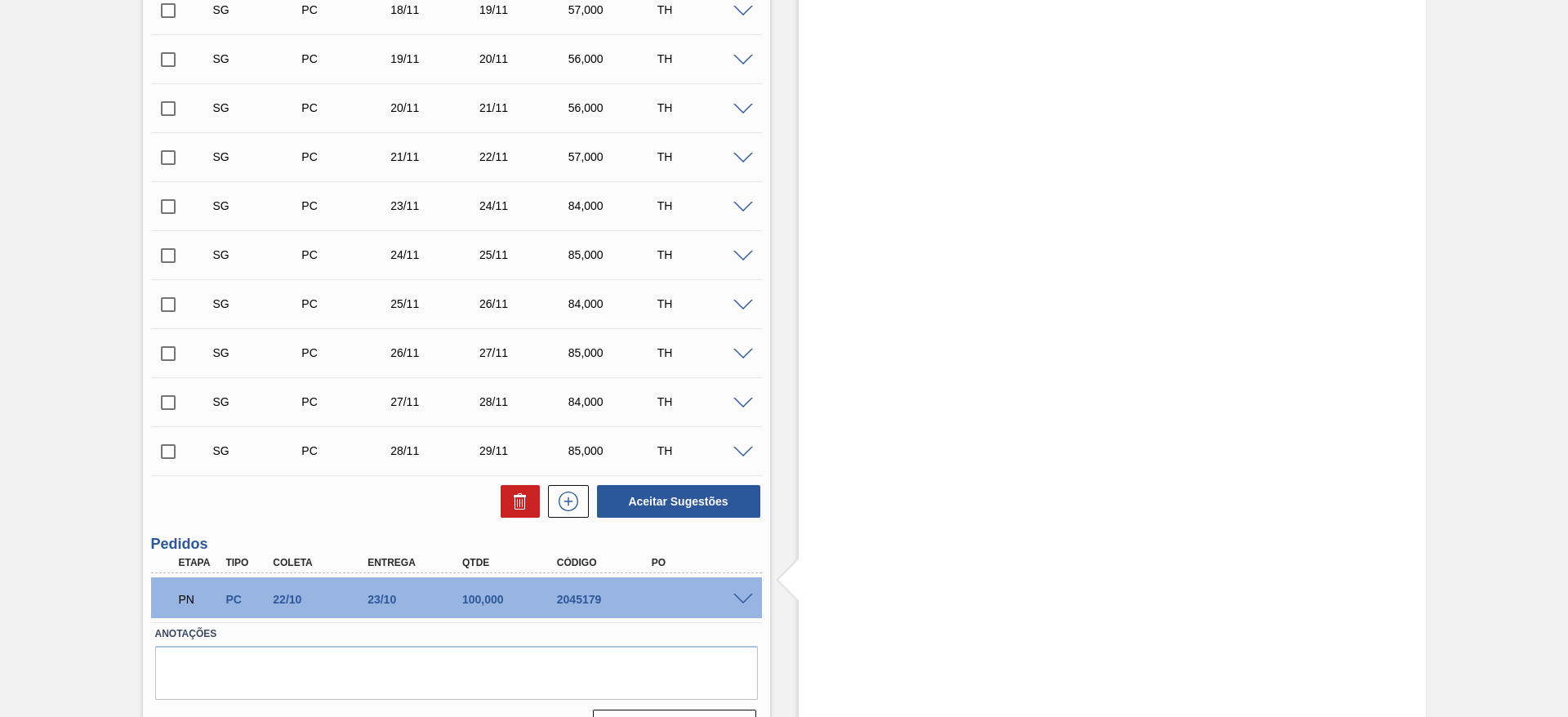
scroll to position [623, 0]
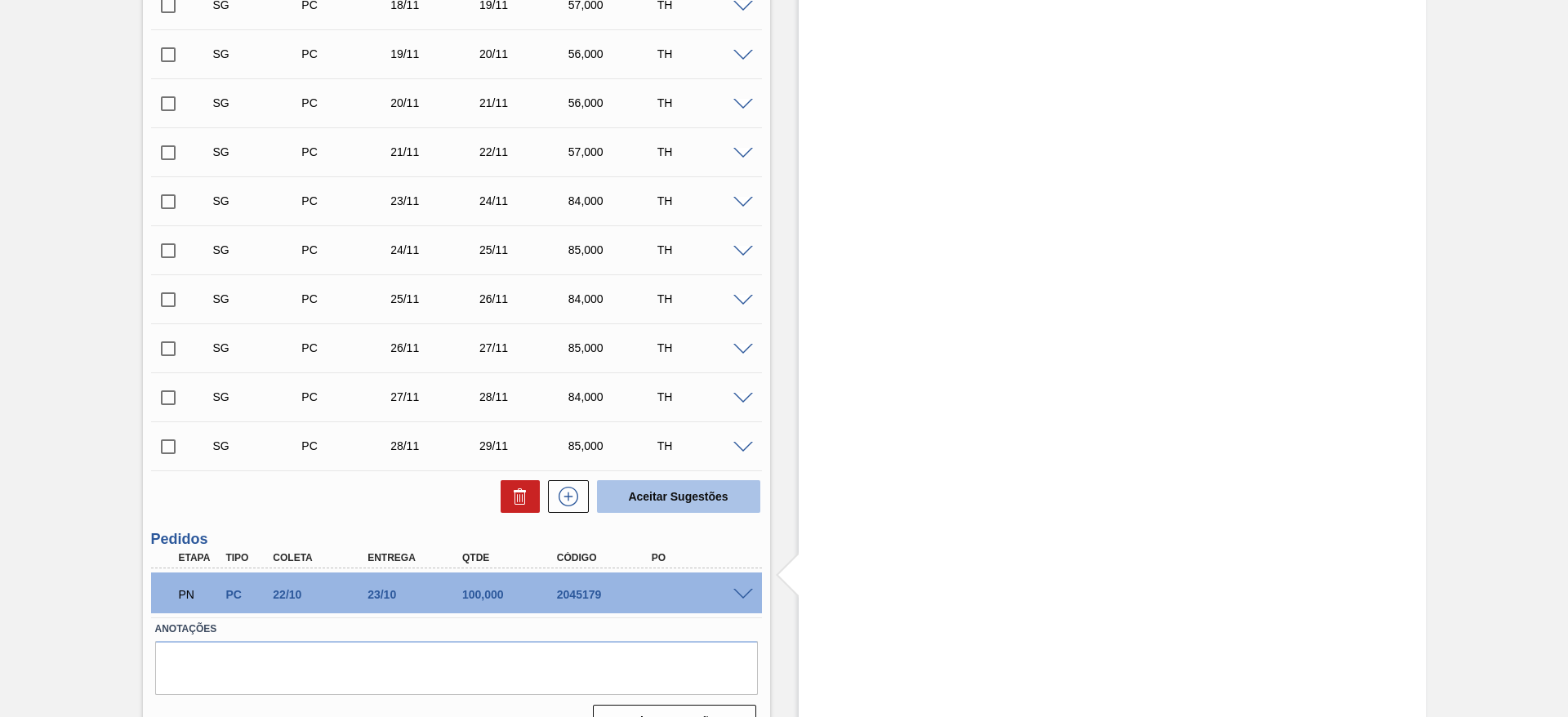
click at [747, 500] on button "Aceitar Sugestões" at bounding box center [678, 496] width 164 height 33
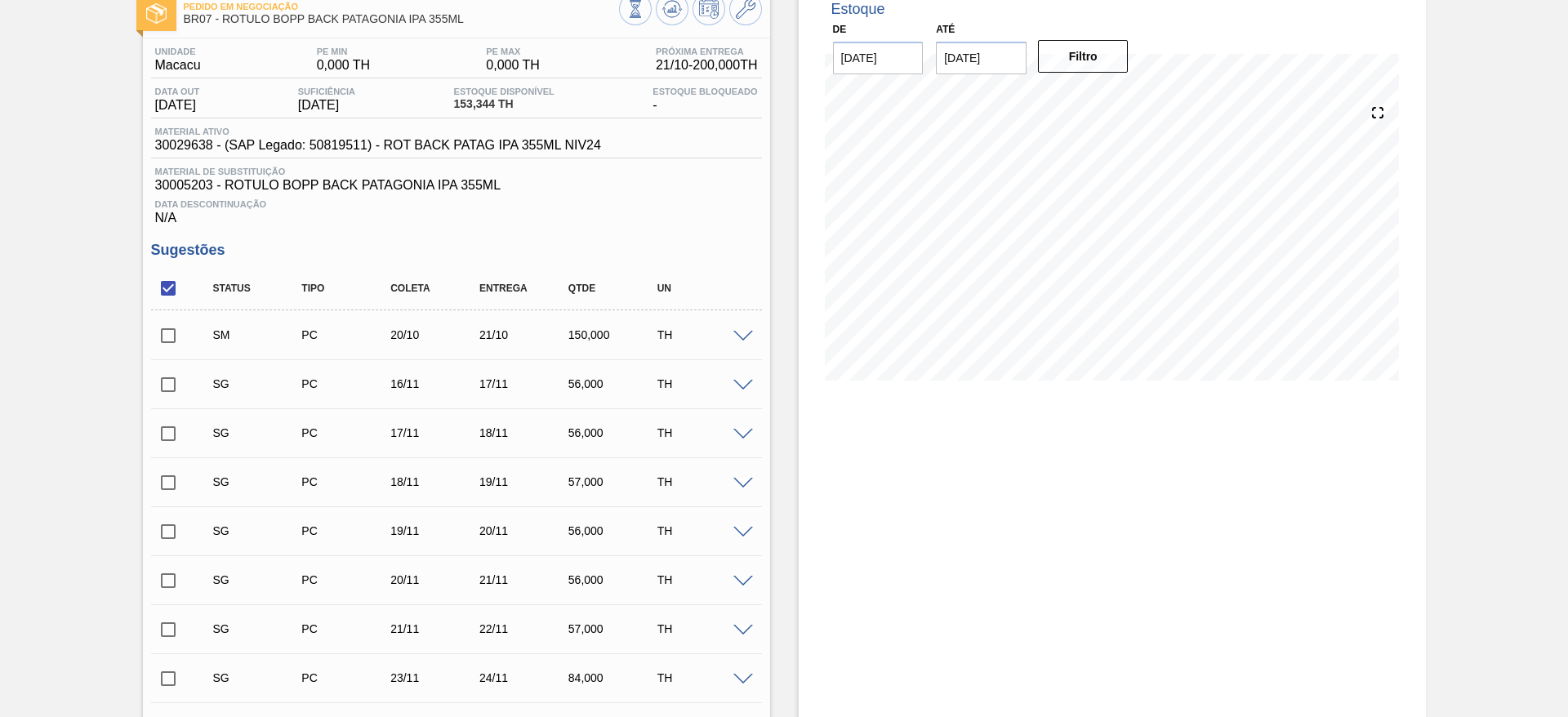
scroll to position [96, 0]
click at [671, 9] on icon at bounding box center [672, 11] width 20 height 20
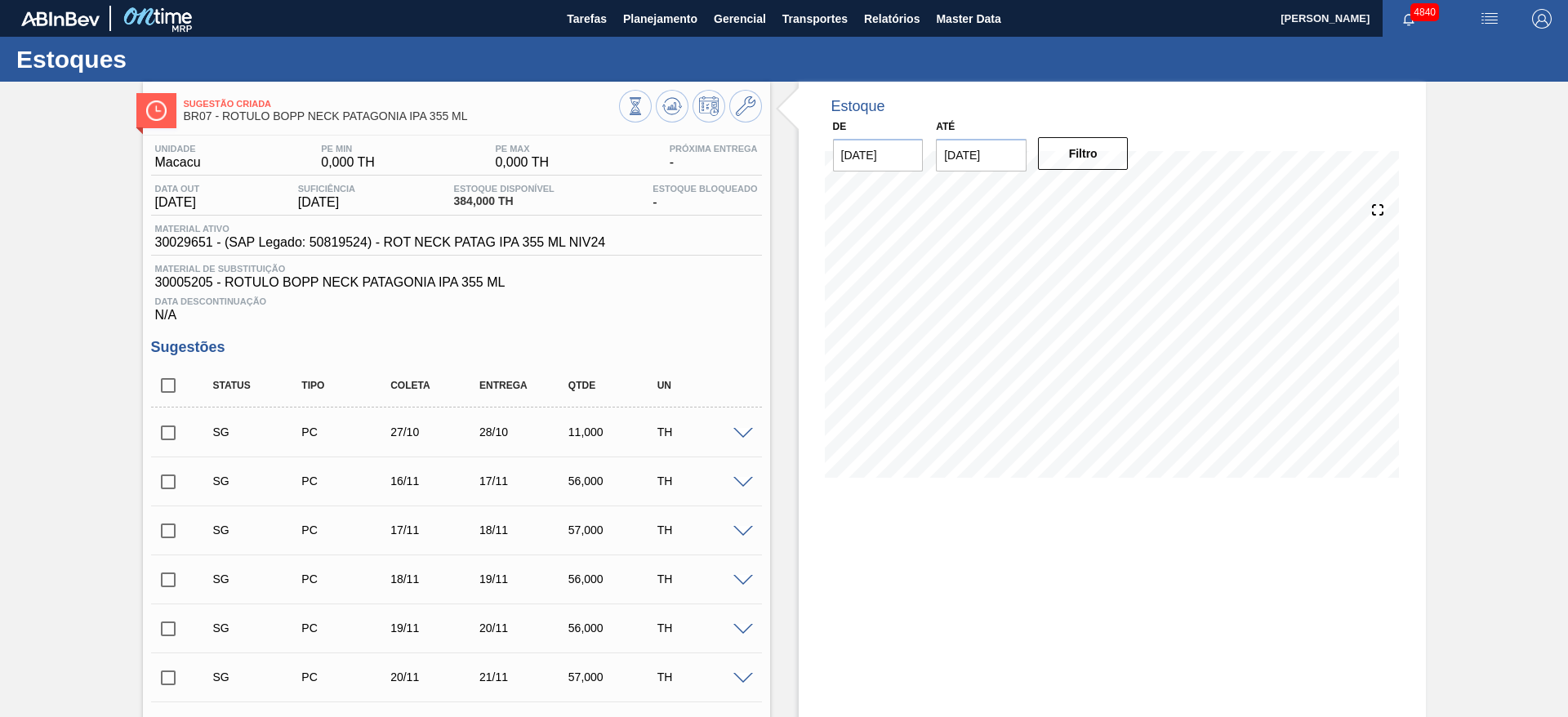
click at [738, 431] on span at bounding box center [743, 434] width 20 height 13
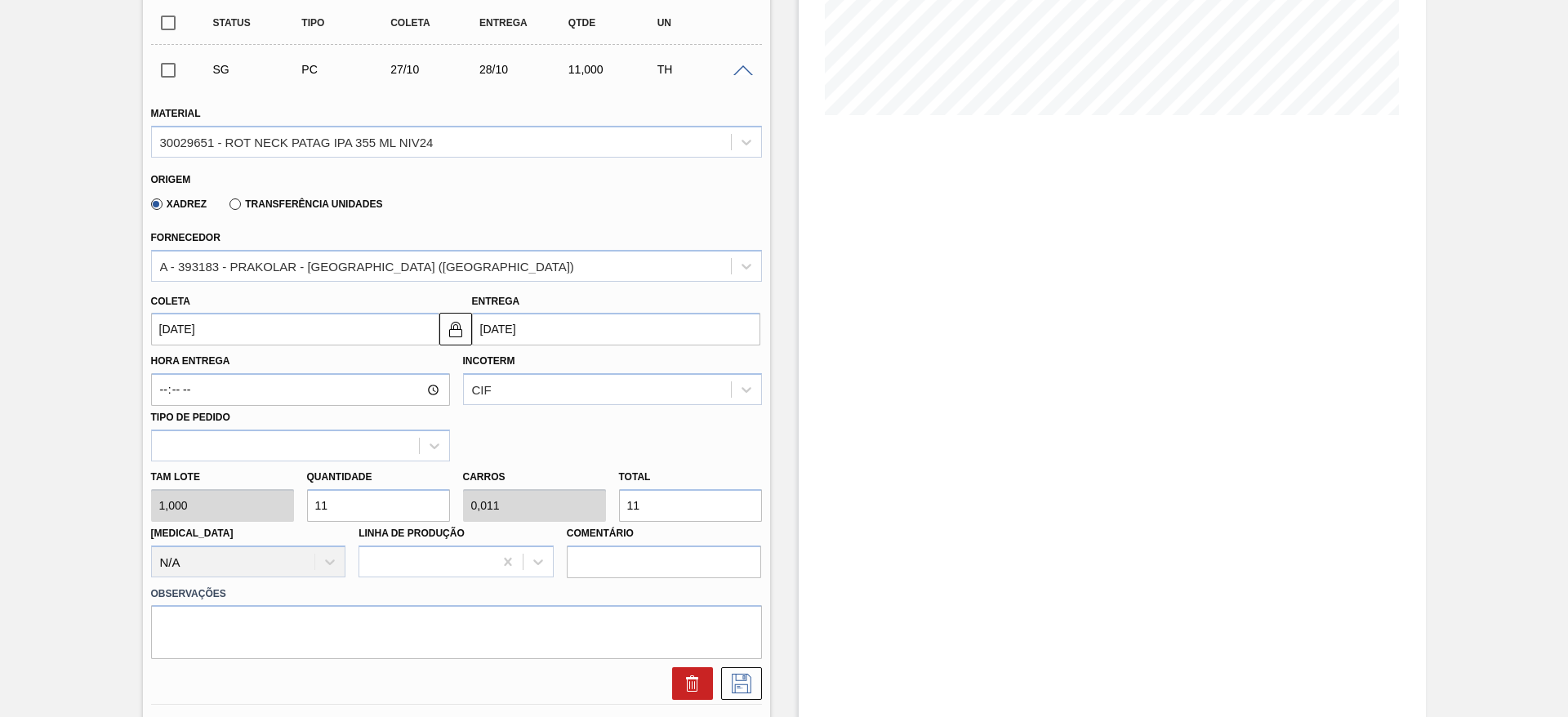
scroll to position [392, 0]
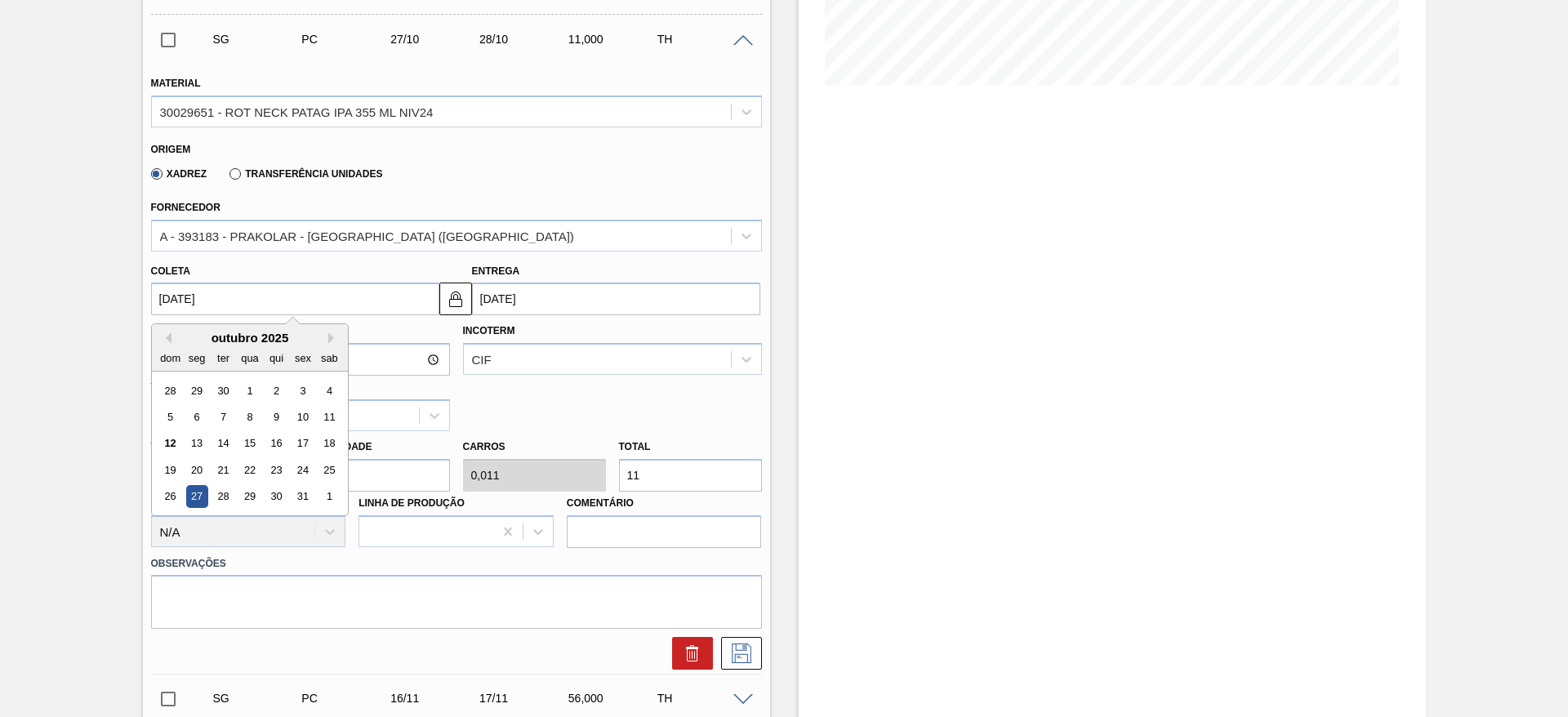
click at [291, 307] on input "27/10/2025" at bounding box center [295, 298] width 288 height 33
click at [184, 467] on div "19 20 21 22 23 24 25" at bounding box center [249, 470] width 185 height 26
click at [198, 472] on div "20" at bounding box center [196, 470] width 22 height 22
type input "20/10/2025"
type input "21/10/2025"
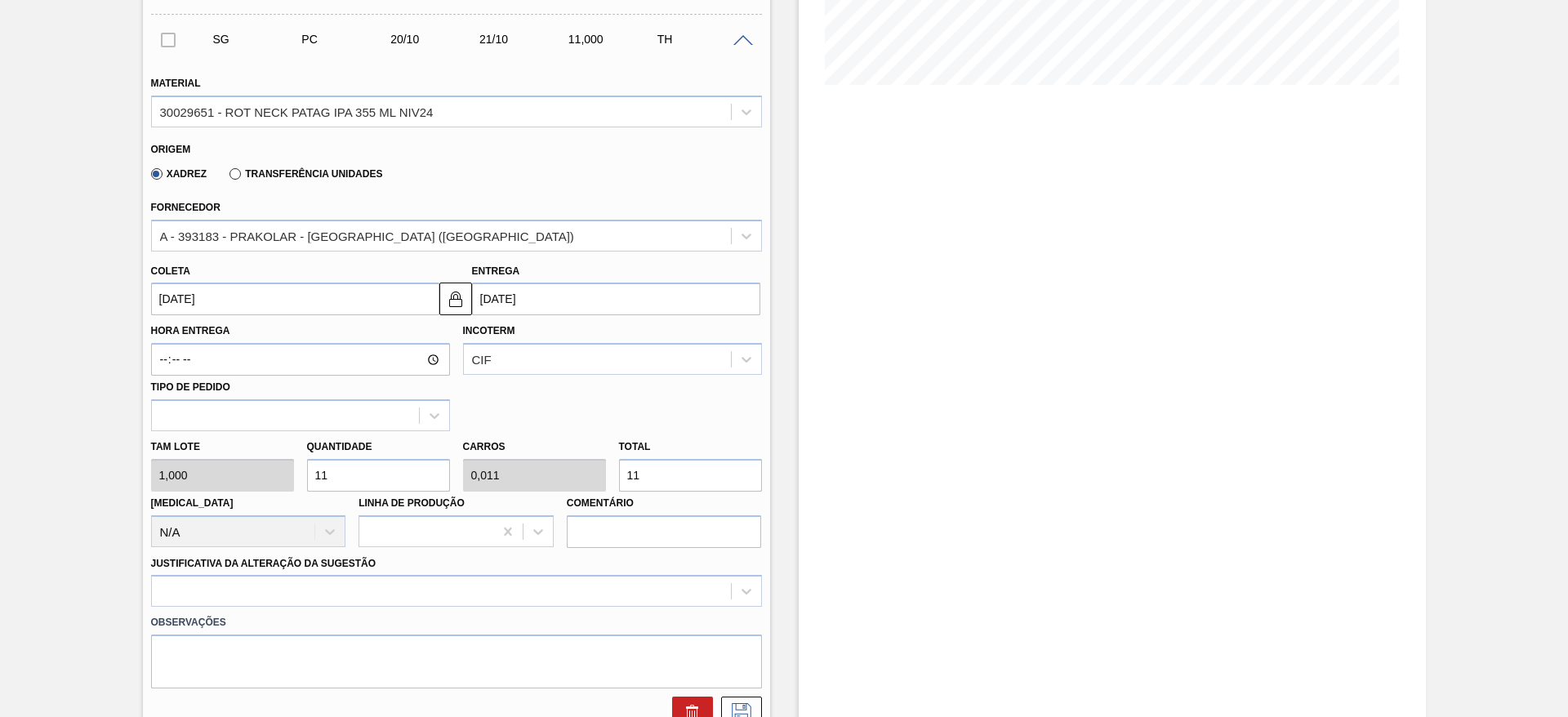
click at [587, 467] on div "Tam lote 1,000 Quantidade 11 Carros 0,011 Total 11 Doca N/A Linha de Produção C…" at bounding box center [457, 489] width 624 height 117
type input "1"
type input "0,001"
type input "1"
type input "10"
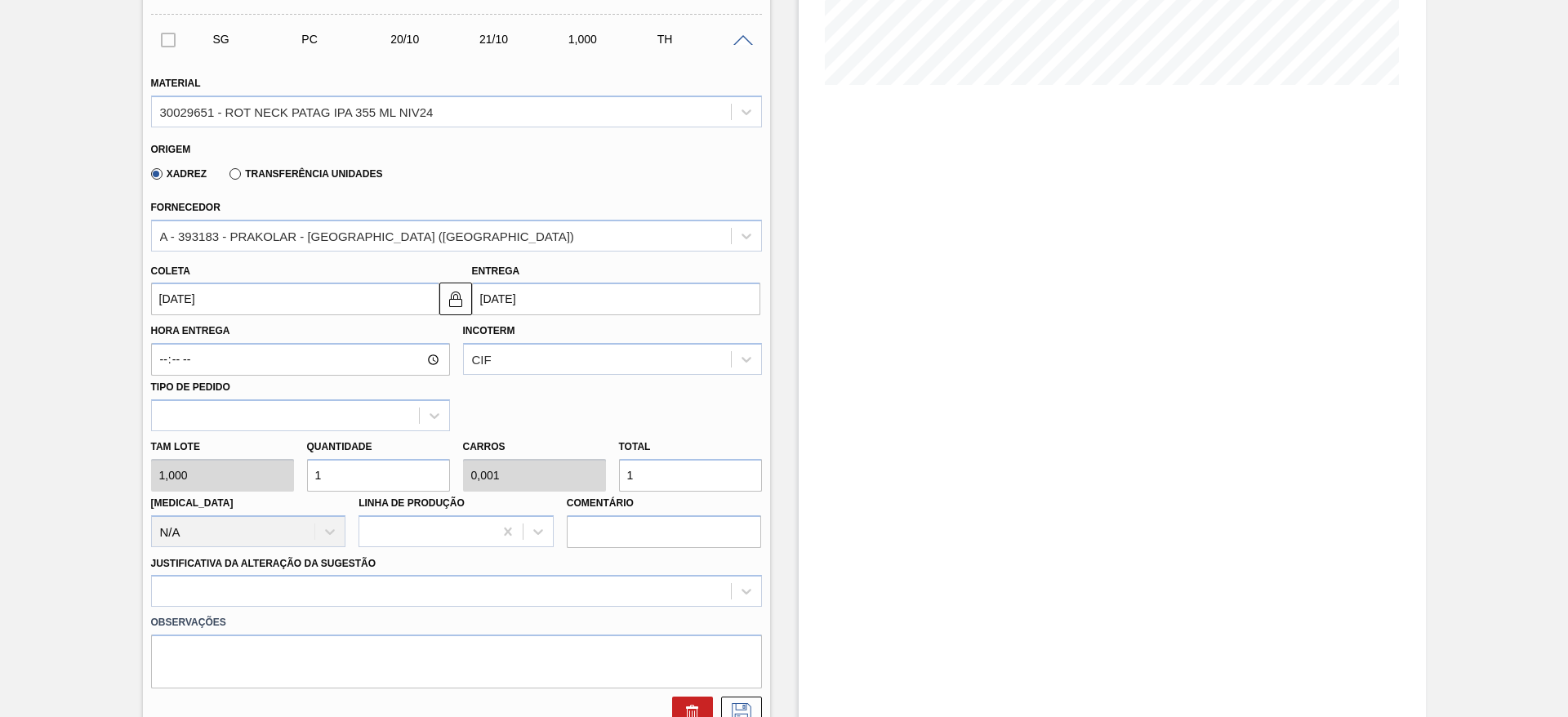
type input "0,01"
type input "10"
type input "100"
type input "0,1"
type input "100"
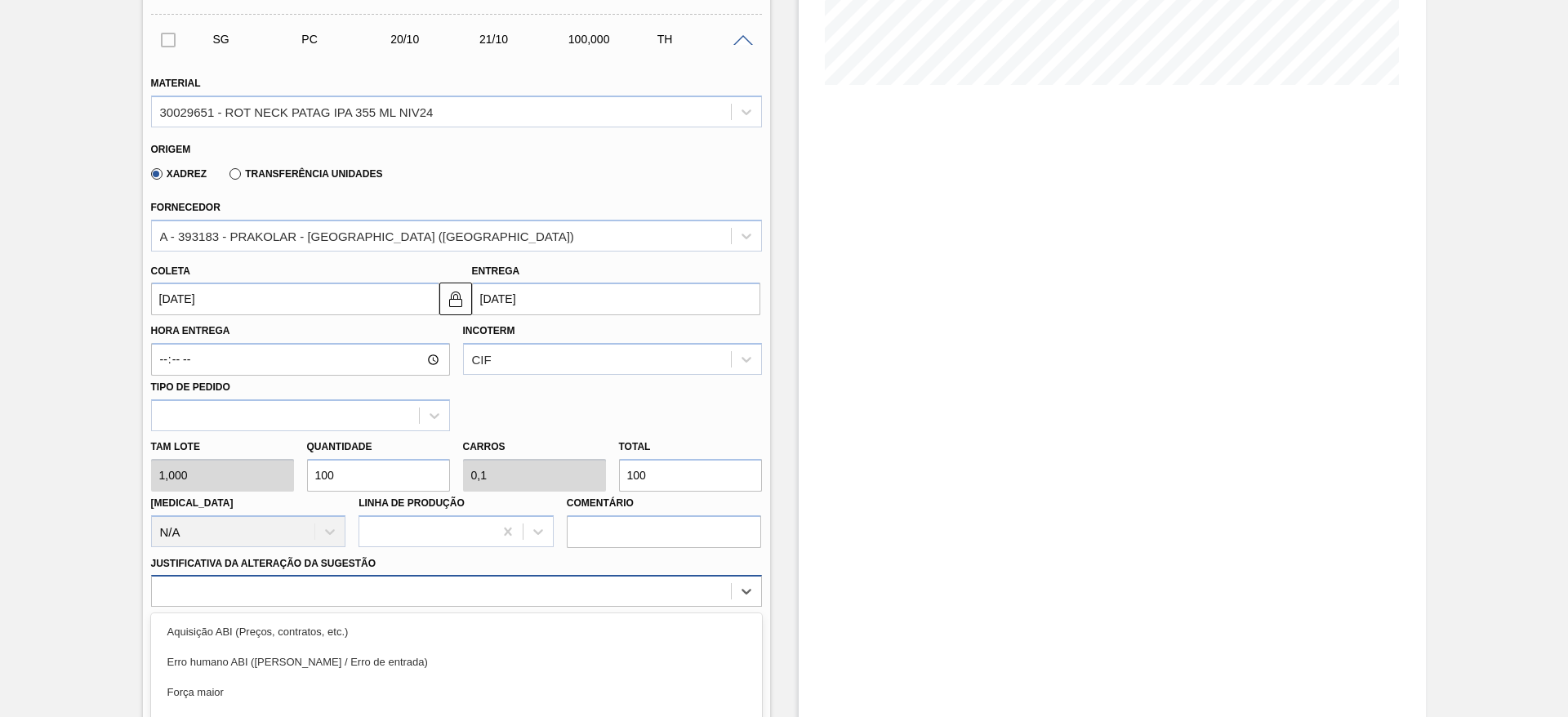
scroll to position [541, 0]
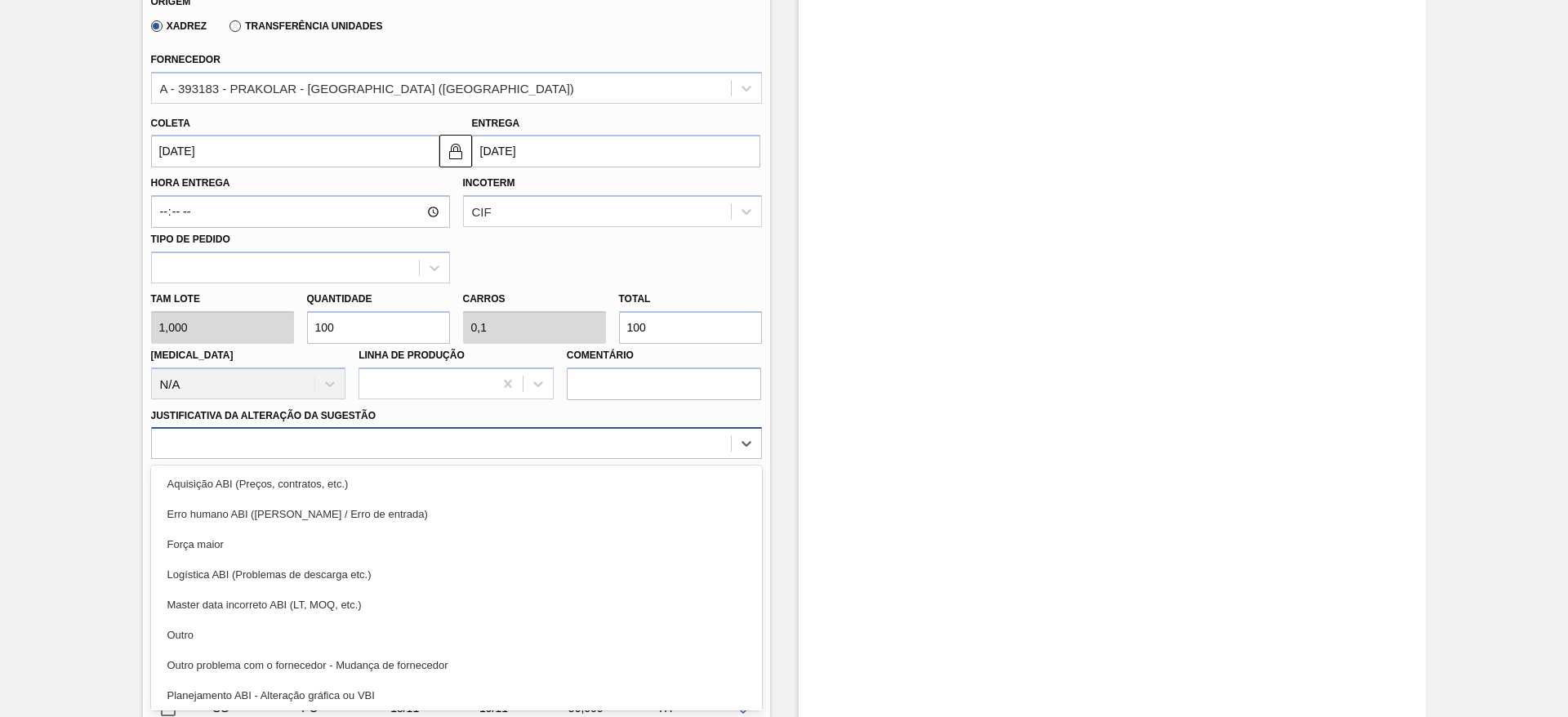
click at [587, 459] on div "option Master data incorreto ABI (LT, MOQ, etc.) focused, 5 of 18. 18 results a…" at bounding box center [457, 442] width 611 height 32
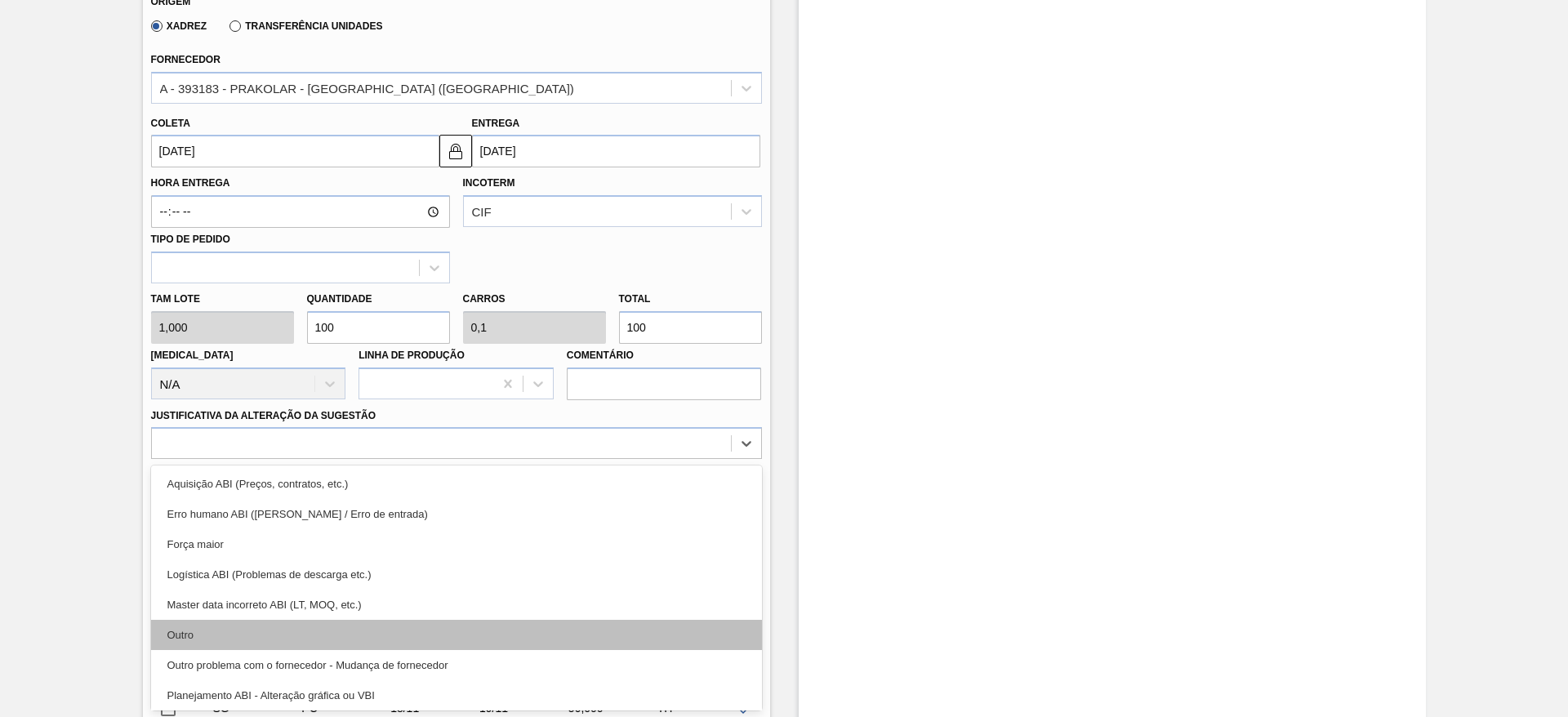
click at [586, 629] on div "Outro" at bounding box center [457, 634] width 611 height 30
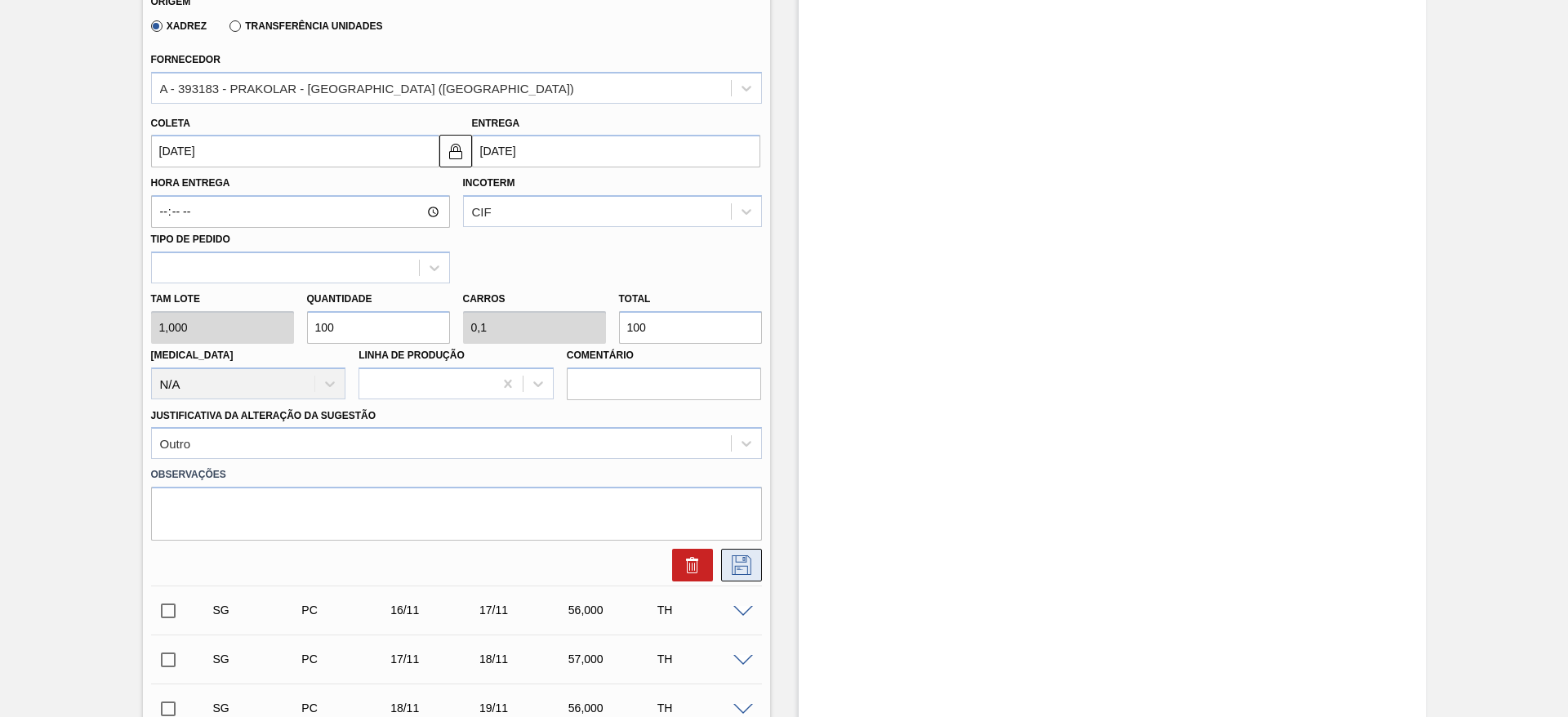
click at [746, 570] on icon at bounding box center [741, 565] width 20 height 20
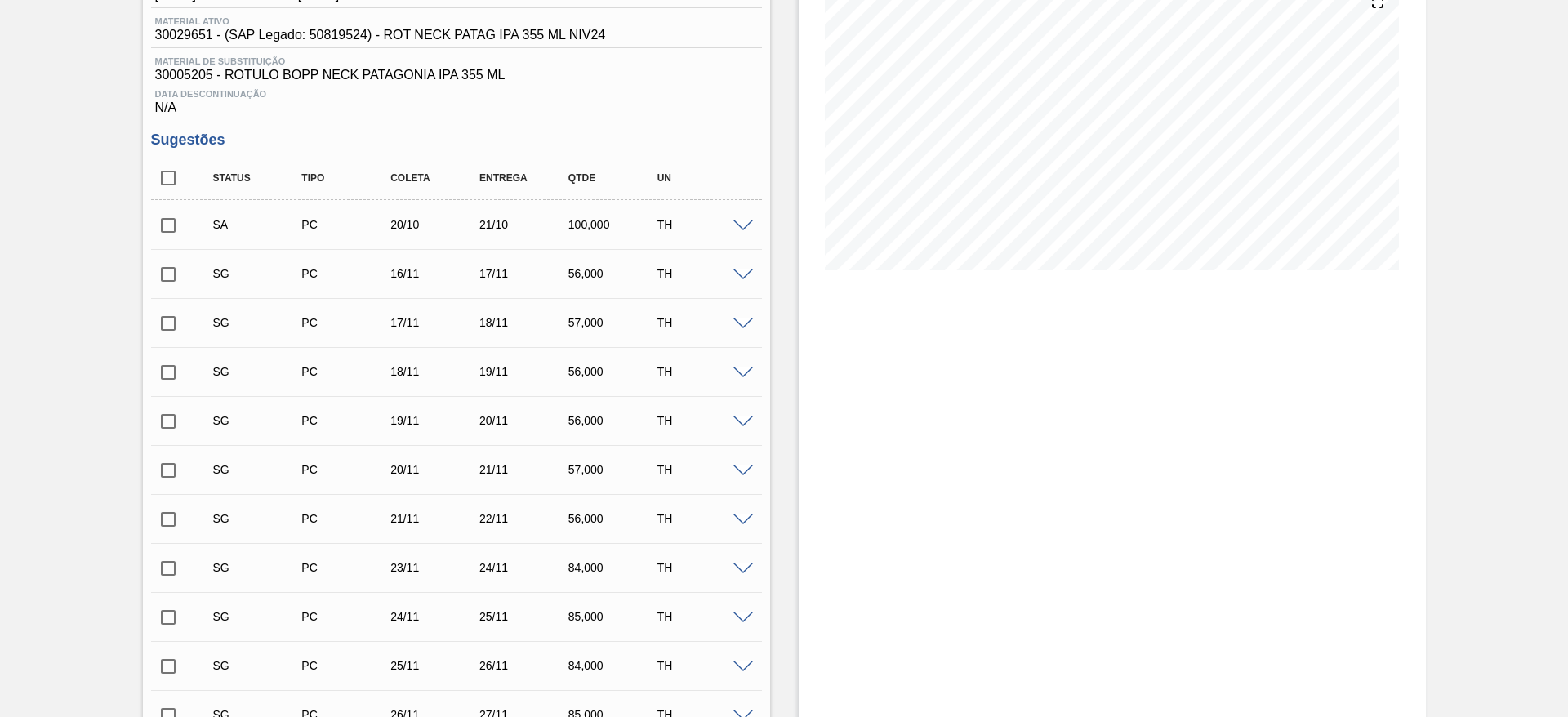
scroll to position [156, 0]
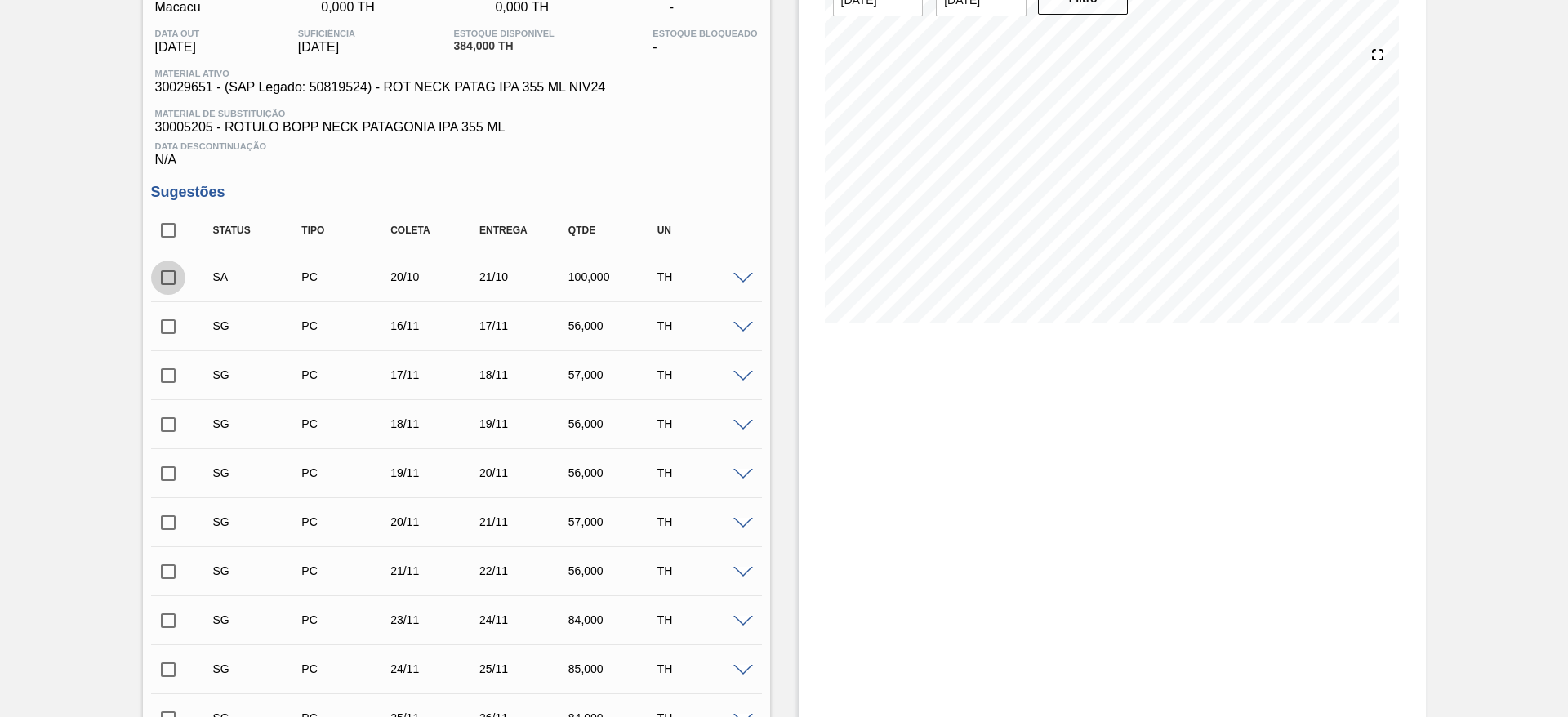
click at [154, 283] on input "checkbox" at bounding box center [168, 278] width 34 height 34
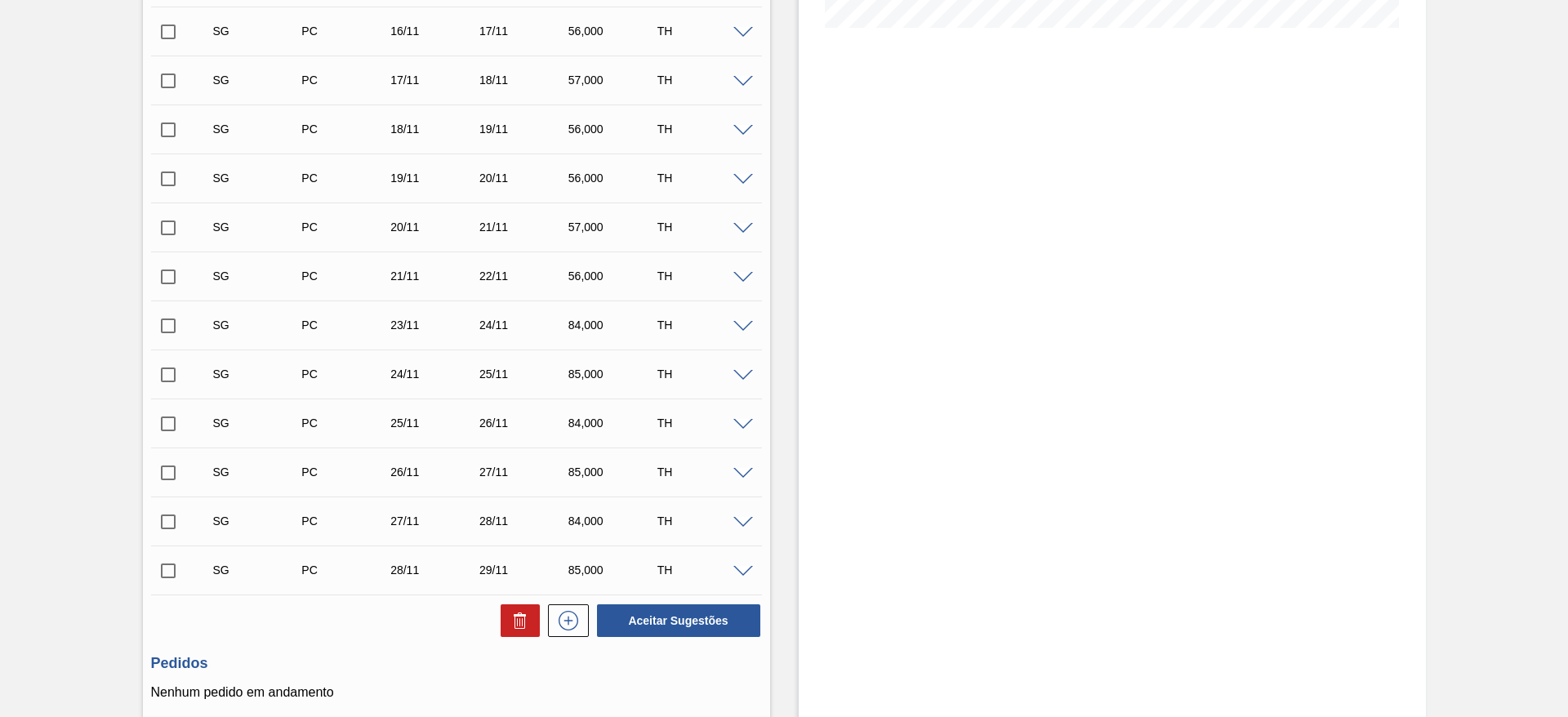
scroll to position [580, 0]
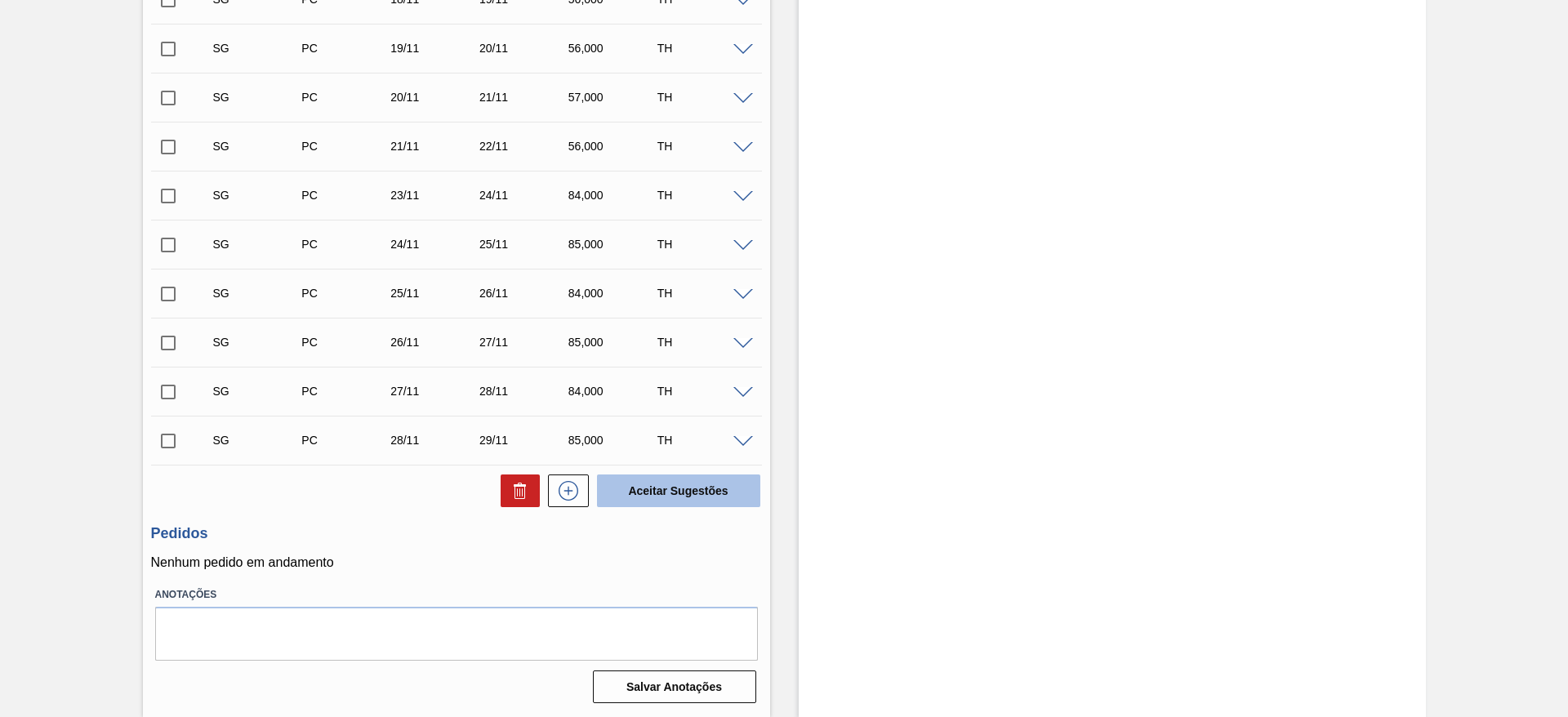
click at [675, 500] on button "Aceitar Sugestões" at bounding box center [678, 491] width 164 height 33
checkbox input "false"
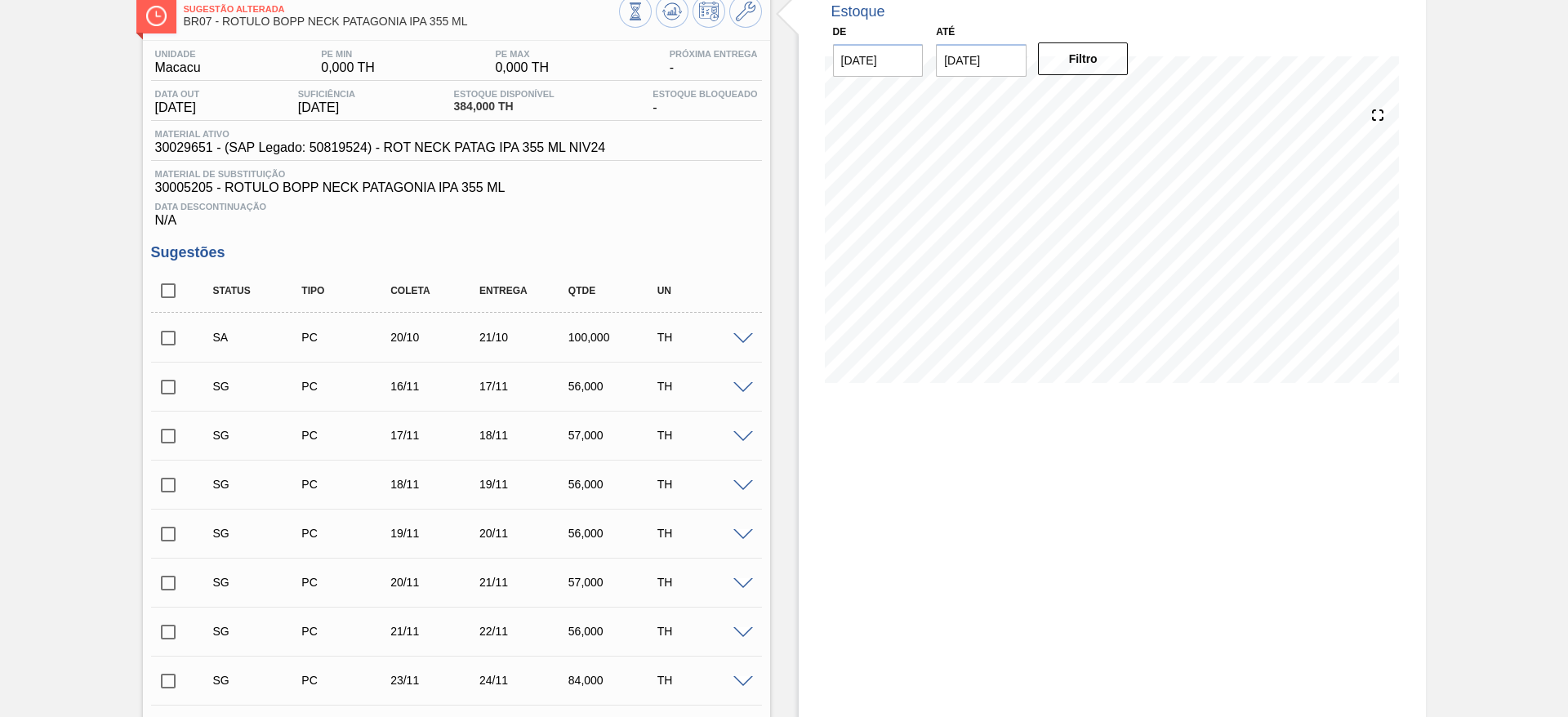
scroll to position [93, 0]
click at [745, 18] on icon at bounding box center [746, 14] width 20 height 20
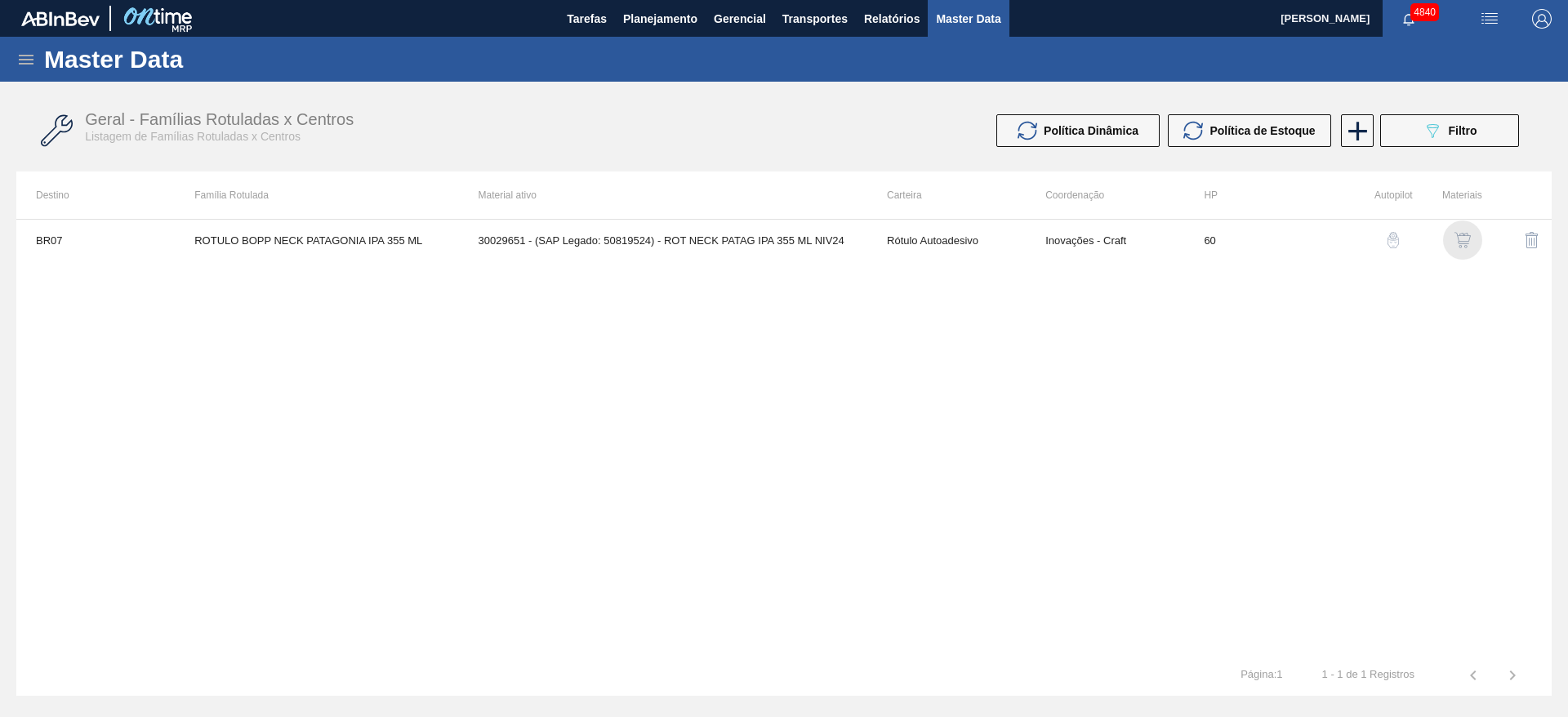
click at [1468, 231] on img "button" at bounding box center [1462, 240] width 16 height 16
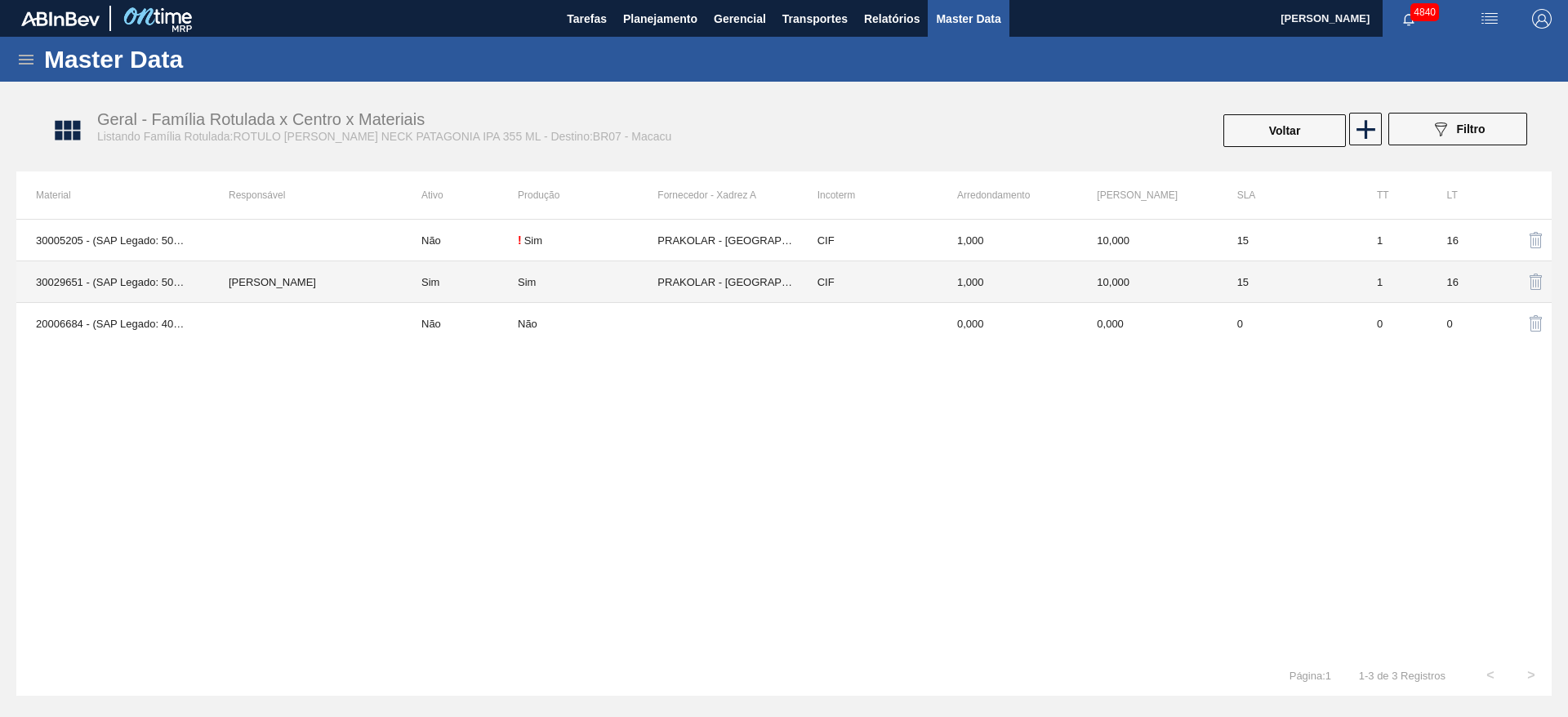
click at [1311, 287] on td "15" at bounding box center [1288, 282] width 139 height 42
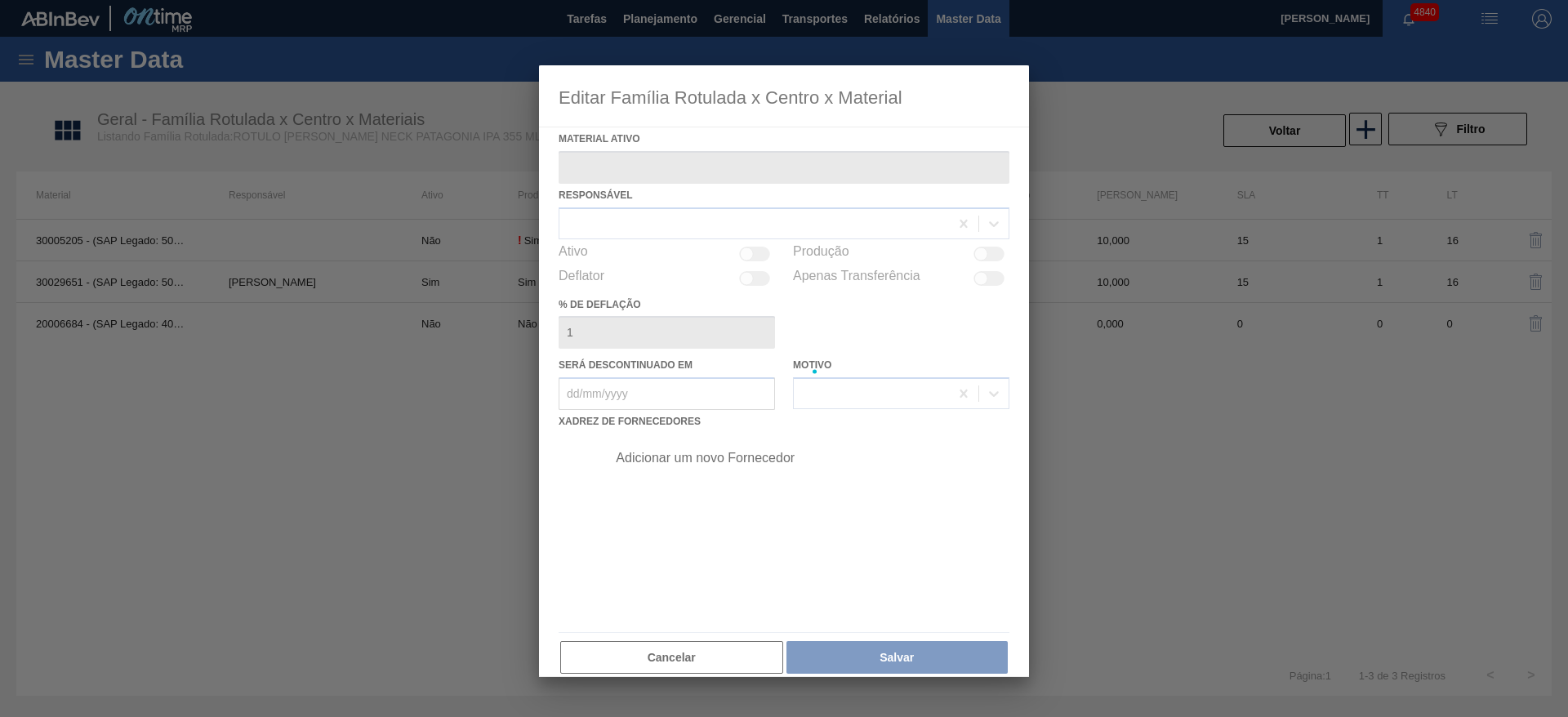
type ativo "30029651 - (SAP Legado: 50819524) - ROT NECK PATAG IPA 355 ML NIV24"
checkbox input "true"
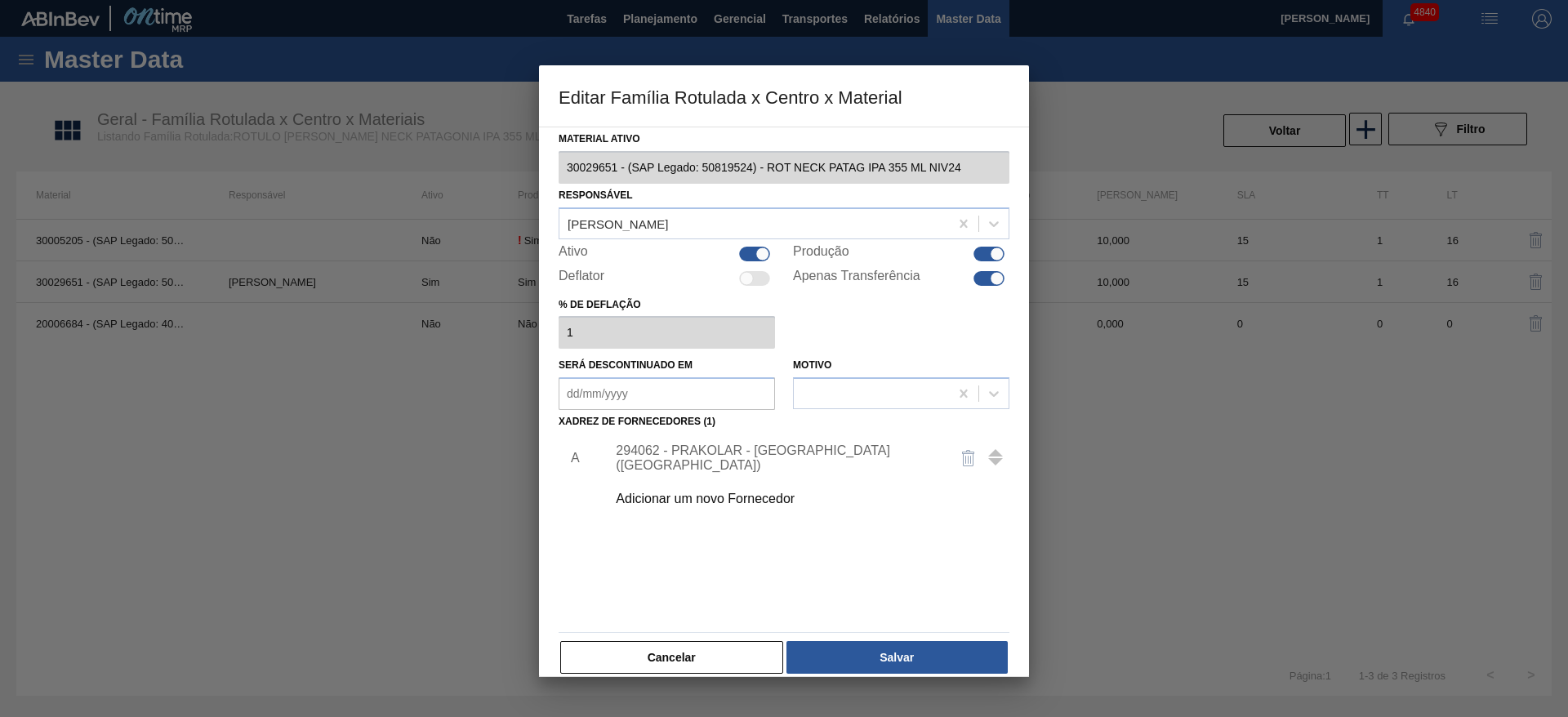
click at [990, 274] on div at bounding box center [997, 278] width 14 height 14
checkbox input "false"
click at [900, 645] on button "Salvar" at bounding box center [897, 657] width 222 height 33
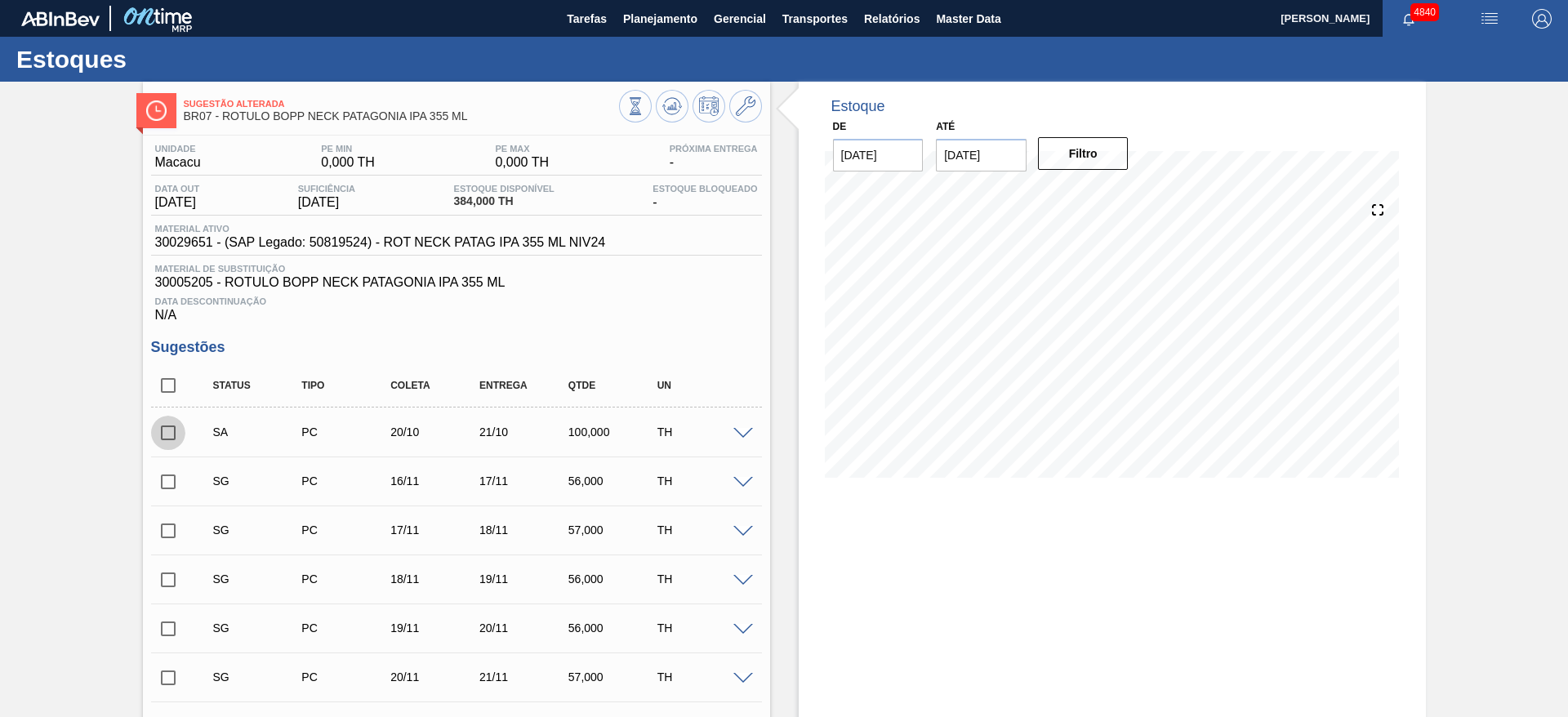
click at [181, 434] on input "checkbox" at bounding box center [168, 433] width 34 height 34
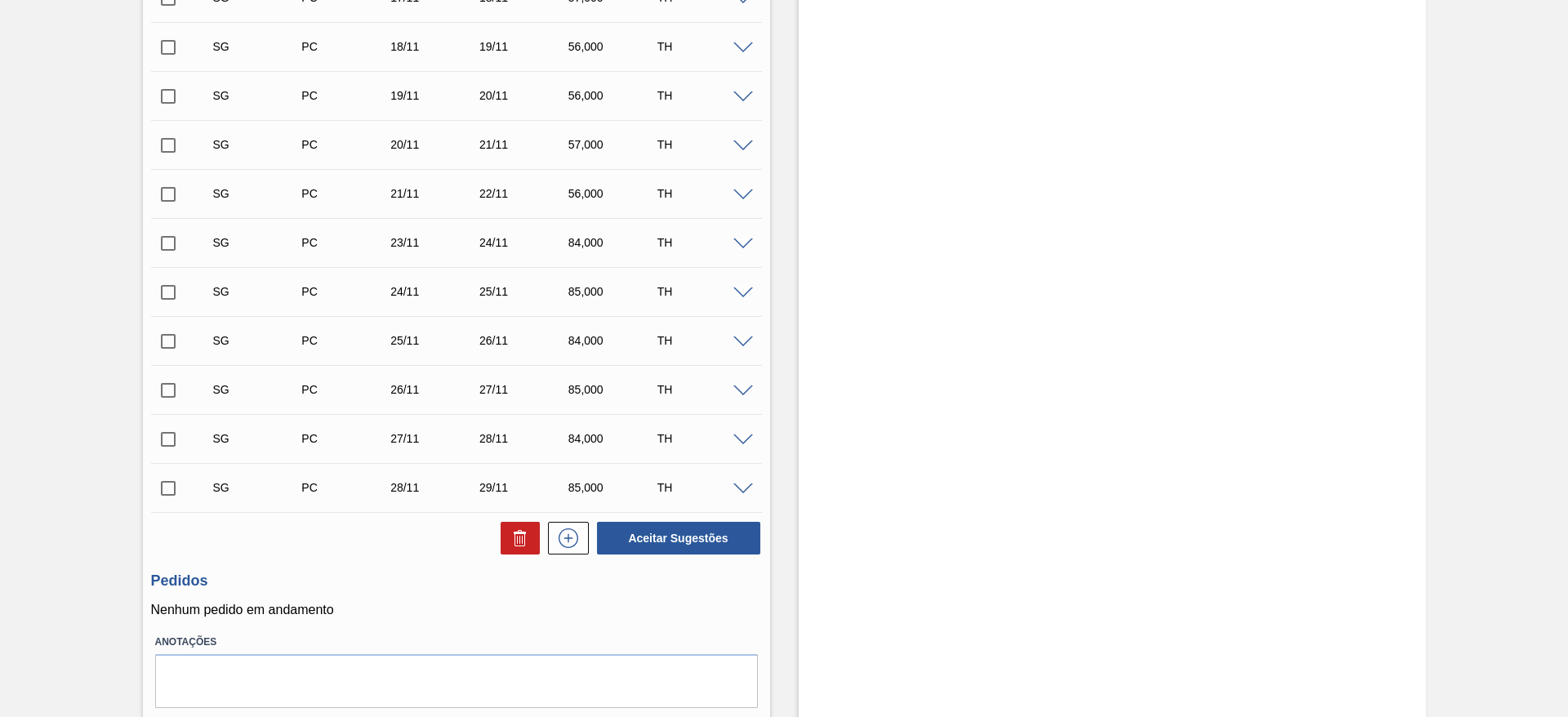
scroll to position [539, 0]
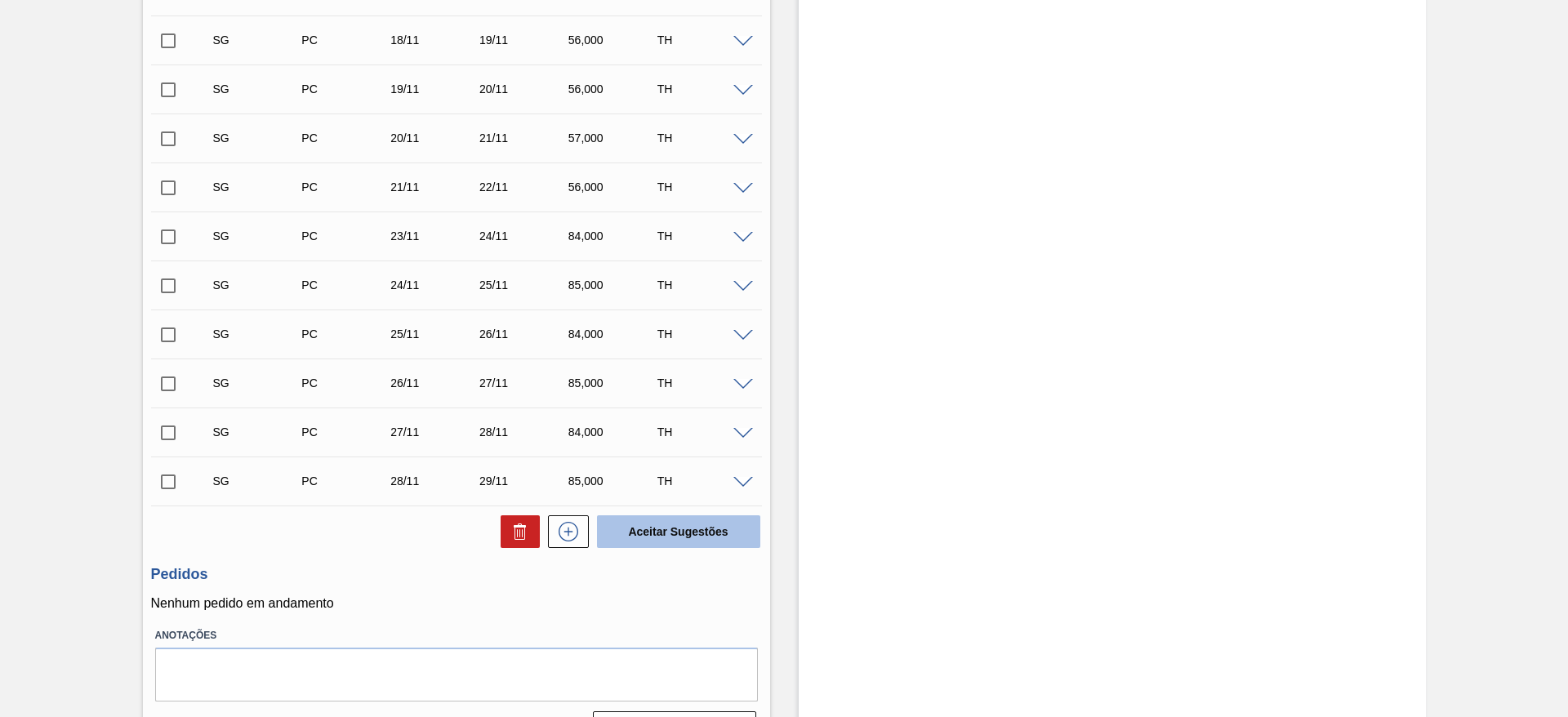
click at [734, 537] on button "Aceitar Sugestões" at bounding box center [678, 532] width 164 height 33
checkbox input "false"
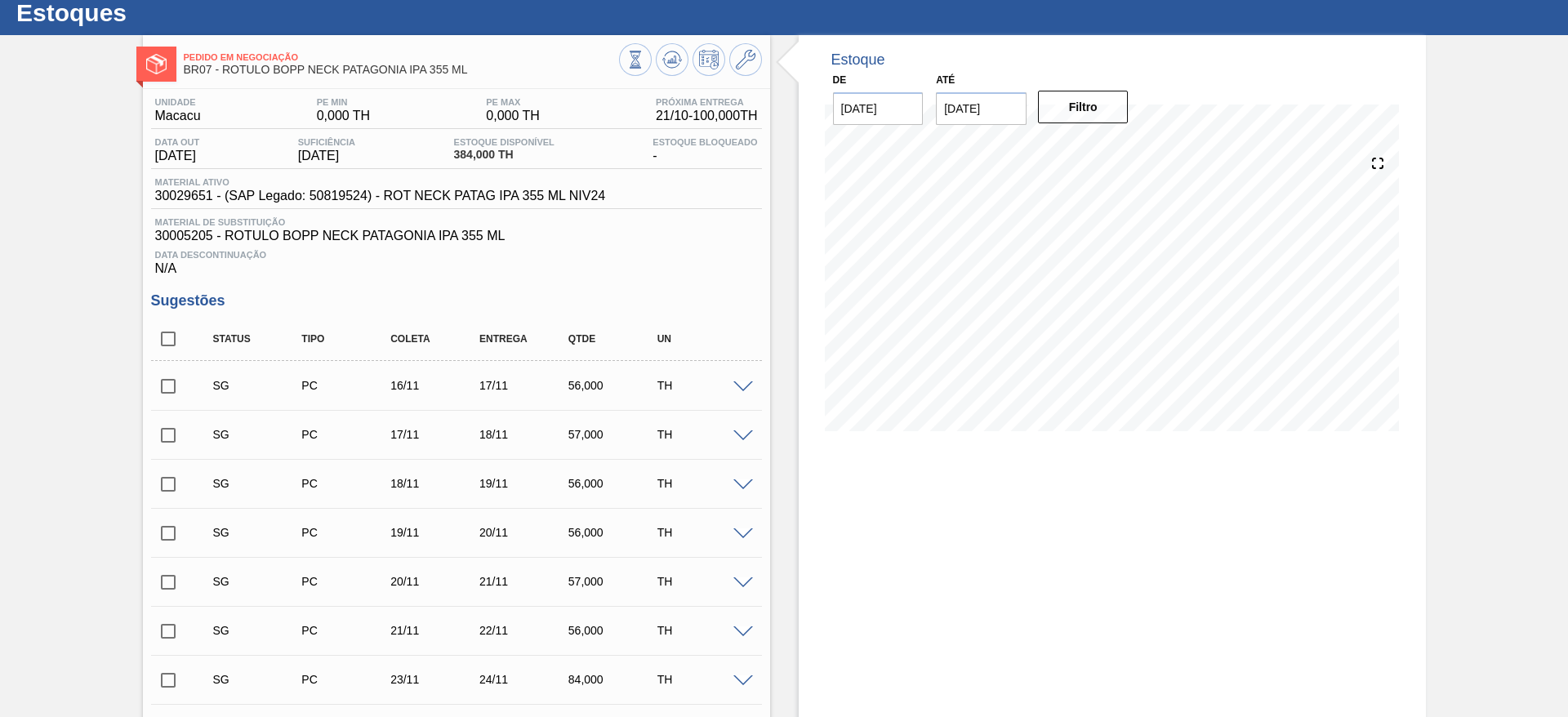
scroll to position [45, 0]
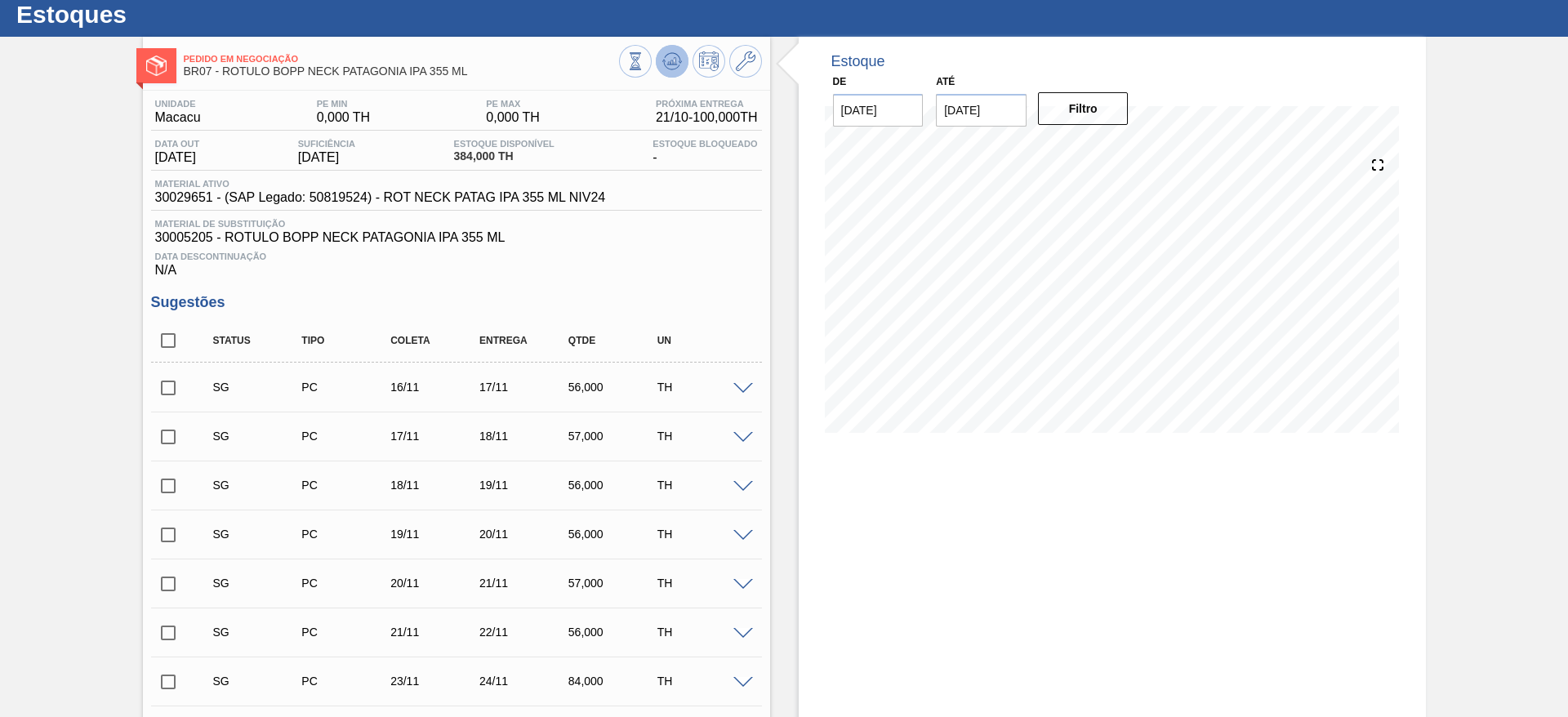
click at [662, 68] on icon at bounding box center [672, 61] width 20 height 20
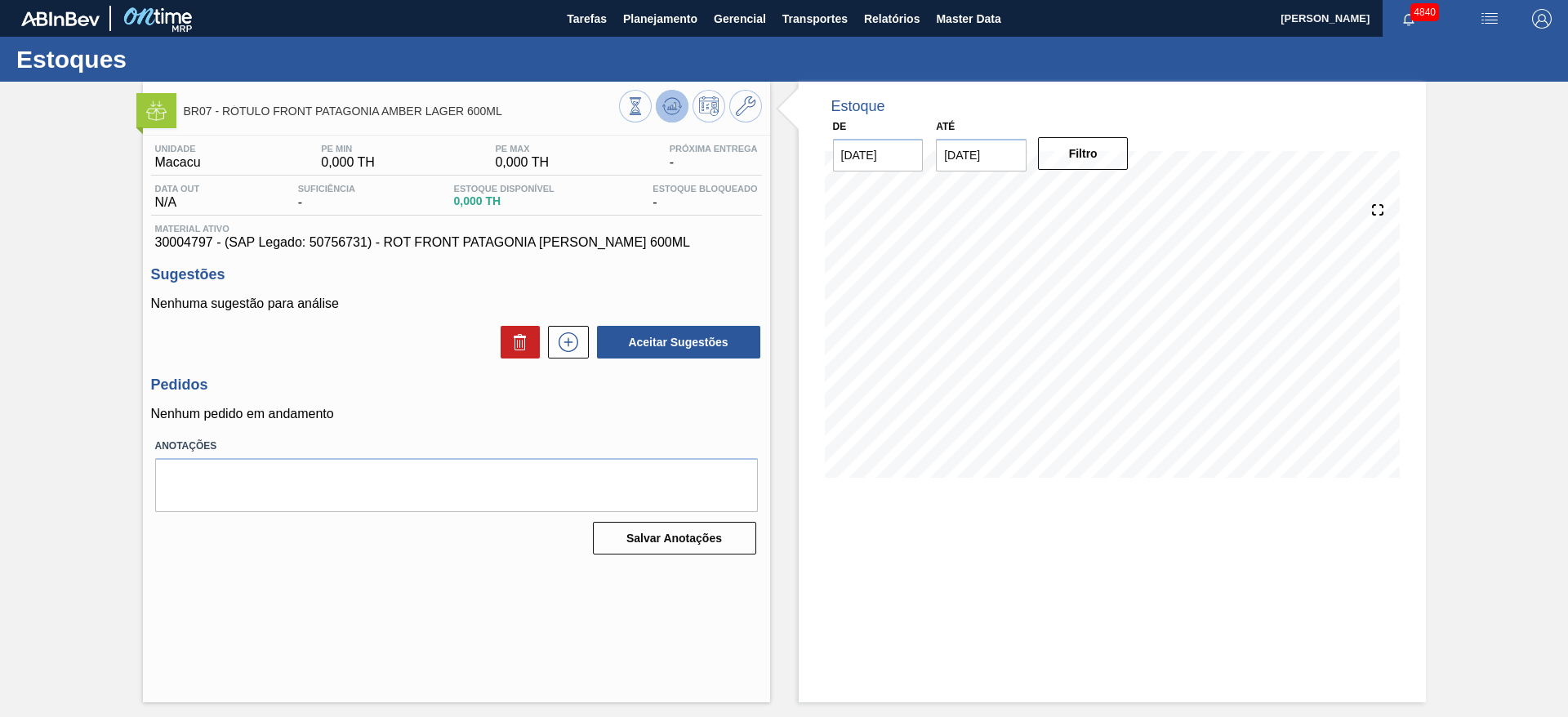
click at [685, 111] on button at bounding box center [672, 106] width 33 height 33
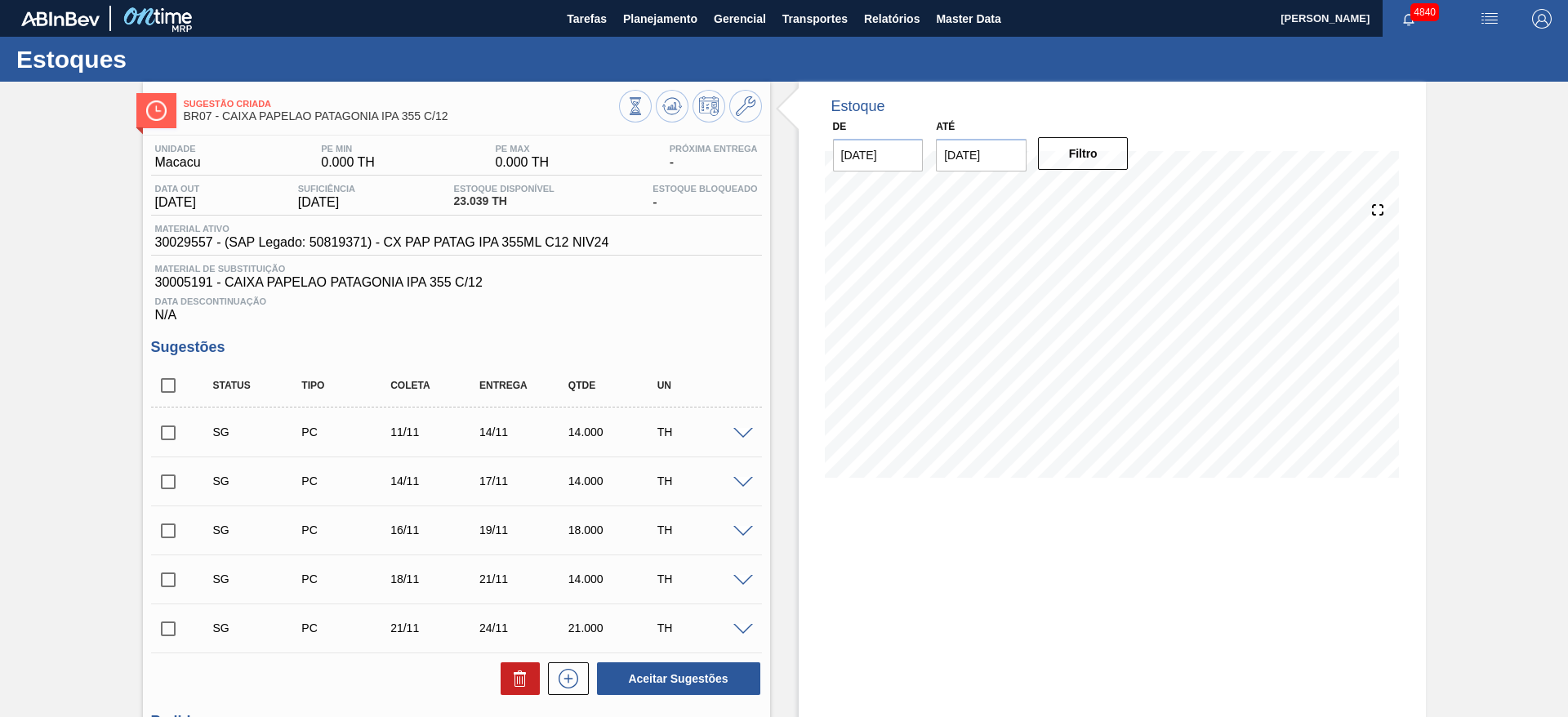
click at [746, 434] on span at bounding box center [743, 434] width 20 height 13
type input "1,000"
type input "0,333"
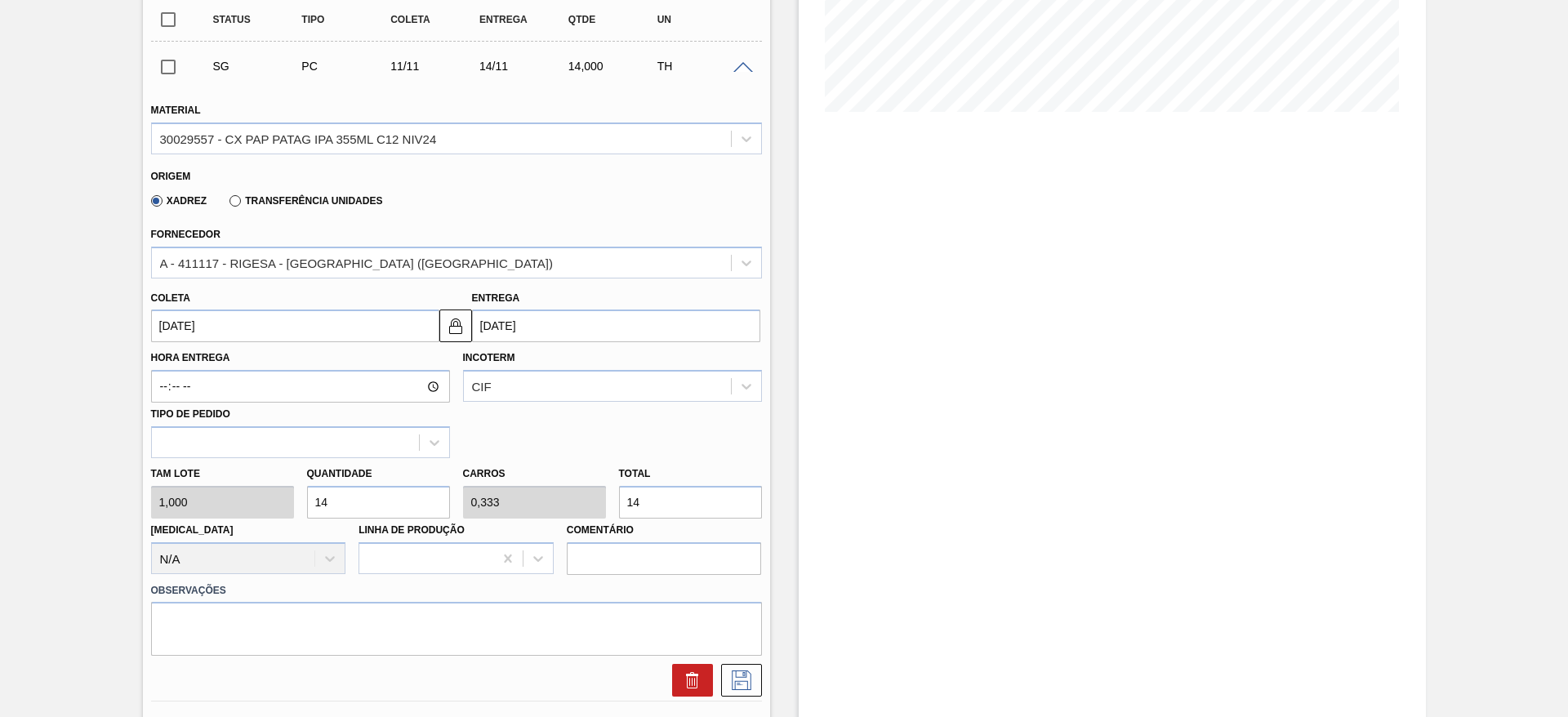
scroll to position [420, 0]
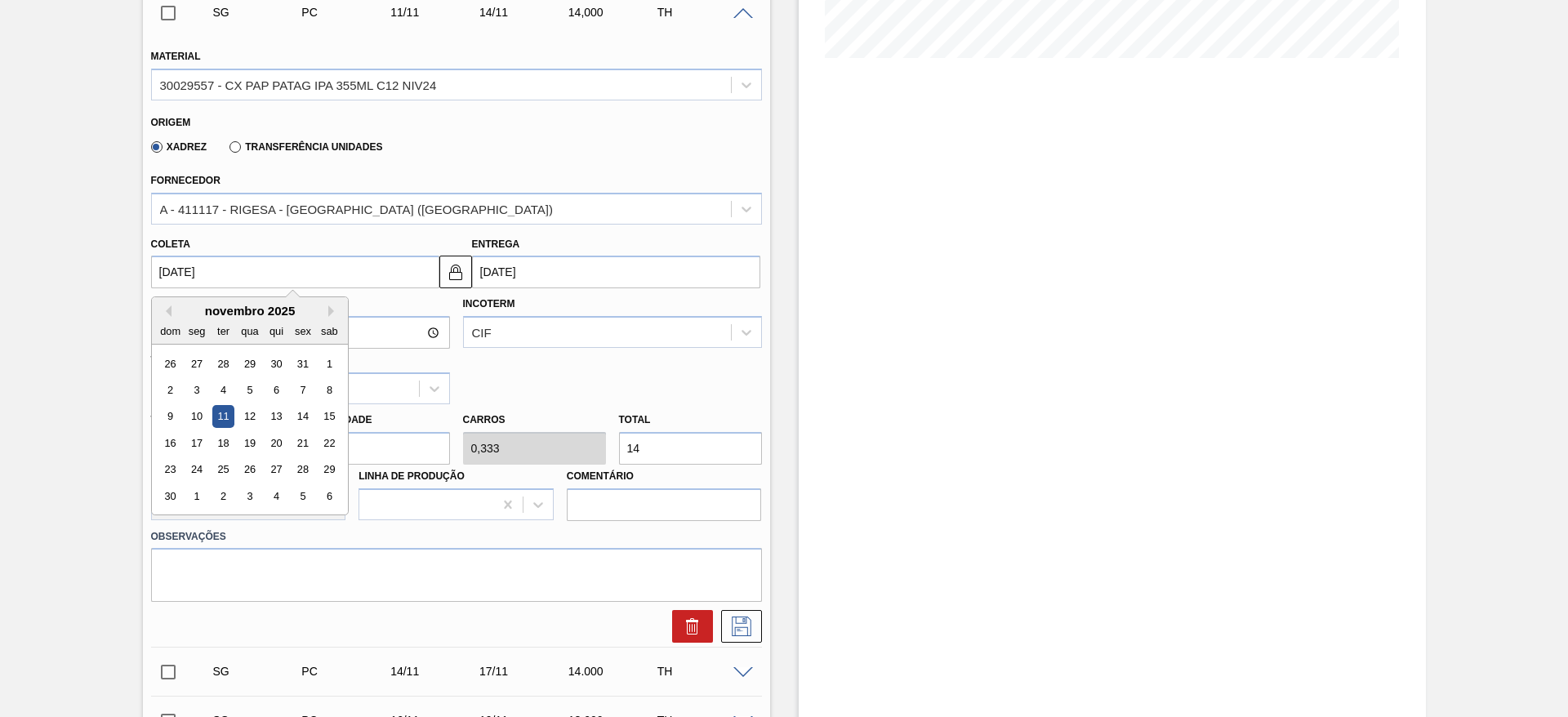
click at [384, 261] on input "11/11/2025" at bounding box center [295, 272] width 288 height 33
click at [165, 314] on button "Previous Month" at bounding box center [165, 311] width 12 height 12
click at [169, 314] on button "Previous Month" at bounding box center [165, 311] width 12 height 12
click at [332, 310] on button "Next Month" at bounding box center [334, 311] width 12 height 12
click at [194, 440] on div "20" at bounding box center [196, 443] width 22 height 22
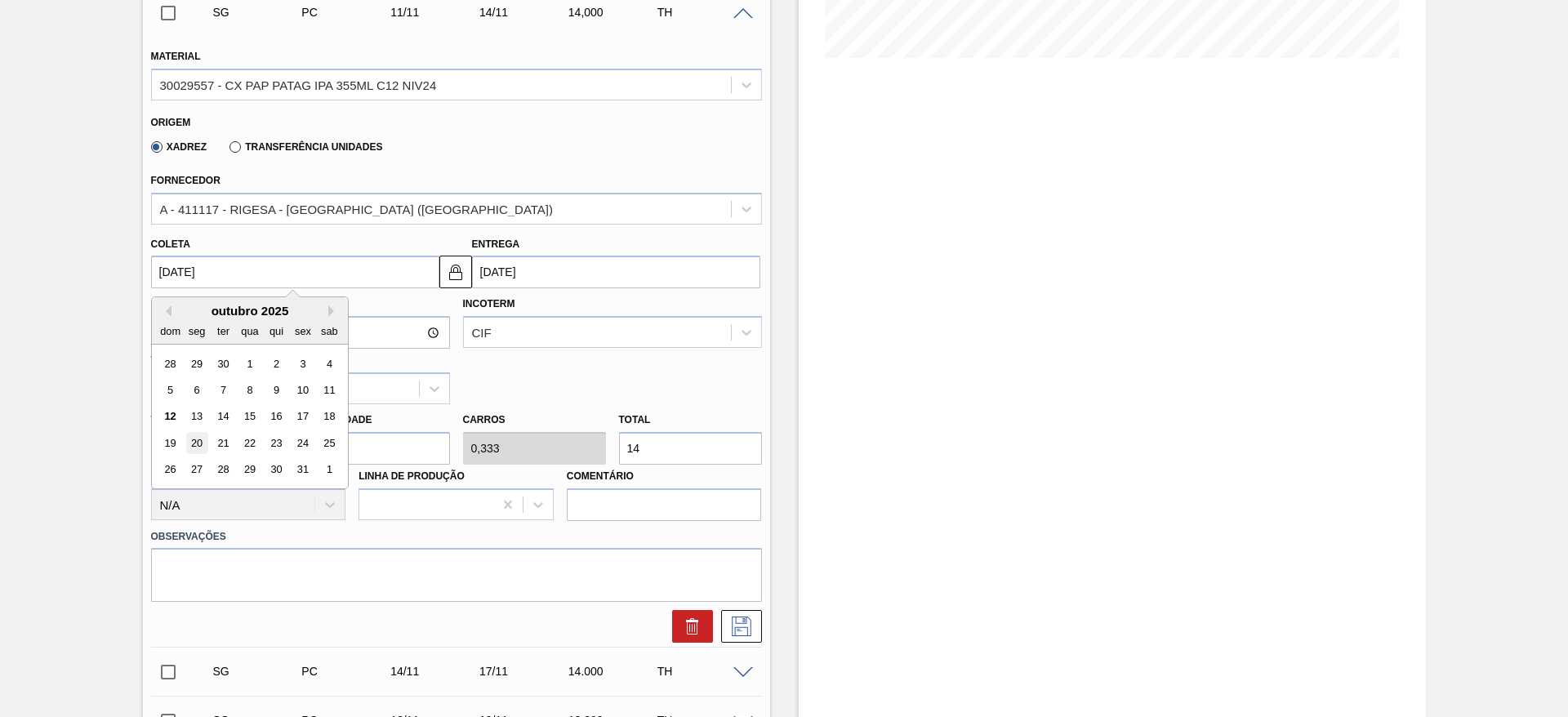
type input "20/10/2025"
type input "23/10/2025"
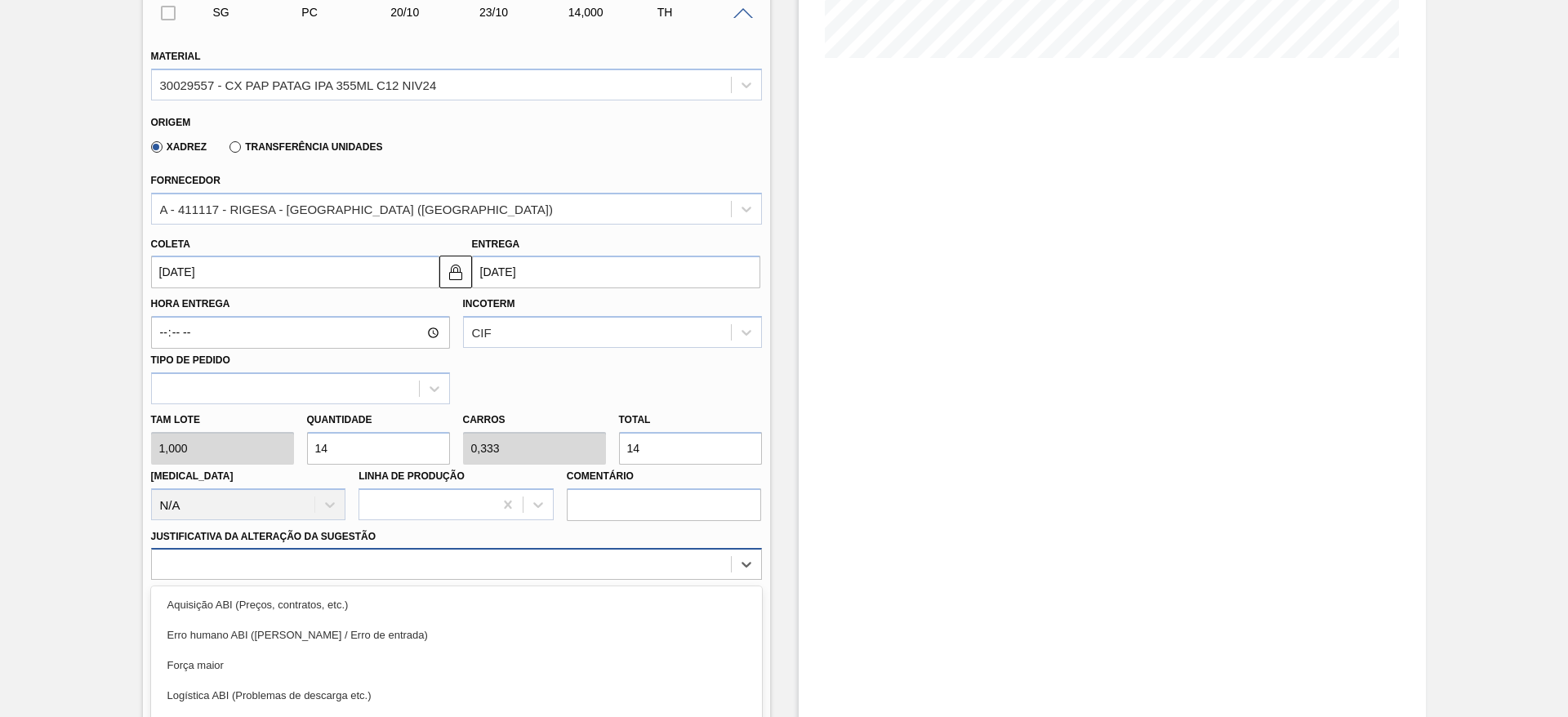
scroll to position [541, 0]
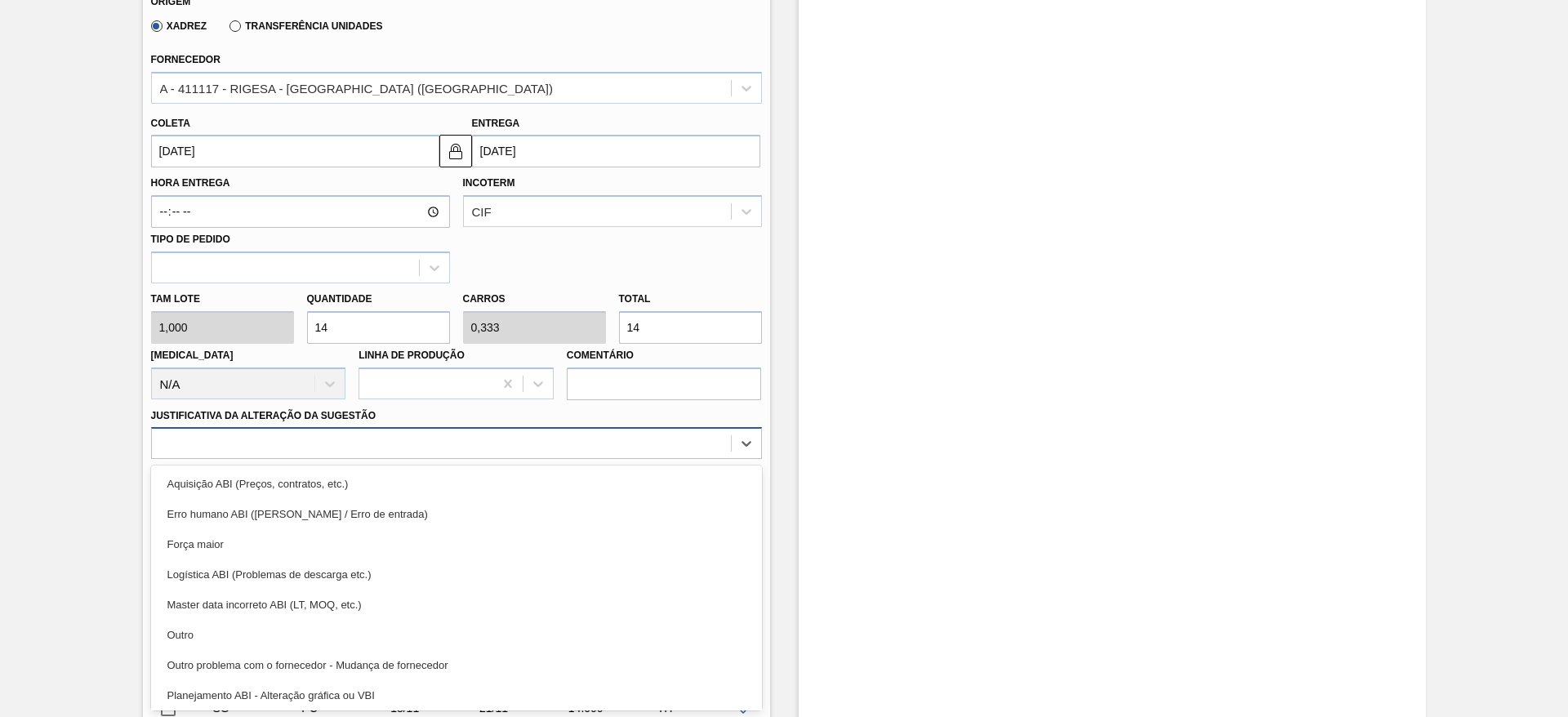
click at [411, 459] on div "option Logística ABI (Problemas de descarga etc.) focused, 4 of 18. 18 results …" at bounding box center [457, 442] width 611 height 32
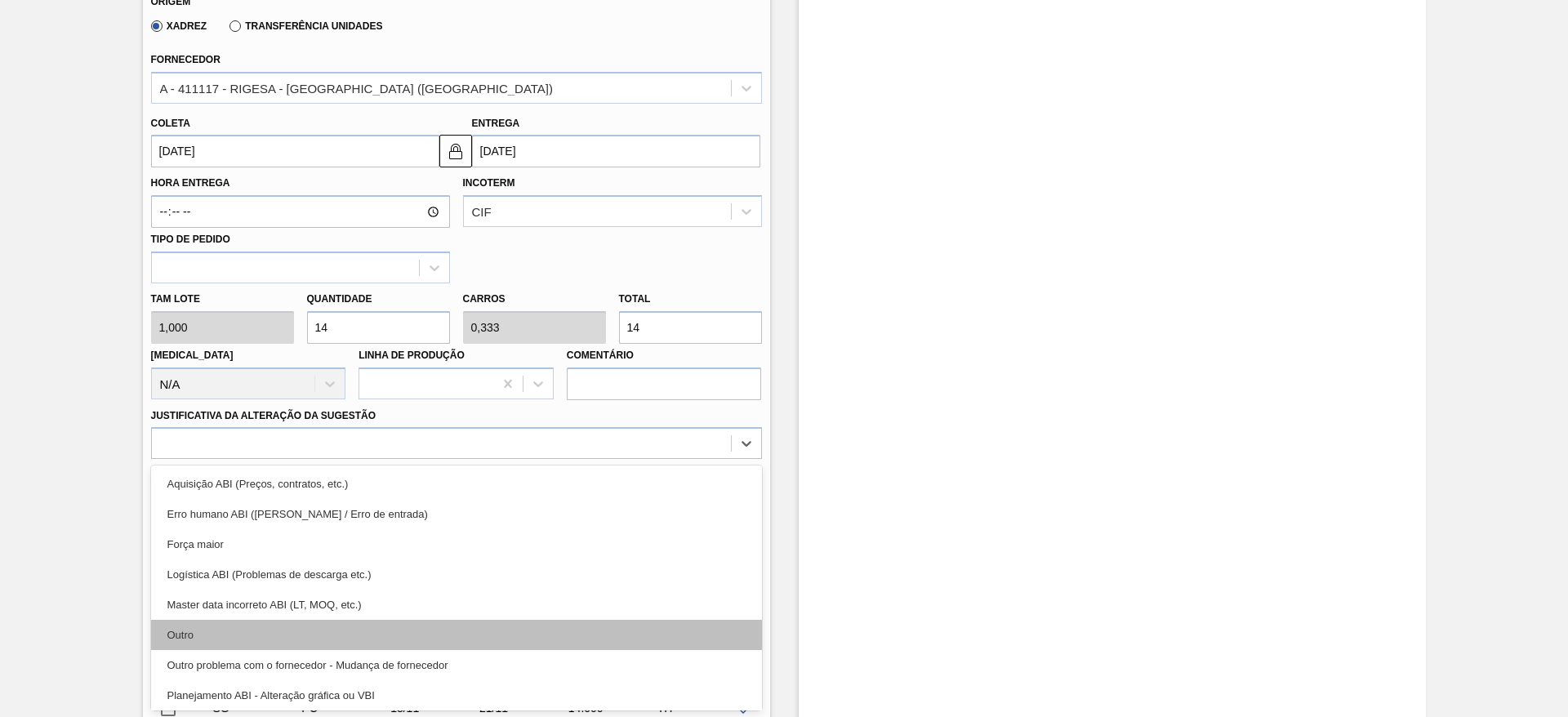
click at [408, 637] on div "Outro" at bounding box center [457, 634] width 611 height 30
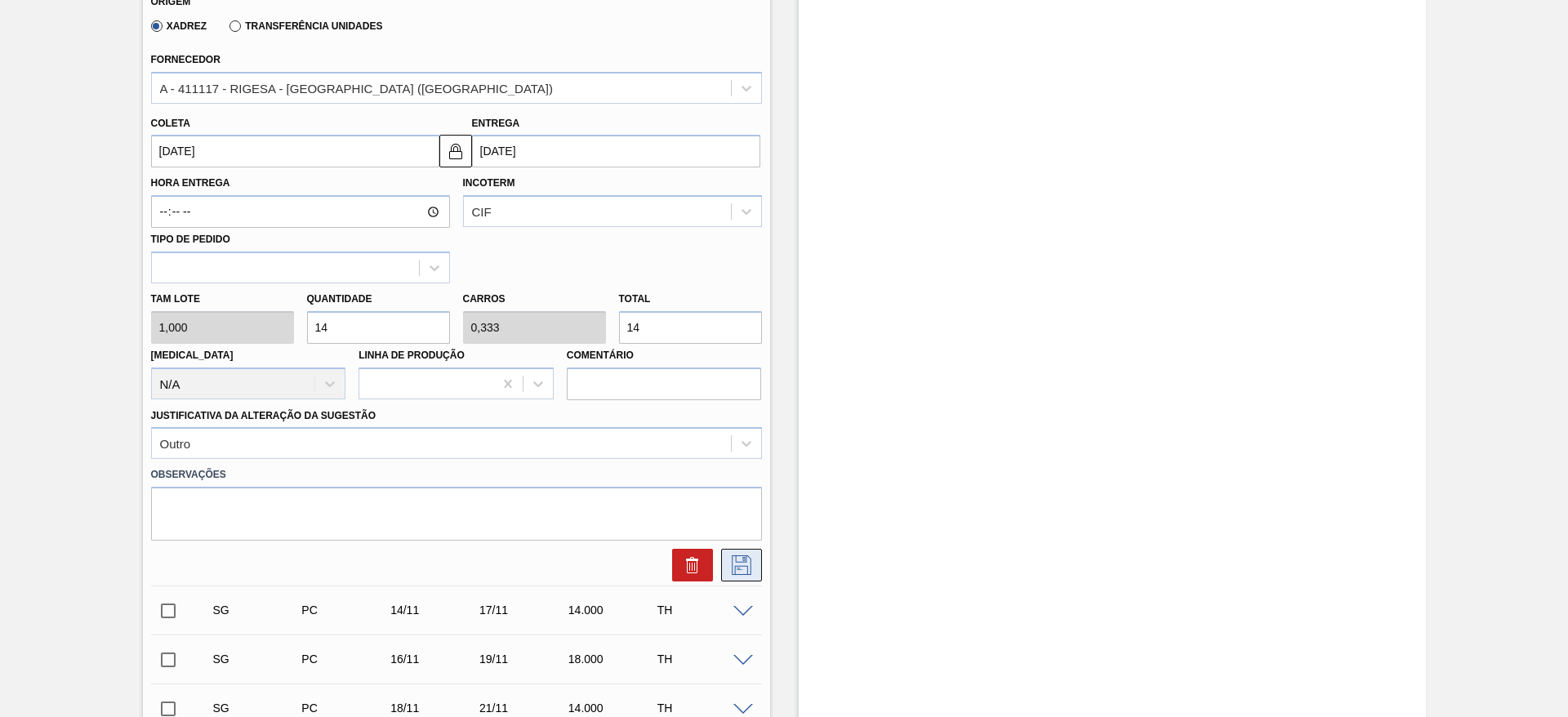
click at [740, 566] on icon at bounding box center [741, 565] width 20 height 20
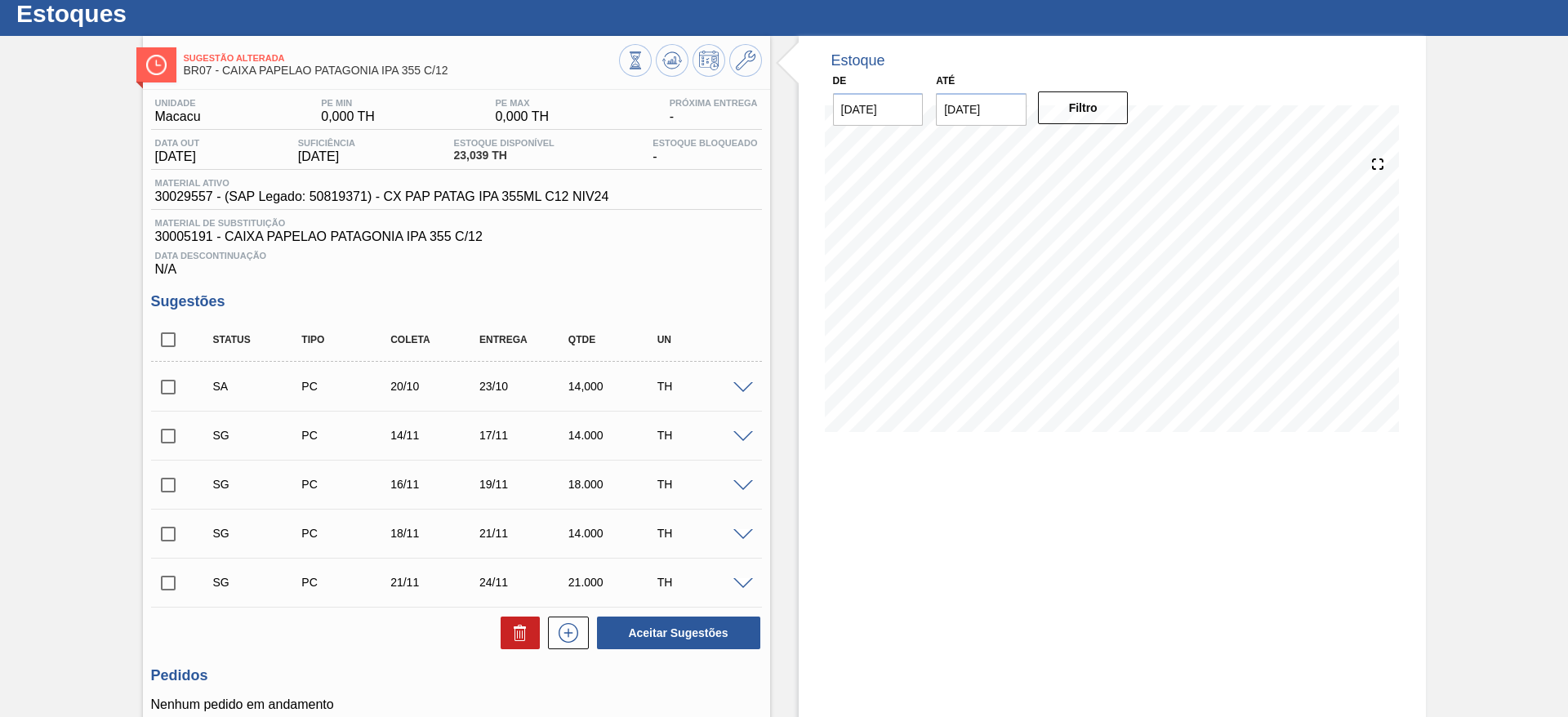
scroll to position [39, 0]
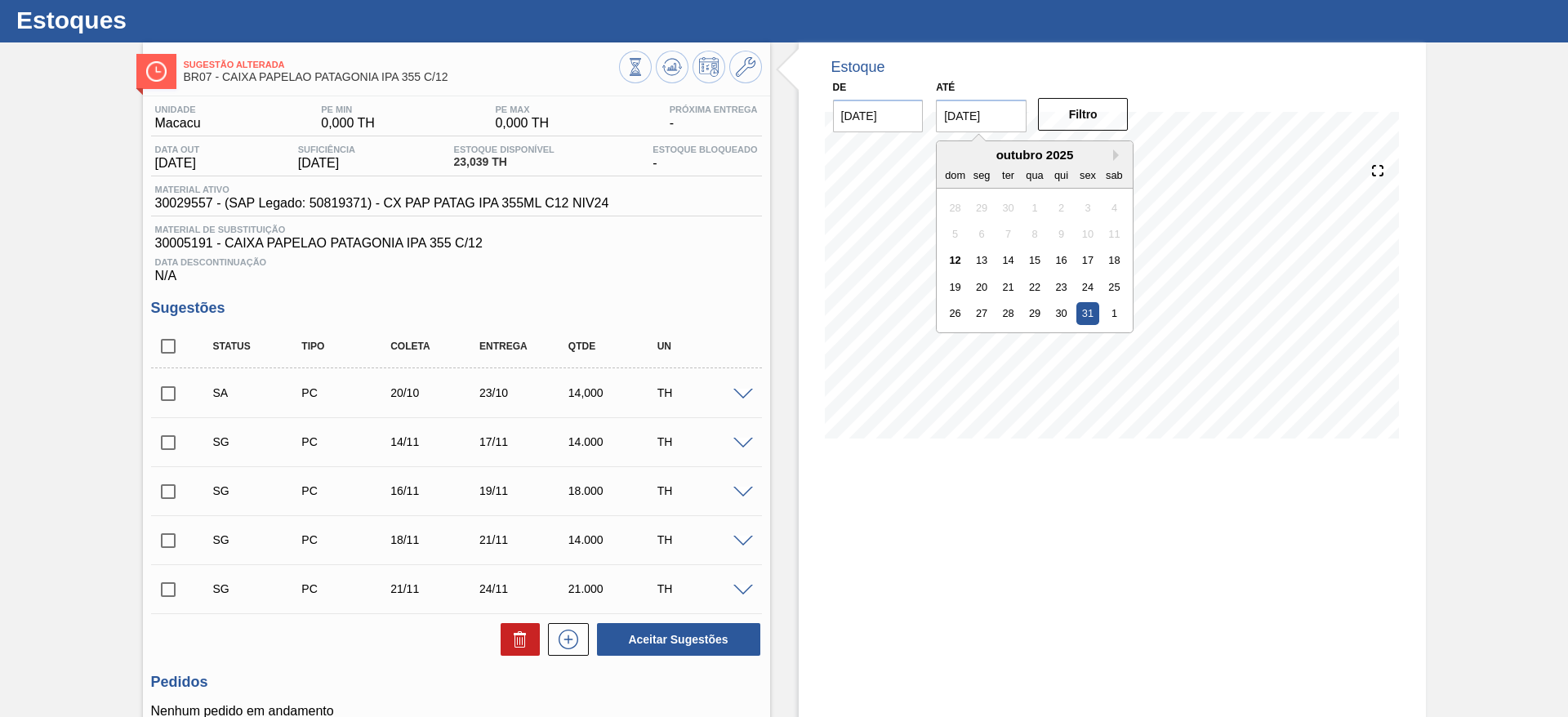
click at [995, 114] on input "31/10/2025" at bounding box center [981, 116] width 90 height 33
click at [1117, 153] on button "Next Month" at bounding box center [1119, 155] width 12 height 12
click at [949, 331] on div "30" at bounding box center [955, 340] width 22 height 22
type input "[DATE]"
click at [1059, 130] on div "Filtro" at bounding box center [1084, 115] width 104 height 36
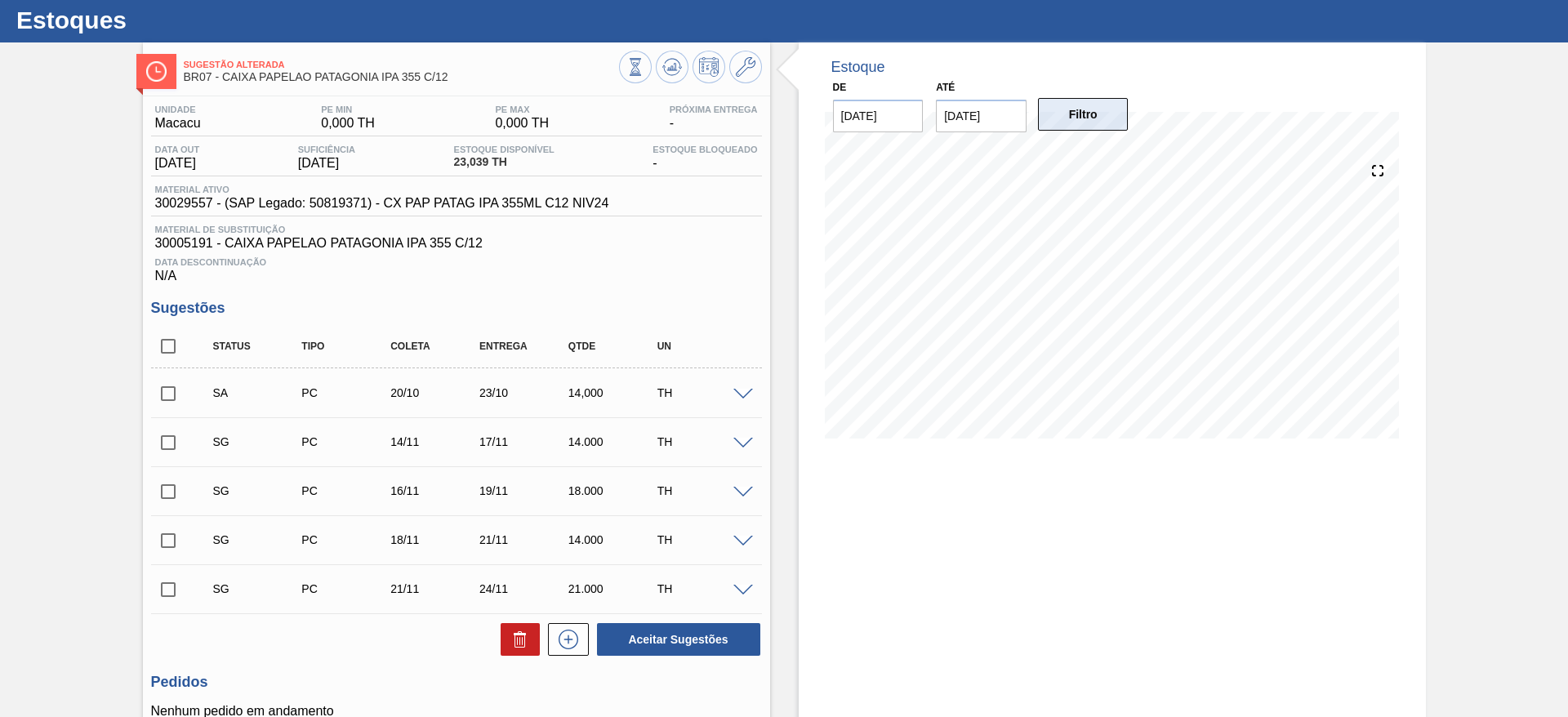
click at [1066, 113] on button "Filtro" at bounding box center [1083, 114] width 90 height 33
click at [748, 396] on span at bounding box center [743, 395] width 20 height 13
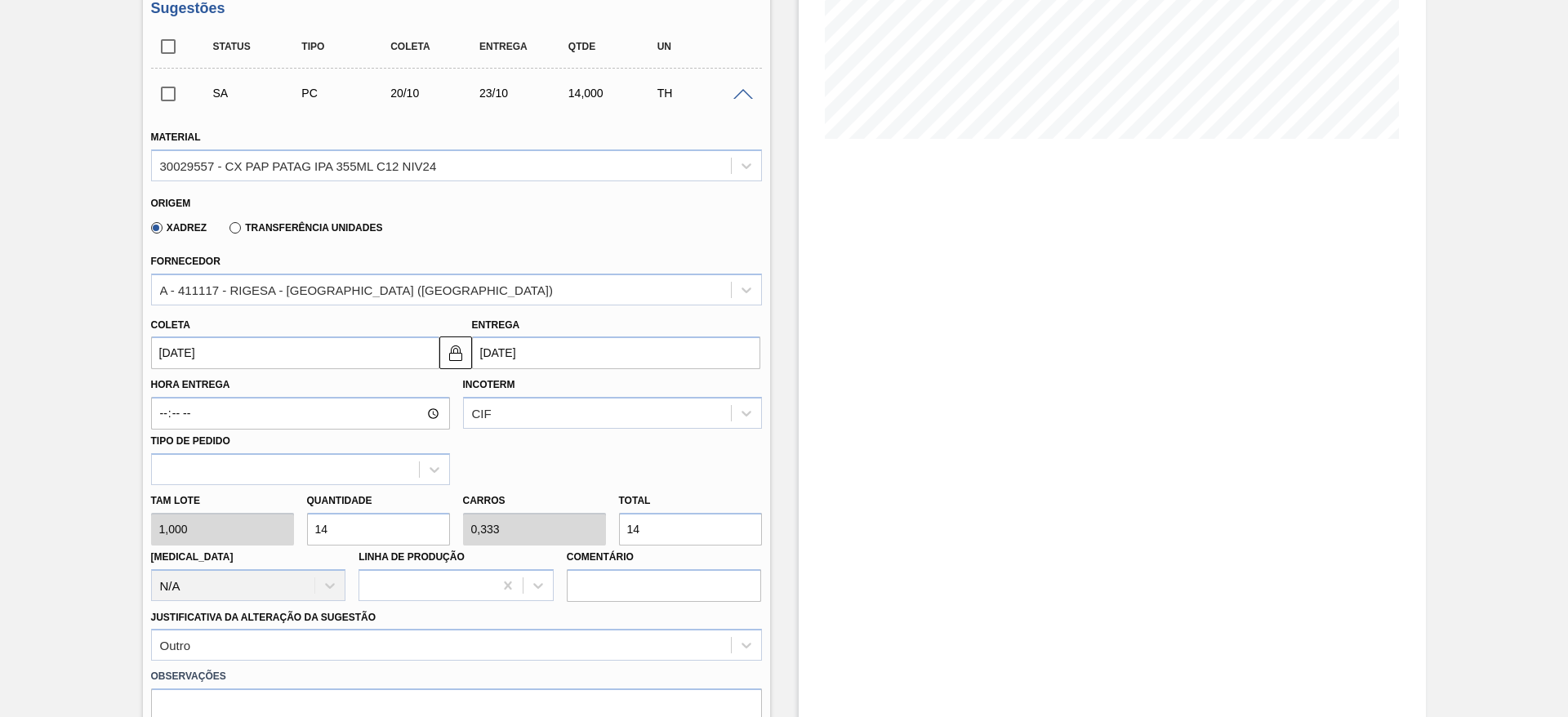
scroll to position [343, 0]
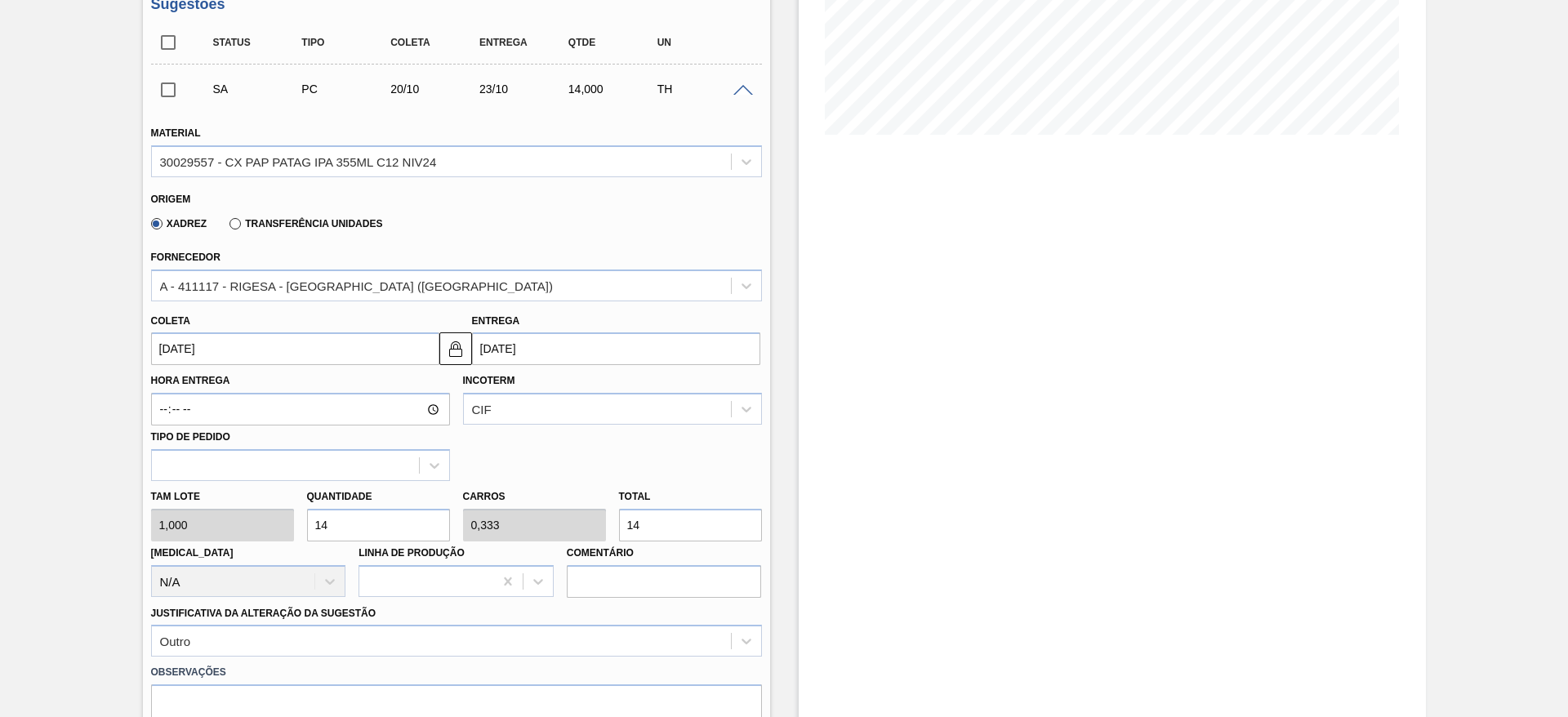
drag, startPoint x: 660, startPoint y: 521, endPoint x: 618, endPoint y: 508, distance: 44.0
click at [619, 509] on input "14" at bounding box center [691, 525] width 143 height 33
type input "2"
type input "0,048"
type input "2"
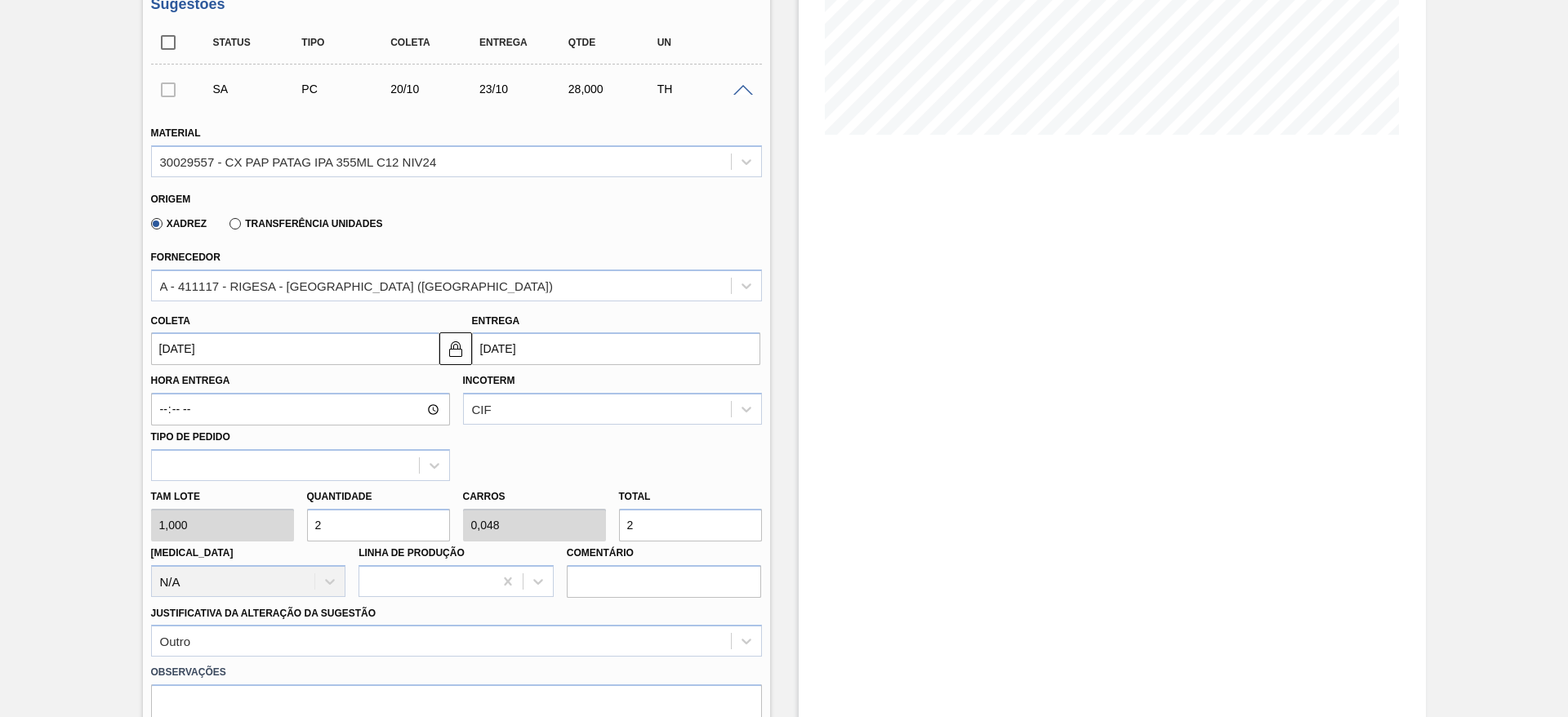
type input "28"
type input "0,667"
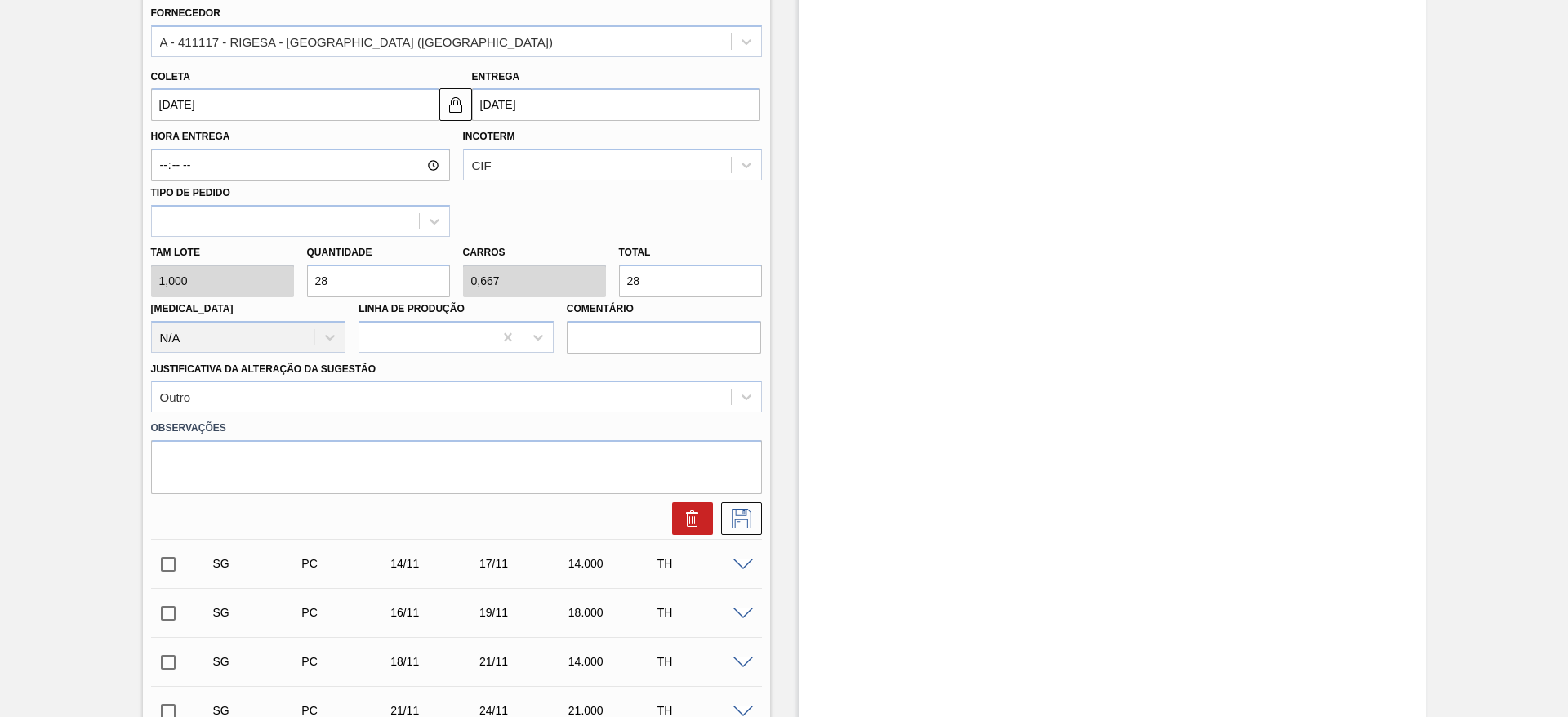
scroll to position [622, 0]
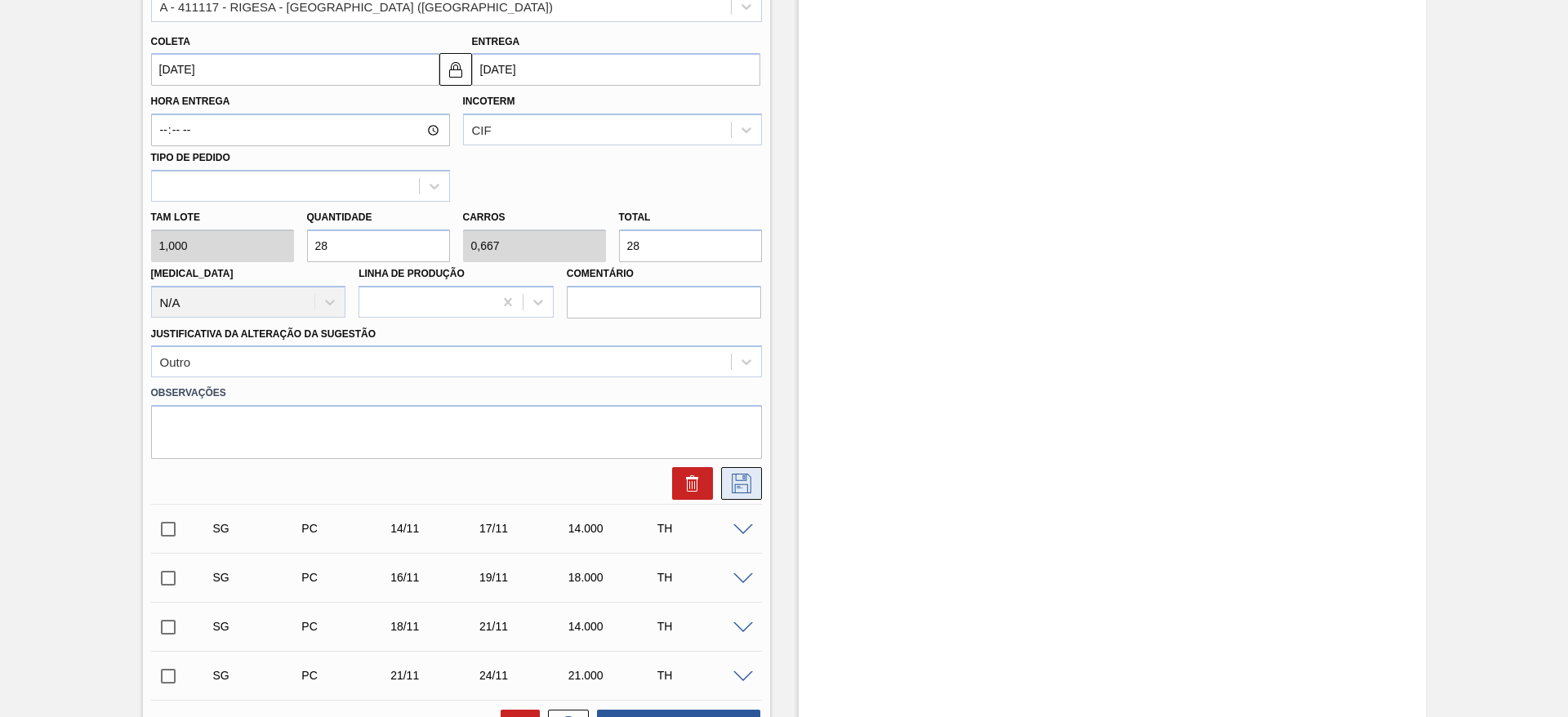
type input "28"
click at [736, 493] on icon at bounding box center [741, 484] width 20 height 20
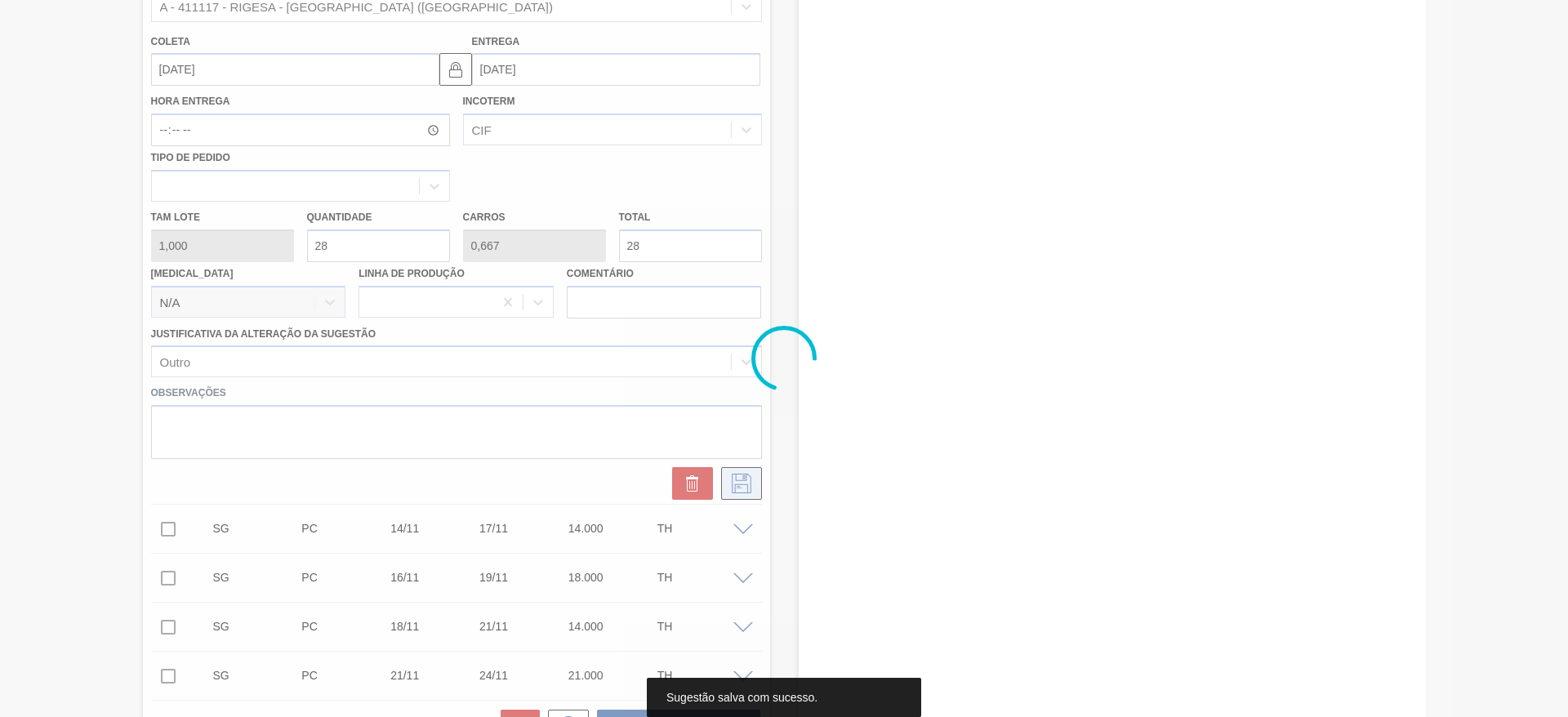
scroll to position [188, 0]
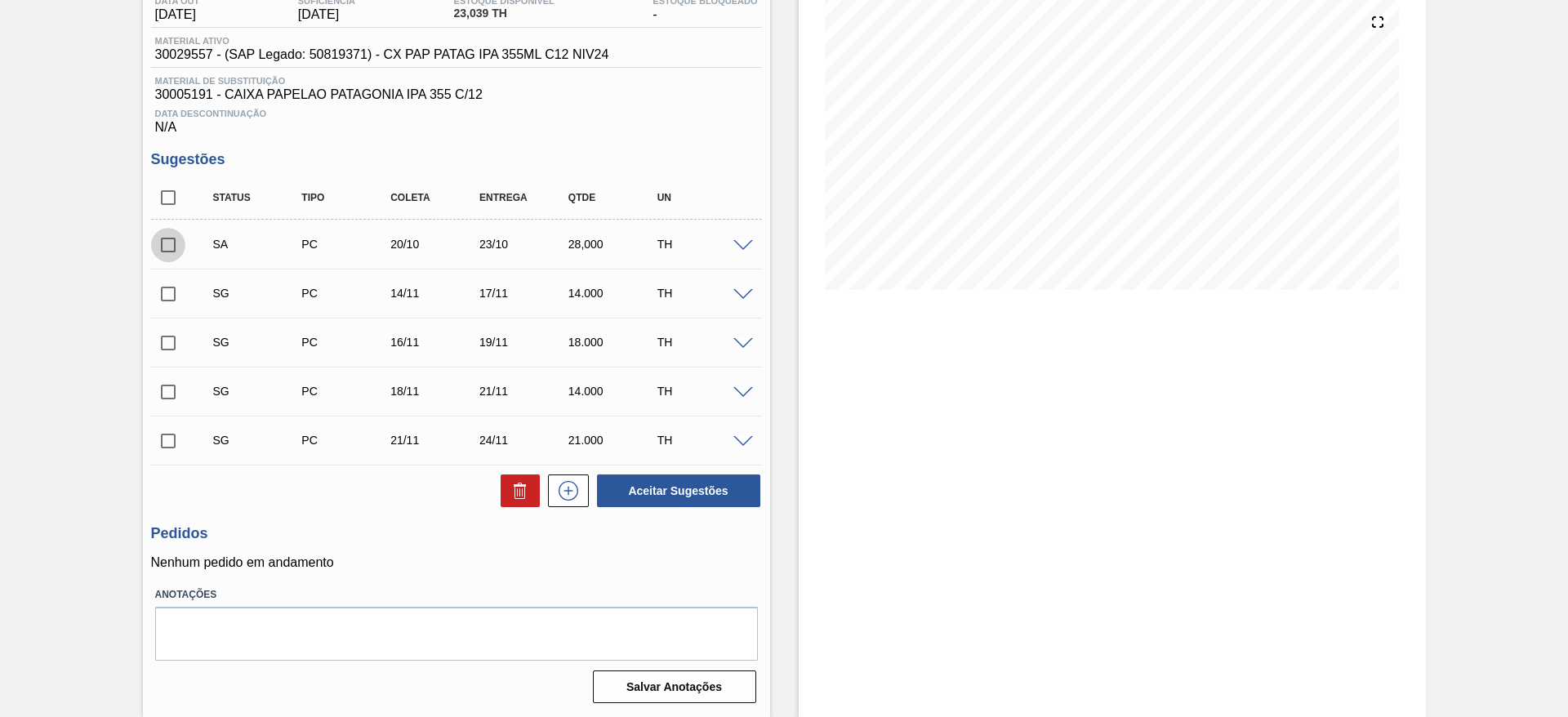
click at [170, 242] on input "checkbox" at bounding box center [168, 245] width 34 height 34
click at [739, 247] on span at bounding box center [743, 247] width 20 height 13
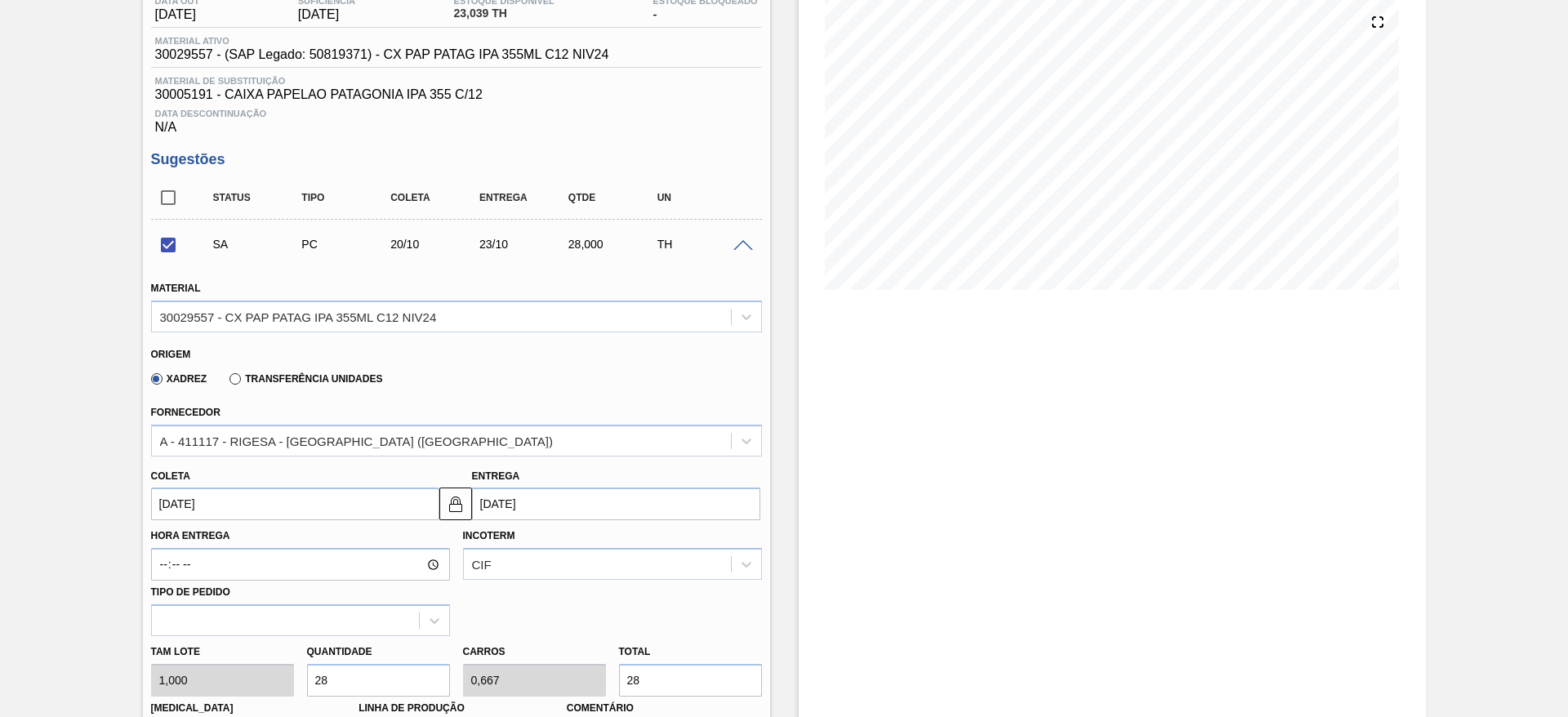
click at [350, 689] on input "28" at bounding box center [379, 680] width 143 height 33
checkbox input "false"
type input "2"
type input "0,048"
type input "2"
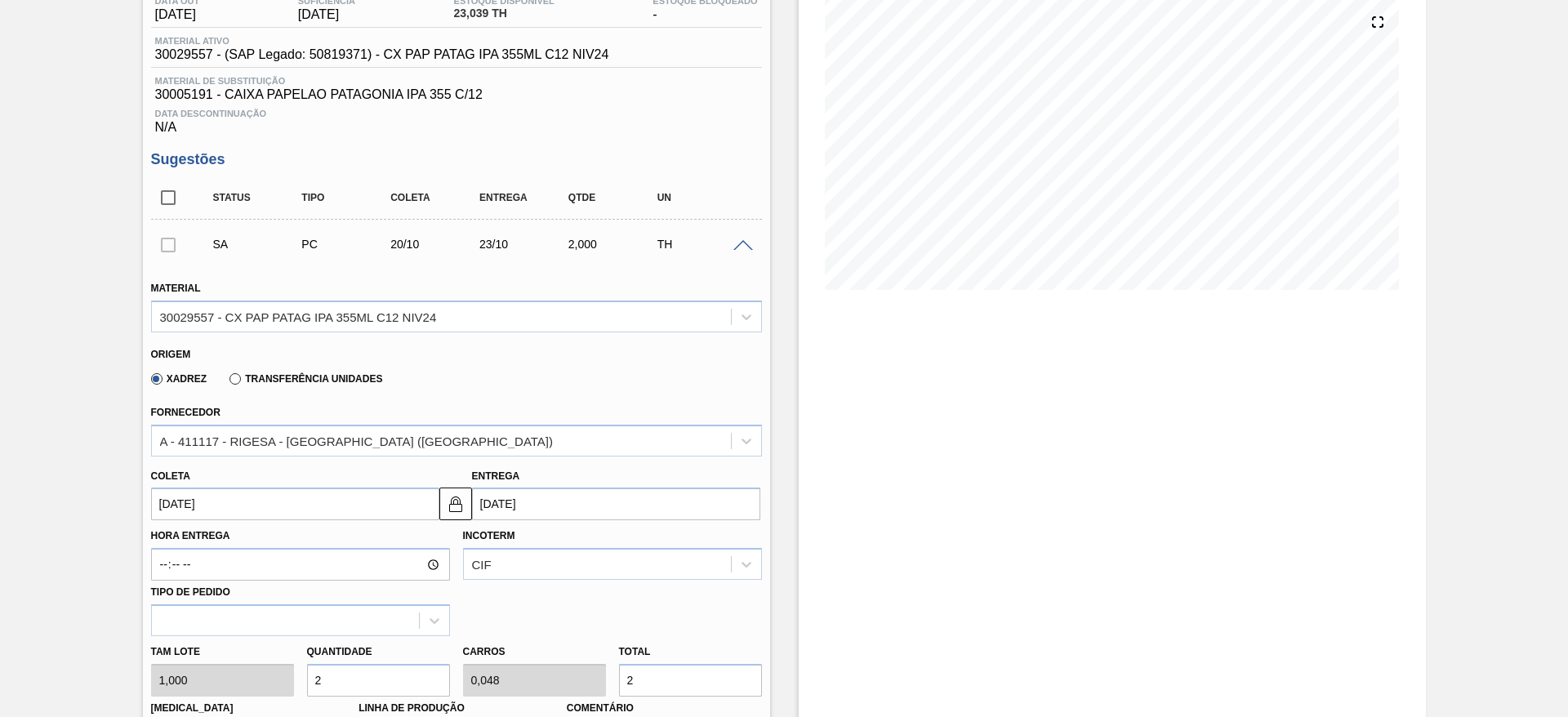
type input "0"
type input "1"
type input "0,024"
type input "1"
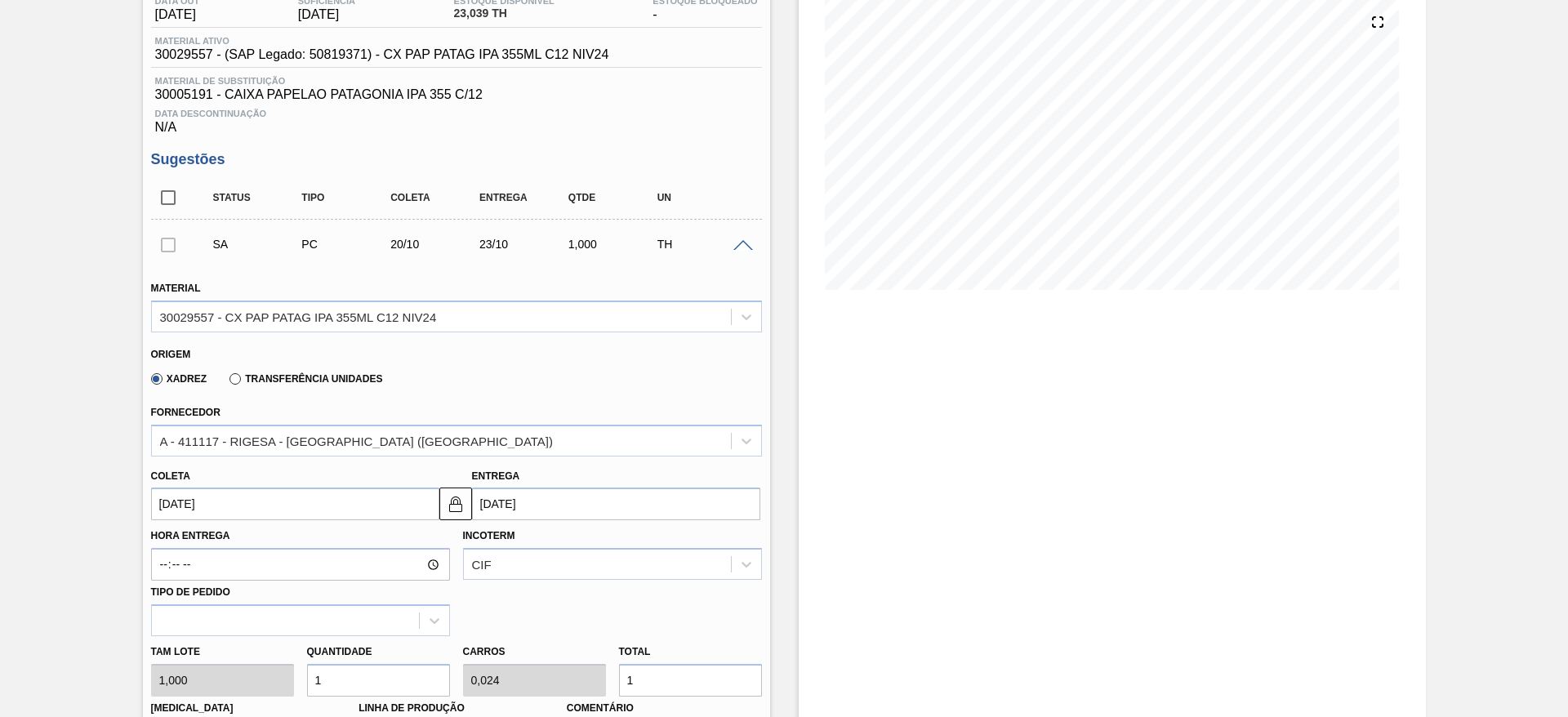
type input "14"
type input "0,333"
type input "14"
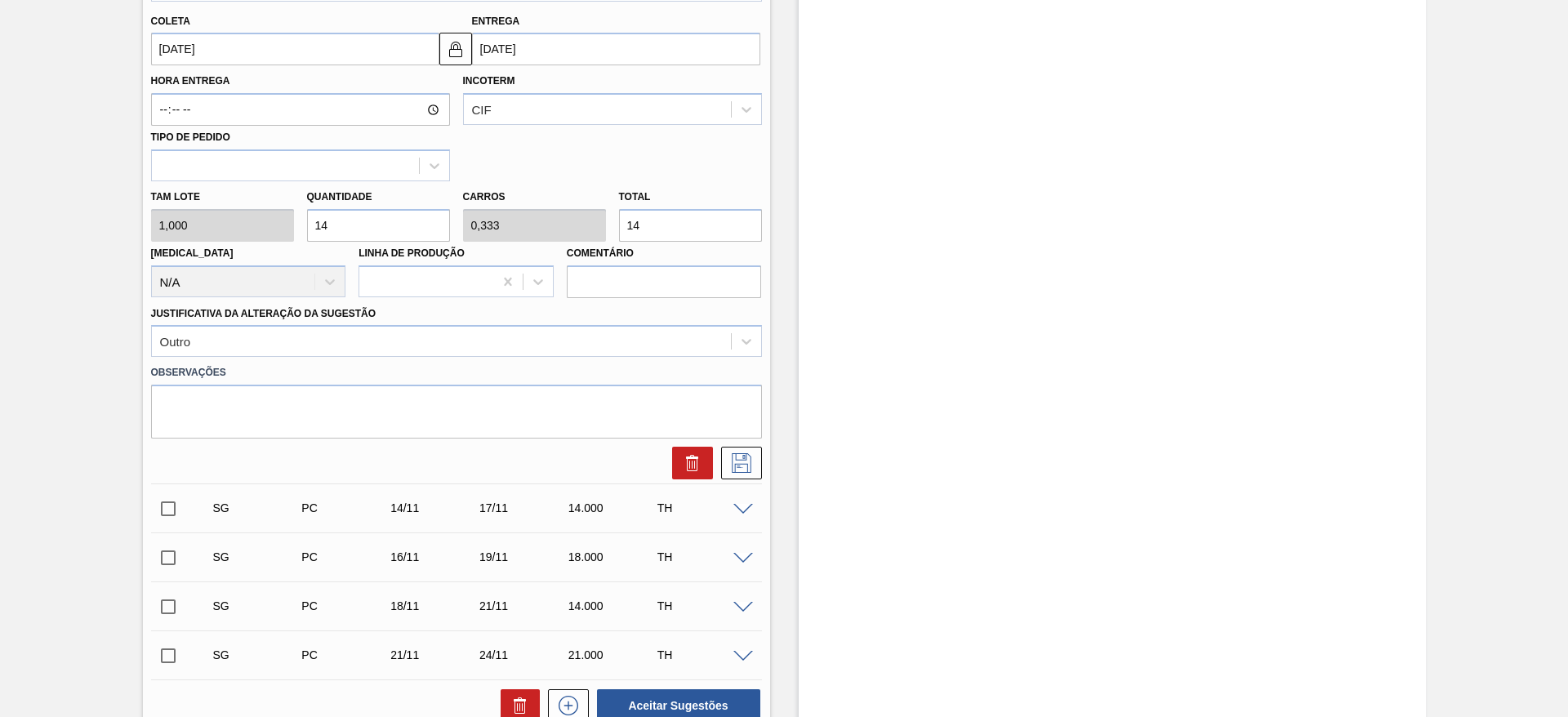
scroll to position [649, 0]
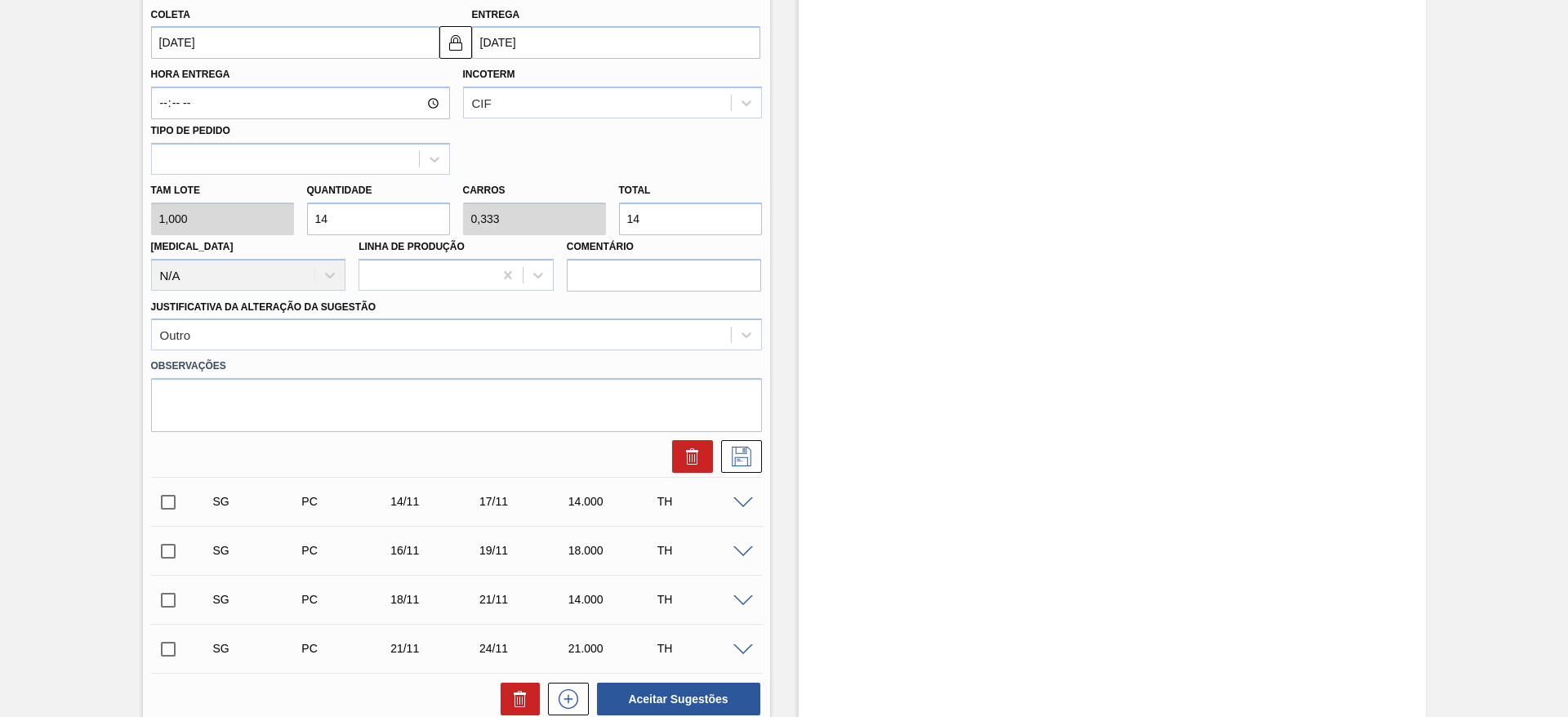
type input "14"
click at [760, 453] on button at bounding box center [741, 457] width 41 height 33
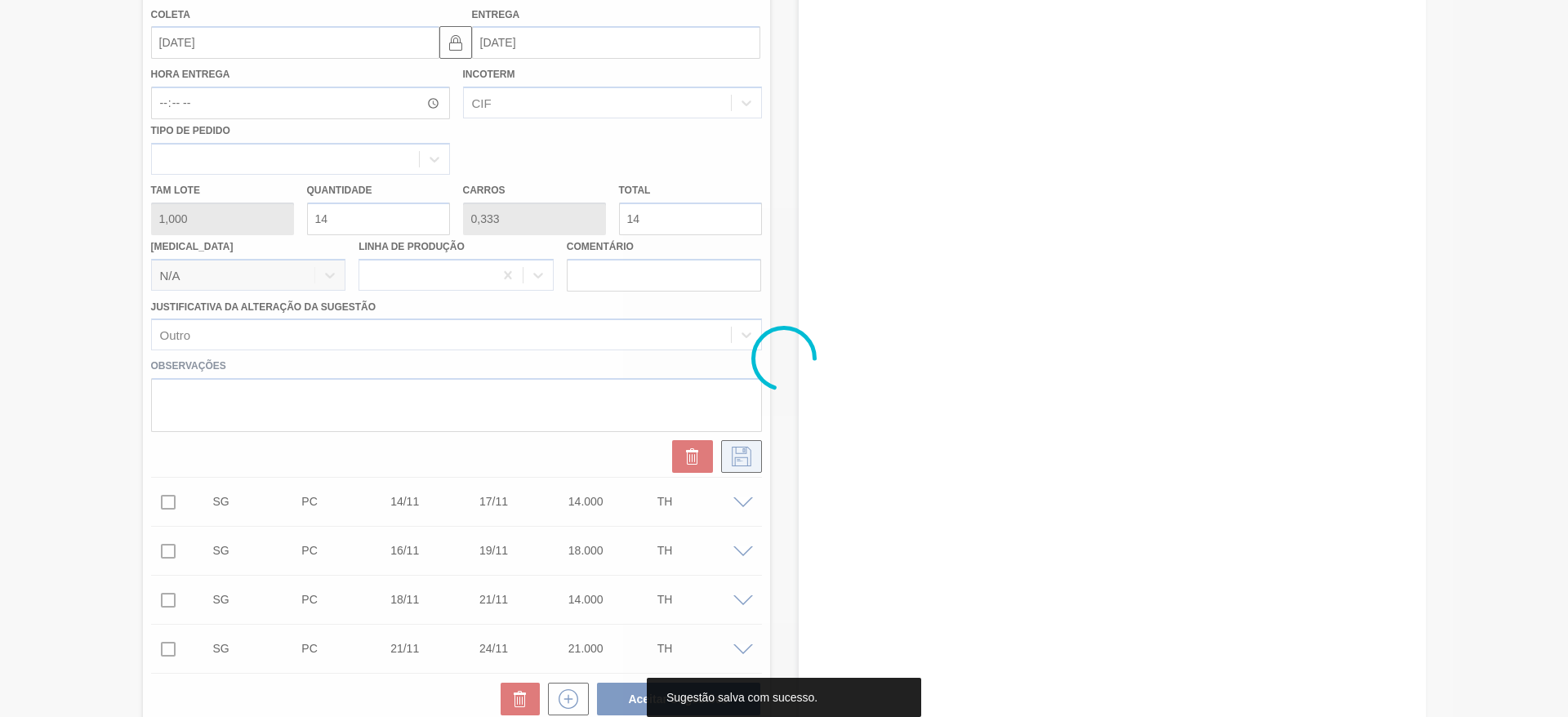
scroll to position [188, 0]
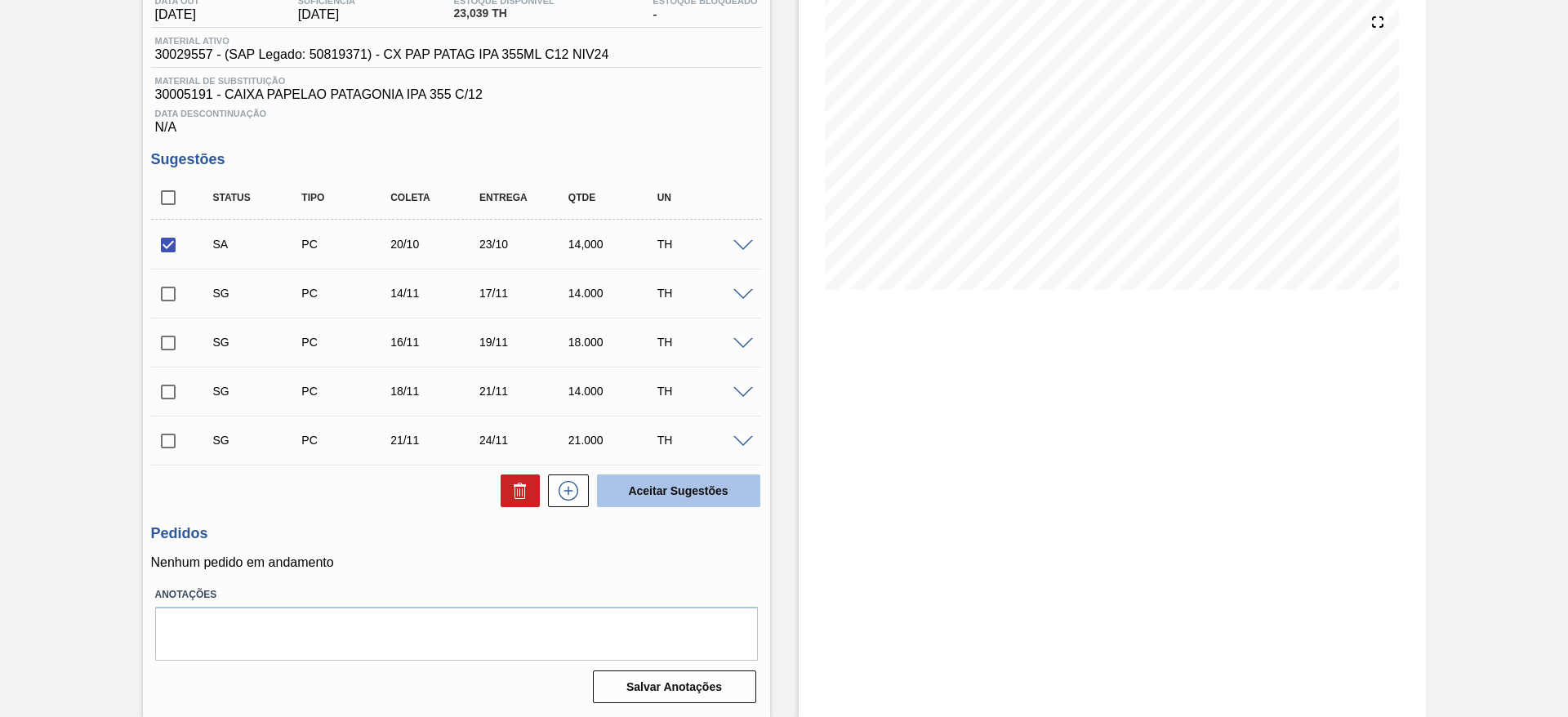
click at [602, 496] on button "Aceitar Sugestões" at bounding box center [678, 491] width 164 height 33
checkbox input "false"
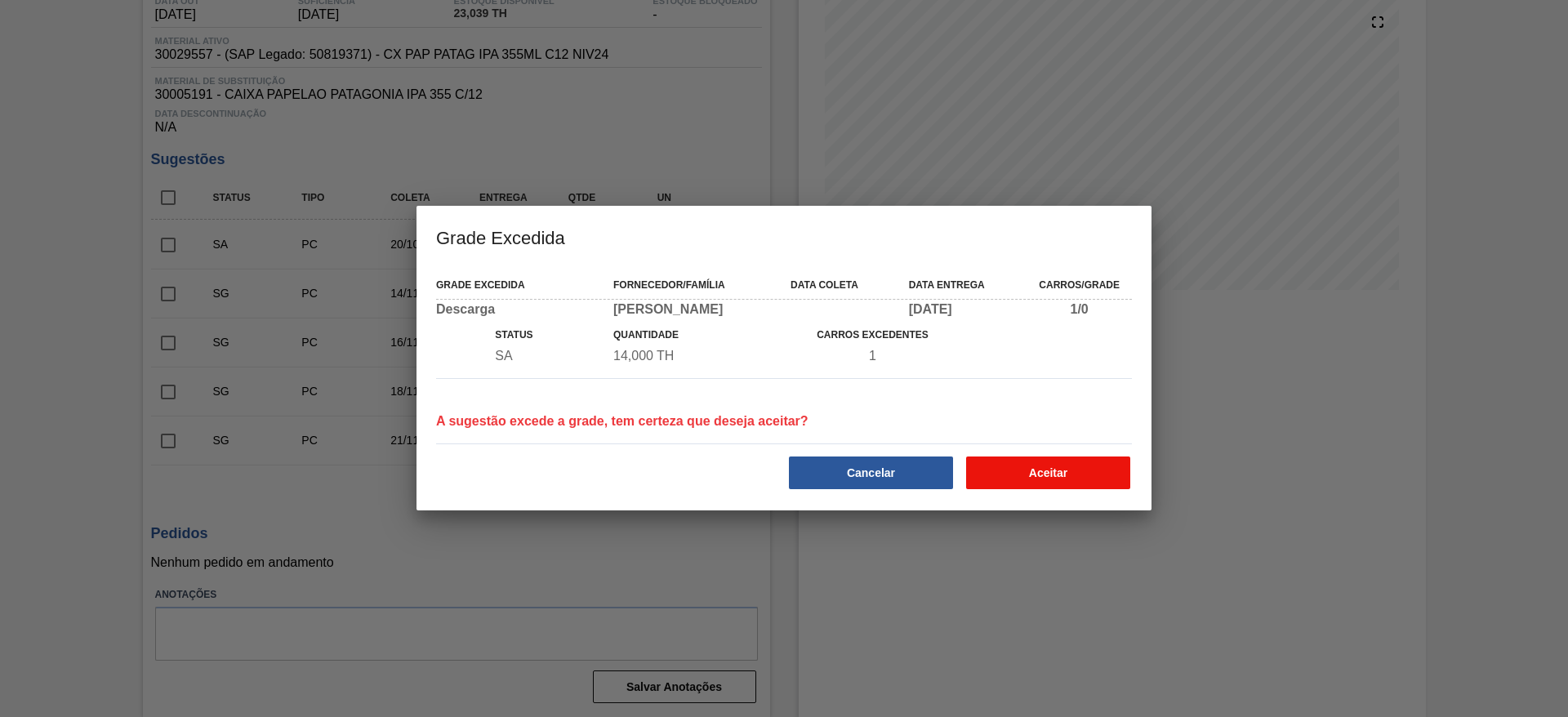
click at [1033, 478] on button "Aceitar" at bounding box center [1048, 473] width 165 height 33
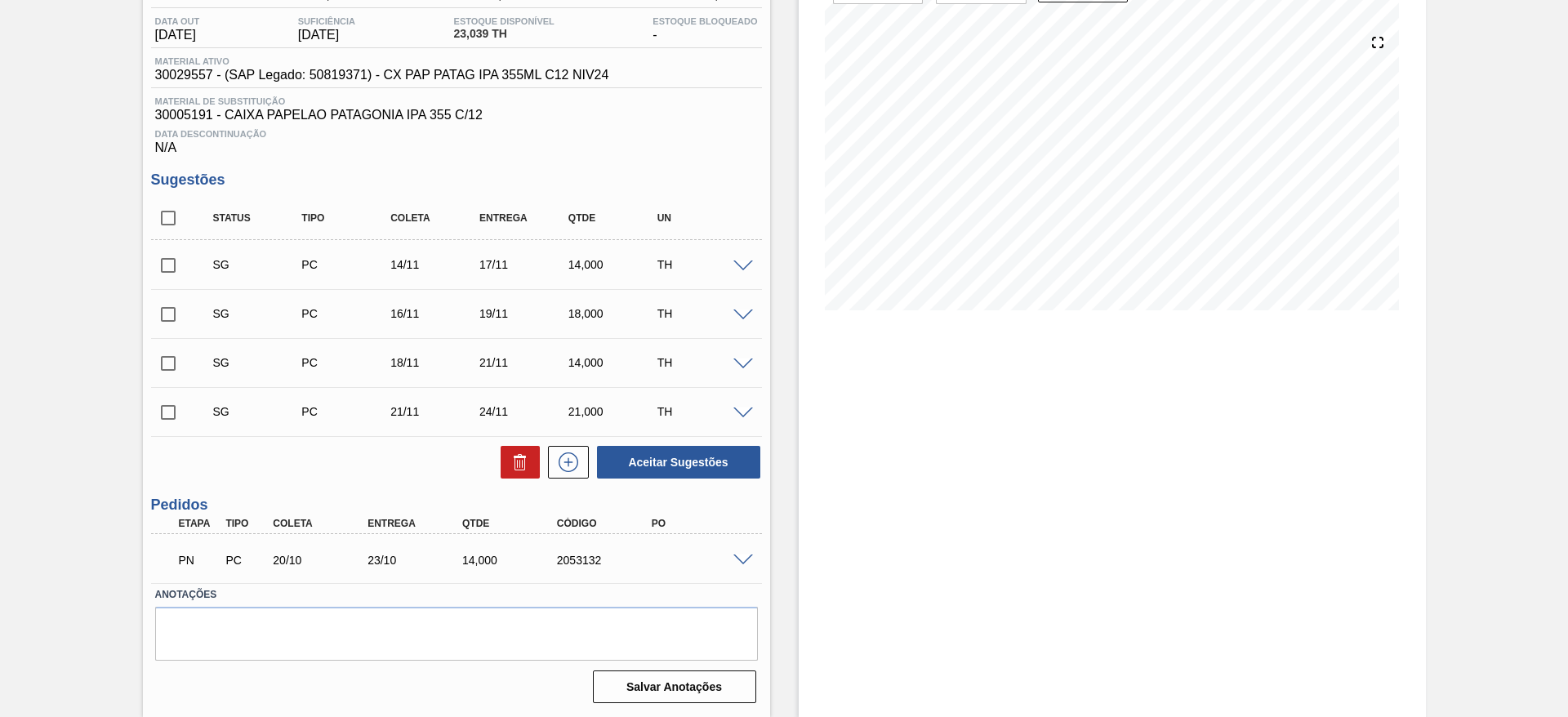
scroll to position [0, 0]
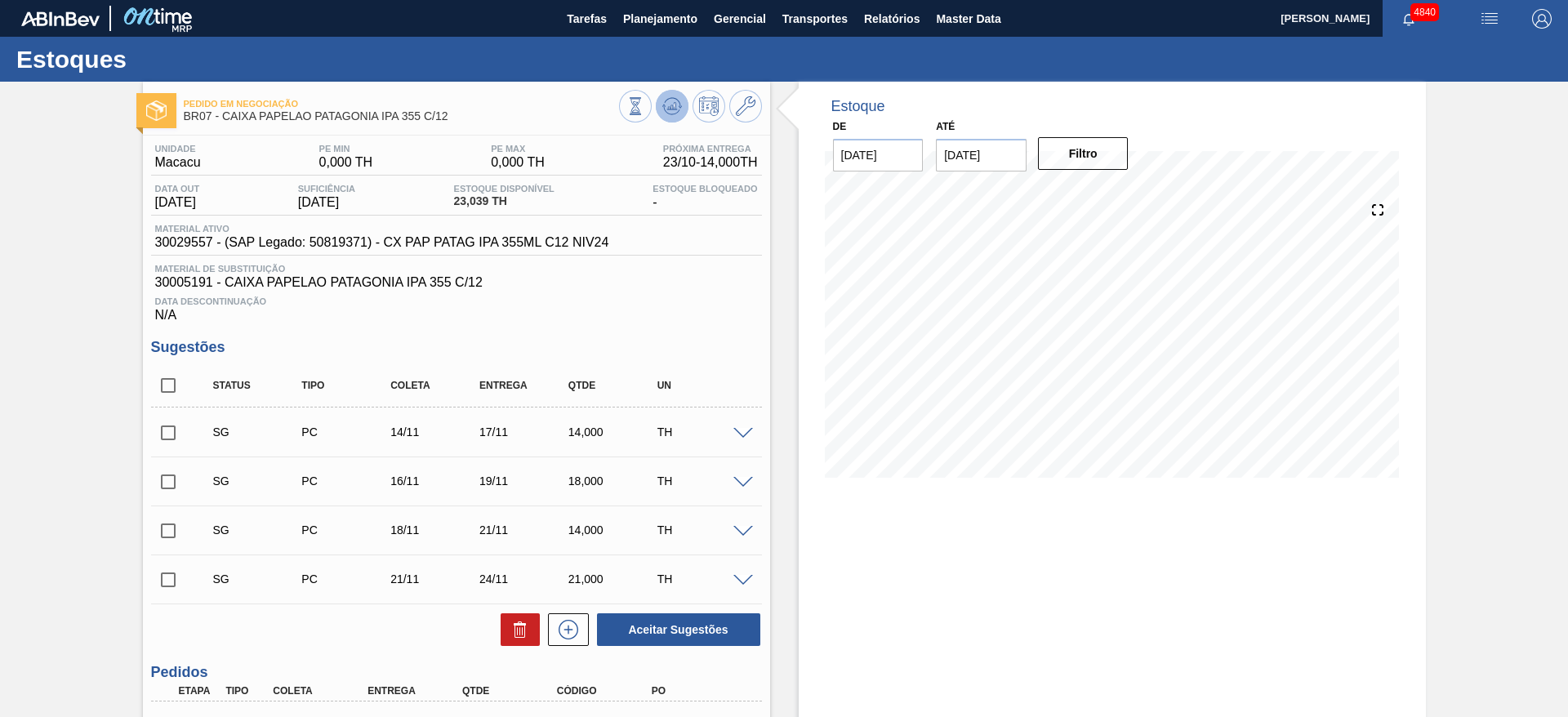
click at [668, 115] on icon at bounding box center [672, 107] width 20 height 20
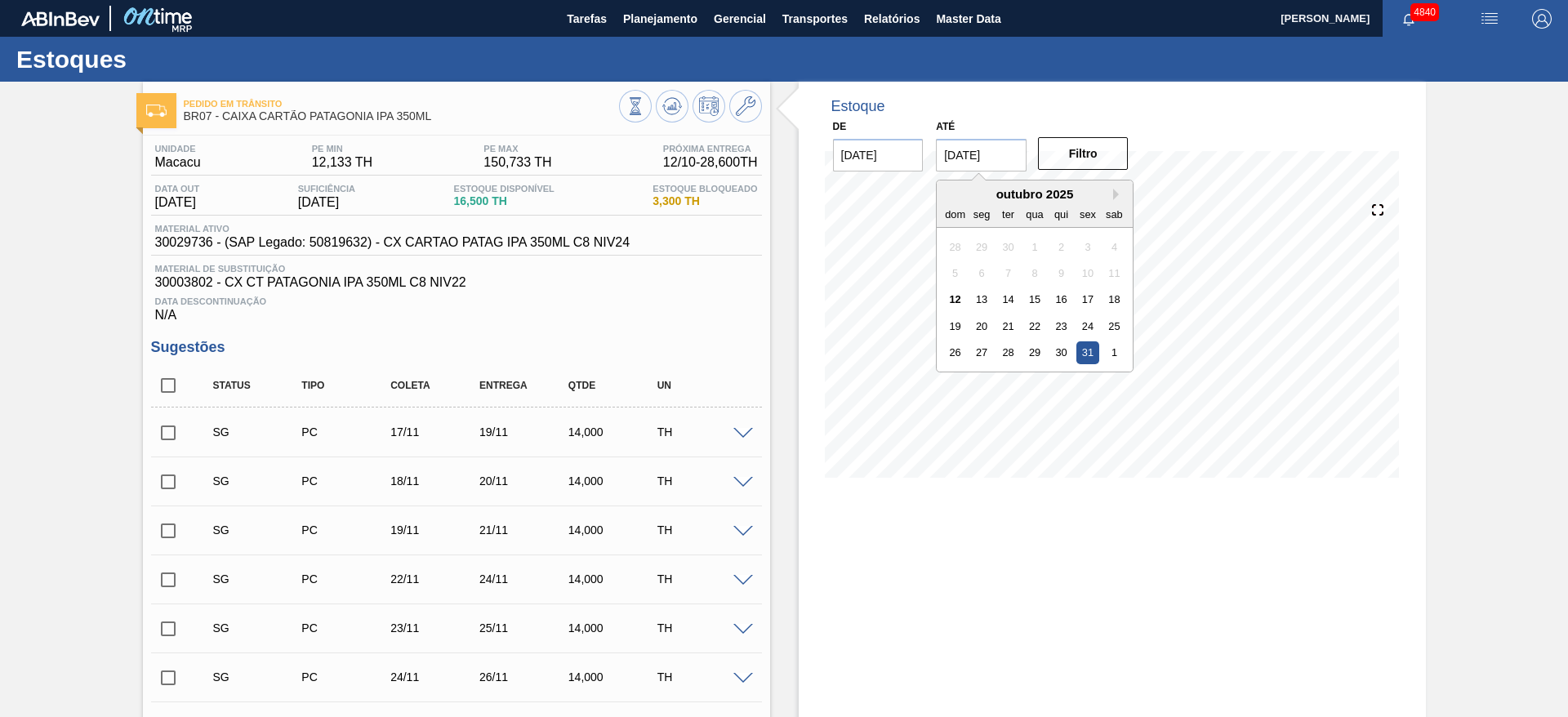
click at [971, 162] on input "[DATE]" at bounding box center [981, 156] width 90 height 33
click at [1116, 190] on button "Next Month" at bounding box center [1119, 194] width 12 height 12
click at [1040, 280] on div "5" at bounding box center [1035, 273] width 22 height 22
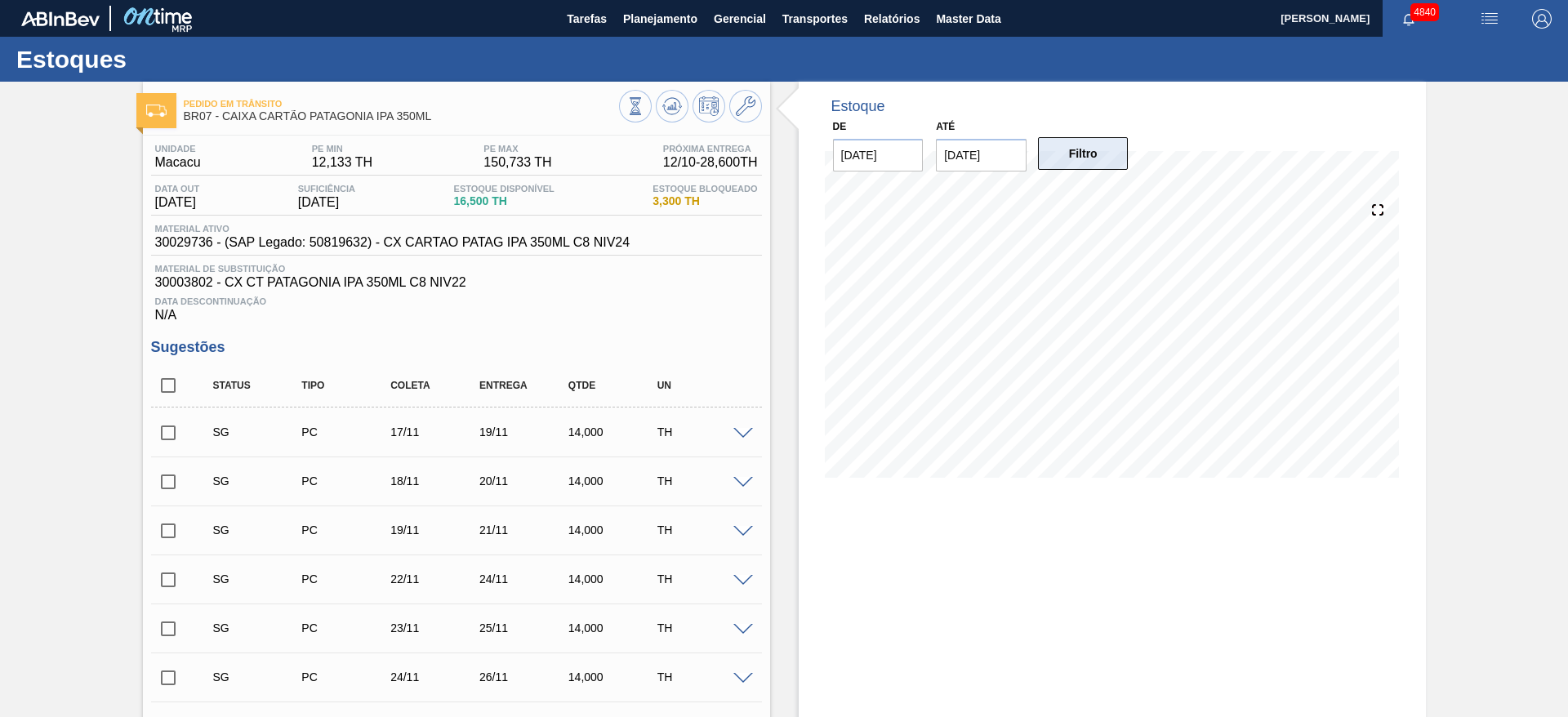
click at [1060, 157] on div "Estoque De 12/10/2025 Até 05/11/2025 Filtro 19/10 Projeção de Estoque 45.1 Nec.…" at bounding box center [1112, 291] width 628 height 420
click at [1060, 157] on button "Filtro" at bounding box center [1083, 154] width 90 height 33
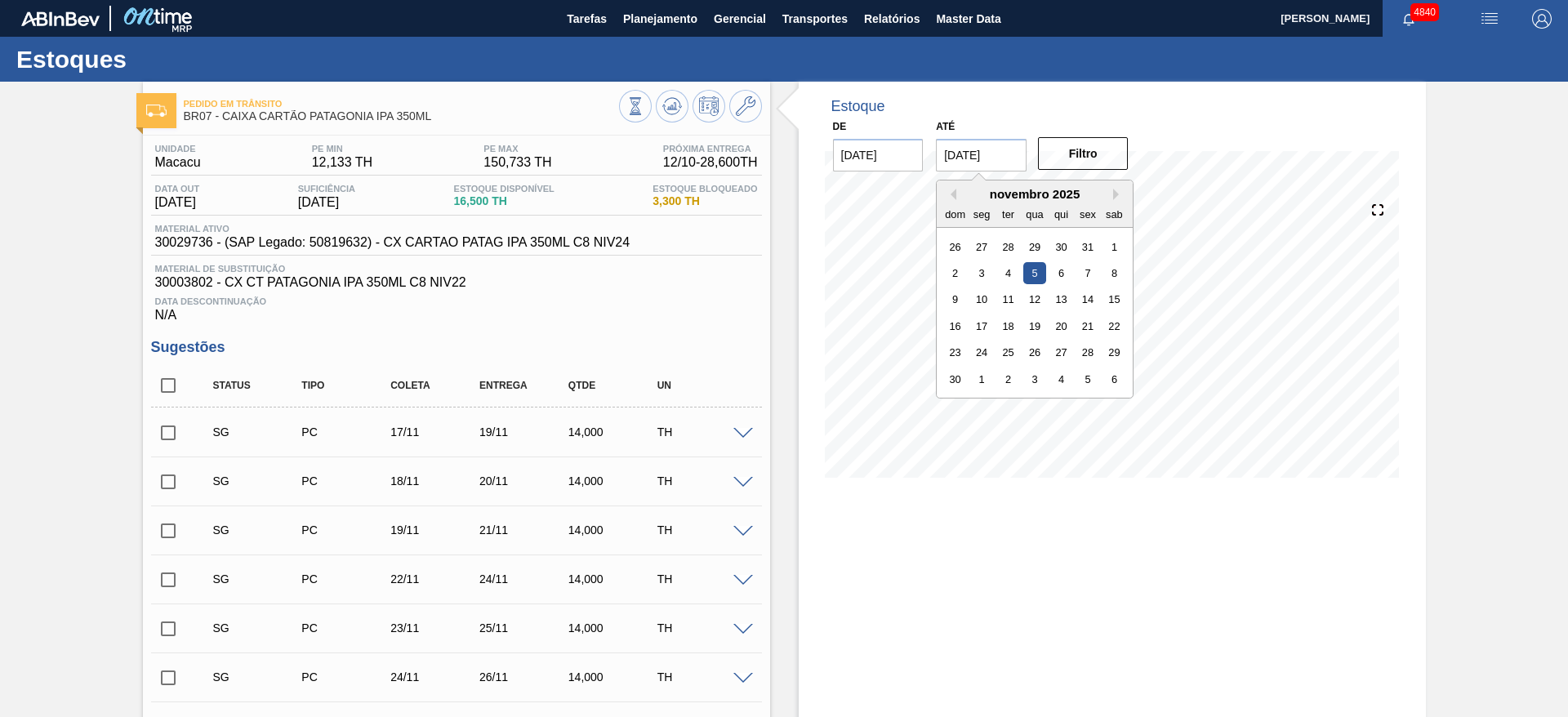
click at [1013, 162] on input "05/11/2025" at bounding box center [981, 156] width 90 height 33
click at [1025, 361] on div "26" at bounding box center [1035, 353] width 22 height 22
type input "26/11/2025"
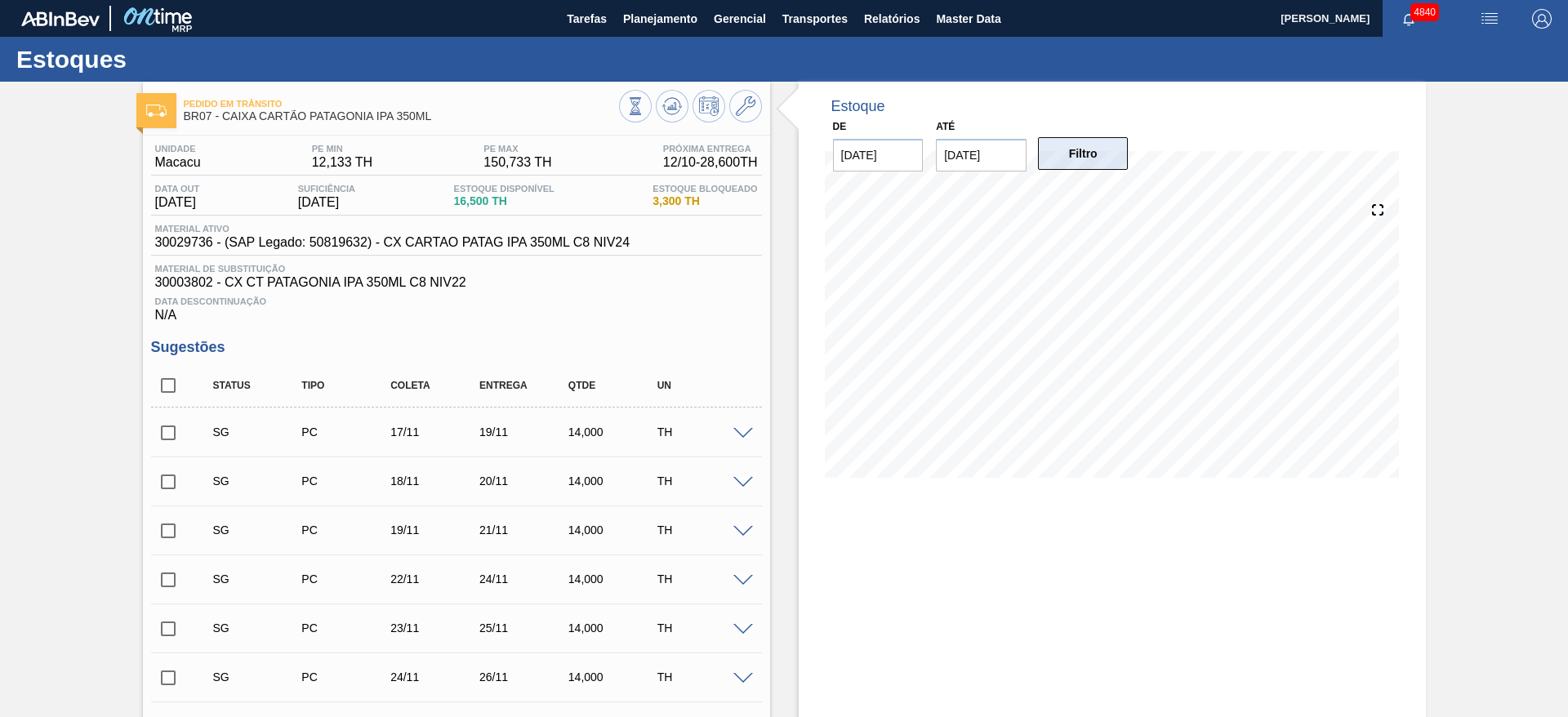
click at [1068, 156] on button "Filtro" at bounding box center [1083, 154] width 90 height 33
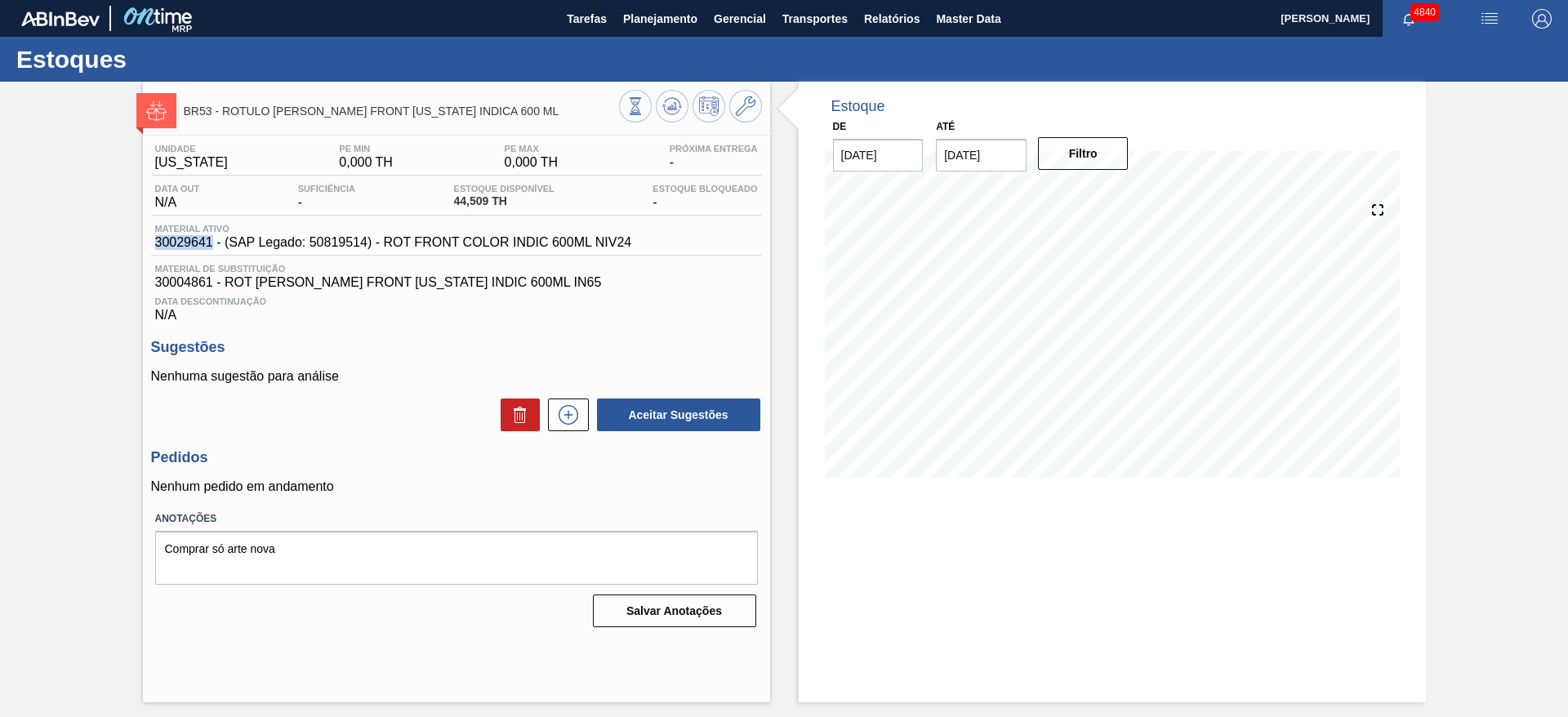
drag, startPoint x: 157, startPoint y: 241, endPoint x: 212, endPoint y: 250, distance: 55.7
click at [212, 250] on div "Material ativo 30029641 - (SAP Legado: 50819514) - ROT FRONT COLOR INDIC 600ML …" at bounding box center [457, 239] width 611 height 32
copy span "30029641"
click at [669, 25] on span "Planejamento" at bounding box center [660, 19] width 74 height 20
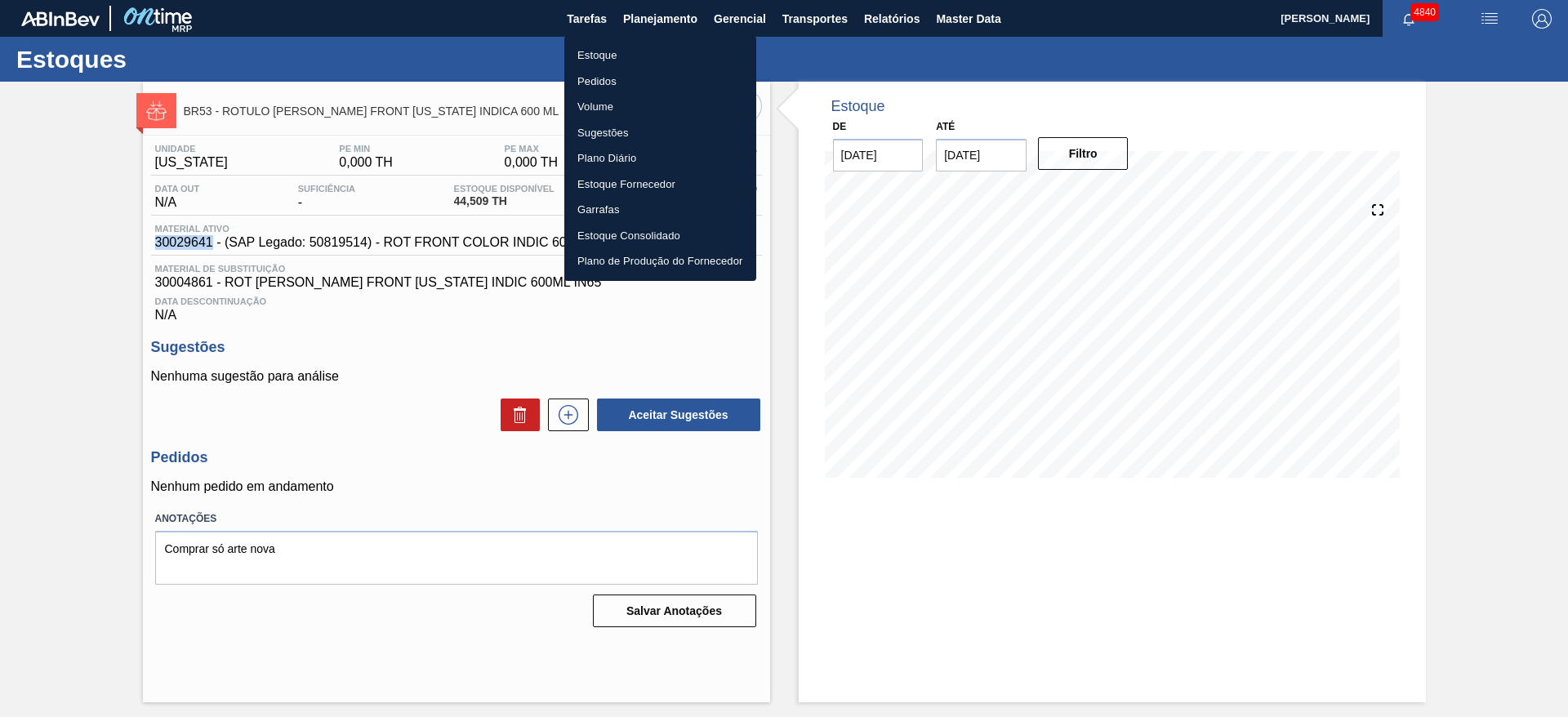
click at [590, 63] on li "Estoque" at bounding box center [660, 55] width 192 height 26
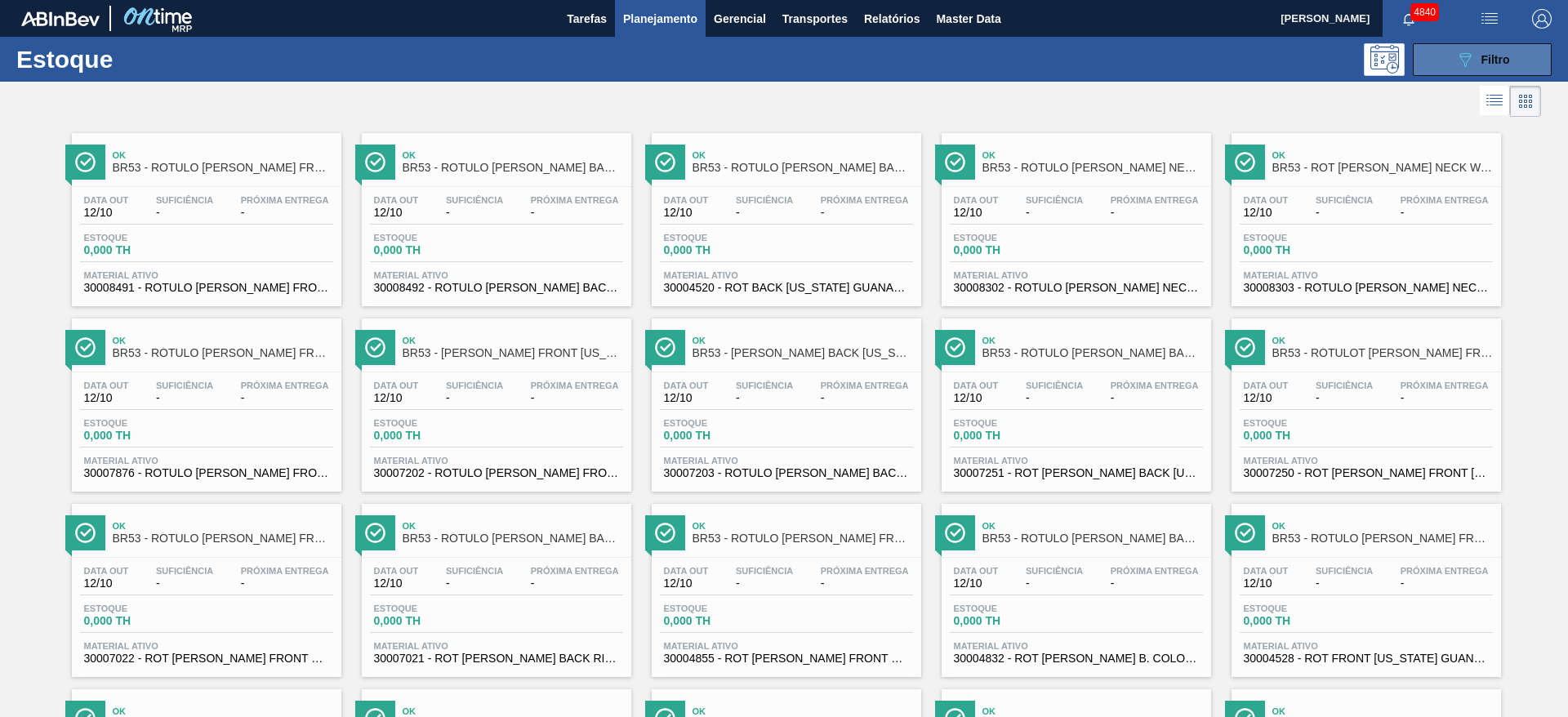
click at [1439, 61] on button "089F7B8B-B2A5-4AFE-B5C0-19BA573D28AC Filtro" at bounding box center [1482, 60] width 139 height 33
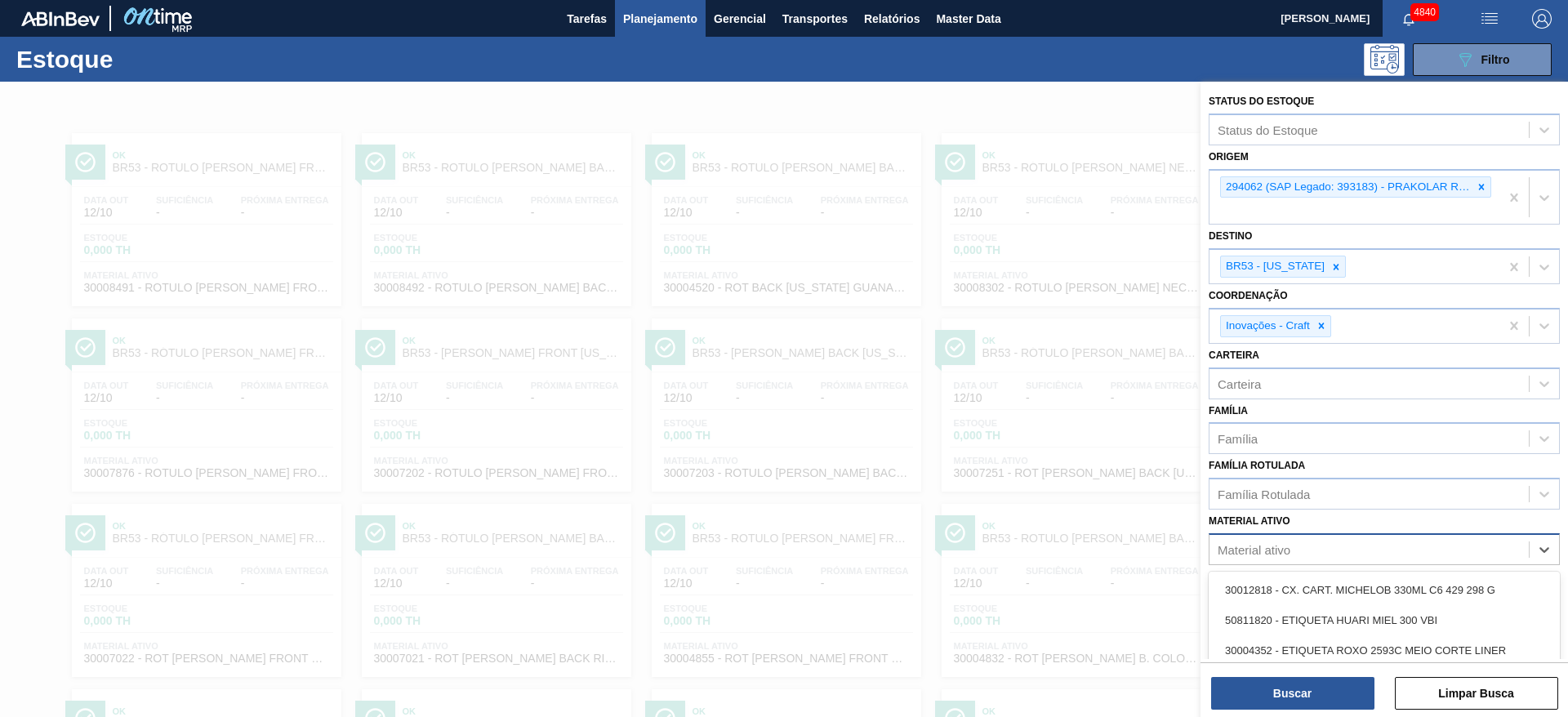
scroll to position [106, 0]
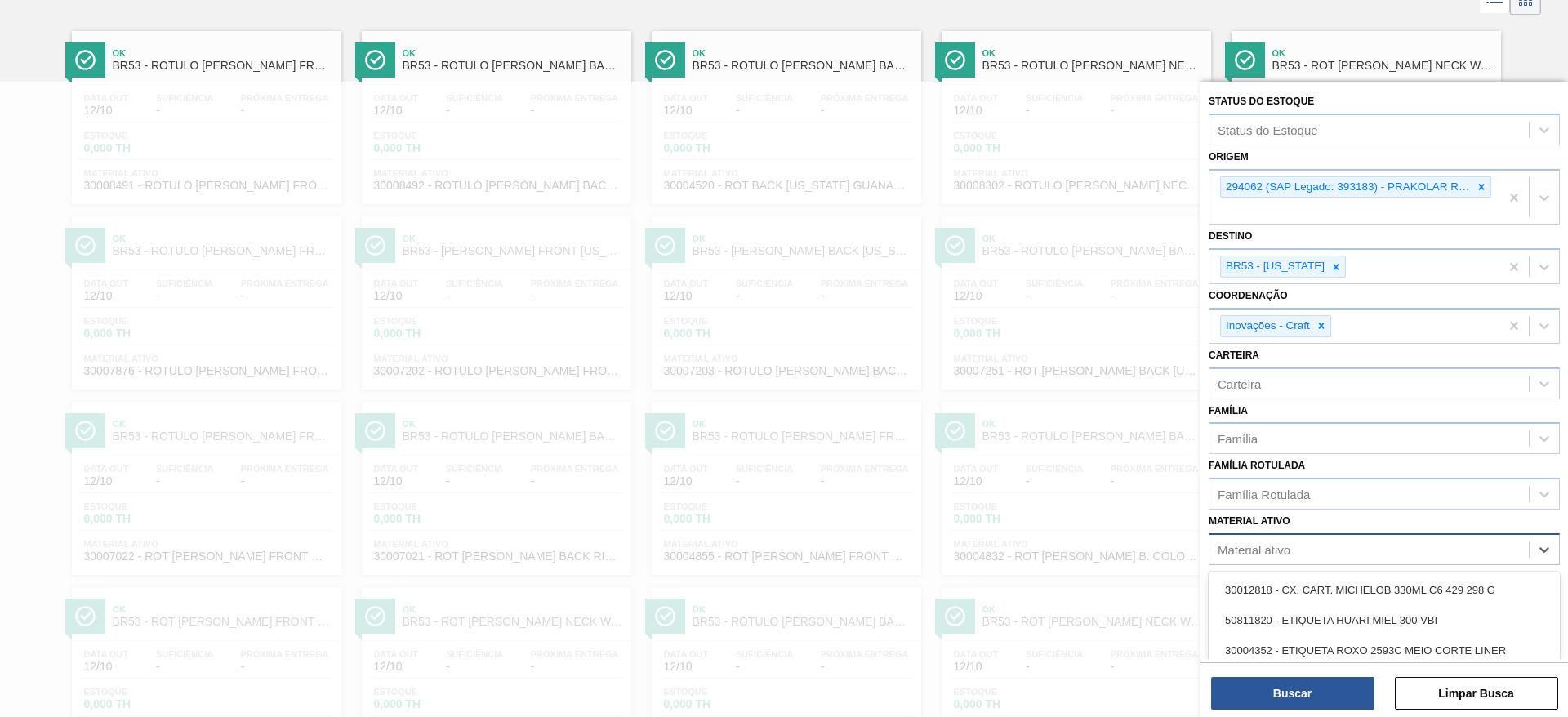
click at [1283, 548] on div "Material ativo" at bounding box center [1254, 550] width 72 height 14
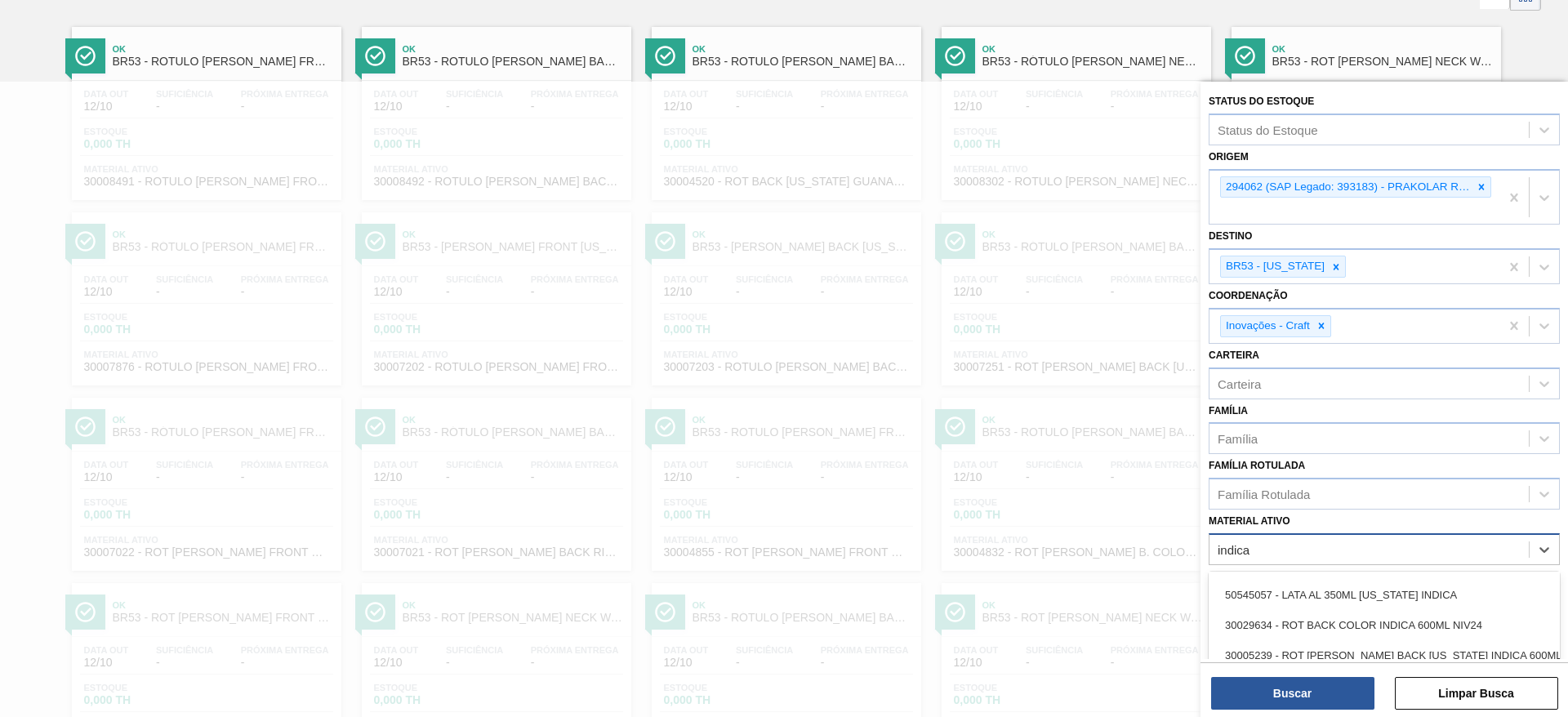
scroll to position [382, 0]
type ativo "i"
type ativo "rot neck [US_STATE] in"
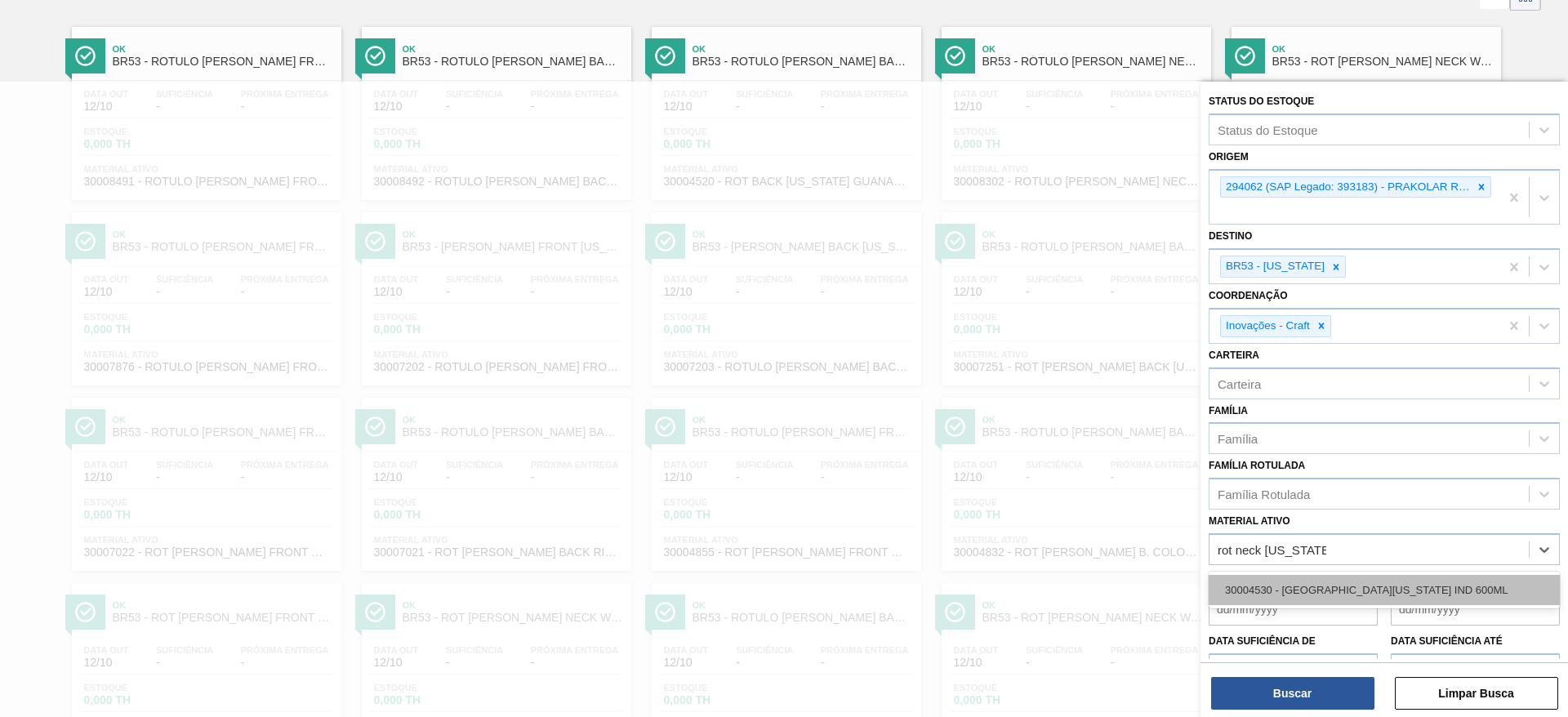
click at [1321, 590] on div "30004530 - [GEOGRAPHIC_DATA][US_STATE] IND 600ML" at bounding box center [1384, 590] width 351 height 30
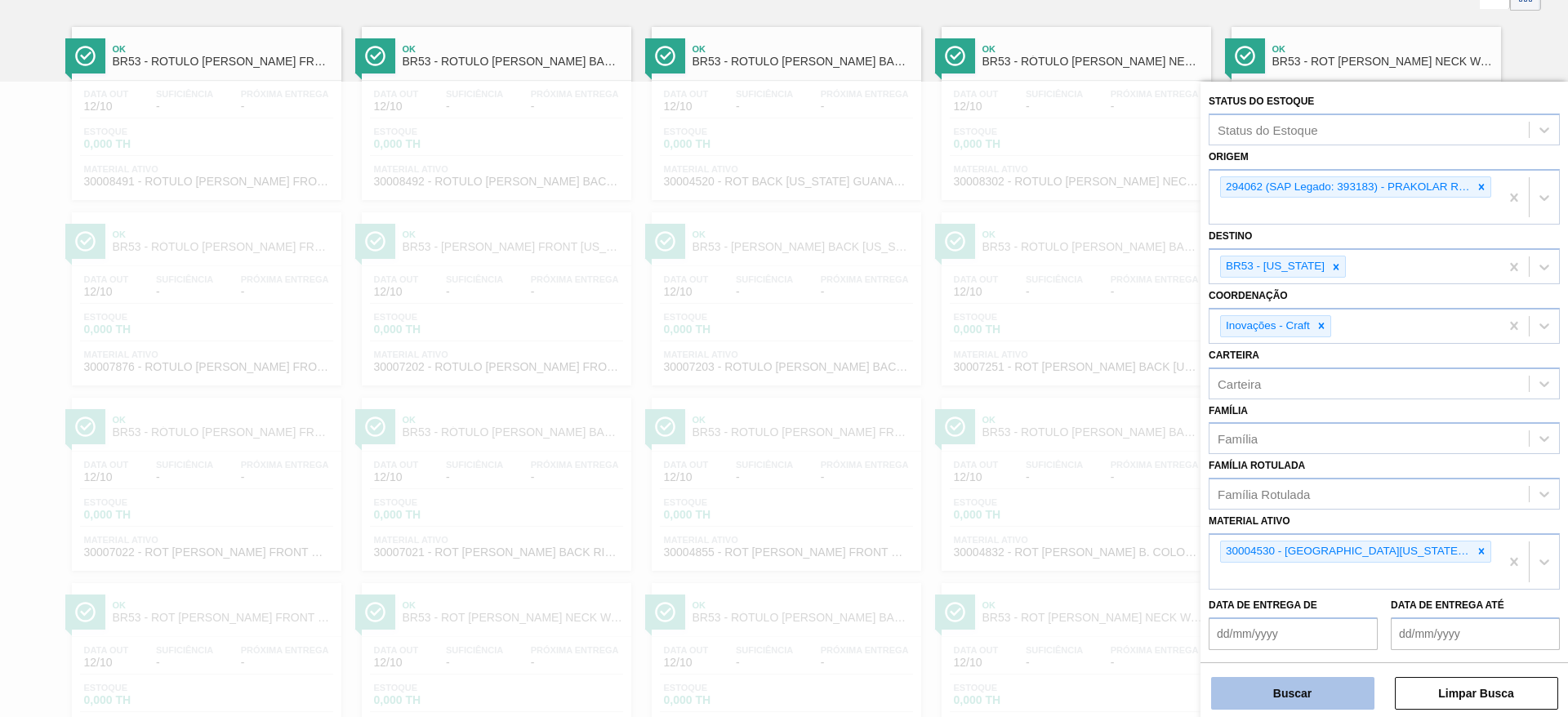
click at [1315, 685] on button "Buscar" at bounding box center [1292, 693] width 164 height 33
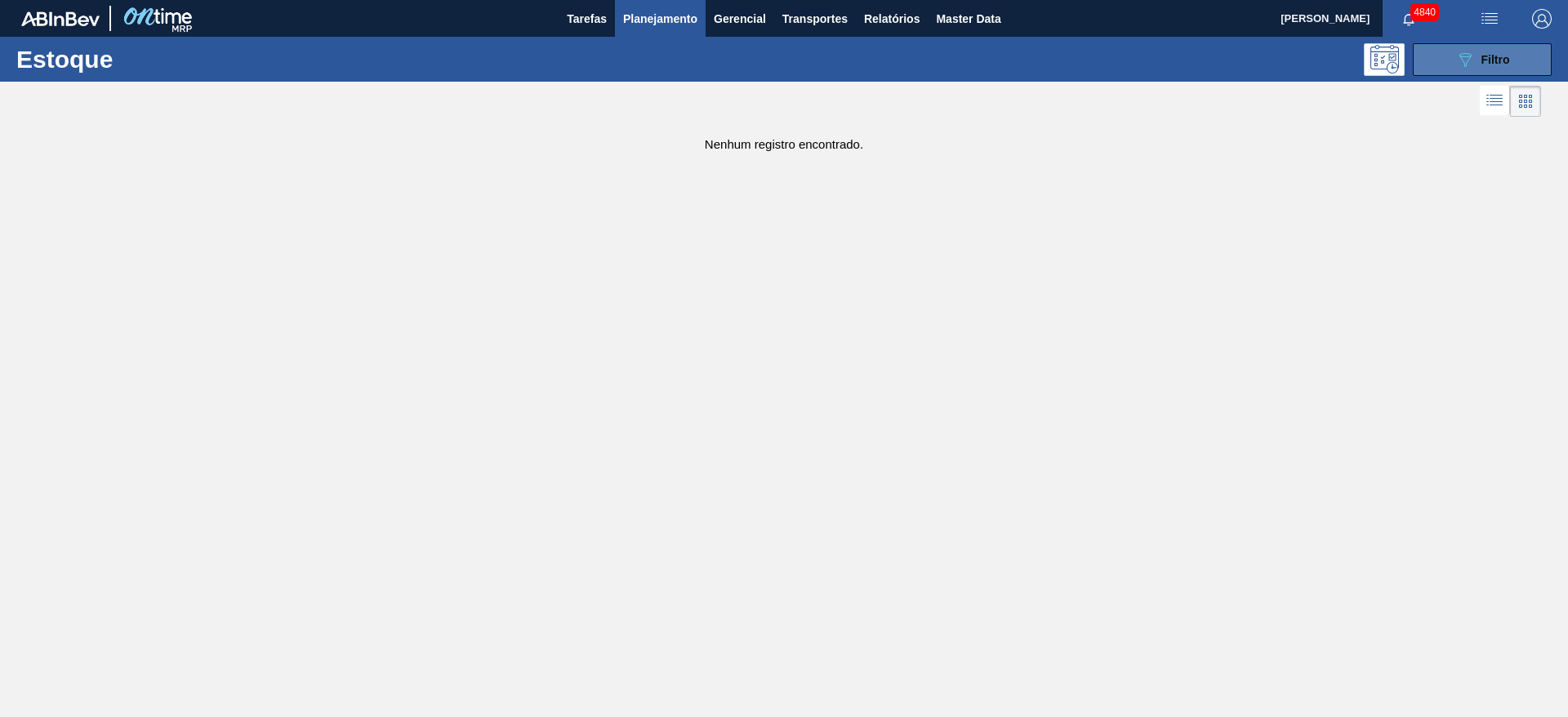
click at [1488, 55] on span "Filtro" at bounding box center [1496, 60] width 29 height 13
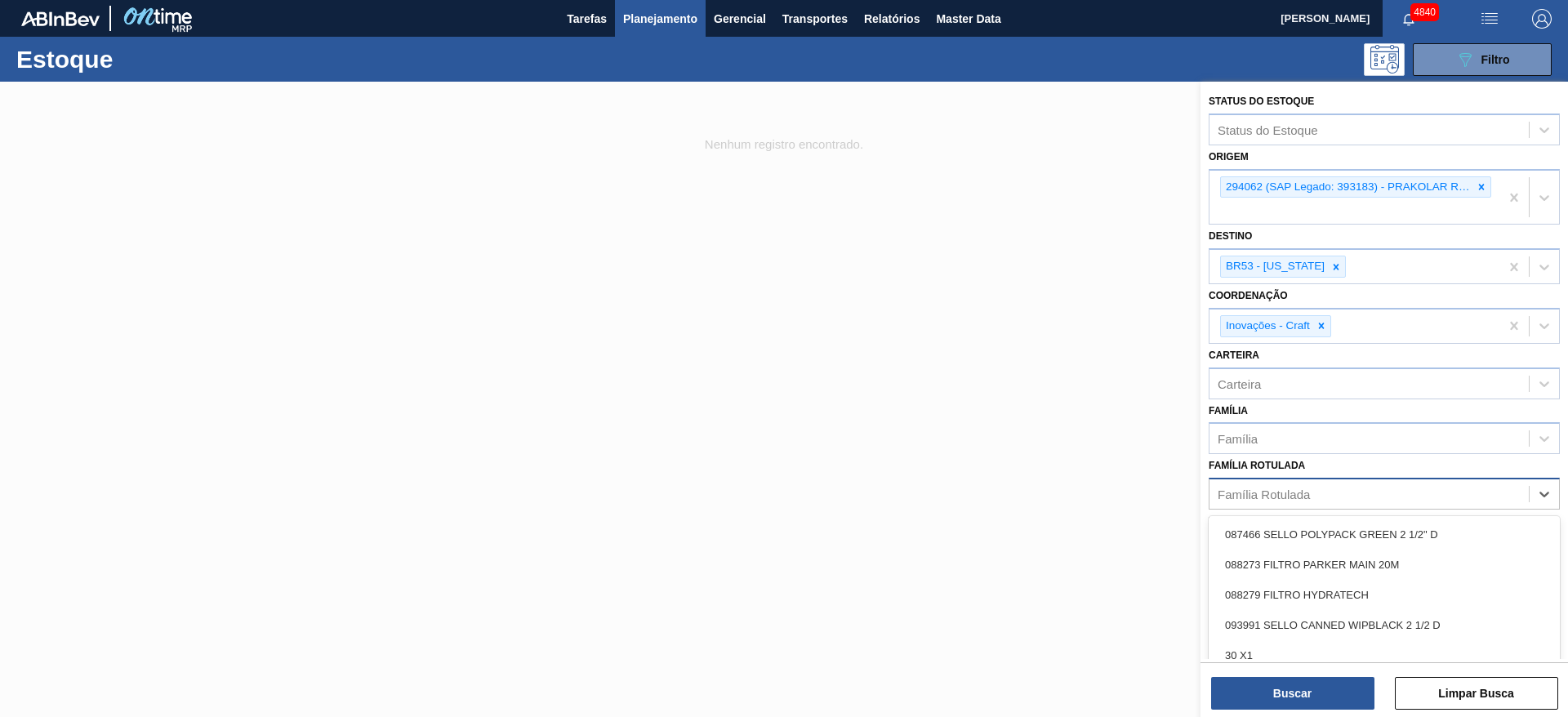
click at [1299, 506] on div "Família Rotulada" at bounding box center [1384, 493] width 351 height 32
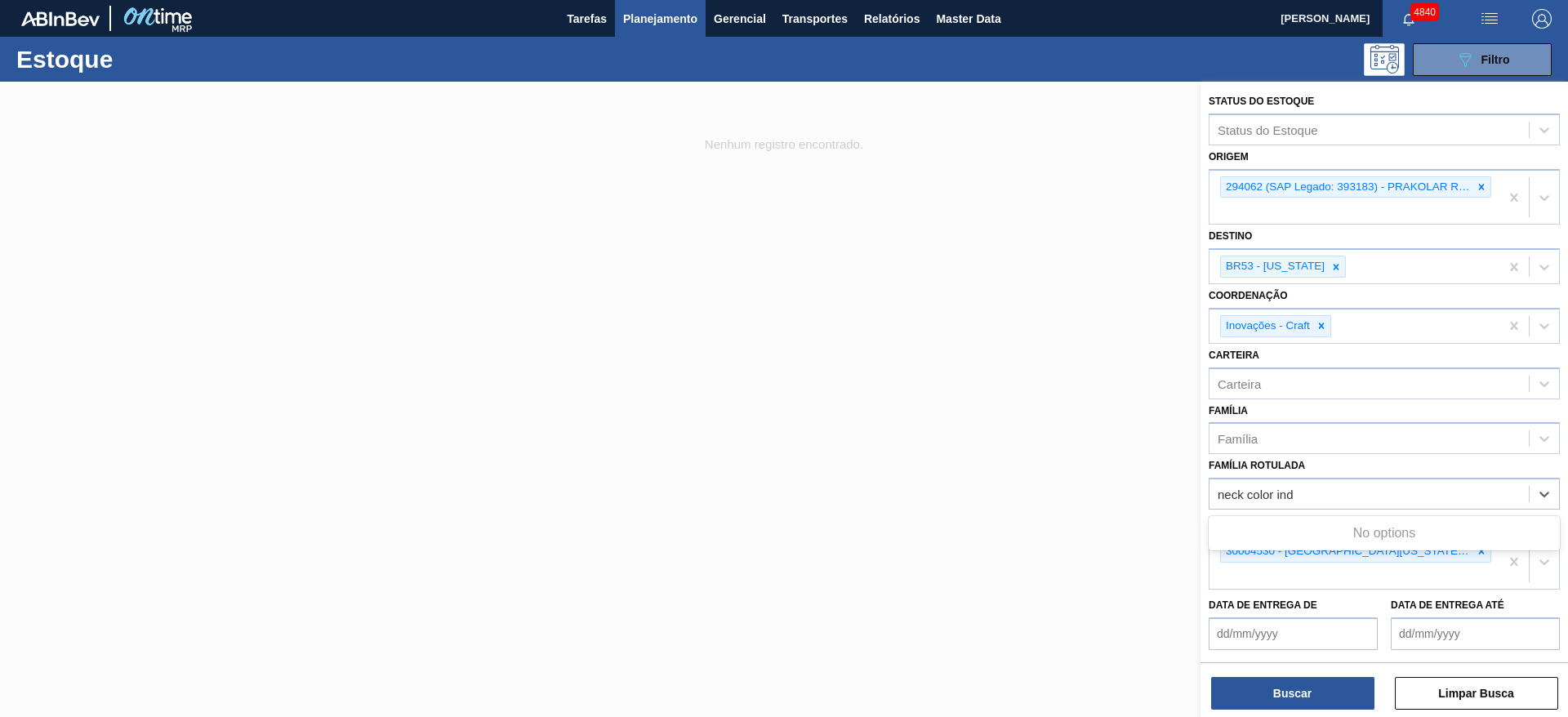
type Rotulada "neck color ind"
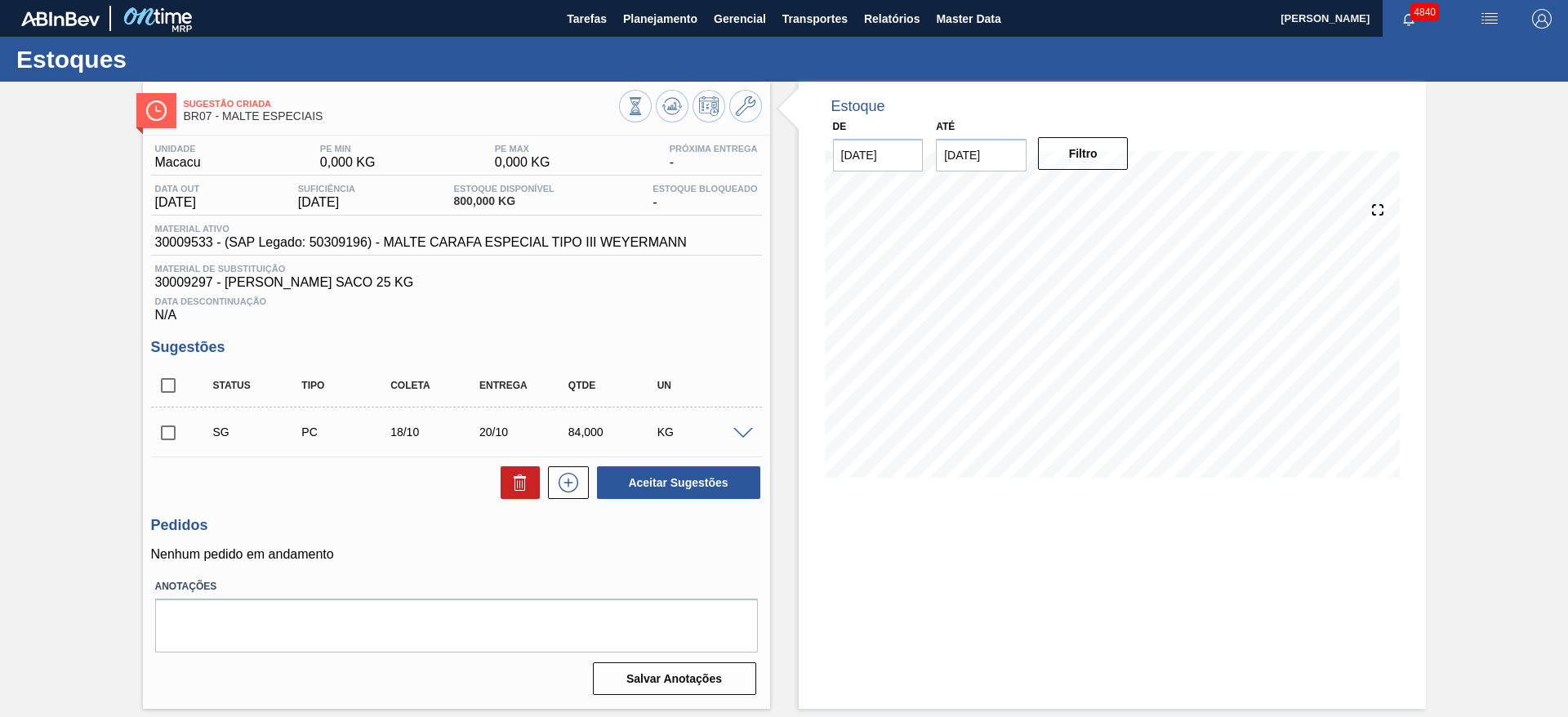
click at [749, 430] on span at bounding box center [743, 434] width 20 height 13
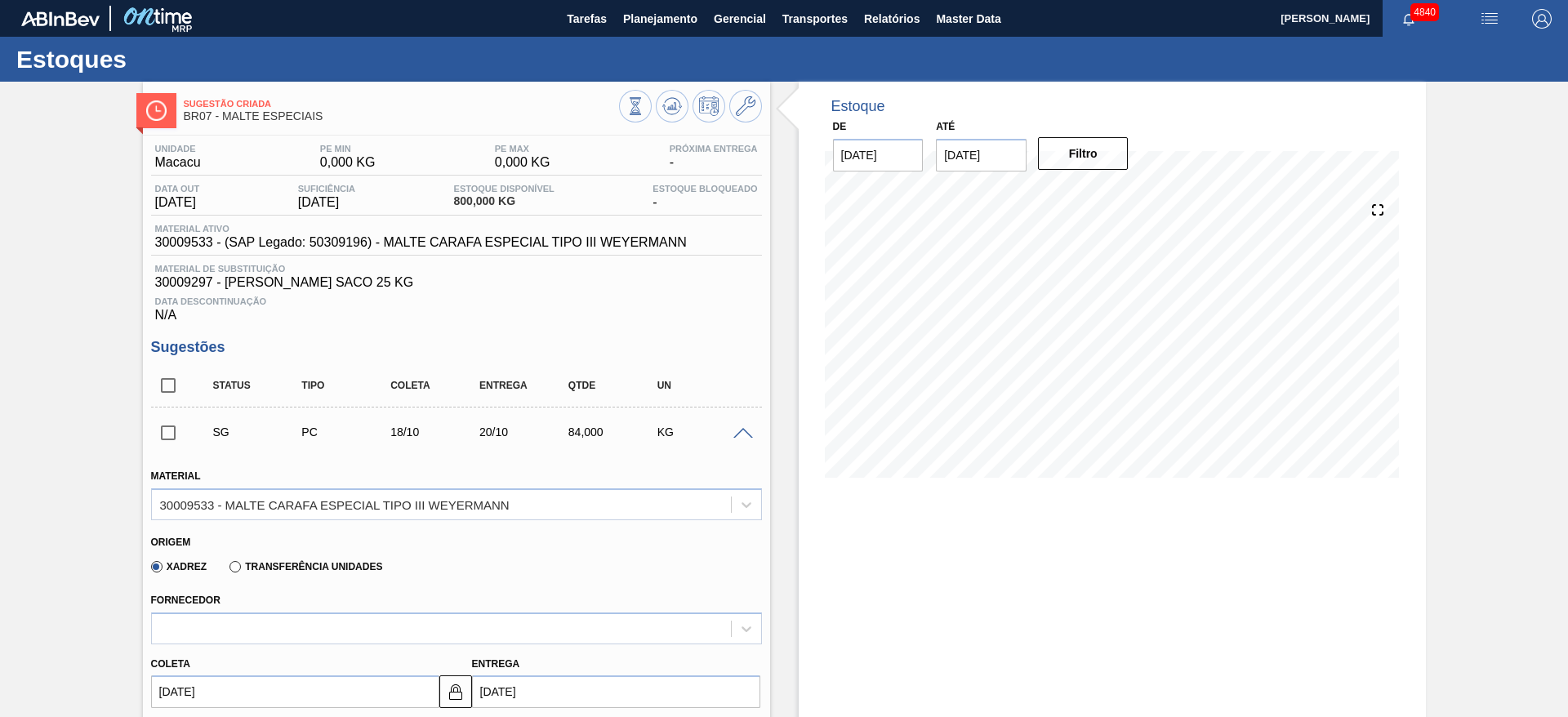
click at [749, 430] on span at bounding box center [743, 434] width 20 height 13
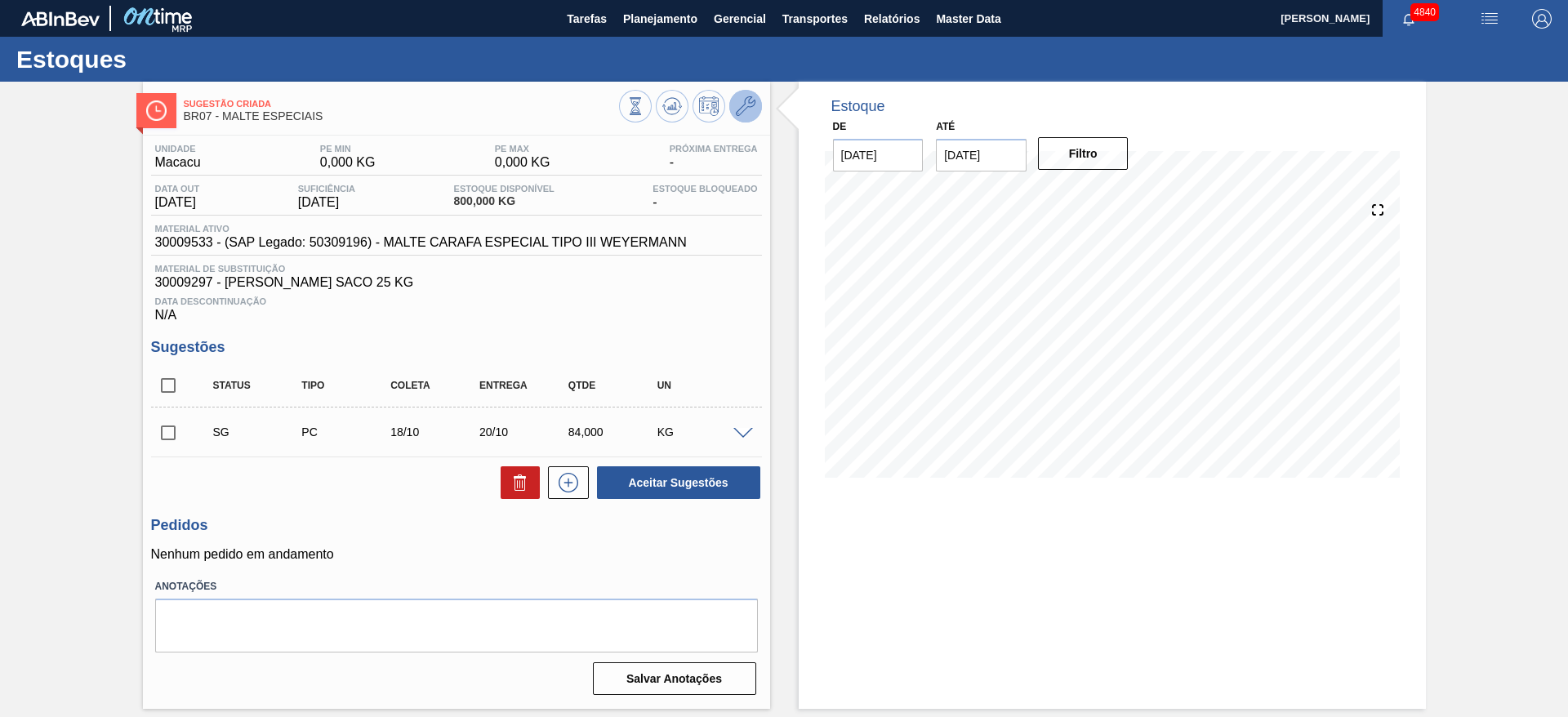
click at [758, 103] on button at bounding box center [745, 106] width 33 height 33
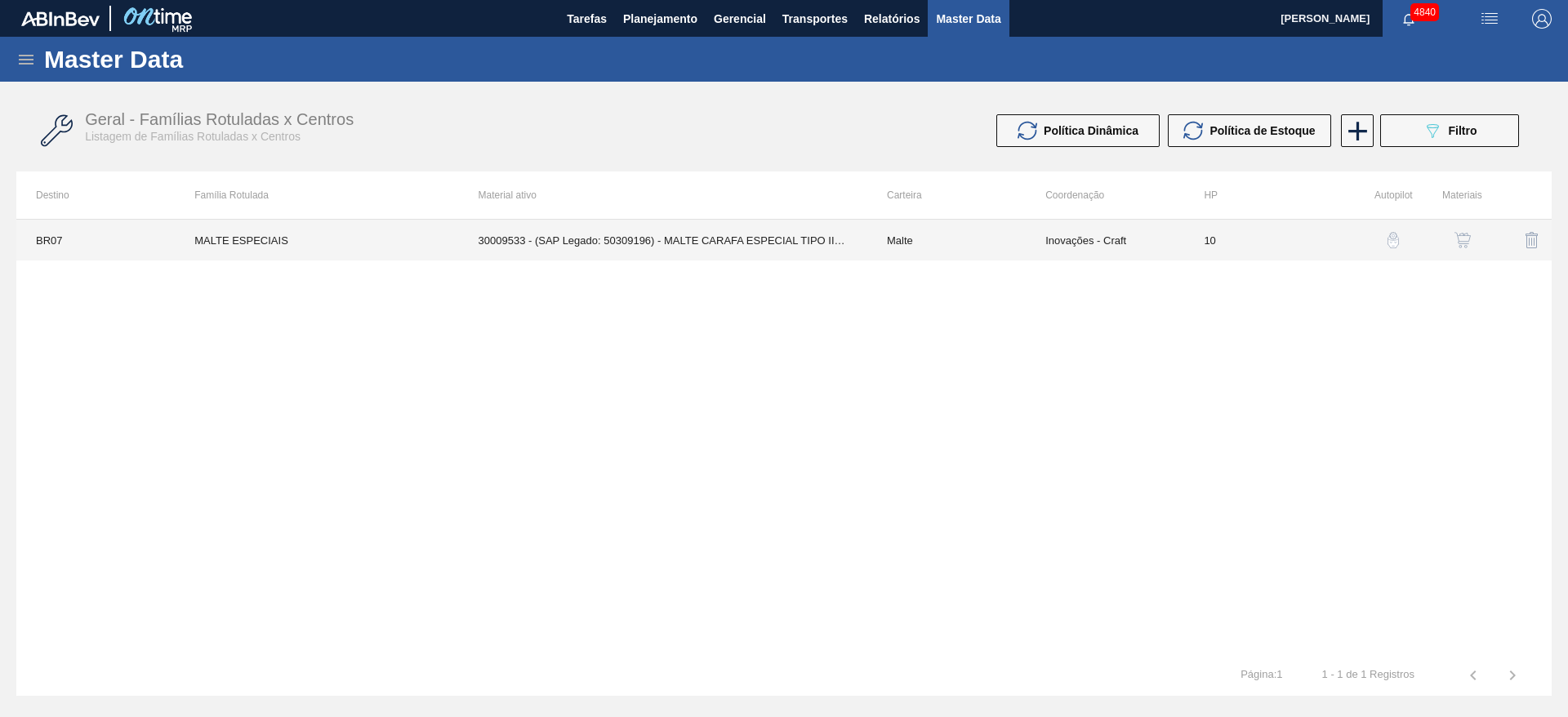
click at [721, 241] on td "30009533 - (SAP Legado: 50309196) - MALTE CARAFA ESPECIAL TIPO III WEYERMANN" at bounding box center [664, 240] width 409 height 41
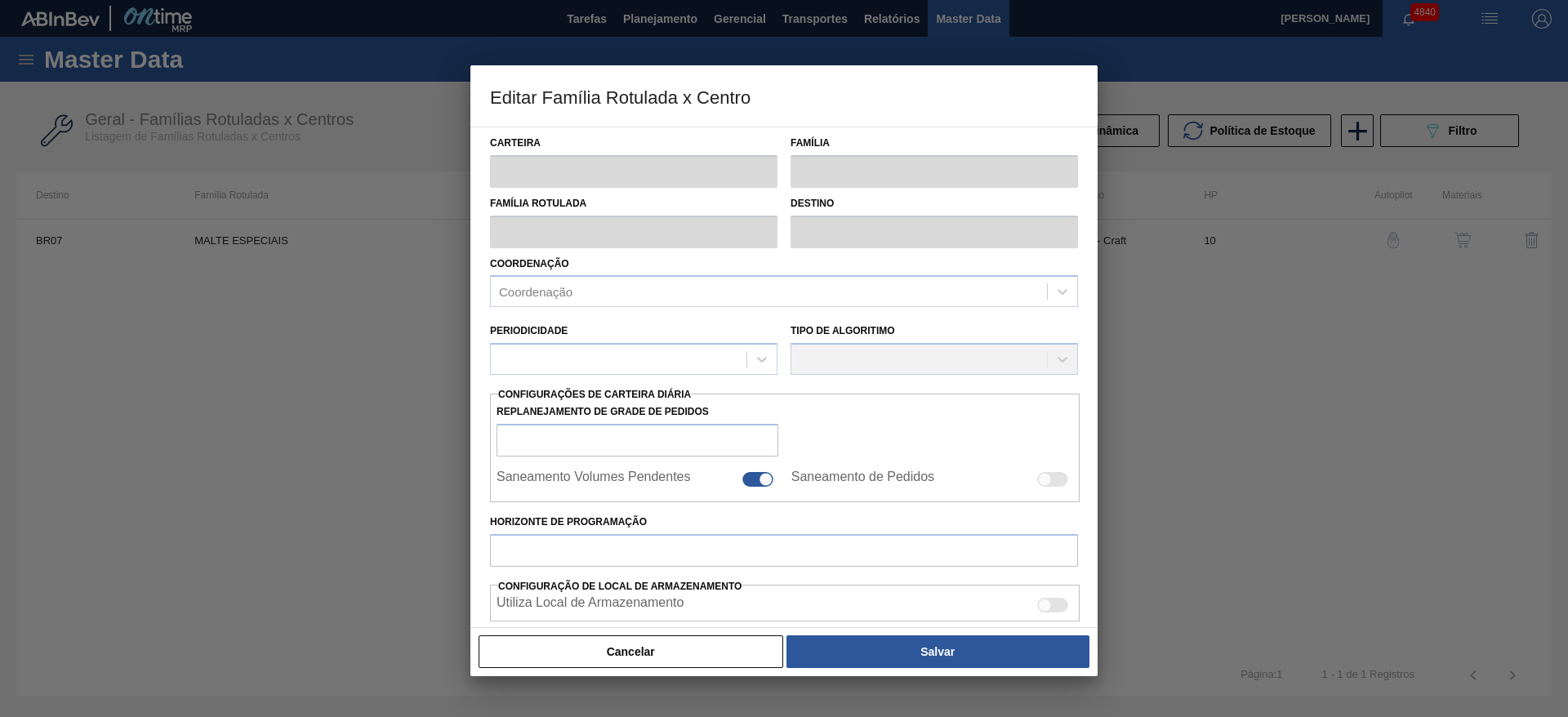
type input "Malte"
type input "MALTE ESPECIAIS"
type input "BR07 - Macacu"
type input "10"
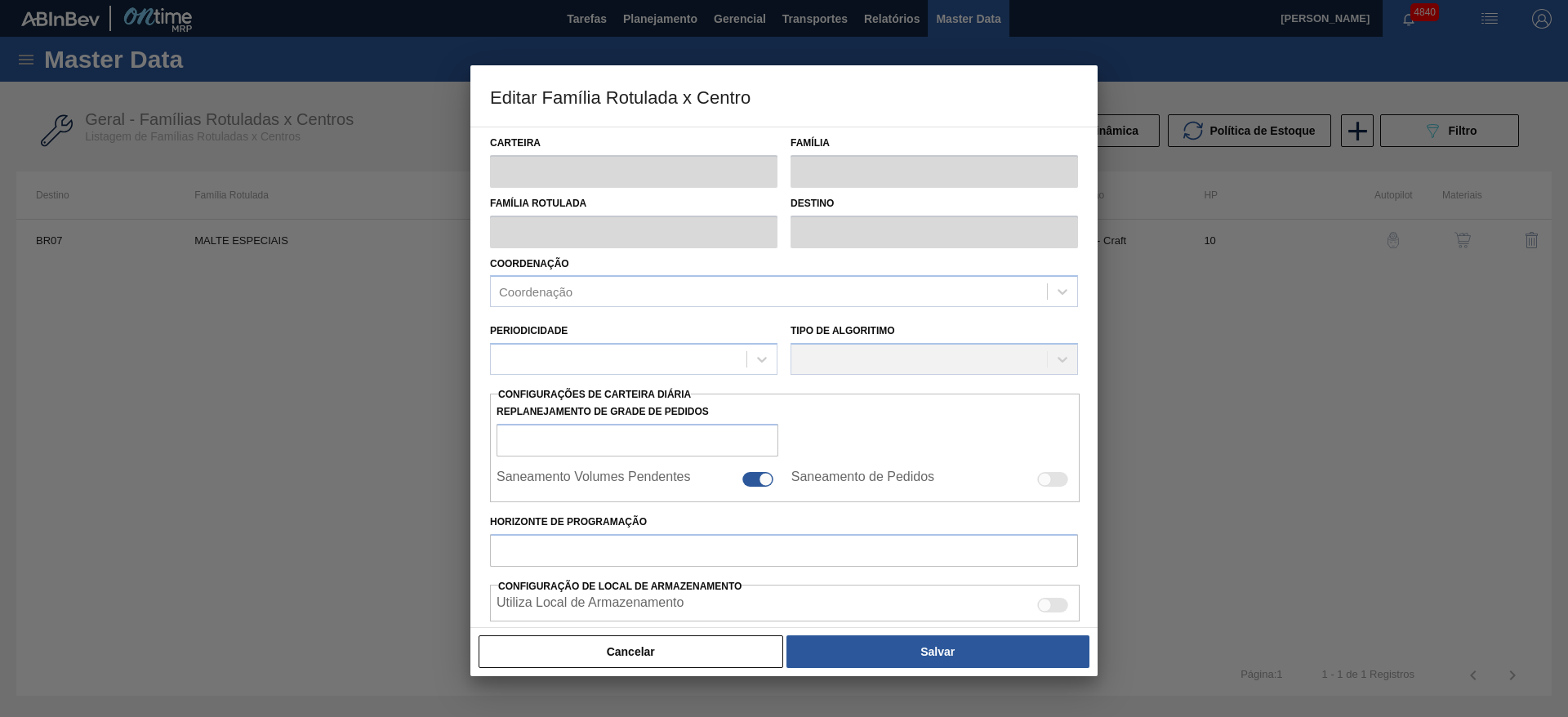
type input "0"
type input "100"
type input "0,000"
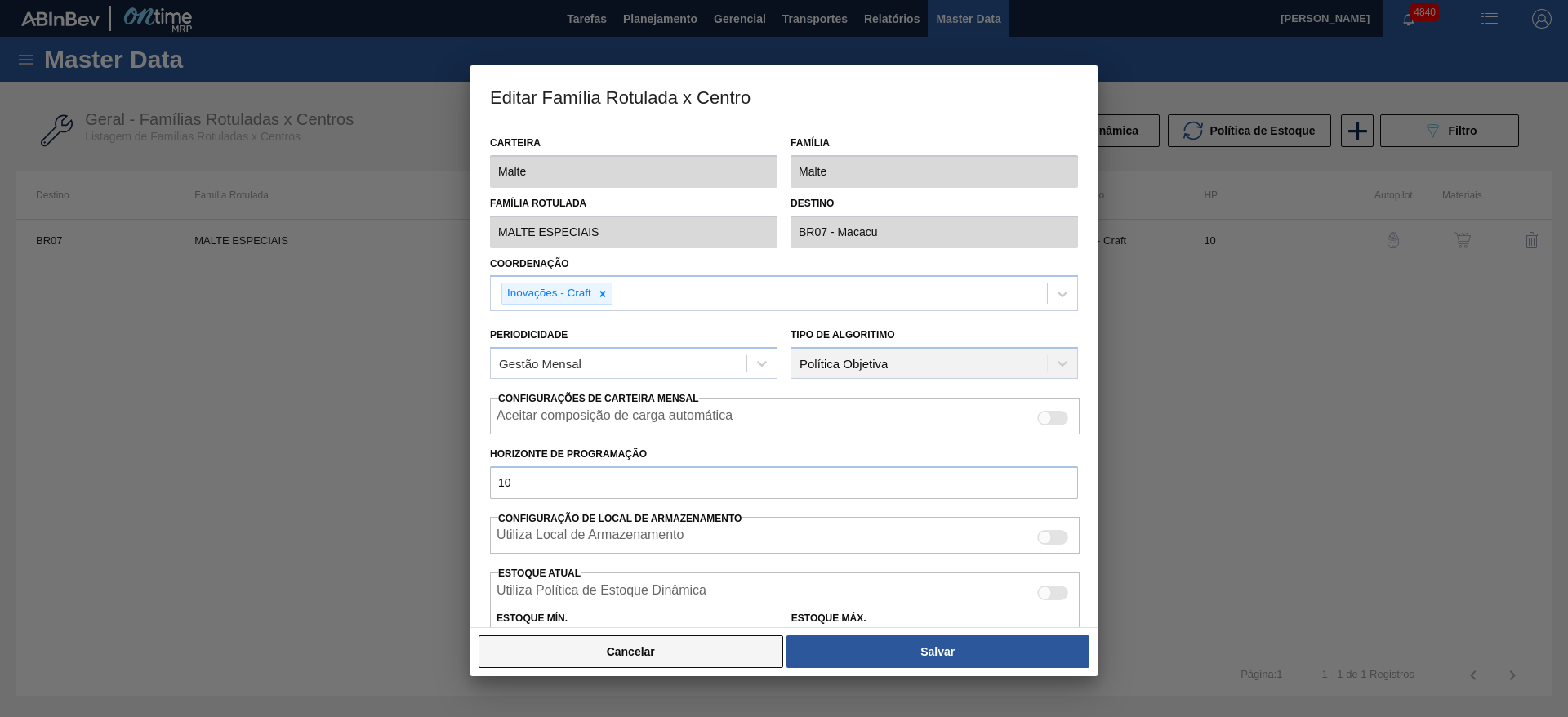
click at [594, 652] on button "Cancelar" at bounding box center [630, 652] width 305 height 33
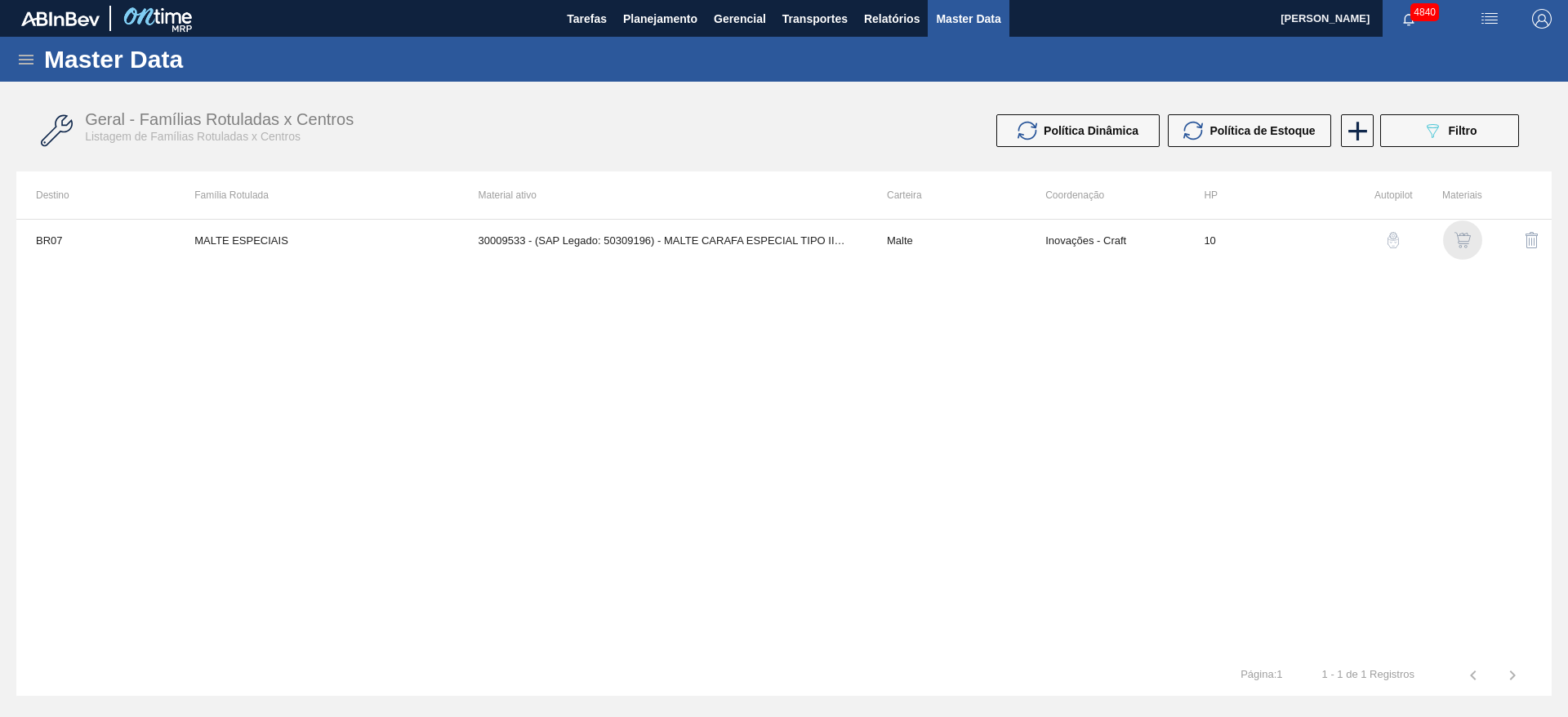
click at [1465, 241] on img "button" at bounding box center [1462, 240] width 16 height 16
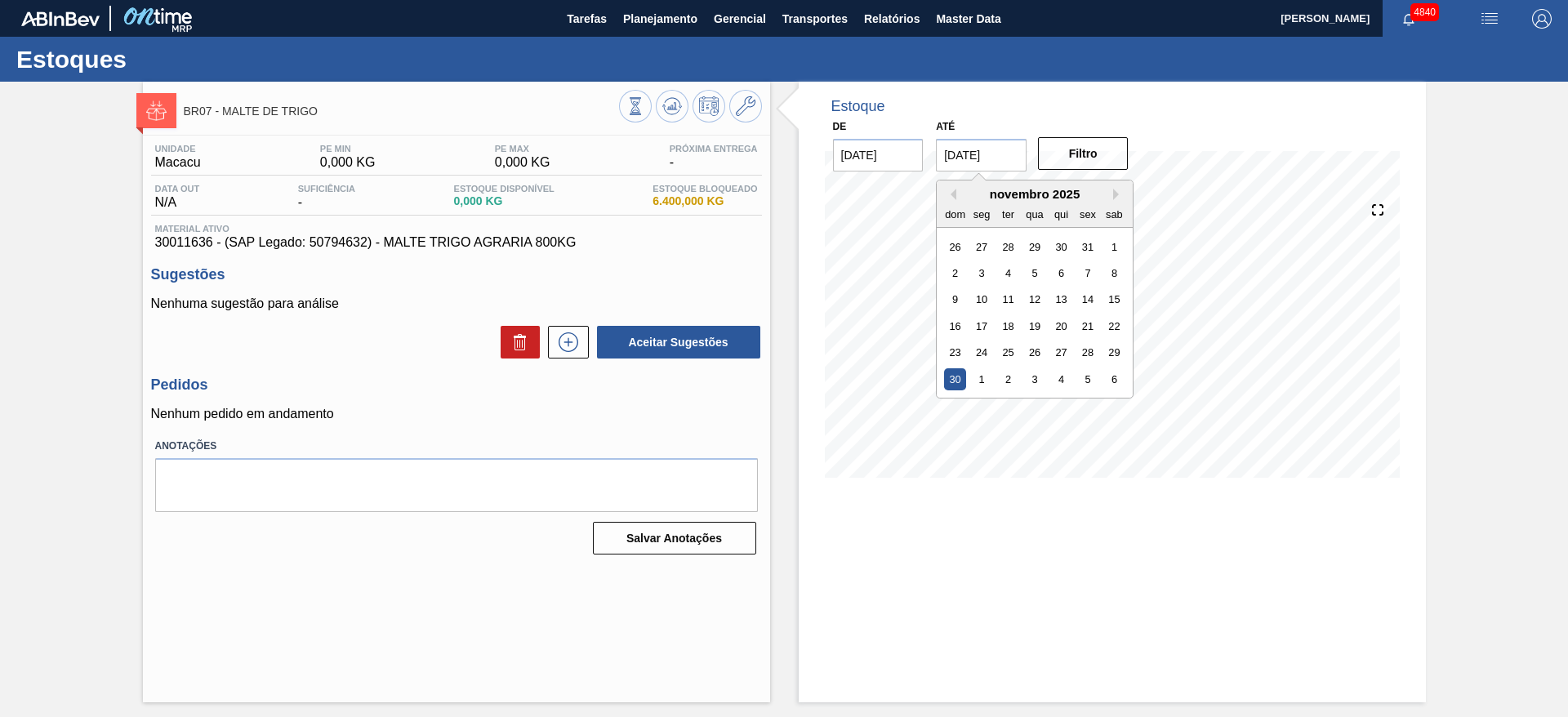
click at [962, 150] on input "[DATE]" at bounding box center [981, 156] width 90 height 33
click at [663, 114] on icon at bounding box center [672, 107] width 20 height 20
click at [553, 327] on button at bounding box center [568, 342] width 41 height 33
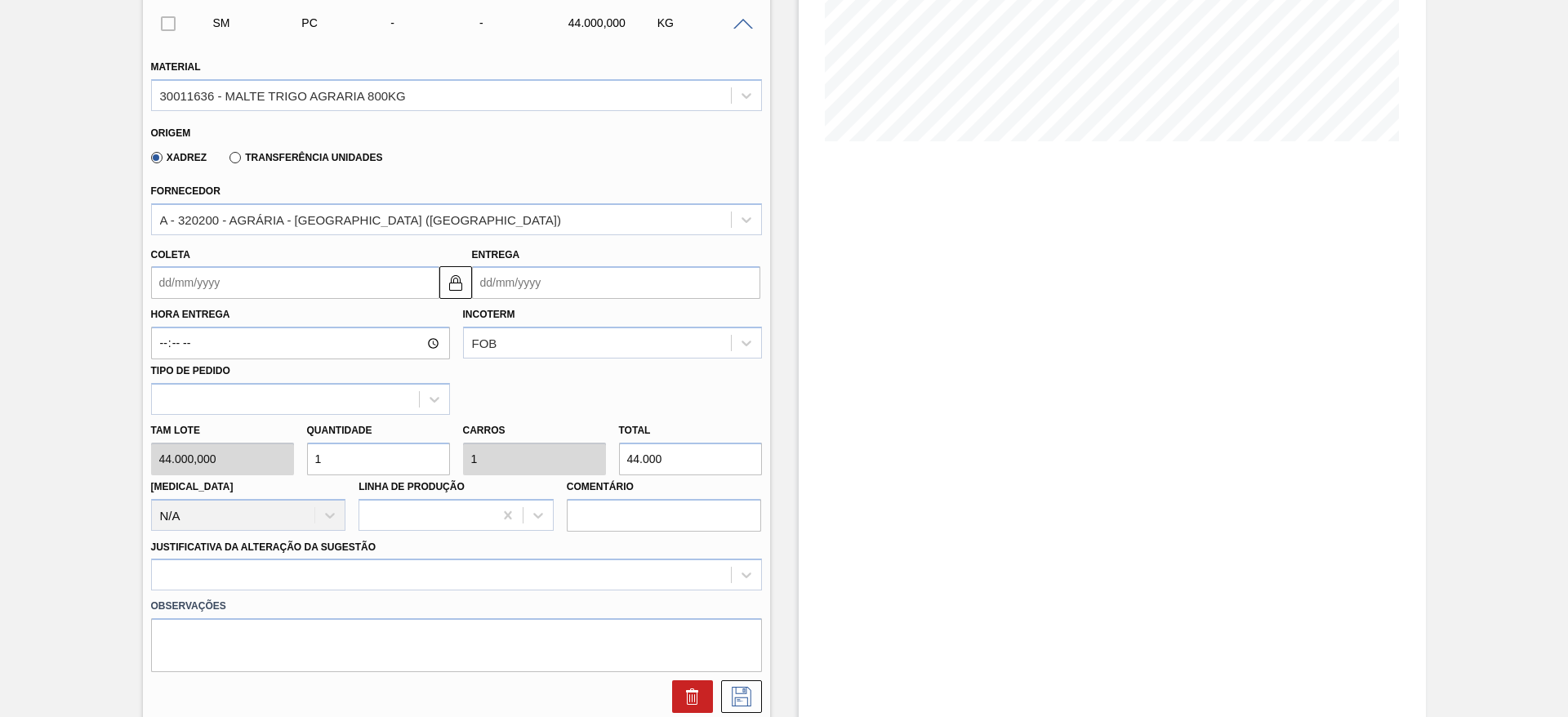
scroll to position [341, 0]
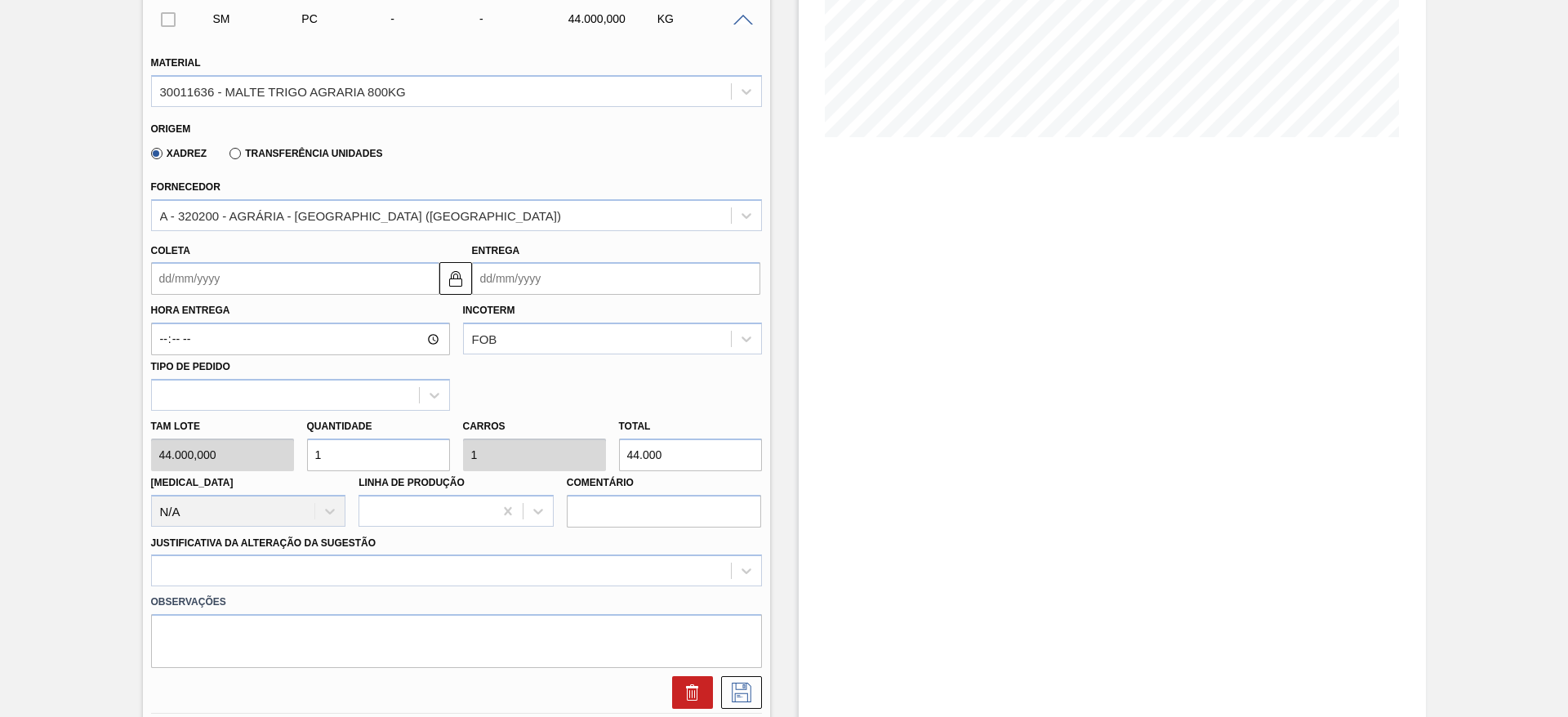
click at [553, 442] on div "Tam lote 44.000,000 Quantidade 1 Carros 1 Total 44.000 [MEDICAL_DATA] N/A Linha…" at bounding box center [457, 468] width 624 height 117
type input "1"
type input "0"
type input "11"
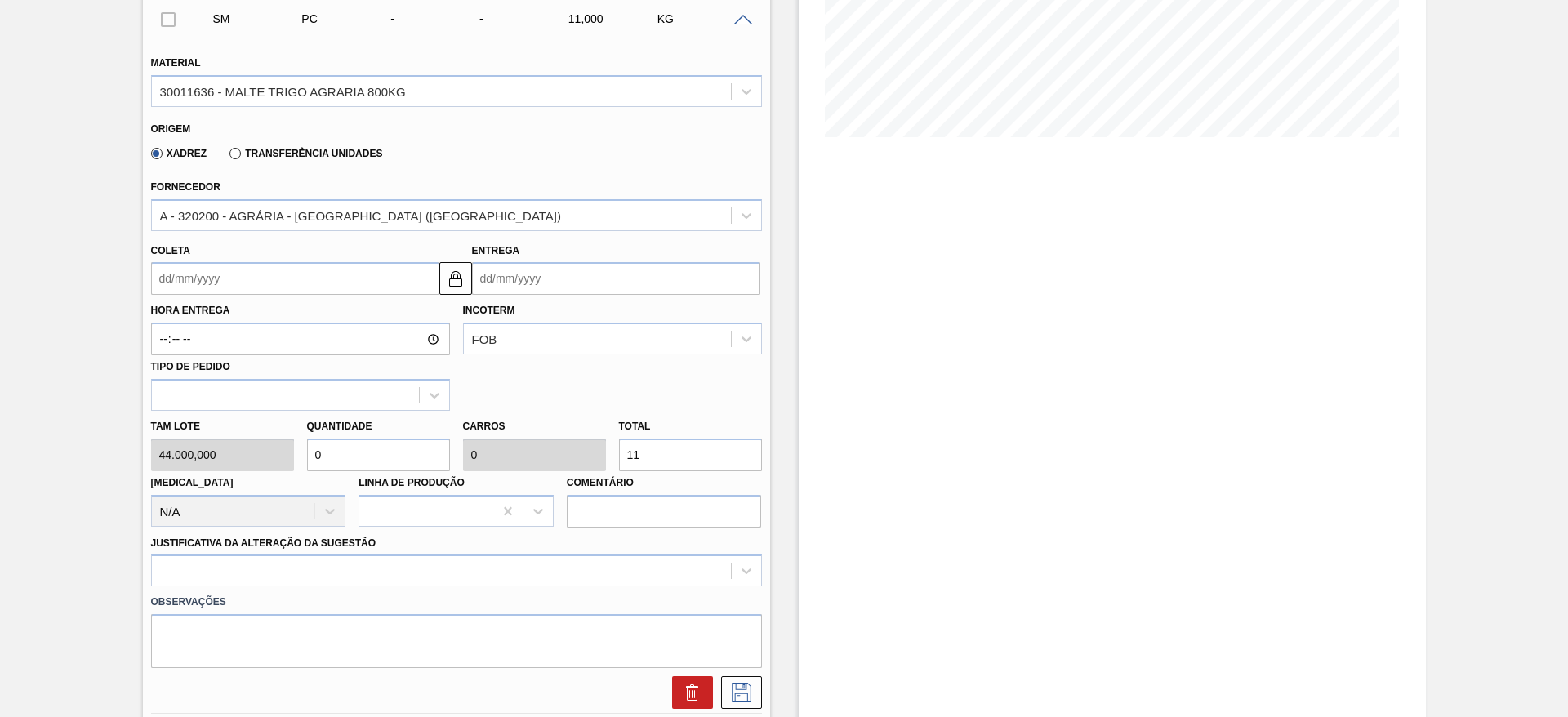
type input "0,003"
type input "112"
type input "0,025"
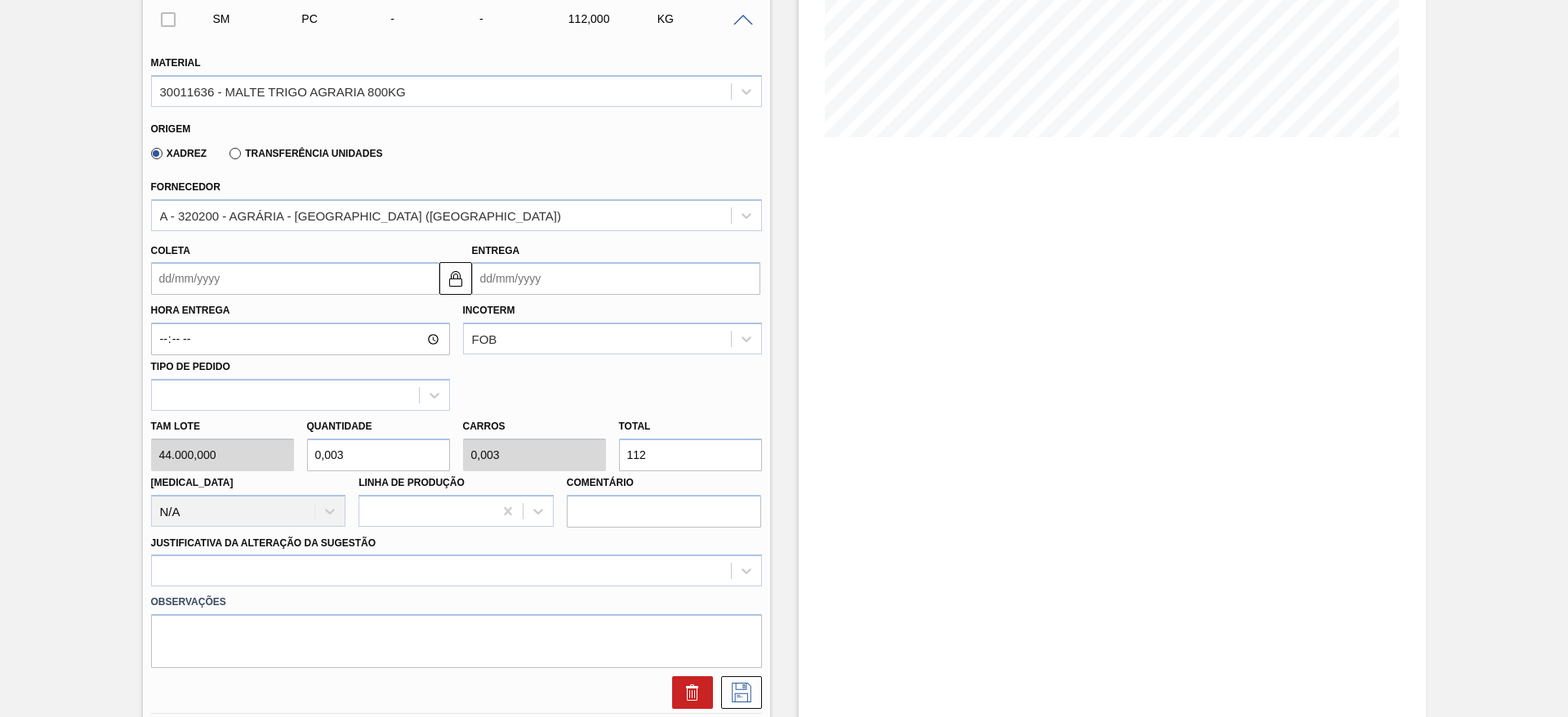
type input "1.120"
type input "0,255"
type input "11.200"
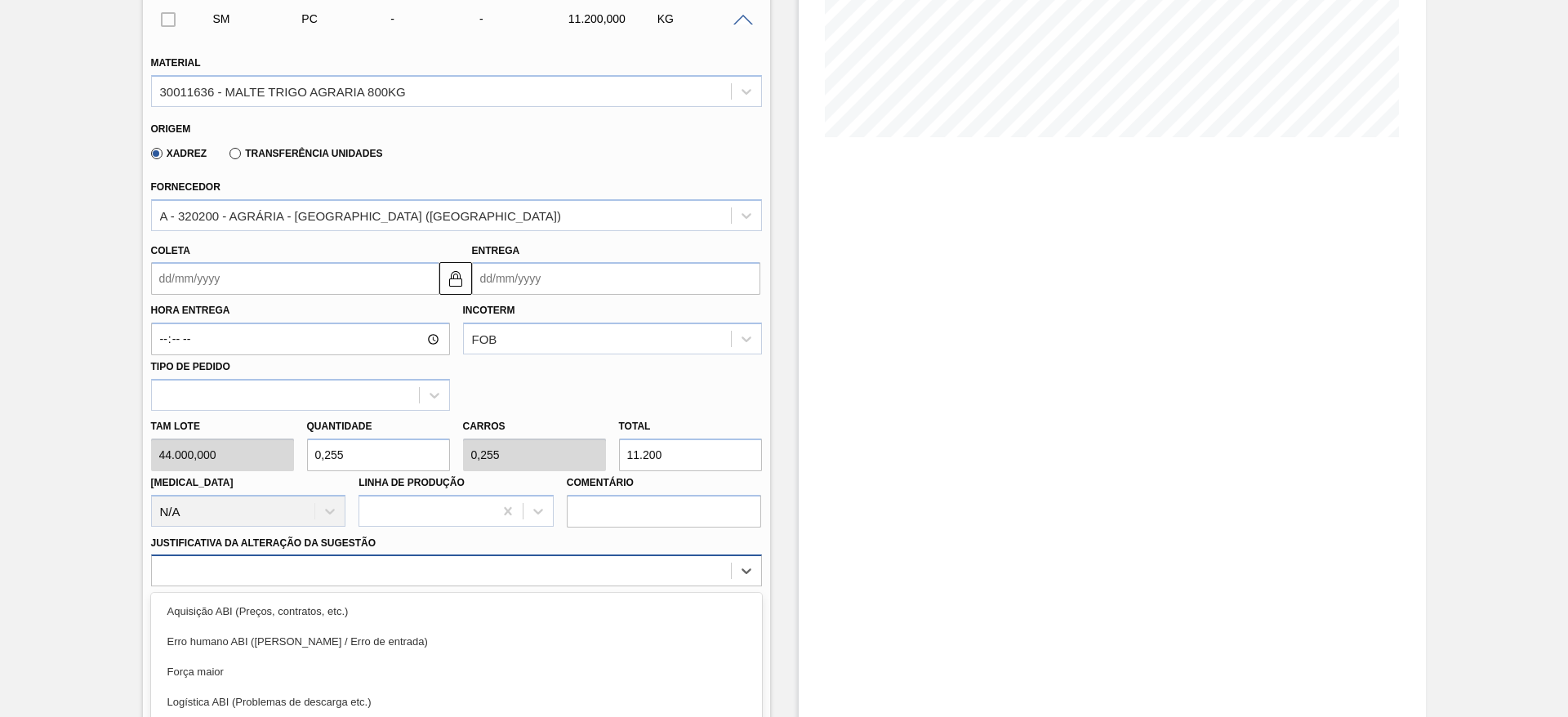
scroll to position [467, 0]
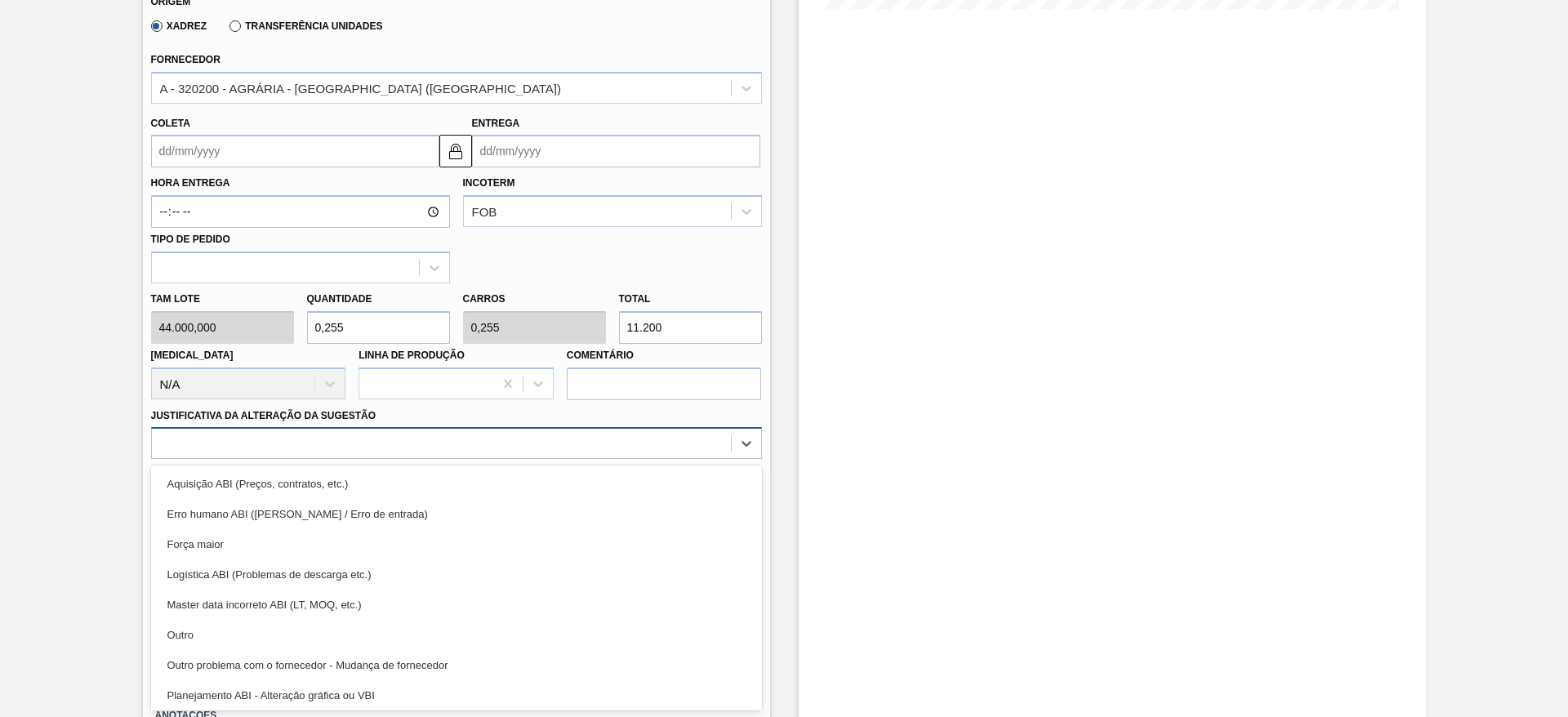
click at [479, 459] on div "option Logística ABI (Problemas de descarga etc.) focused, 4 of 18. 18 results …" at bounding box center [457, 442] width 611 height 32
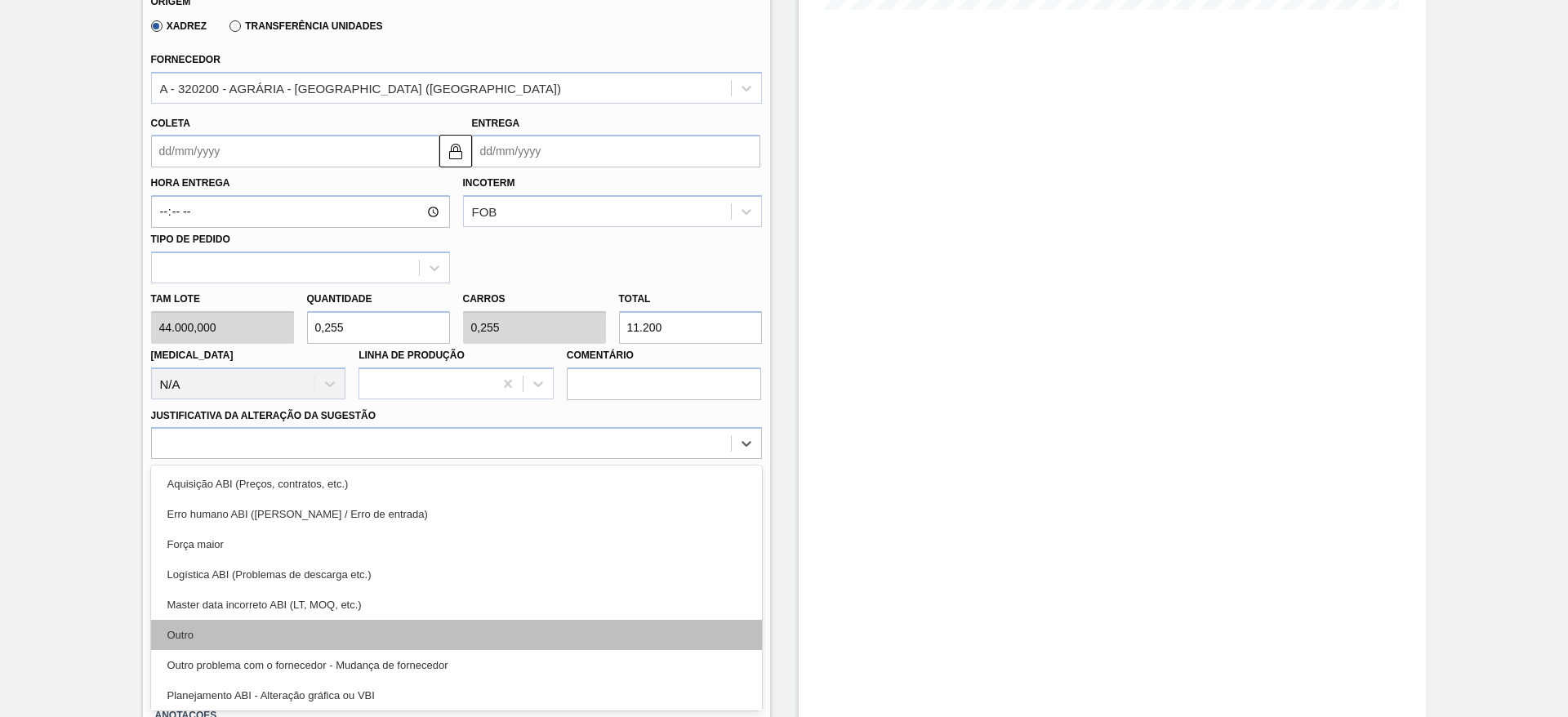
click at [411, 637] on div "Outro" at bounding box center [457, 634] width 611 height 30
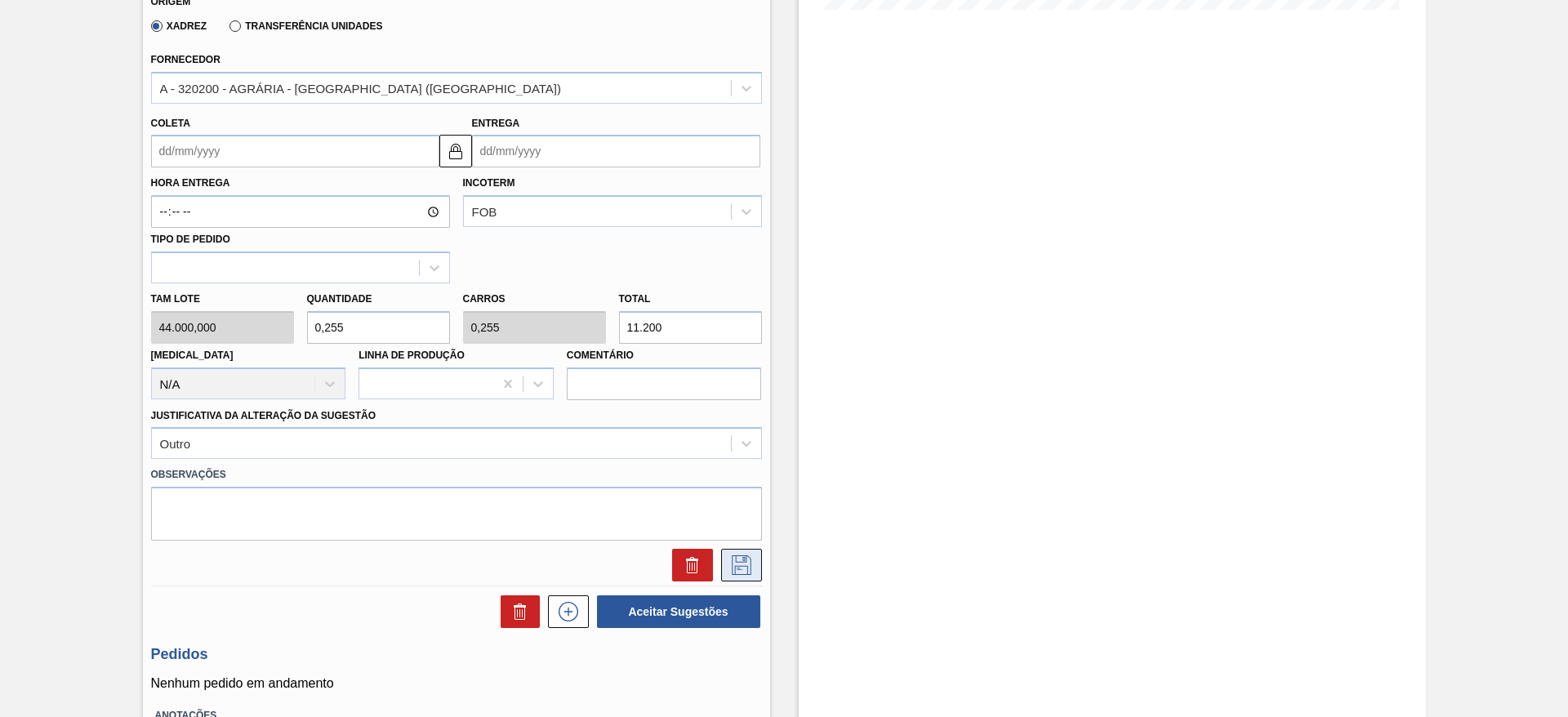
click at [739, 569] on icon at bounding box center [741, 563] width 8 height 13
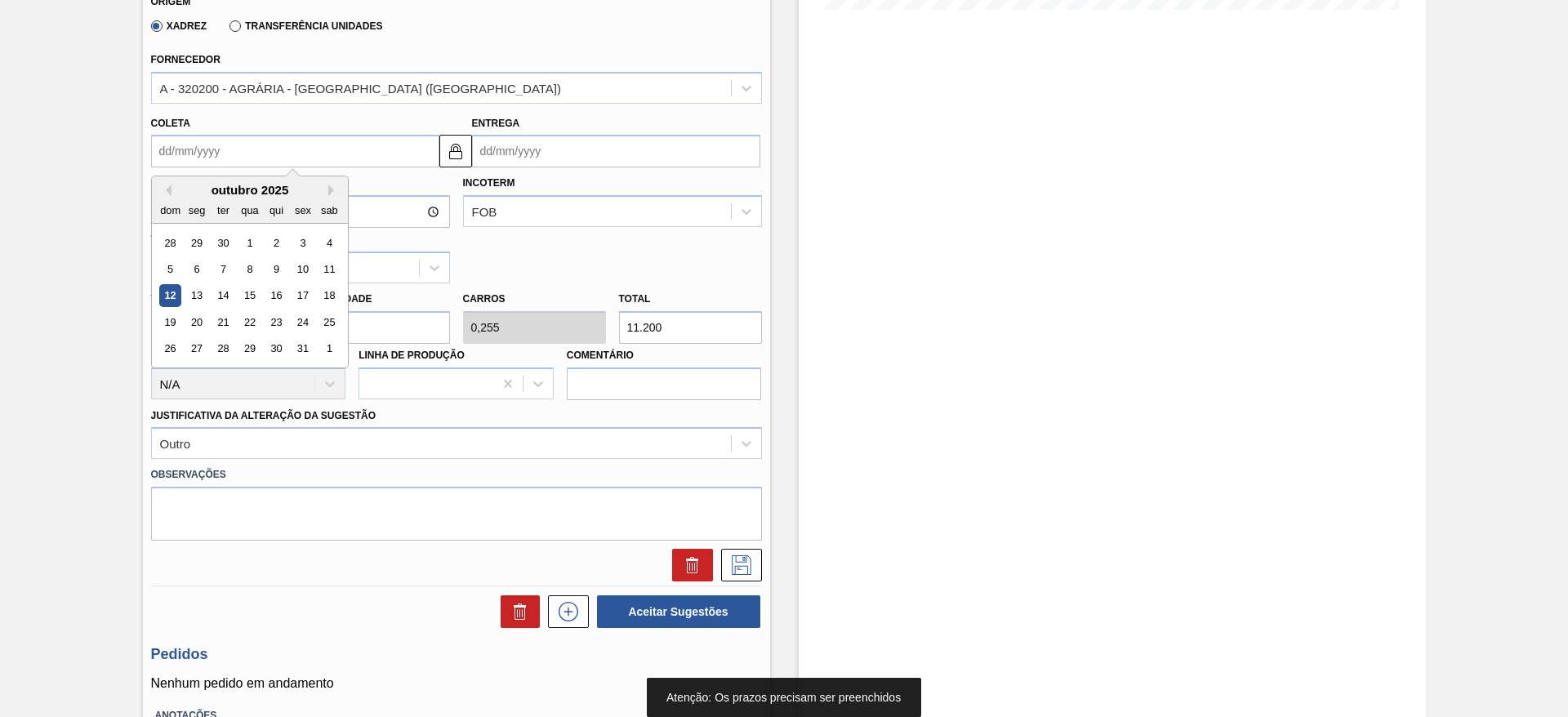
click at [281, 148] on input "Coleta" at bounding box center [295, 151] width 288 height 33
click at [247, 291] on div "15" at bounding box center [250, 296] width 22 height 22
type input "[DATE]"
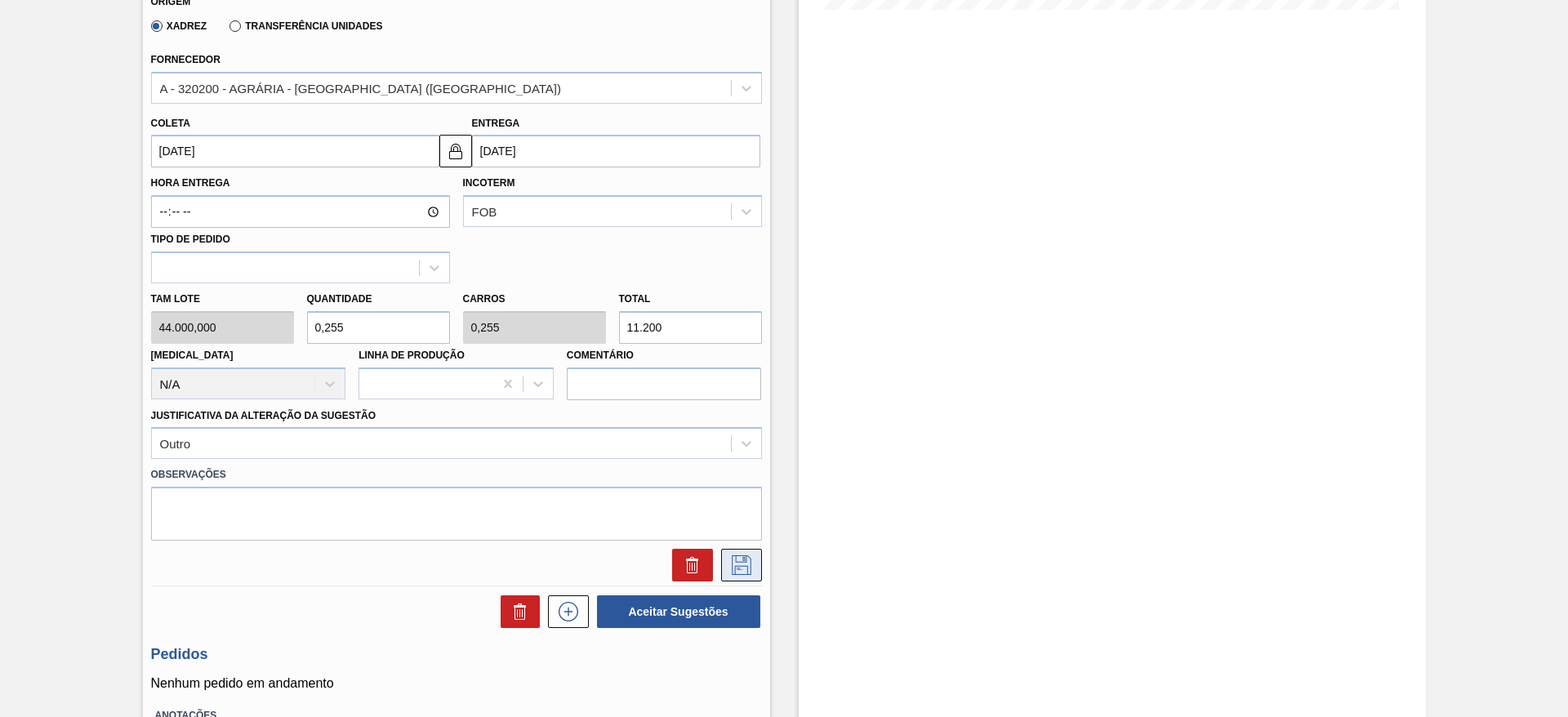
click at [732, 557] on icon at bounding box center [741, 565] width 26 height 20
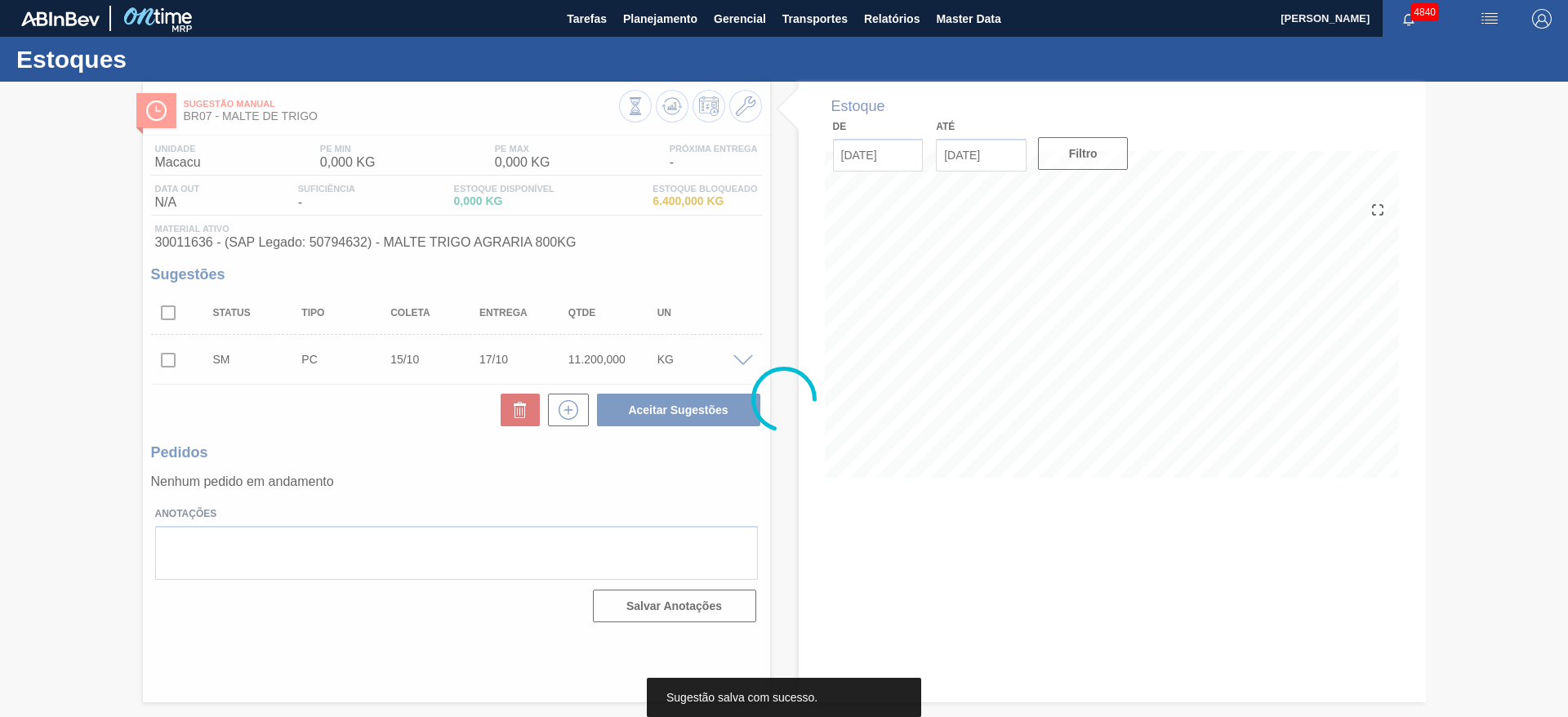
scroll to position [0, 0]
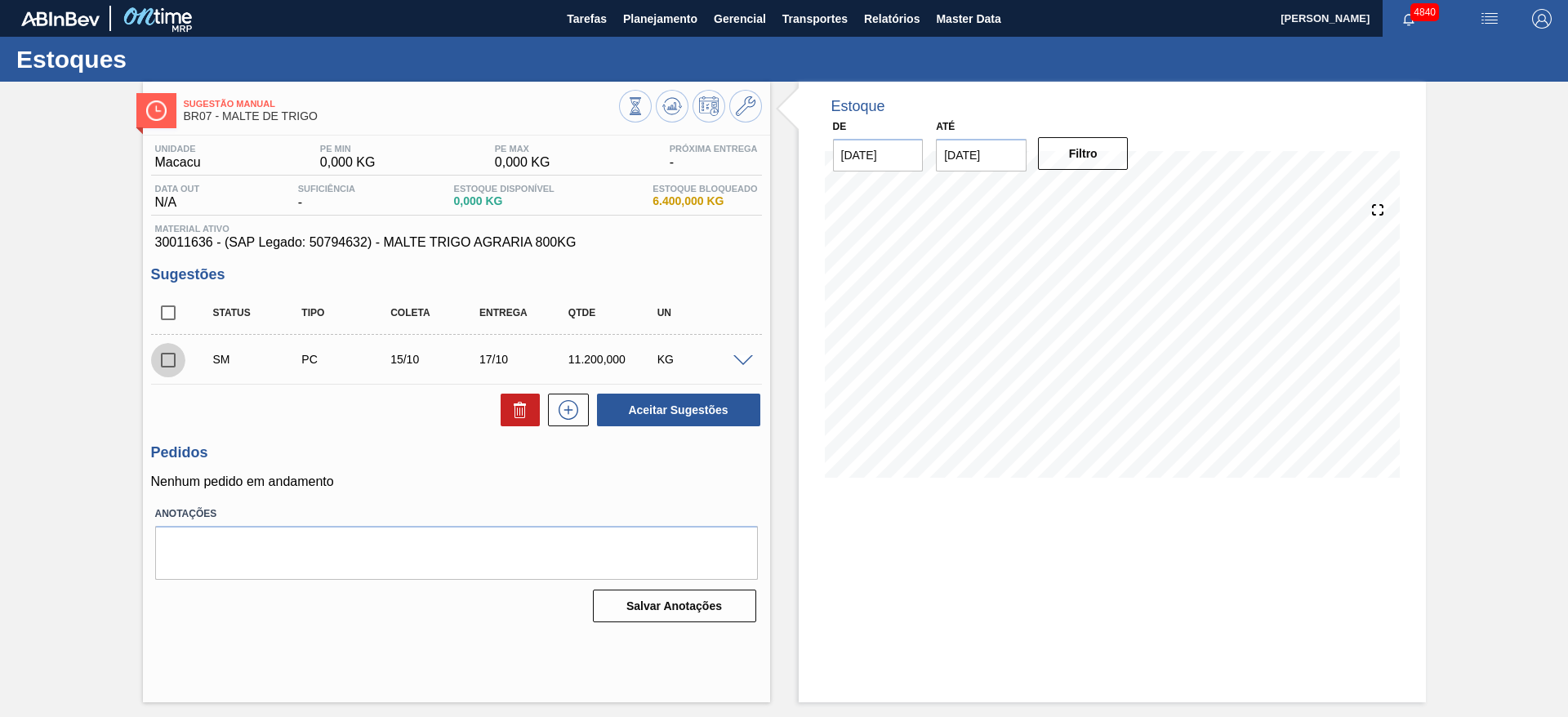
click at [174, 353] on input "checkbox" at bounding box center [168, 360] width 34 height 34
click at [649, 403] on button "Aceitar Sugestões" at bounding box center [678, 410] width 164 height 33
checkbox input "false"
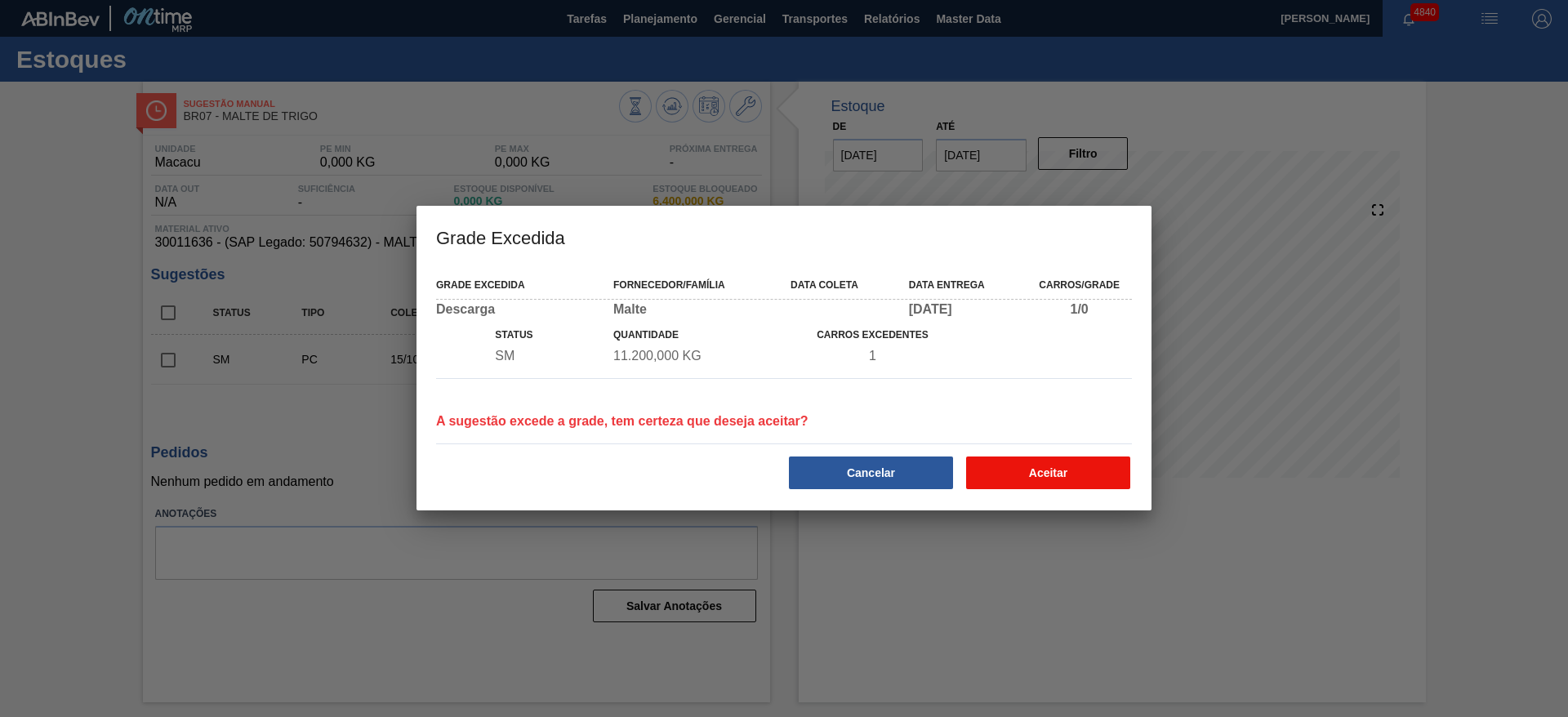
click at [1044, 466] on button "Aceitar" at bounding box center [1048, 473] width 165 height 33
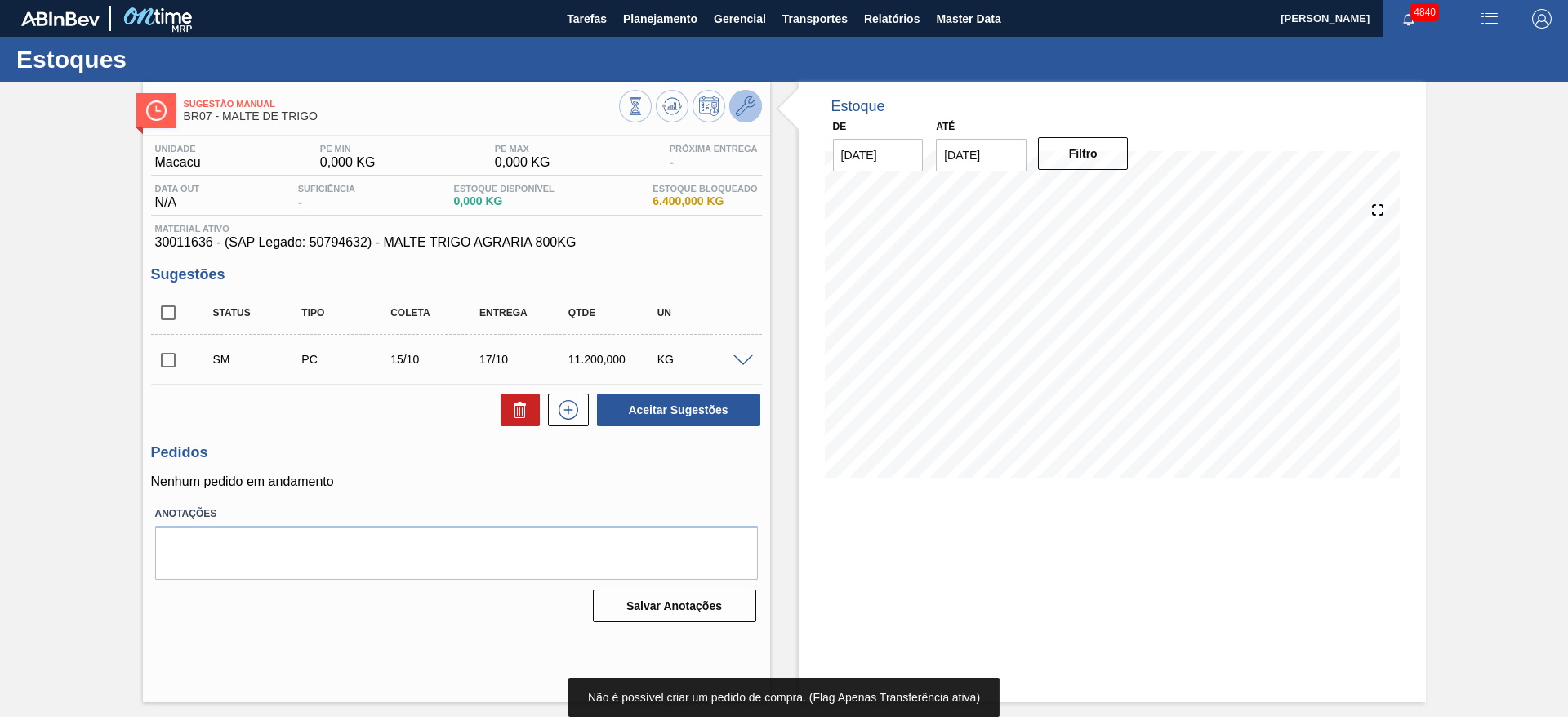
click at [742, 114] on icon at bounding box center [746, 107] width 20 height 20
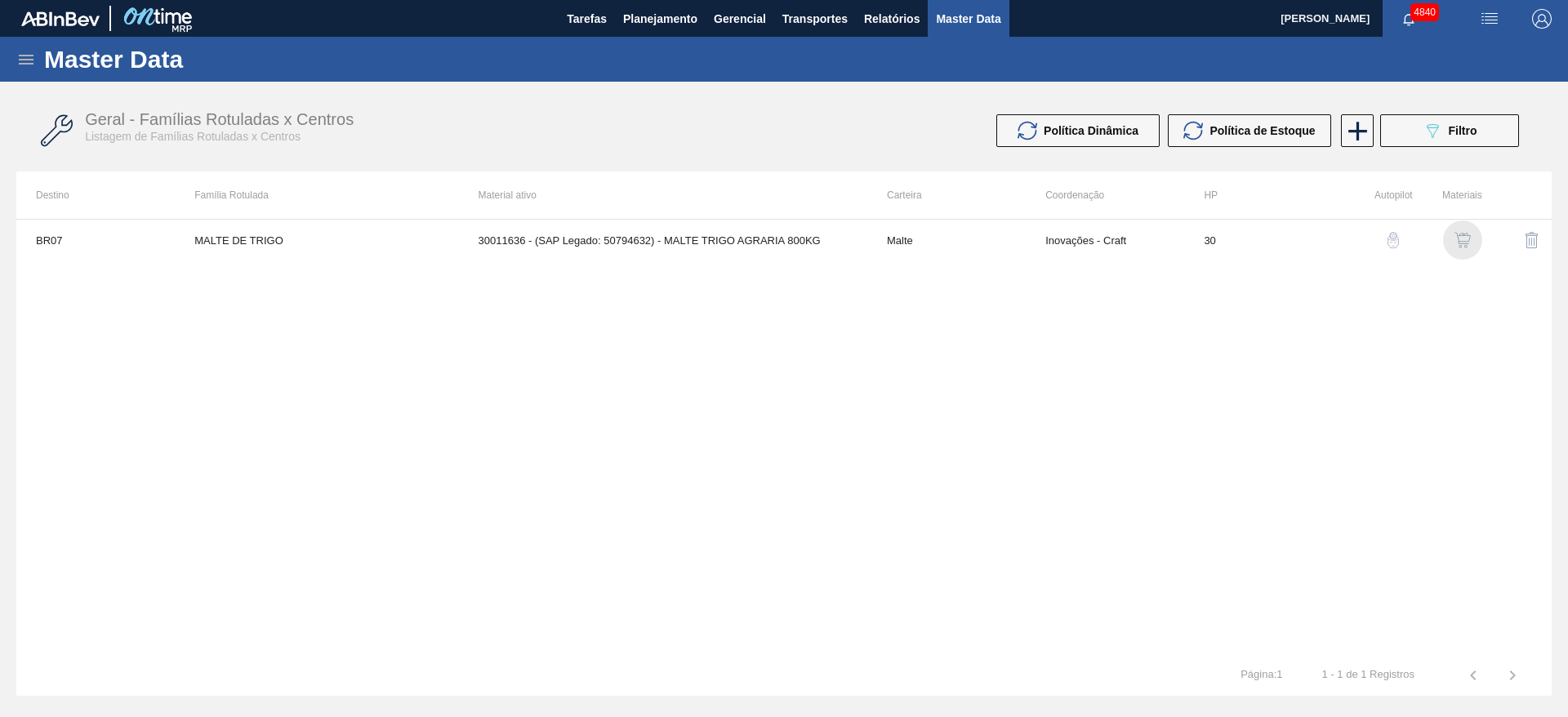
click at [1457, 238] on img "button" at bounding box center [1462, 240] width 16 height 16
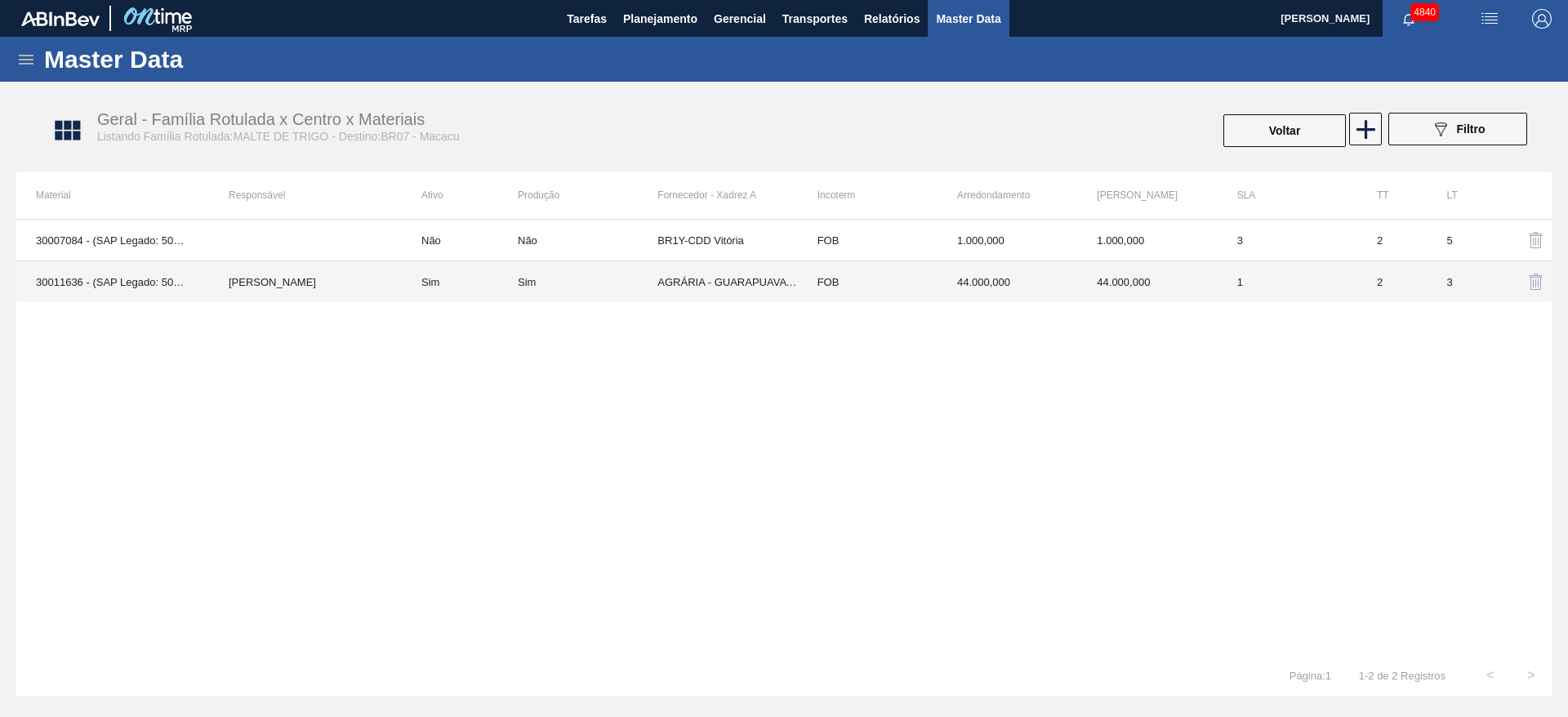
click at [1122, 292] on td "44.000,000" at bounding box center [1147, 282] width 139 height 42
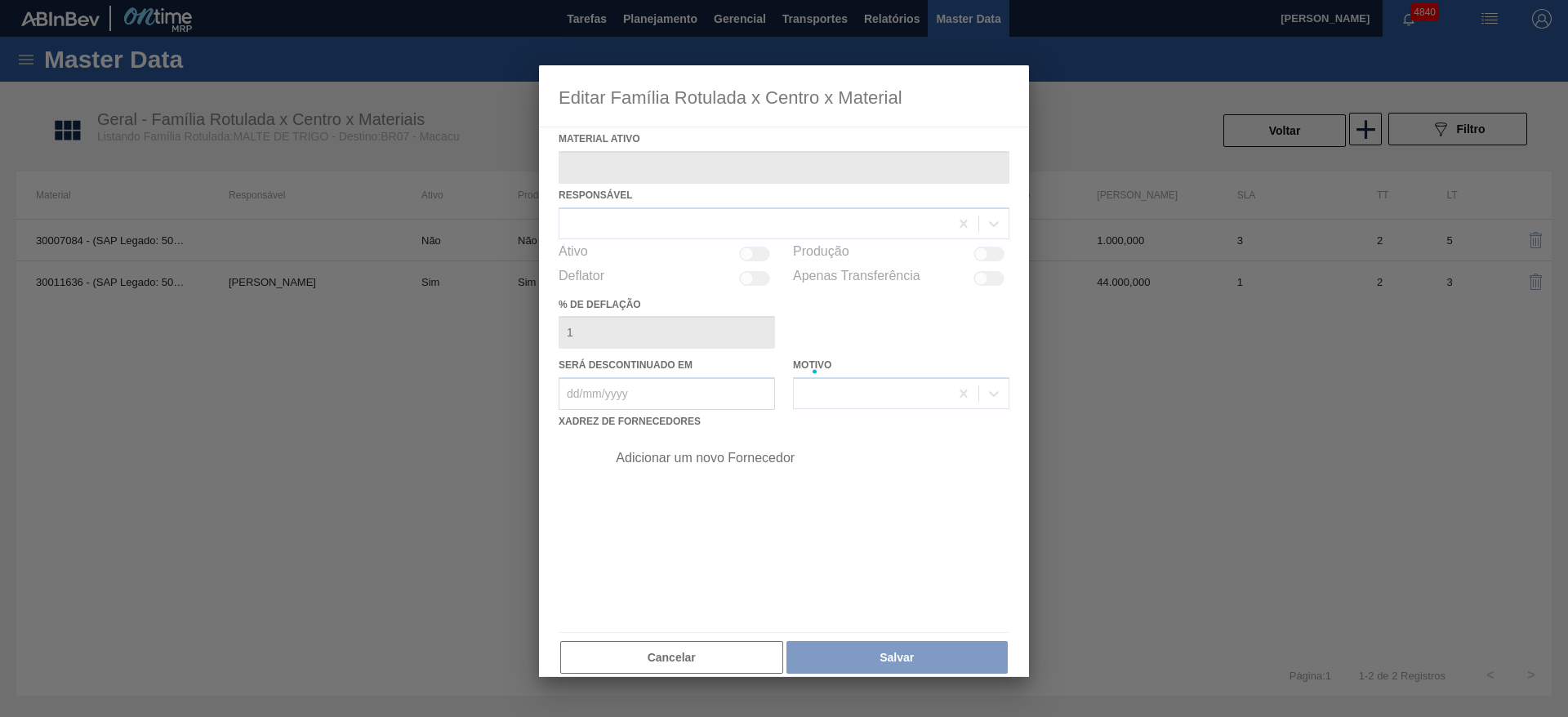
type ativo "30011636 - (SAP Legado: 50794632) - MALTE TRIGO AGRARIA 800KG"
checkbox input "true"
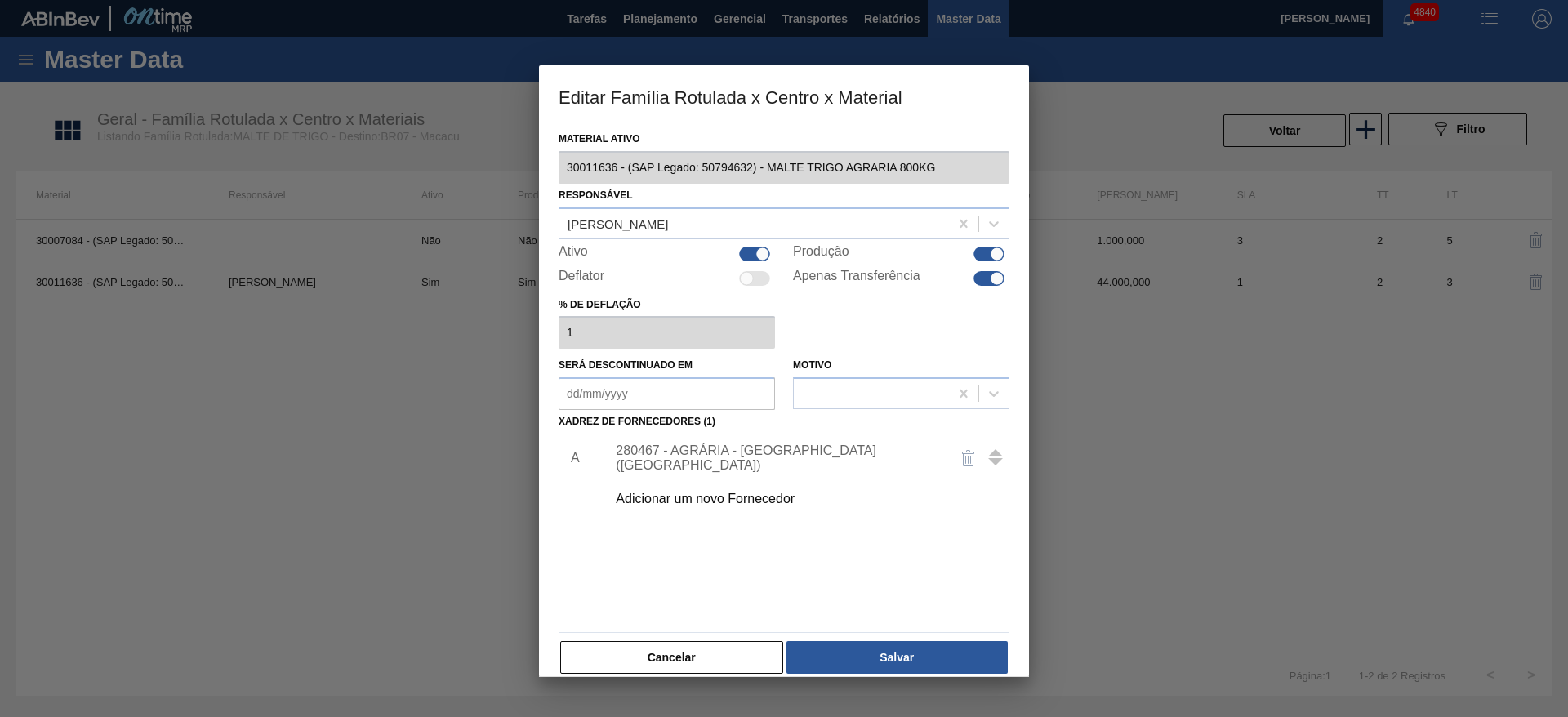
click at [978, 275] on div at bounding box center [989, 278] width 31 height 14
checkbox input "false"
click at [902, 655] on button "Salvar" at bounding box center [897, 657] width 222 height 33
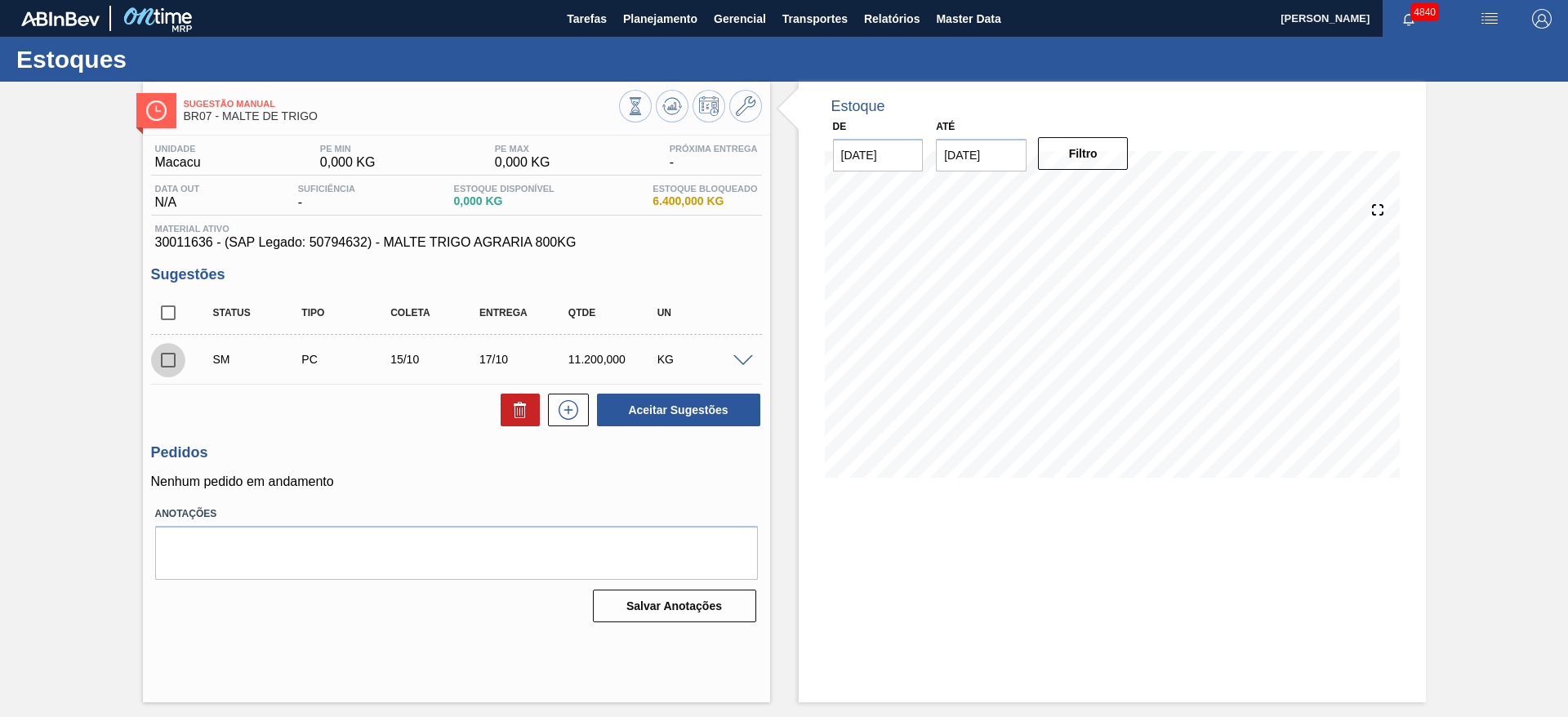
click at [160, 365] on input "checkbox" at bounding box center [168, 360] width 34 height 34
click at [640, 419] on button "Aceitar Sugestões" at bounding box center [678, 410] width 164 height 33
checkbox input "false"
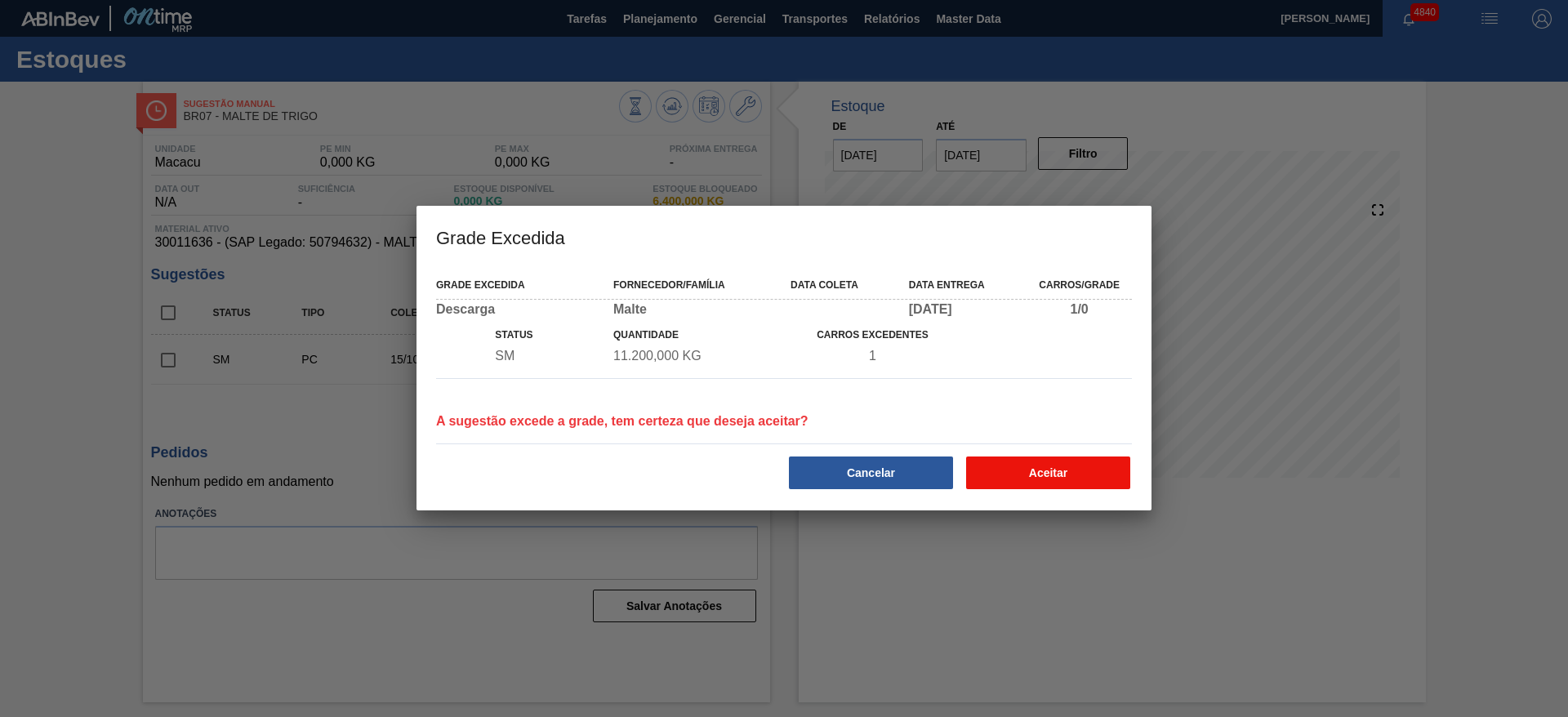
click at [1015, 474] on button "Aceitar" at bounding box center [1048, 473] width 165 height 33
